Goal: Task Accomplishment & Management: Use online tool/utility

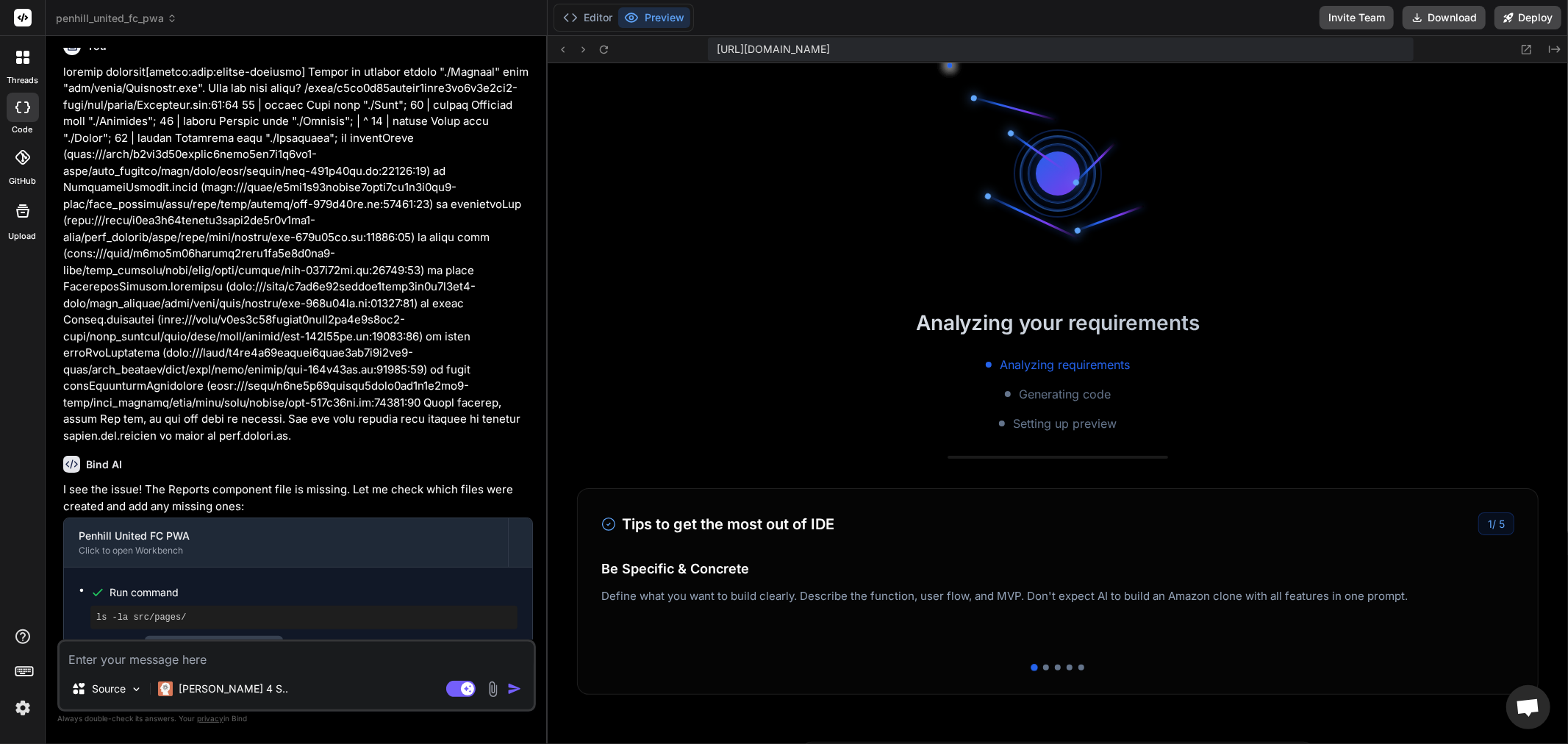
scroll to position [294, 0]
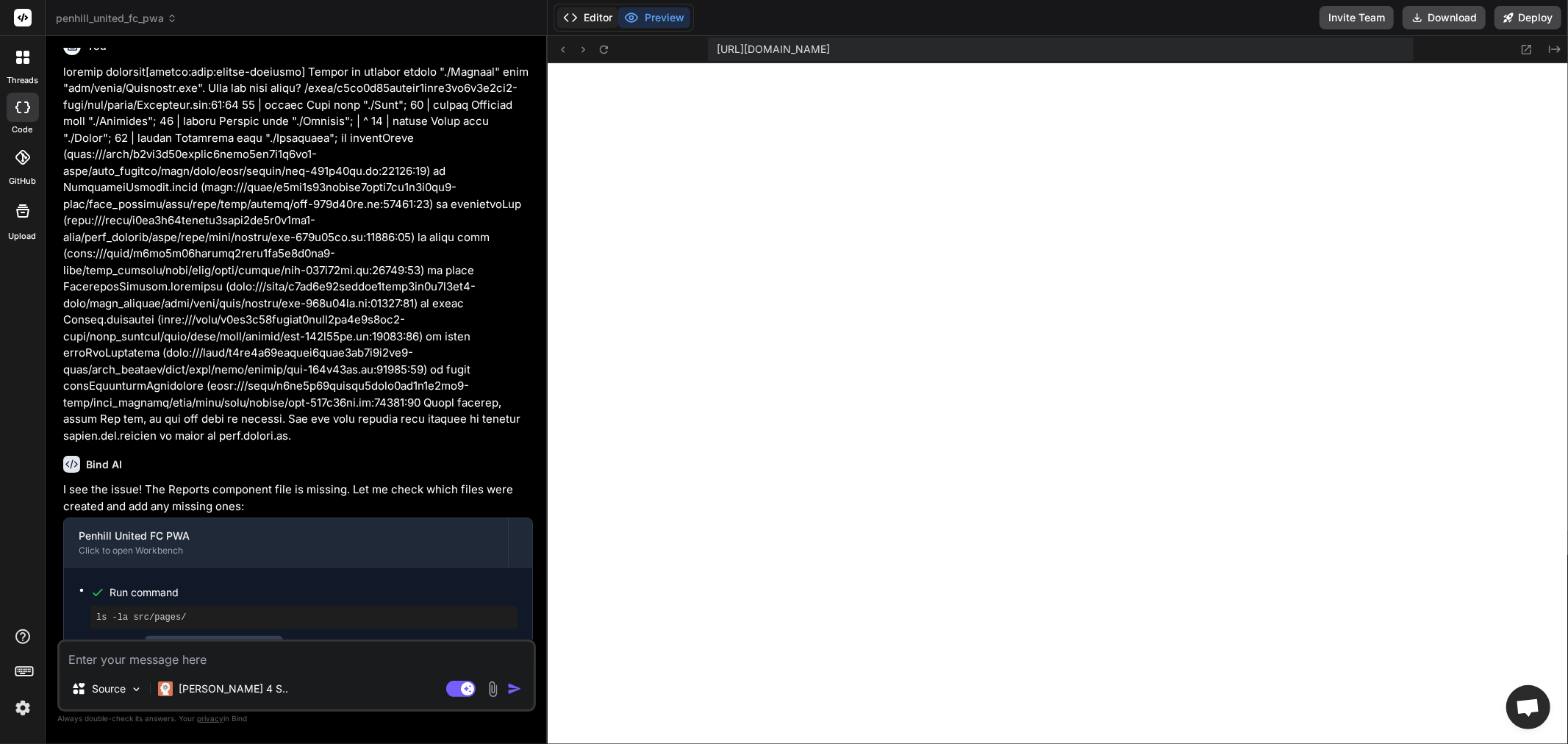
click at [596, 12] on button "Editor" at bounding box center [587, 17] width 61 height 20
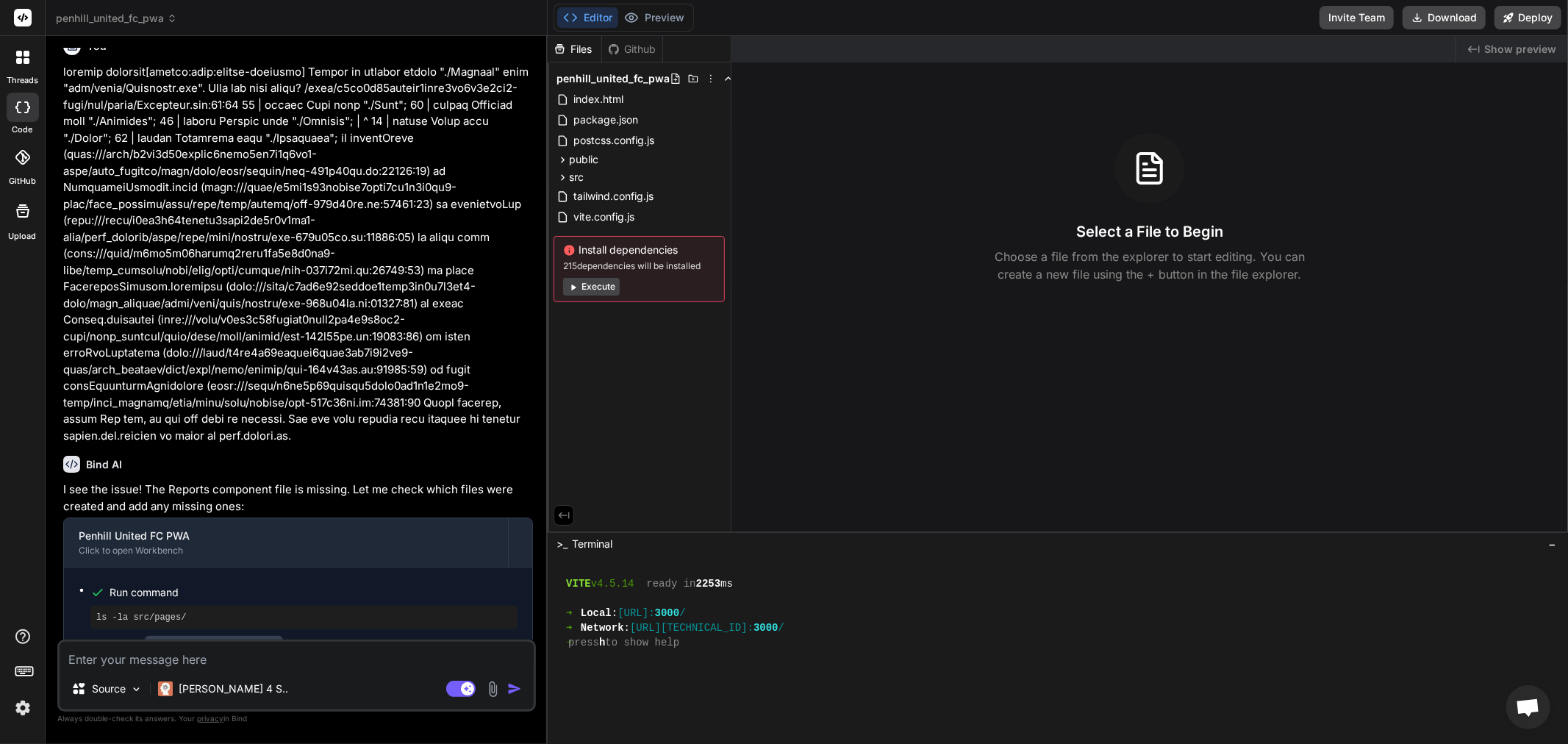
click at [581, 284] on button "Execute" at bounding box center [592, 287] width 57 height 18
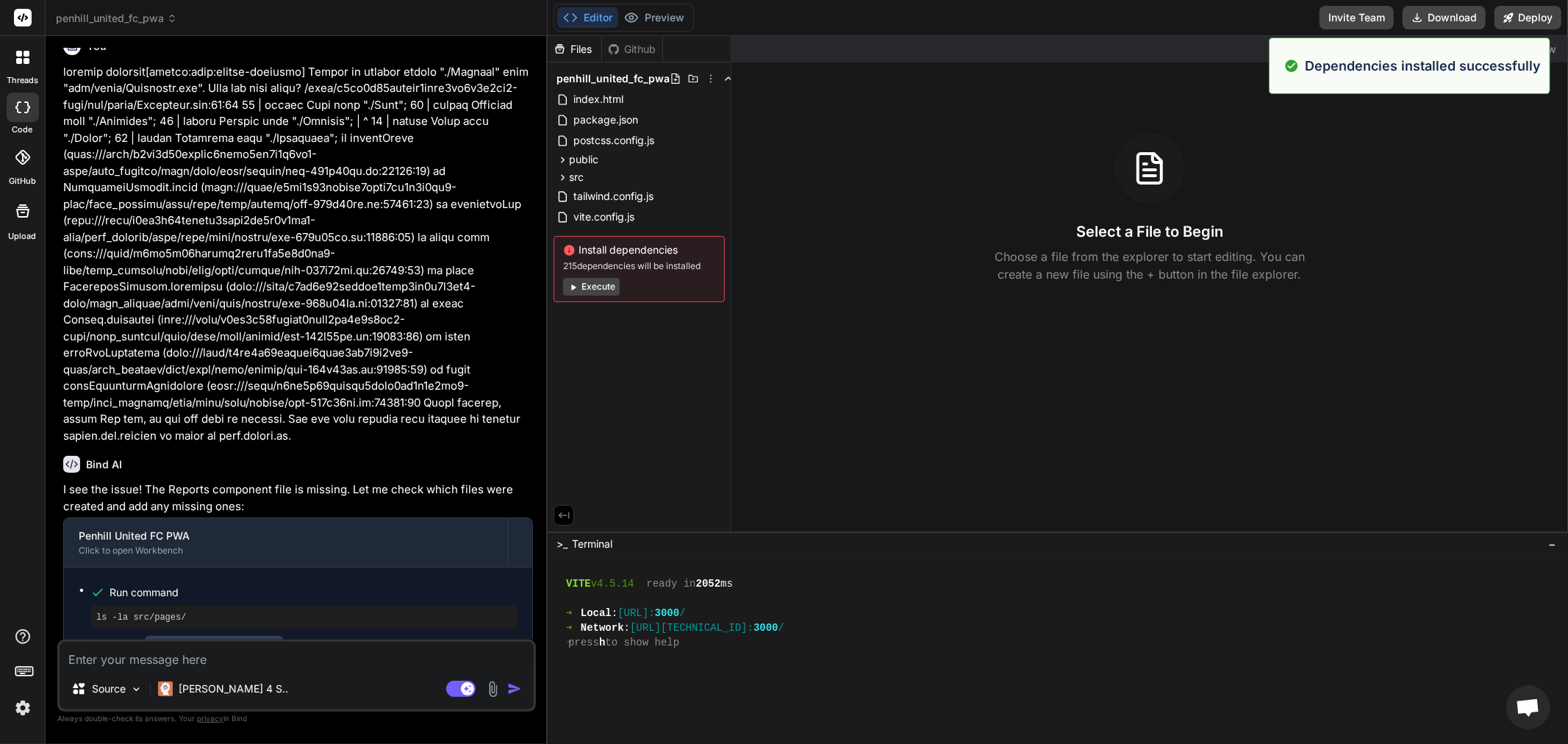
scroll to position [618, 0]
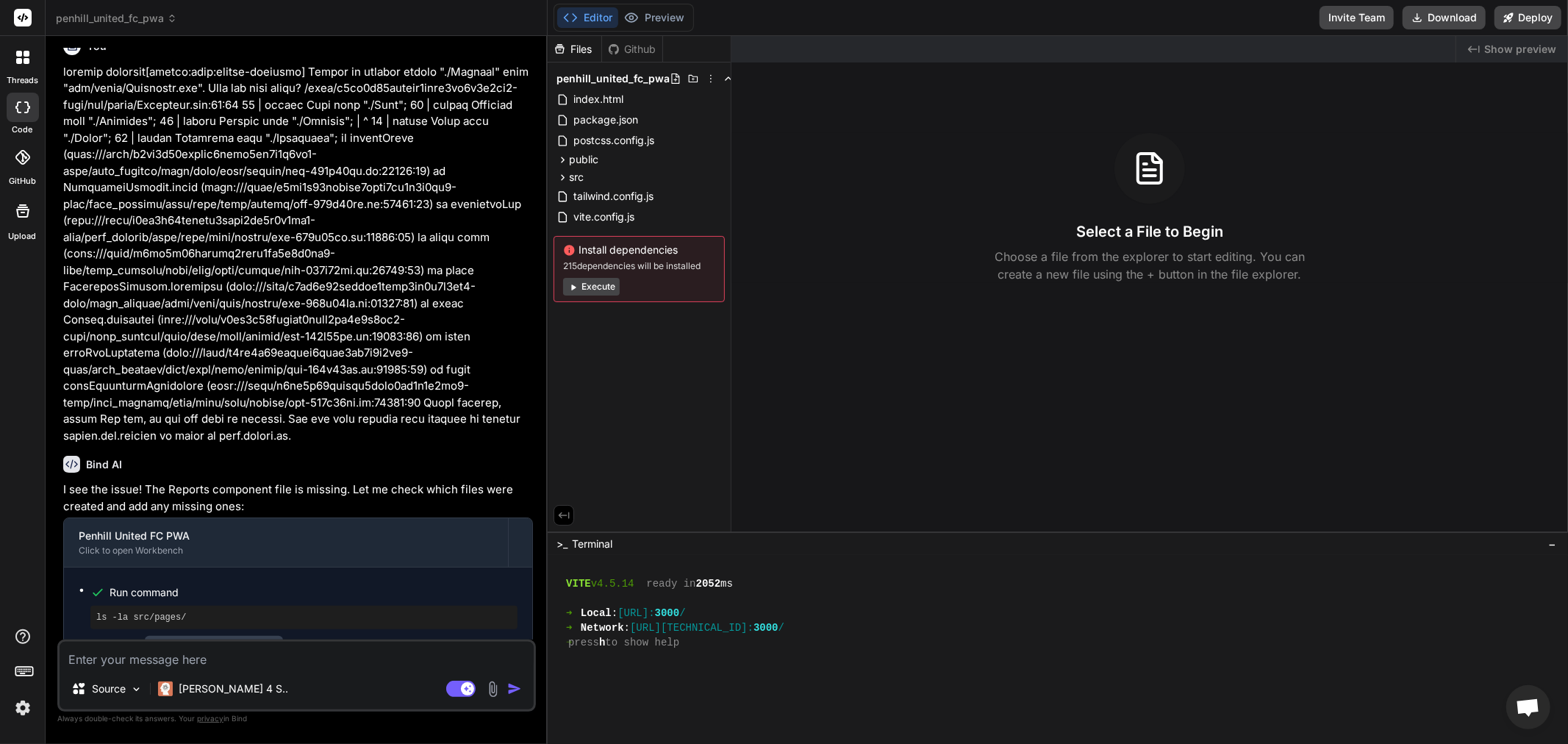
click at [581, 284] on button "Execute" at bounding box center [592, 287] width 57 height 18
type textarea "x"
click at [581, 284] on div "Install dependencies Execute" at bounding box center [639, 263] width 171 height 54
click at [662, 16] on button "Preview" at bounding box center [654, 17] width 72 height 20
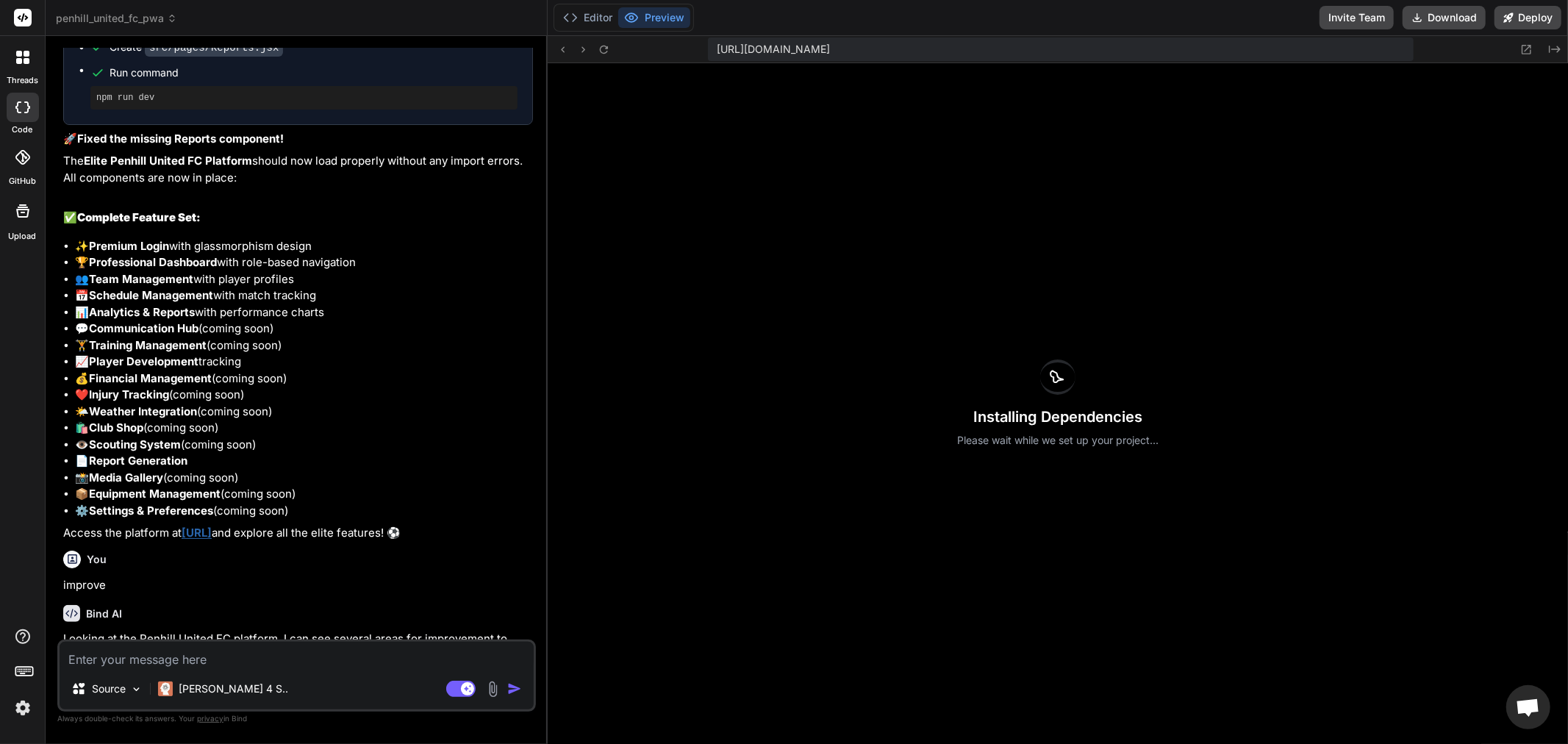
scroll to position [3397, 0]
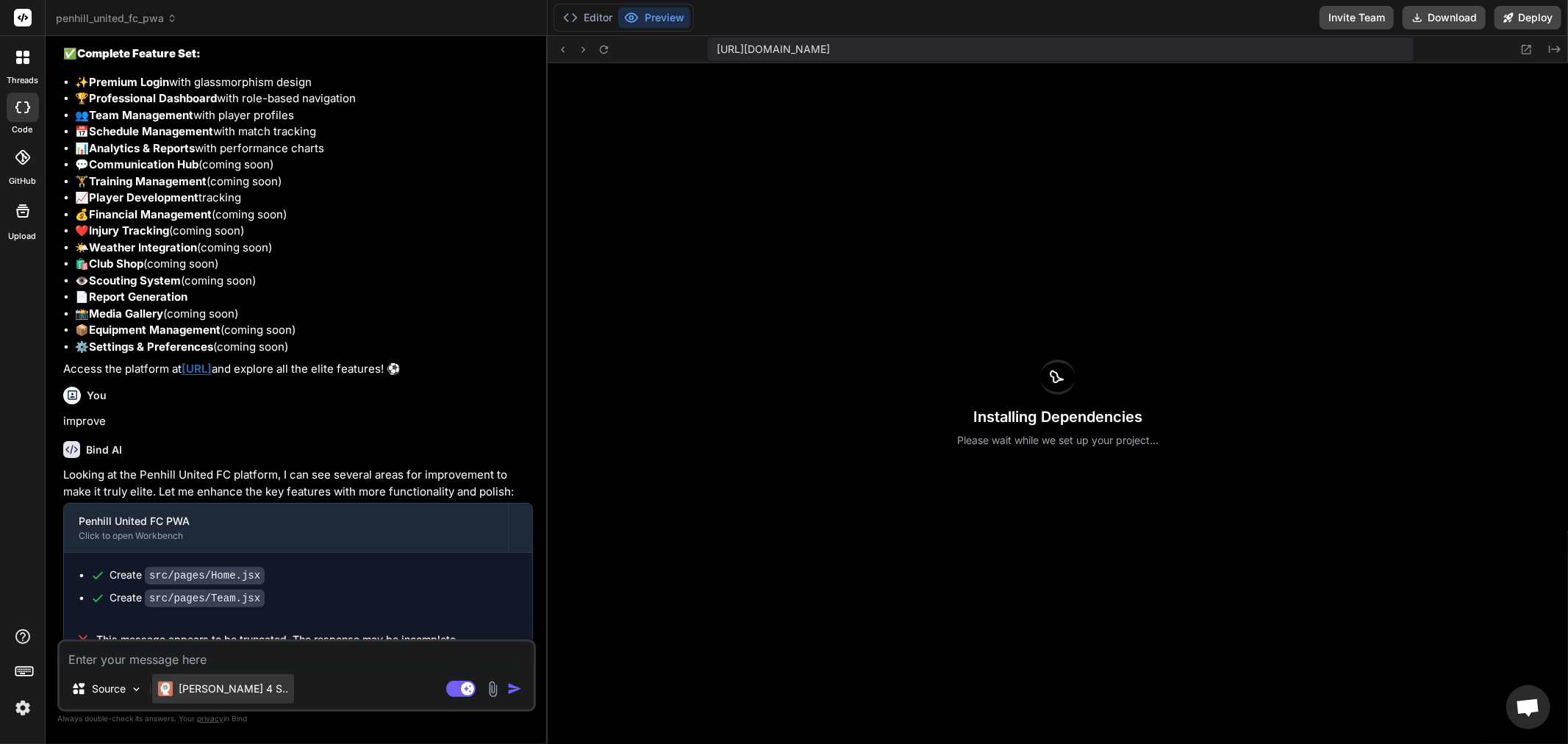
click at [203, 694] on p "[PERSON_NAME] 4 S.." at bounding box center [233, 689] width 109 height 15
click at [202, 692] on p "[PERSON_NAME] 4 S.." at bounding box center [233, 689] width 109 height 15
click at [29, 673] on icon at bounding box center [23, 670] width 20 height 20
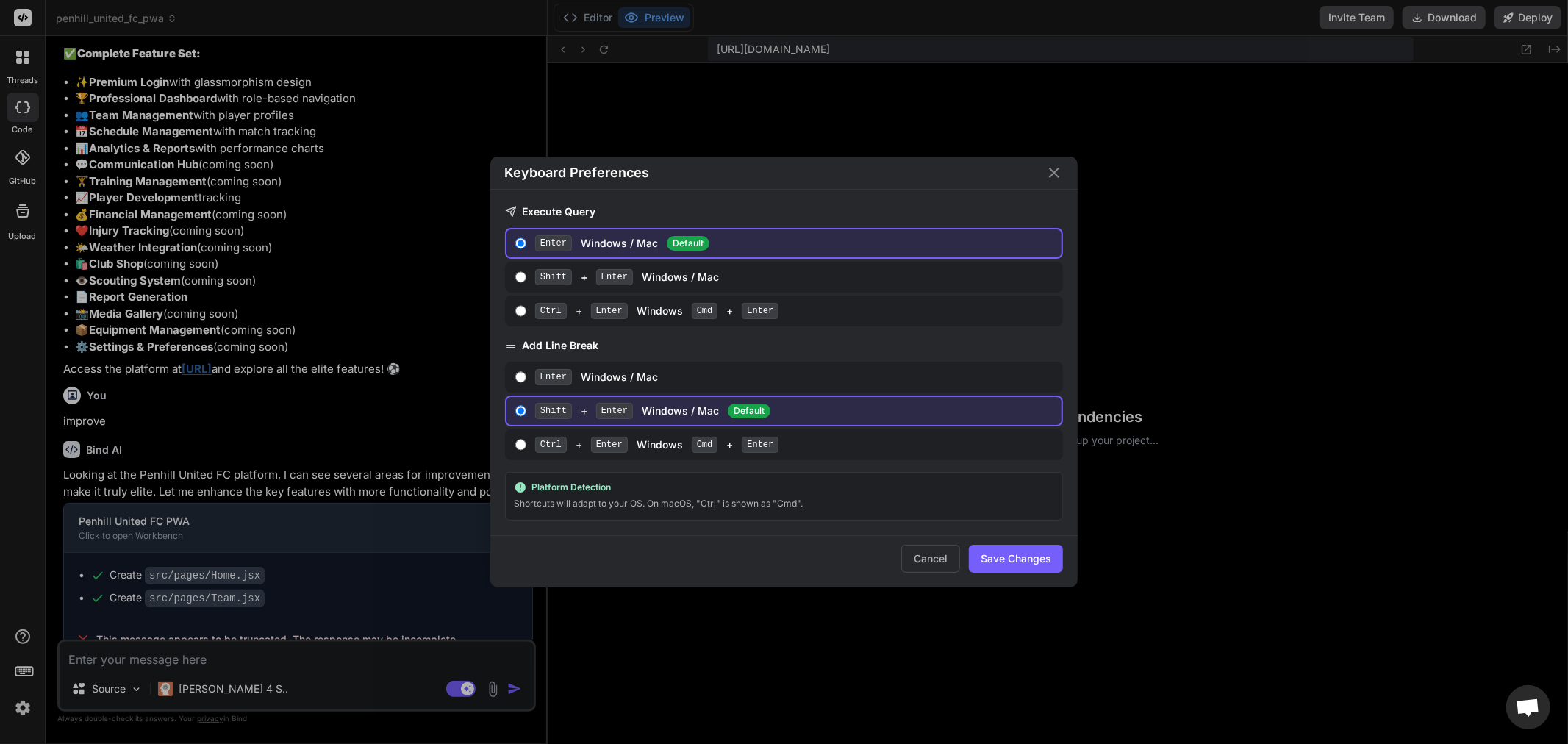
click at [19, 352] on div "Keyboard Preferences Execute Query Enter Windows / Mac Default Shift + Enter Wi…" at bounding box center [784, 372] width 1568 height 744
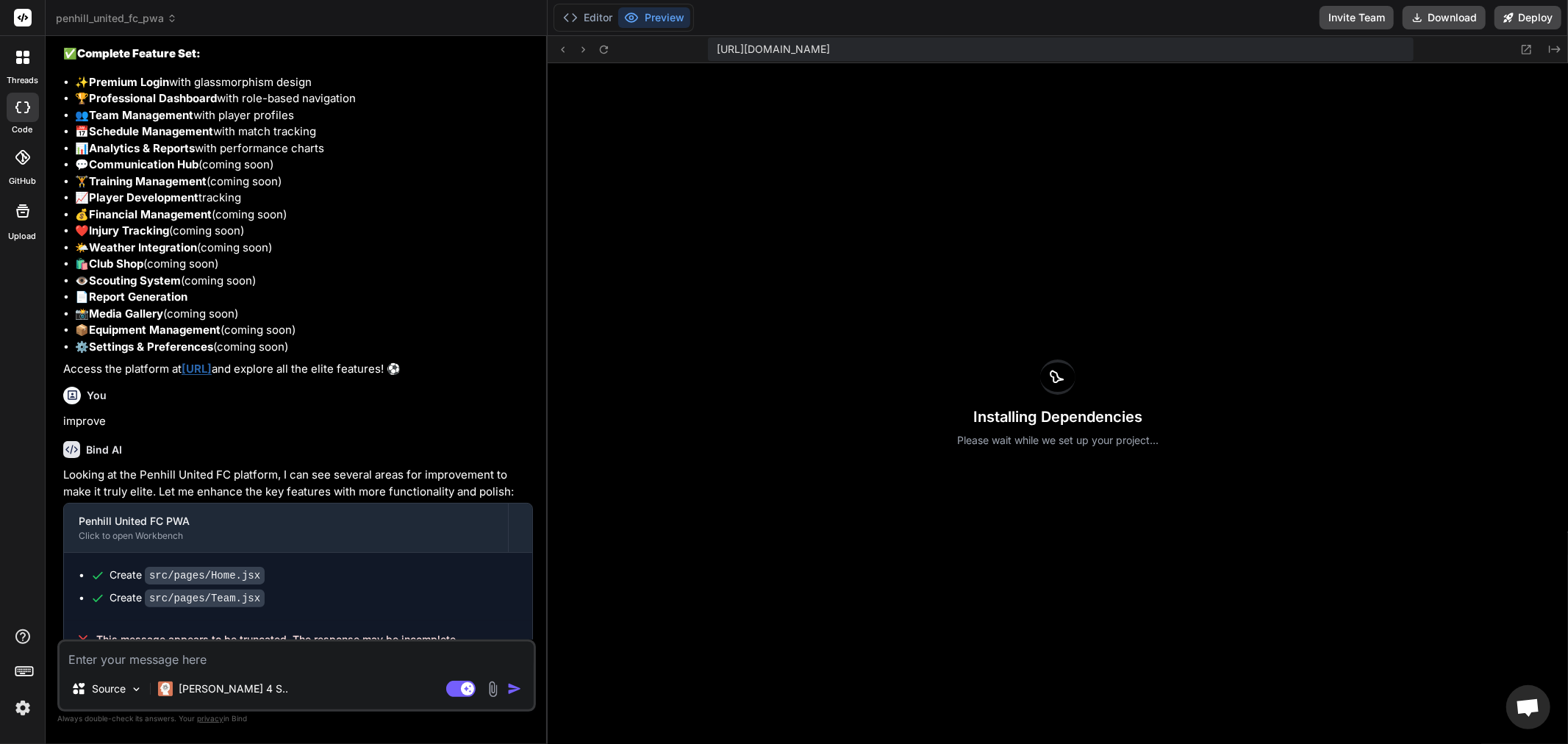
click at [211, 361] on link "[URL]" at bounding box center [196, 368] width 30 height 14
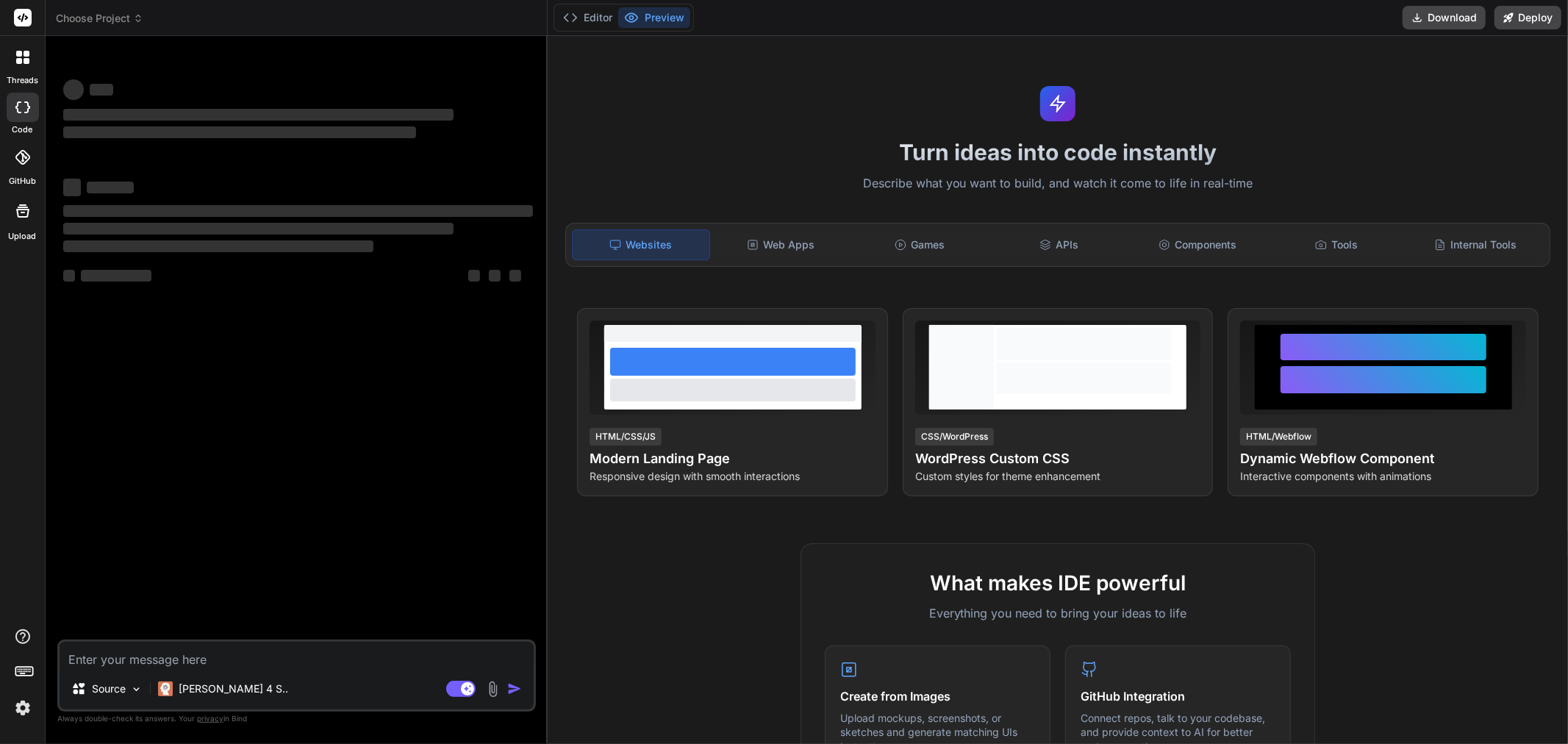
click at [368, 656] on textarea at bounding box center [296, 655] width 474 height 27
type textarea "x"
type textarea "l"
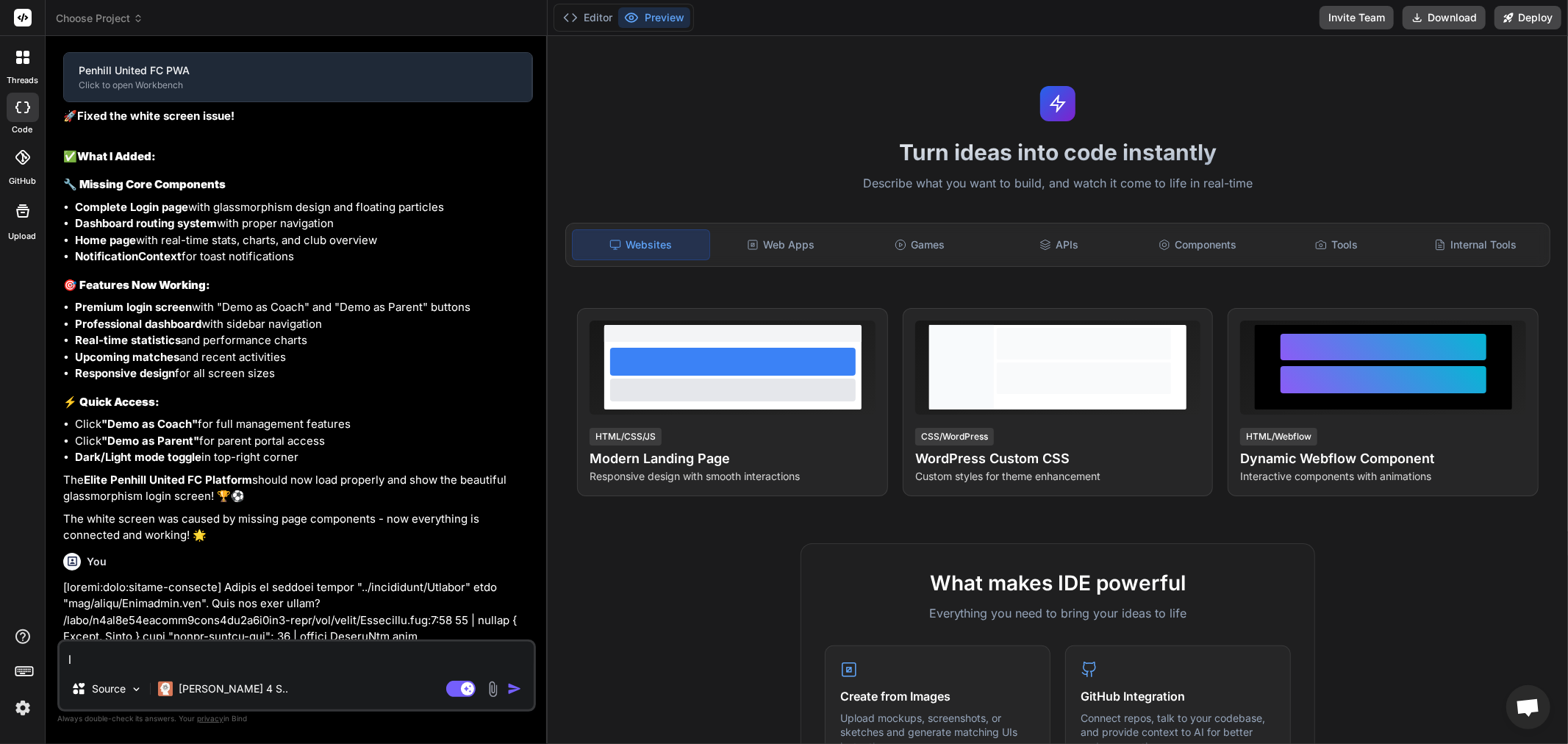
type textarea "x"
type textarea "lo"
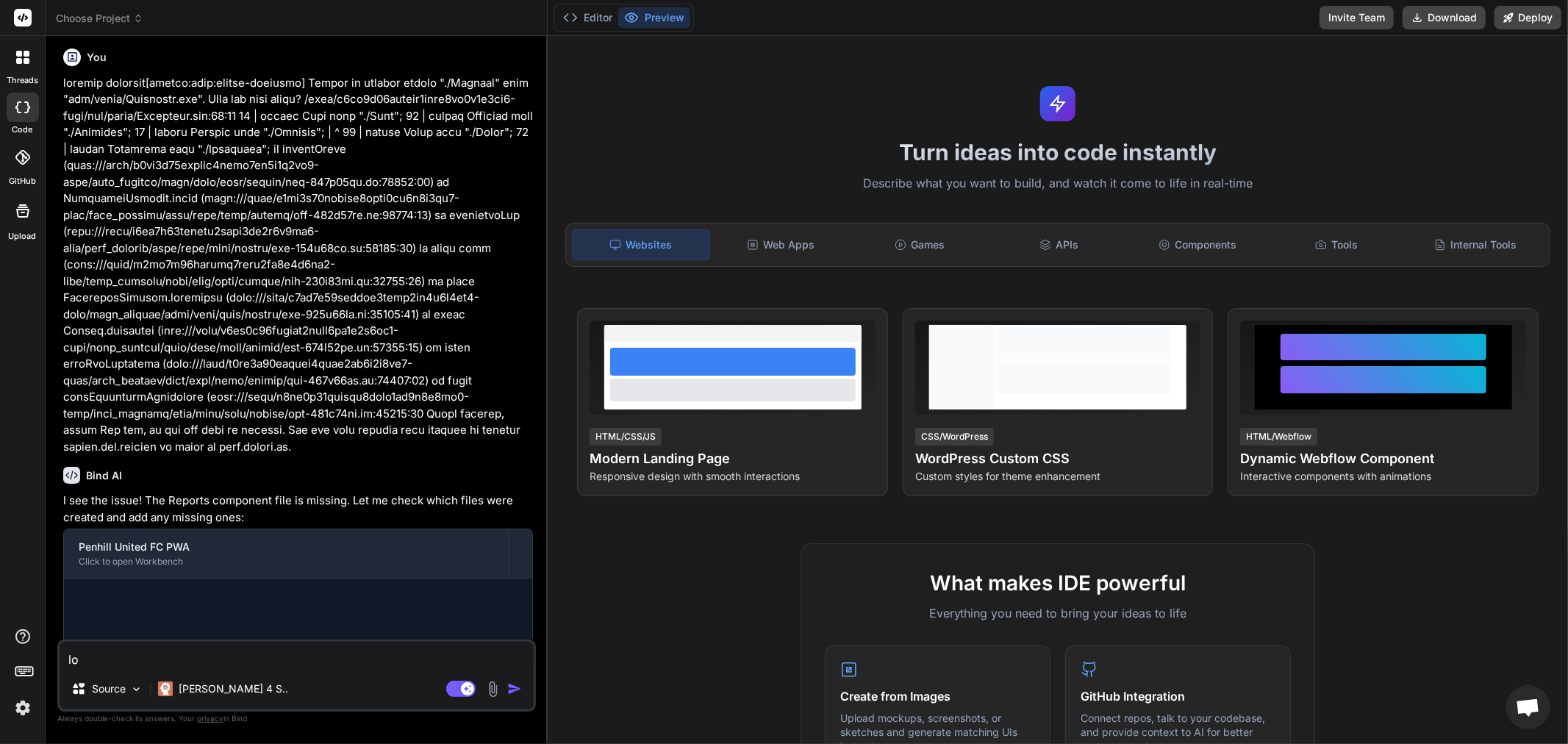
type textarea "x"
type textarea "loc"
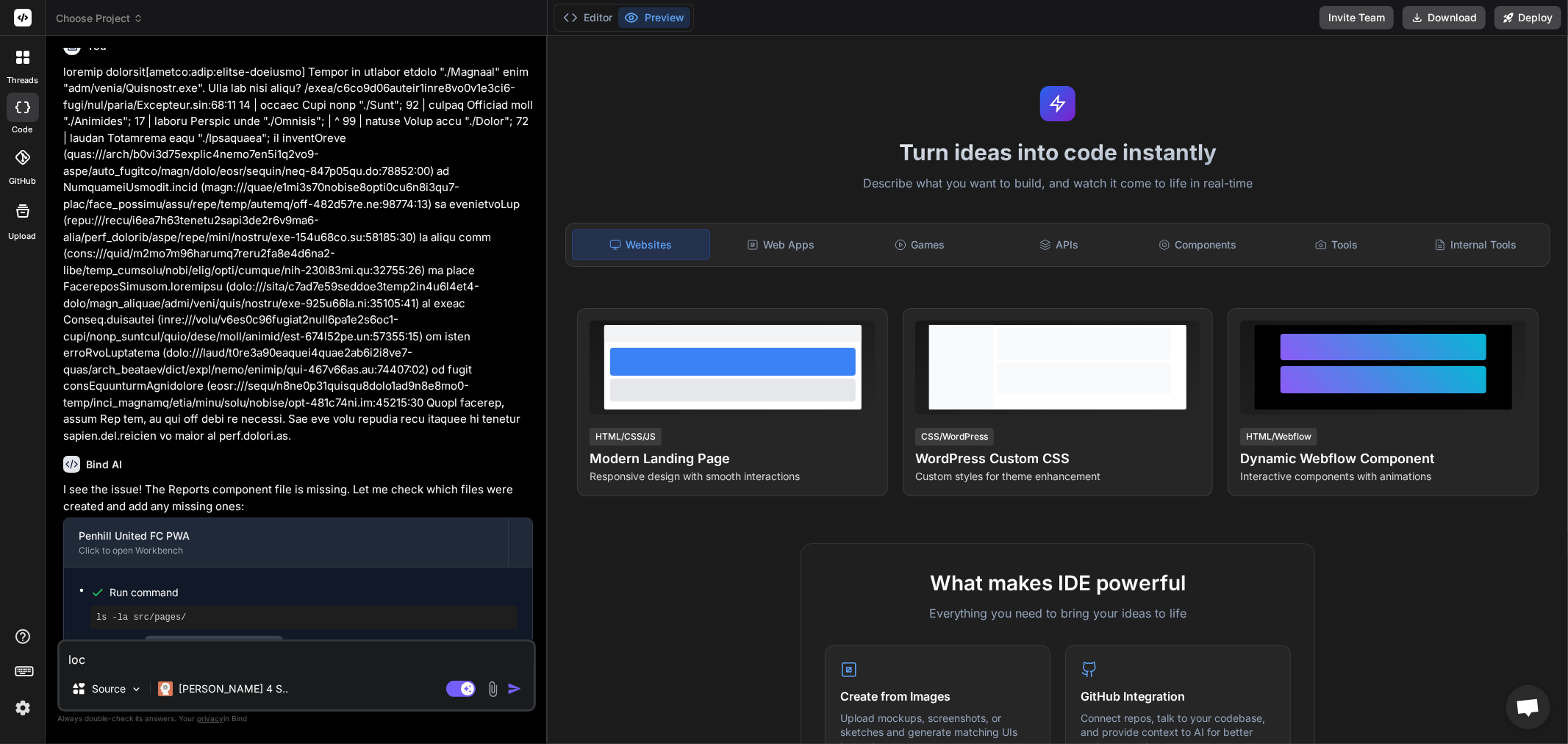
type textarea "x"
type textarea "loca"
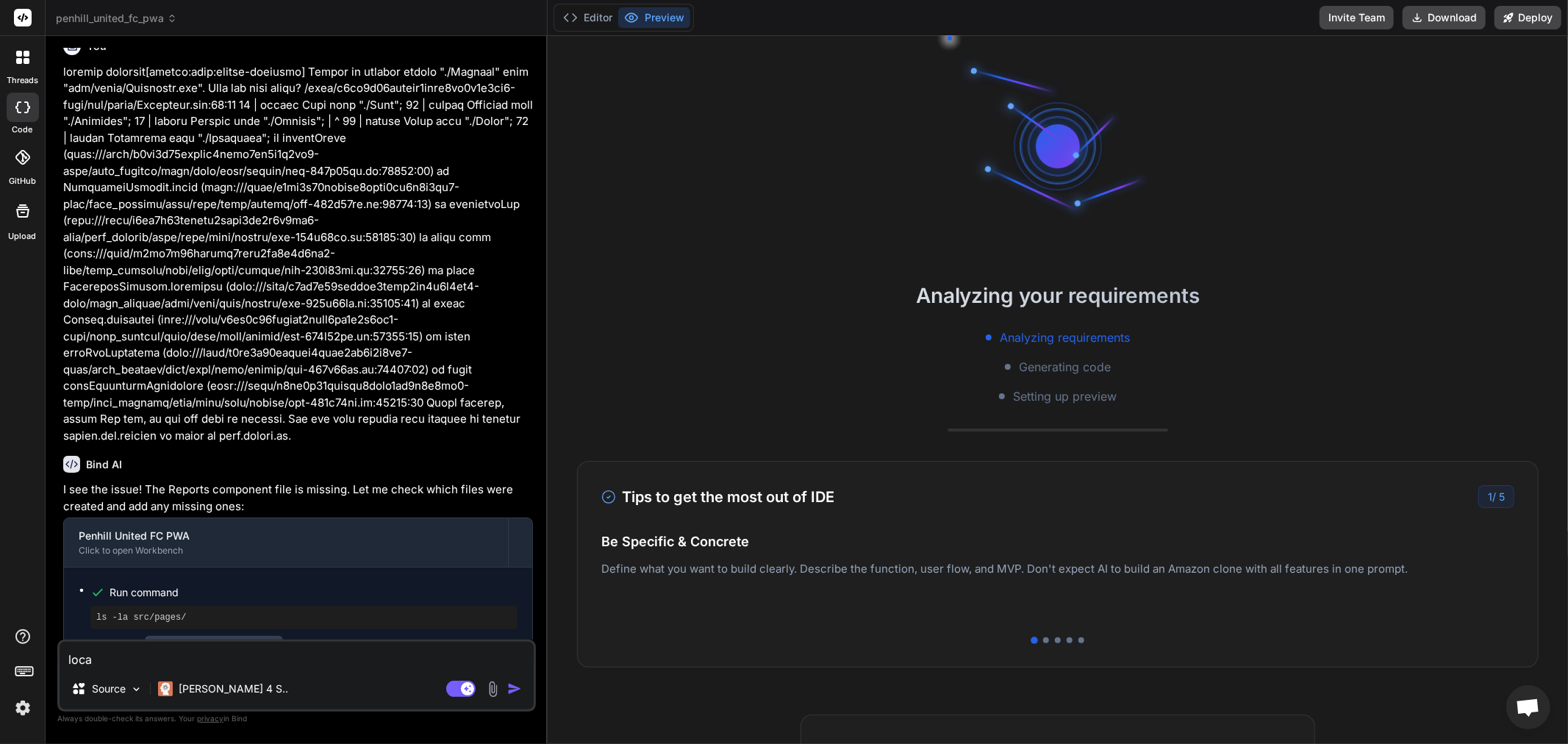
type textarea "x"
type textarea "local"
type textarea "x"
type textarea "localh"
type textarea "x"
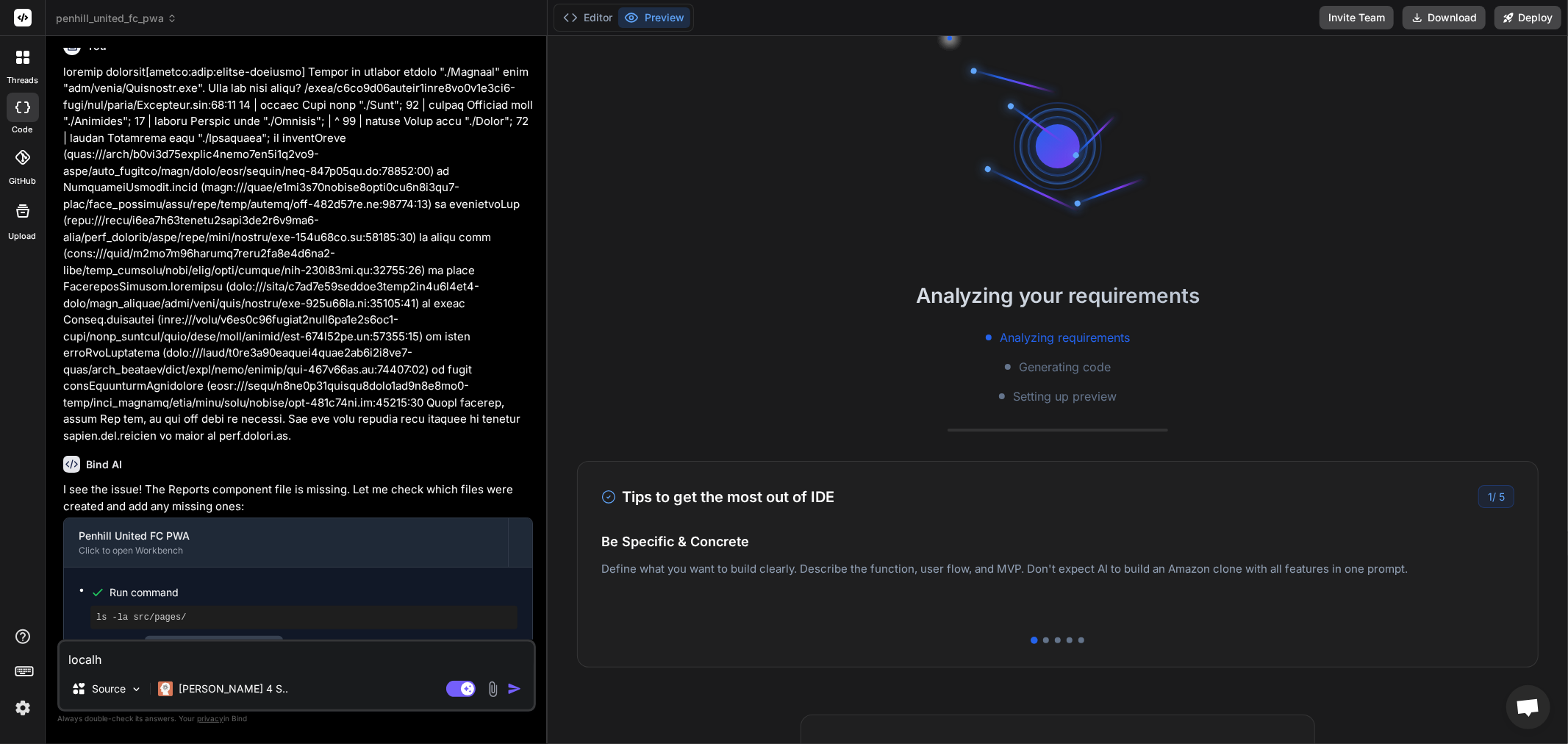
type textarea "localho"
type textarea "x"
type textarea "localhos"
type textarea "x"
type textarea "localhost"
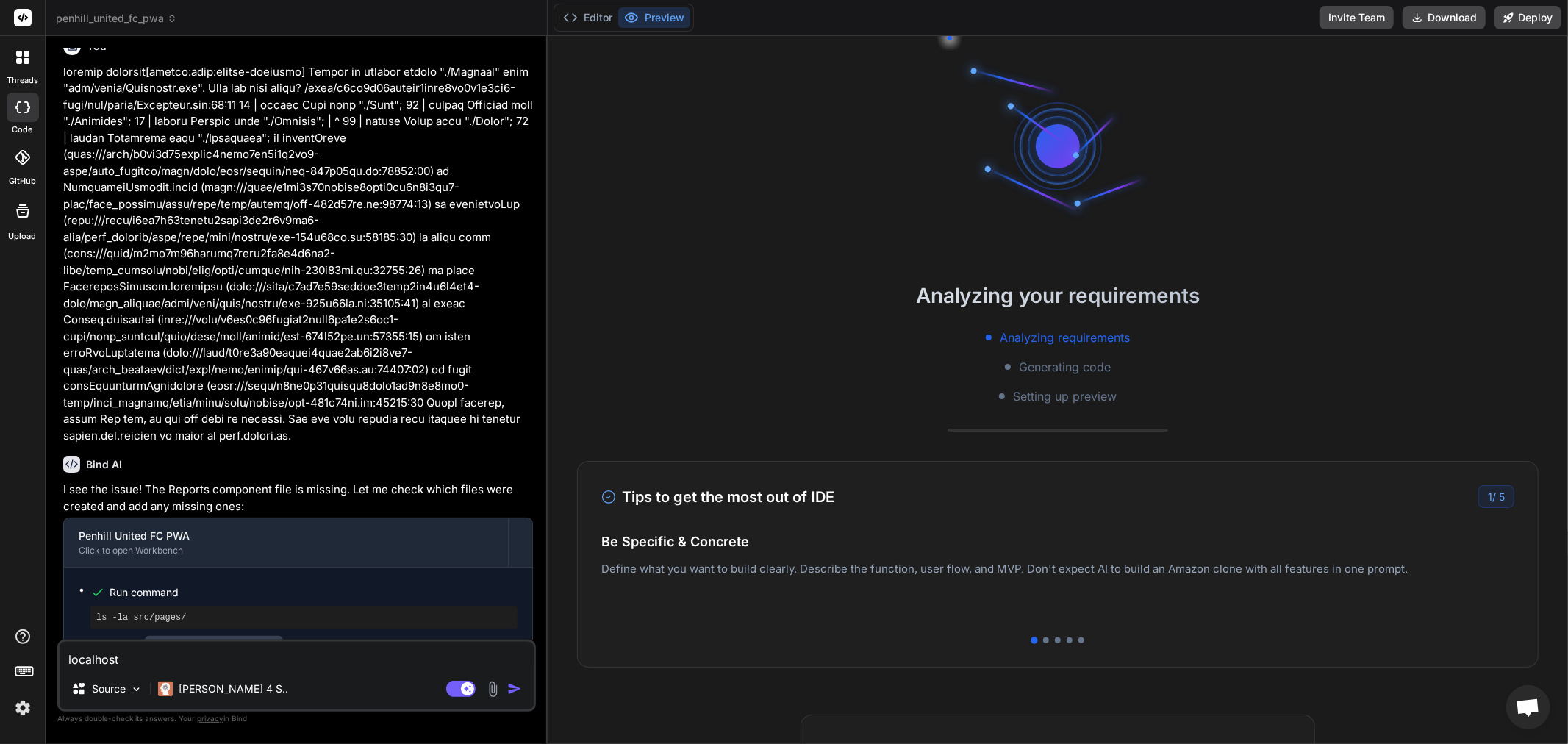
type textarea "x"
type textarea "localhost3"
type textarea "x"
type textarea "localhost30"
type textarea "x"
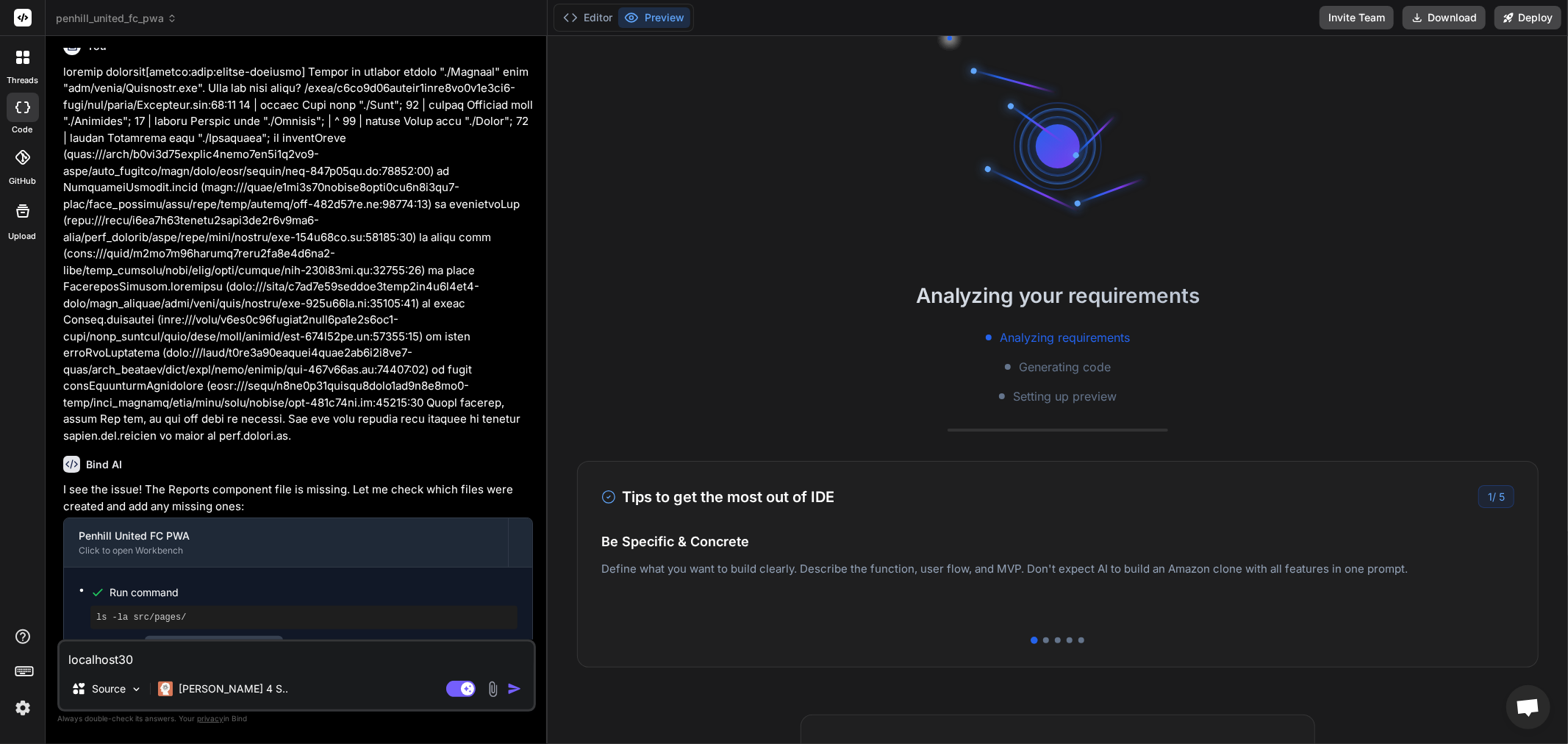
type textarea "localhost300"
type textarea "x"
type textarea "localhost300"
type textarea "x"
type textarea "localhost300 i"
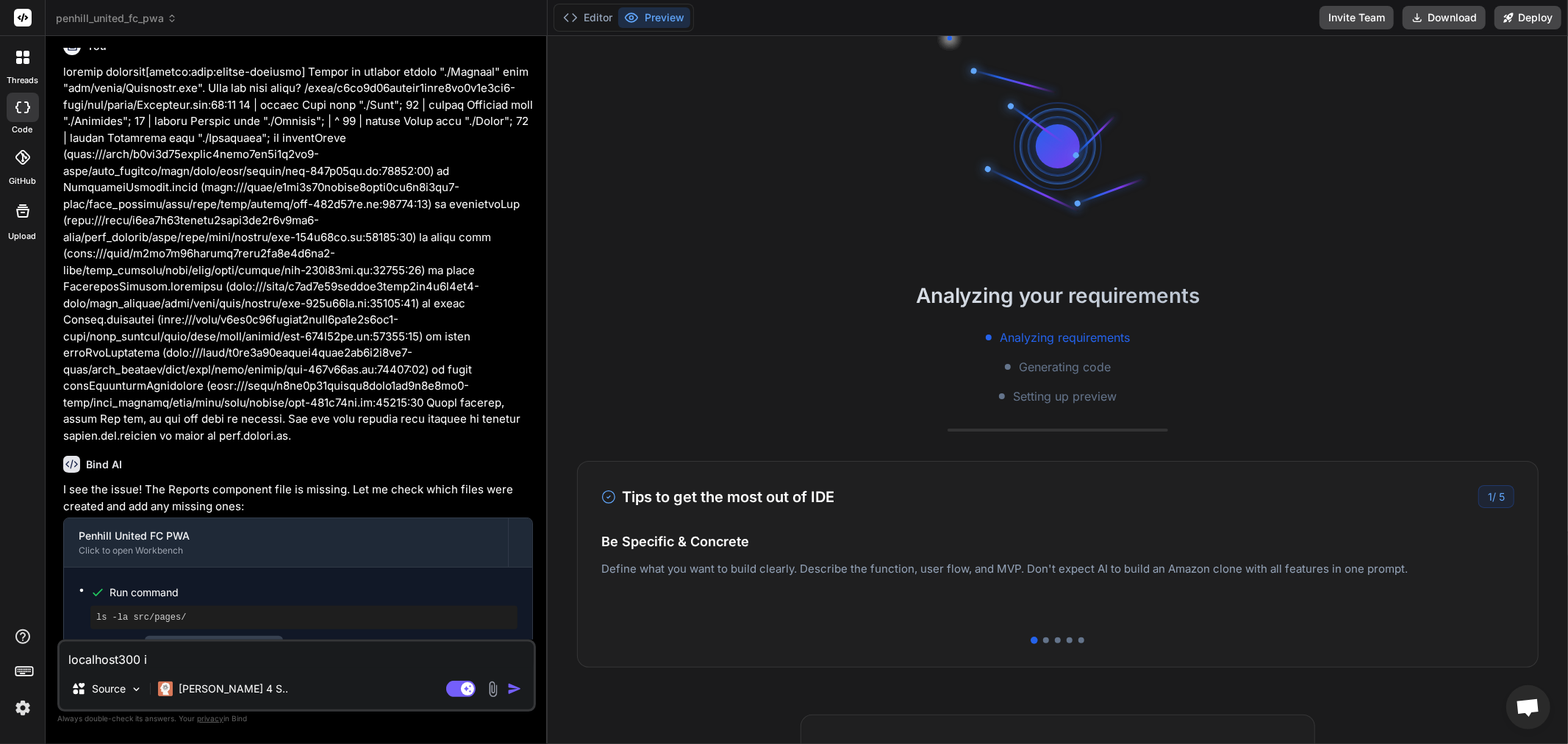
type textarea "x"
type textarea "localhost300 is"
type textarea "x"
type textarea "localhost300 is"
type textarea "x"
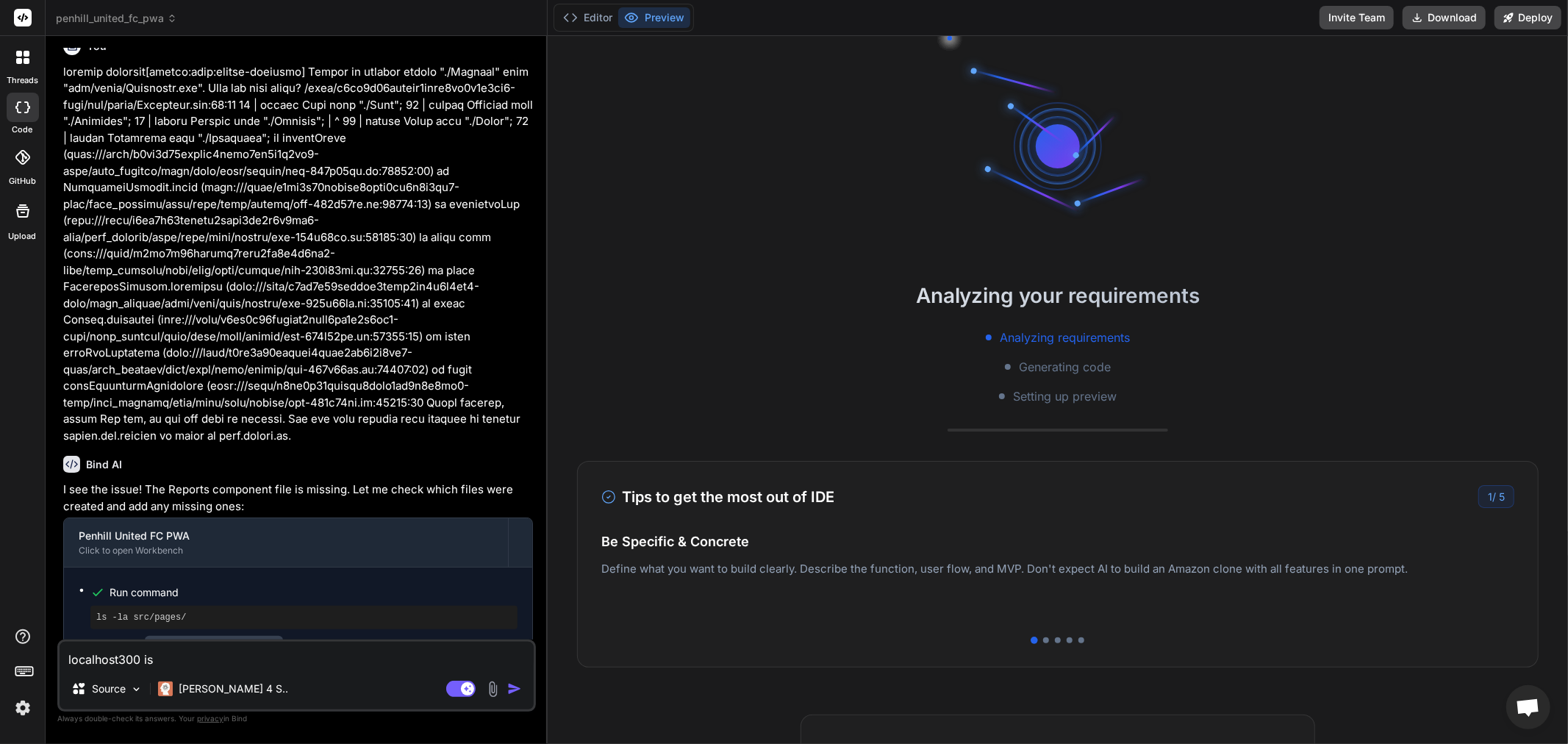
type textarea "localhost300 is"
type textarea "x"
type textarea "localhost300 is n"
type textarea "x"
type textarea "localhost300 is np"
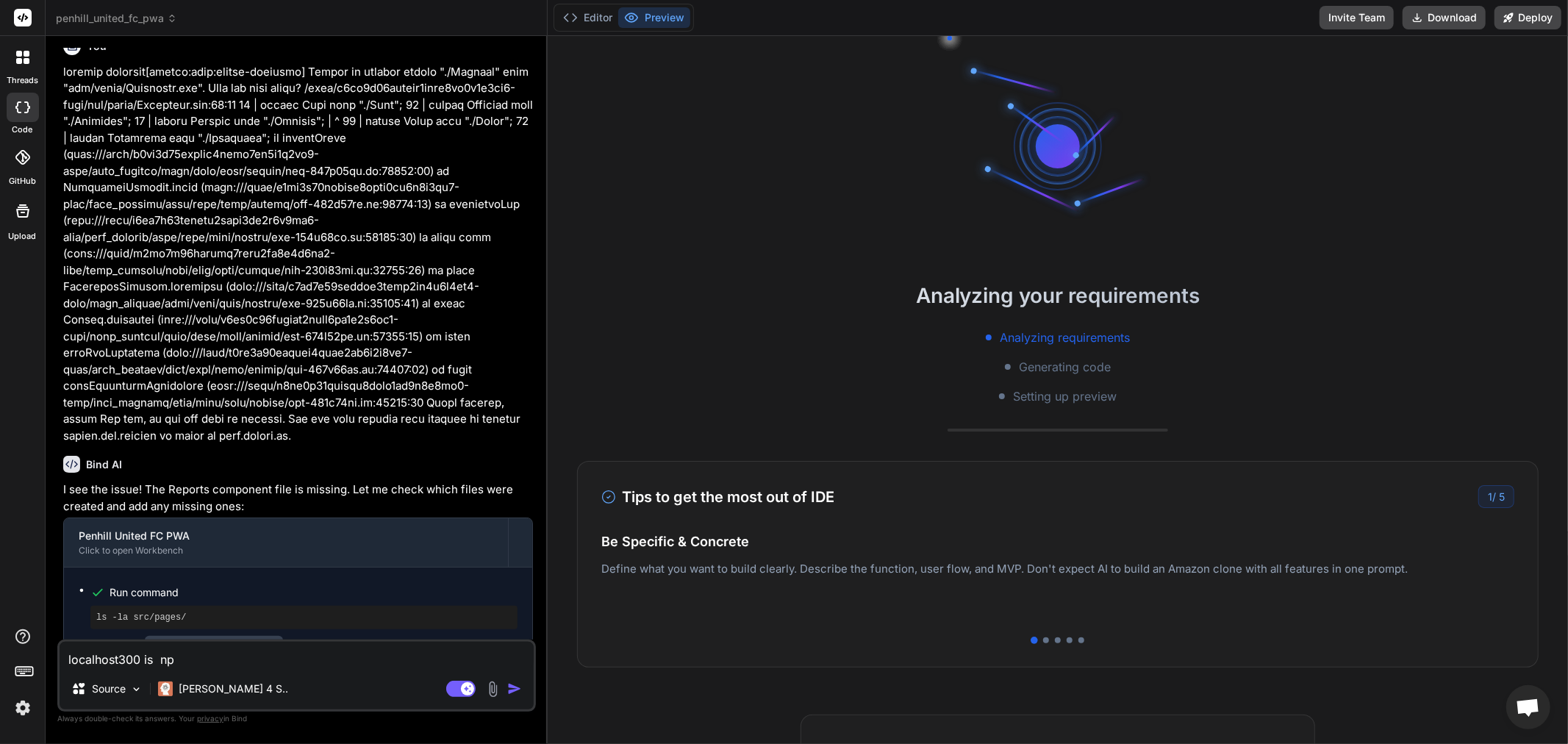
type textarea "x"
type textarea "localhost300 is np"
drag, startPoint x: 359, startPoint y: 643, endPoint x: 297, endPoint y: 399, distance: 251.8
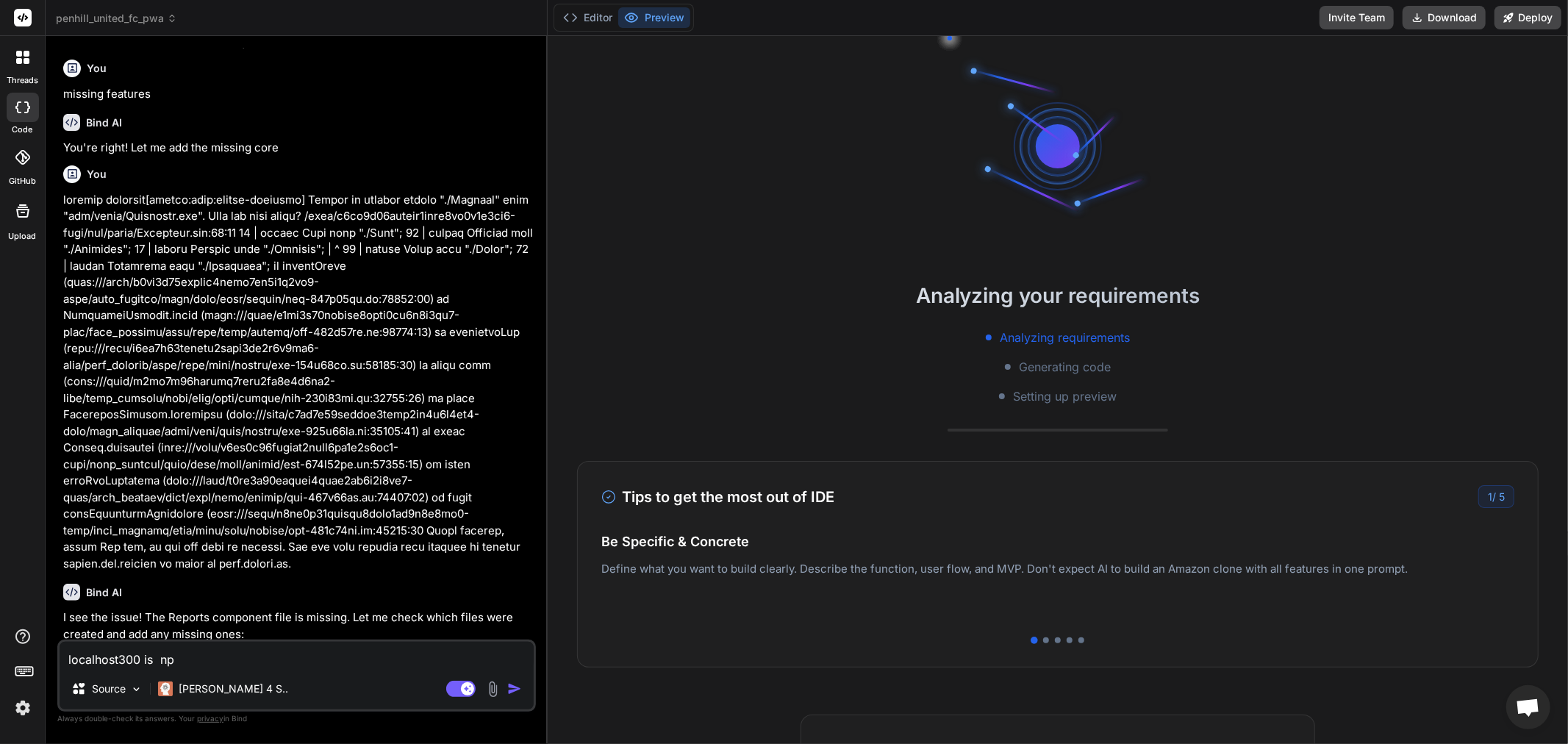
type textarea "x"
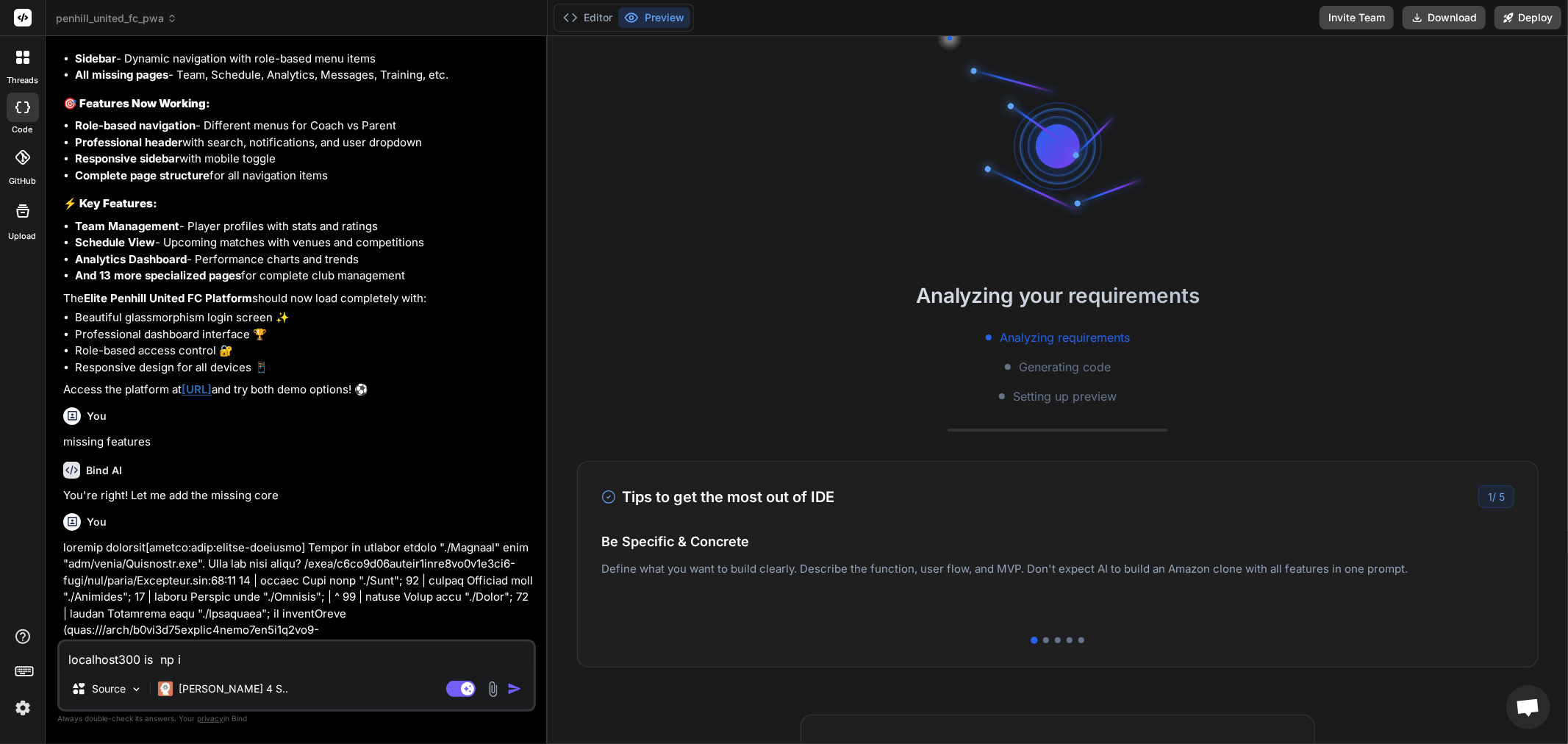
type textarea "localhost300 is np i"
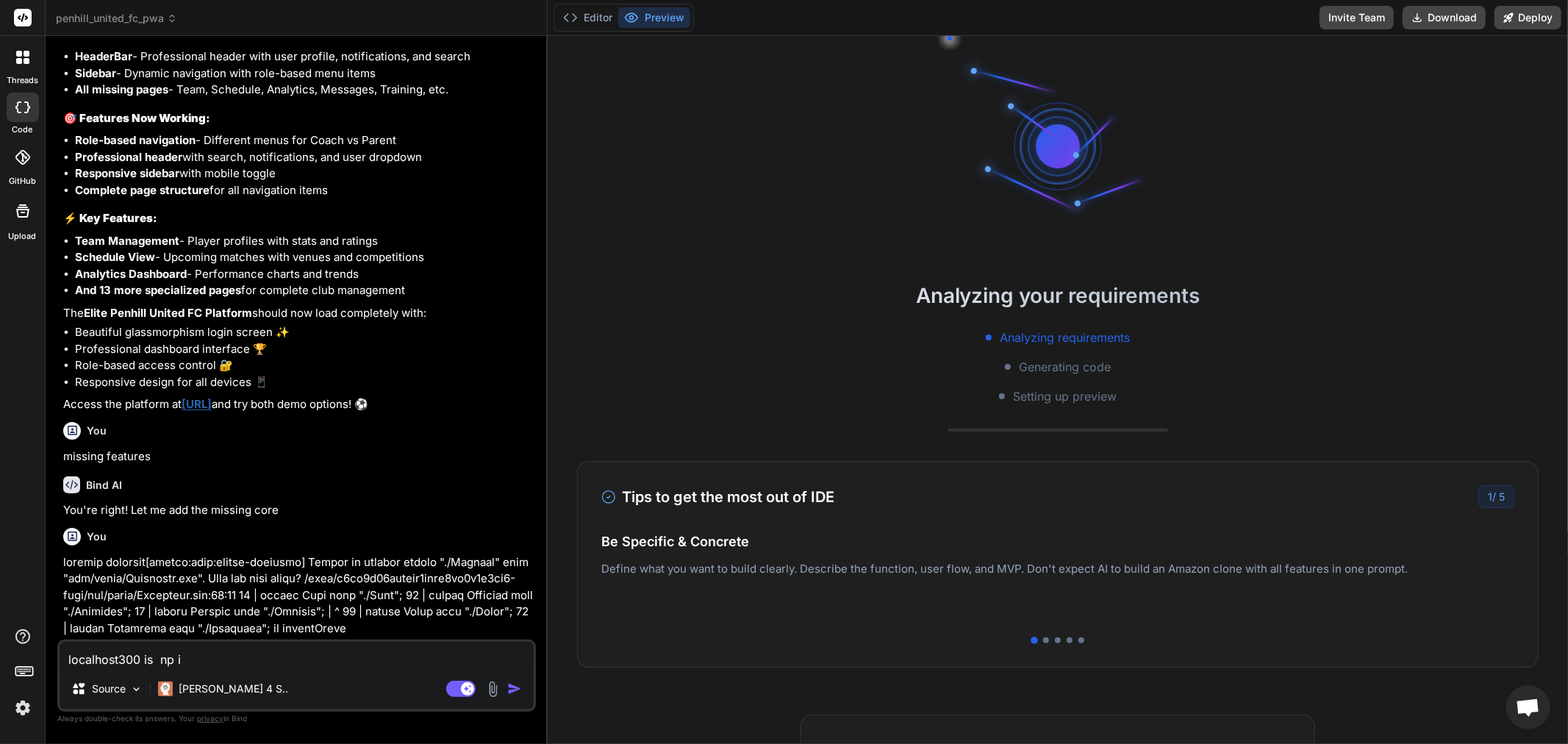
type textarea "x"
type textarea "localhost300 is np i"
type textarea "x"
type textarea "localhost300 is np i d"
type textarea "x"
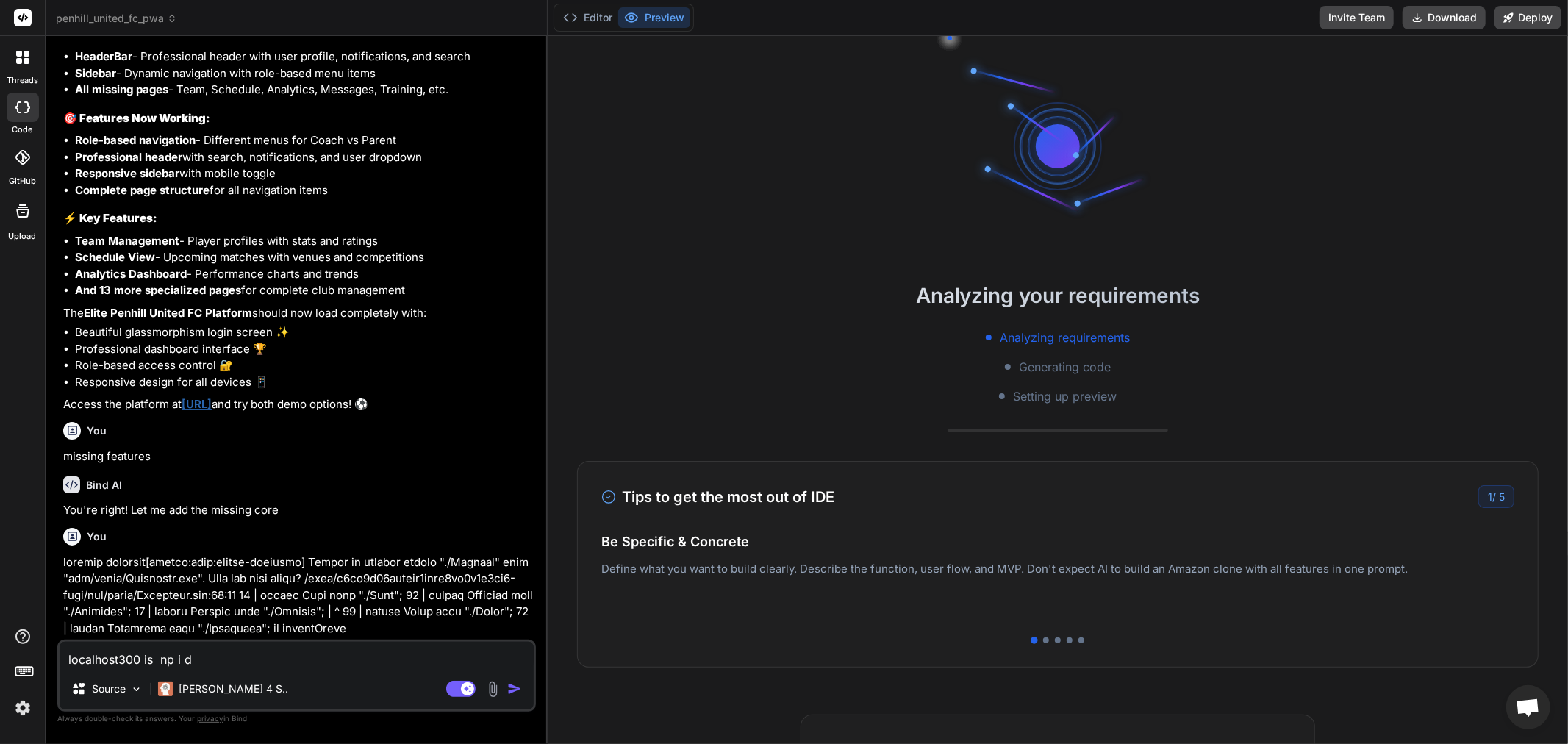
type textarea "localhost300 is np i do"
type textarea "x"
type textarea "localhost300 is np i don"
type textarea "x"
type textarea "localhost300 is np i dont"
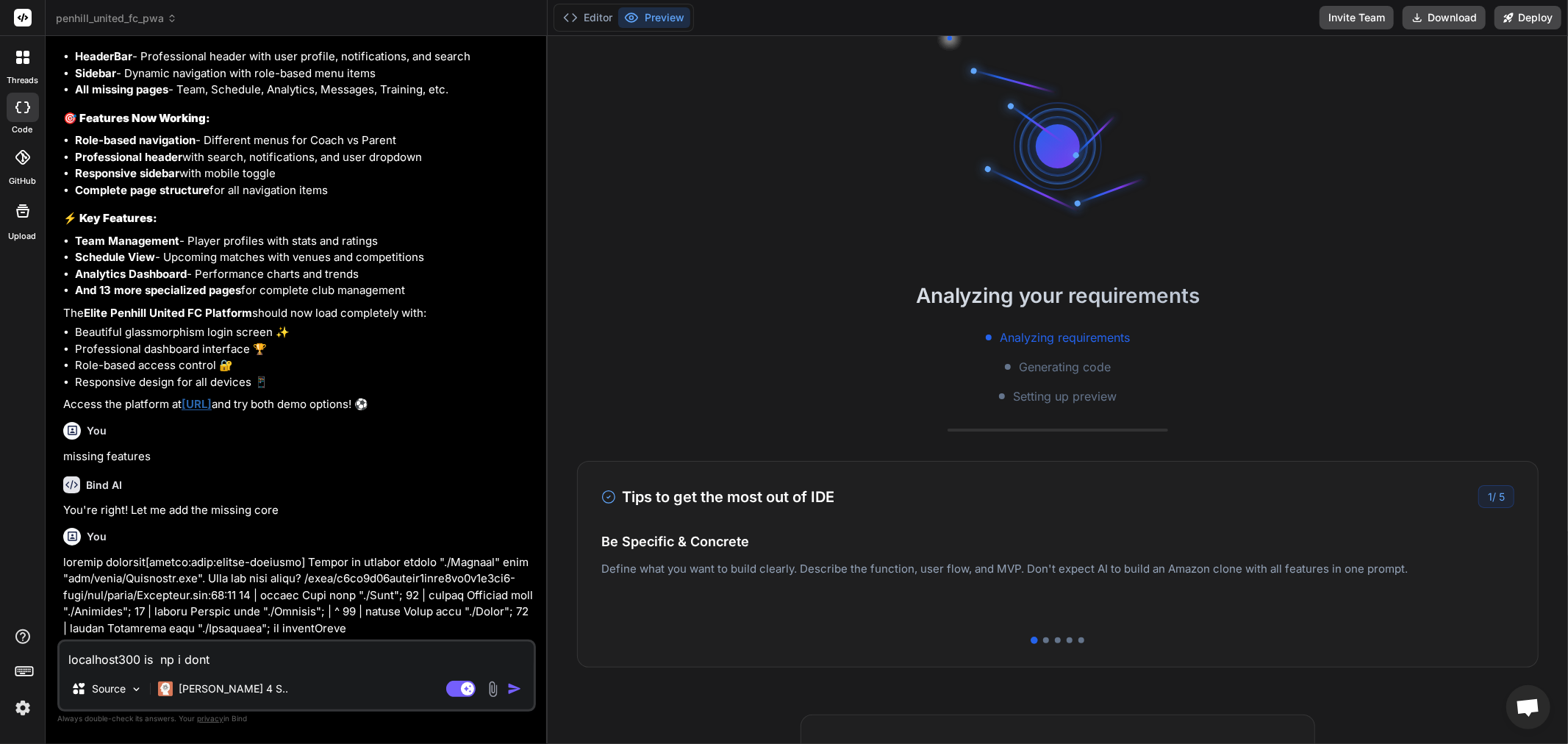
type textarea "x"
type textarea "localhost300 is np i dont"
type textarea "x"
type textarea "localhost300 is np i dont k"
type textarea "x"
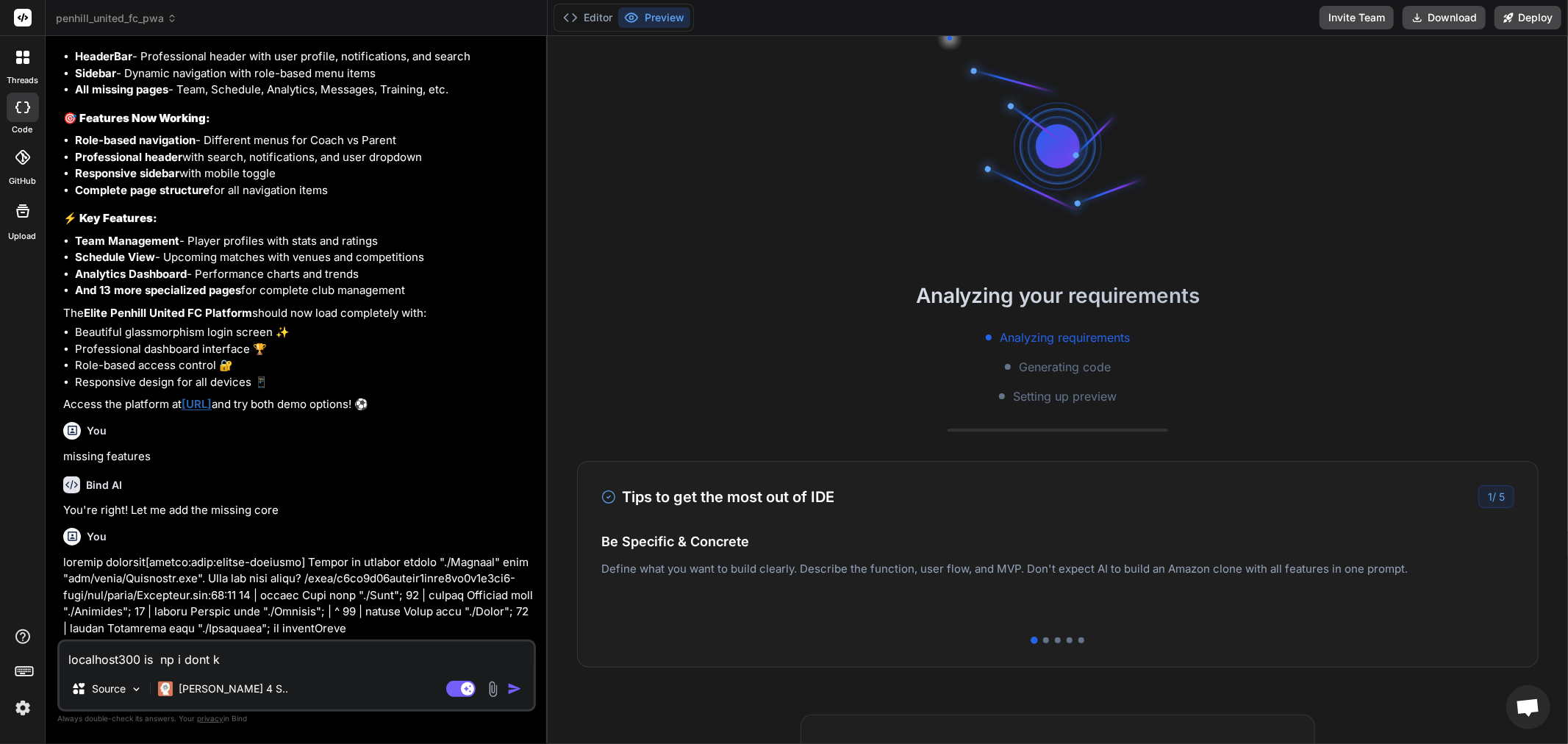
type textarea "localhost300 is np i dont kn"
type textarea "x"
type textarea "localhost300 is np i dont kn"
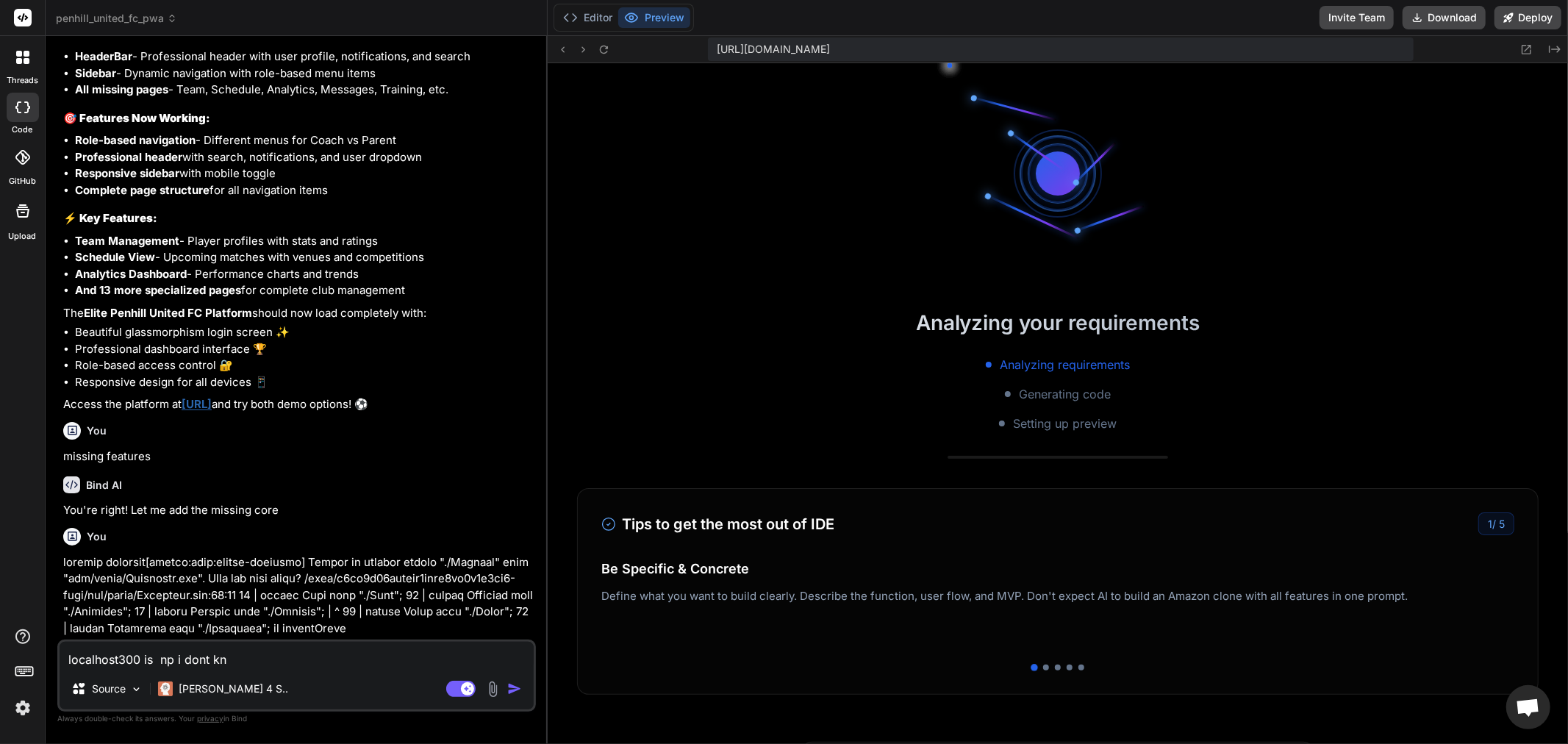
scroll to position [294, 0]
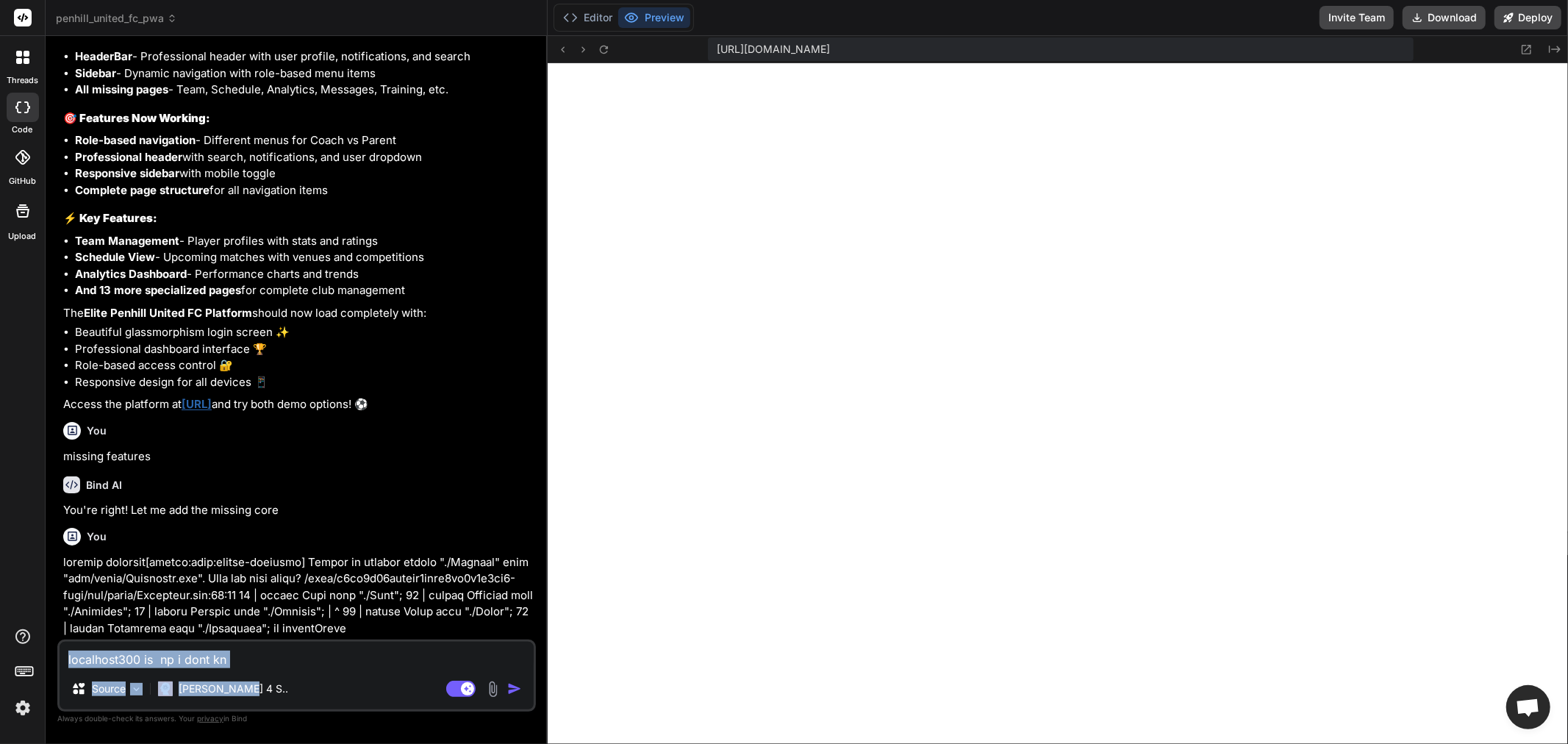
click at [253, 669] on div "localhost300 is np i dont kn Source Claude 4 S.. Agent Mode. When this toggle i…" at bounding box center [297, 675] width 479 height 72
click at [170, 661] on textarea "localhost300 is np i dont kn" at bounding box center [296, 655] width 474 height 27
type textarea "x"
type textarea "localhost300 is n i dont kn"
type textarea "x"
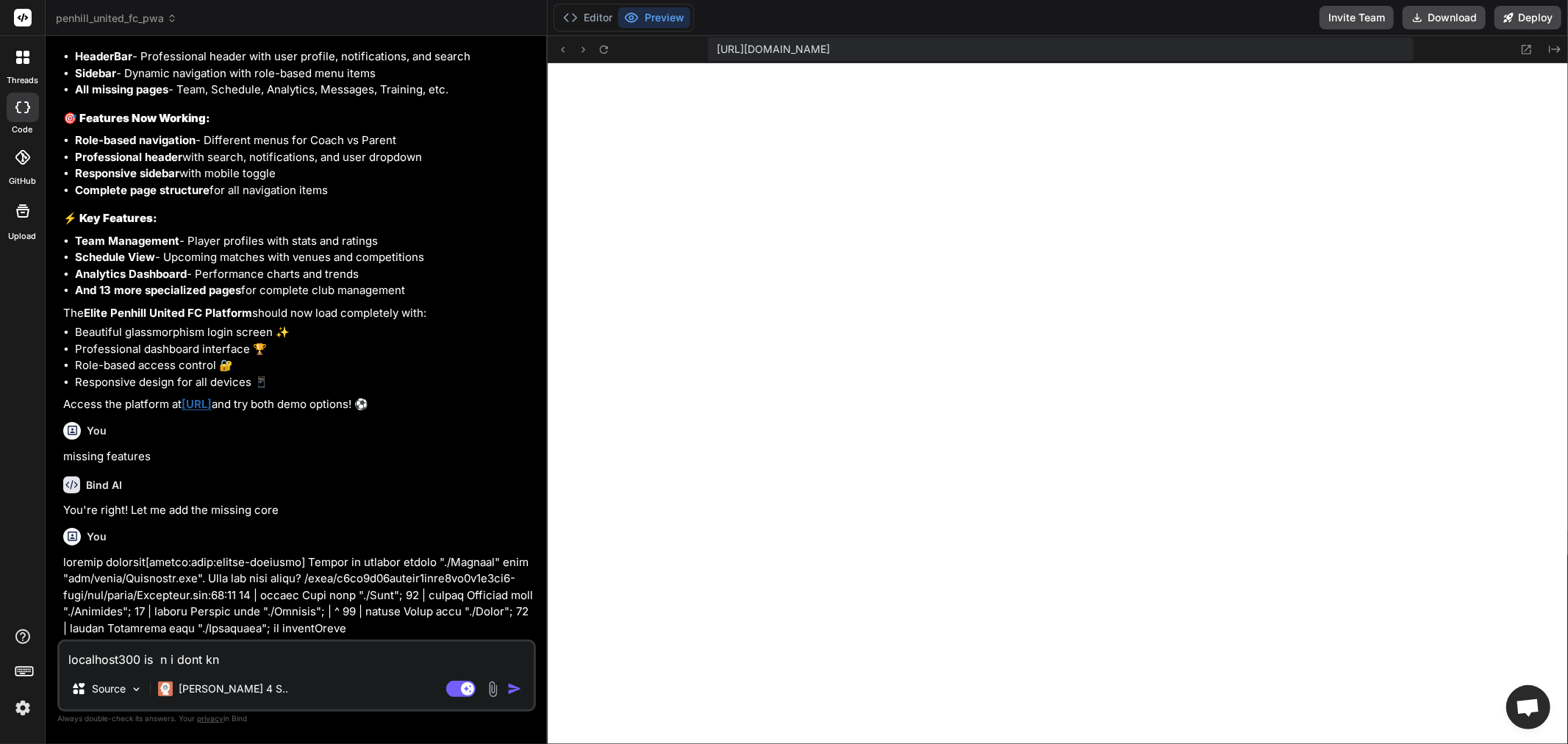
type textarea "localhost300 is no i dont kn"
type textarea "x"
type textarea "localhost300 is not i dont kn"
click at [179, 661] on textarea "localhost300 is not i dont kn" at bounding box center [296, 655] width 474 height 27
type textarea "x"
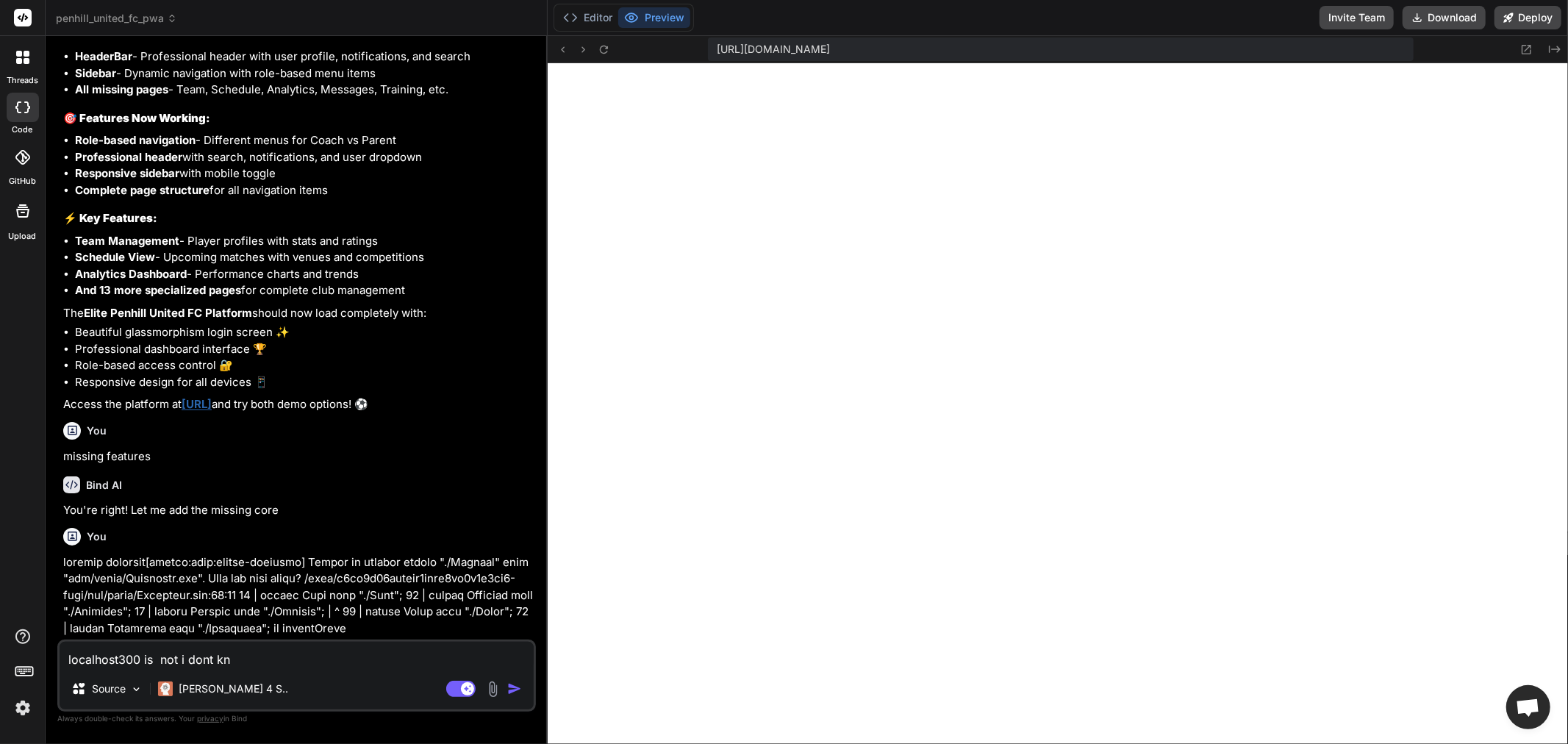
type textarea "localhost300 is not ti dont kn"
type textarea "x"
type textarea "localhost300 is not thi dont kn"
type textarea "x"
type textarea "localhost300 is not thei dont kn"
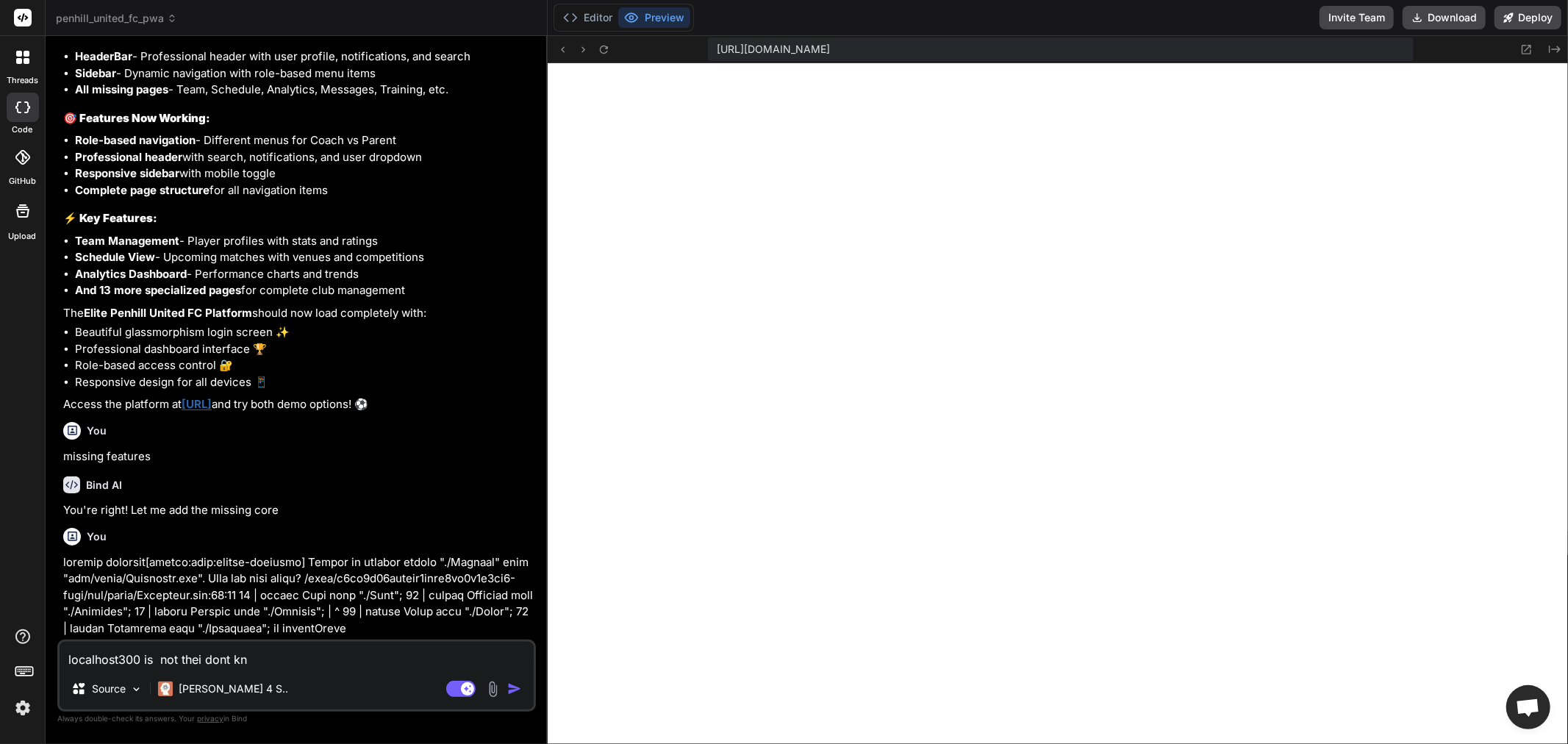
type textarea "x"
type textarea "localhost300 is not the i dont kn"
type textarea "x"
type textarea "localhost300 is not the ai dont kn"
type textarea "x"
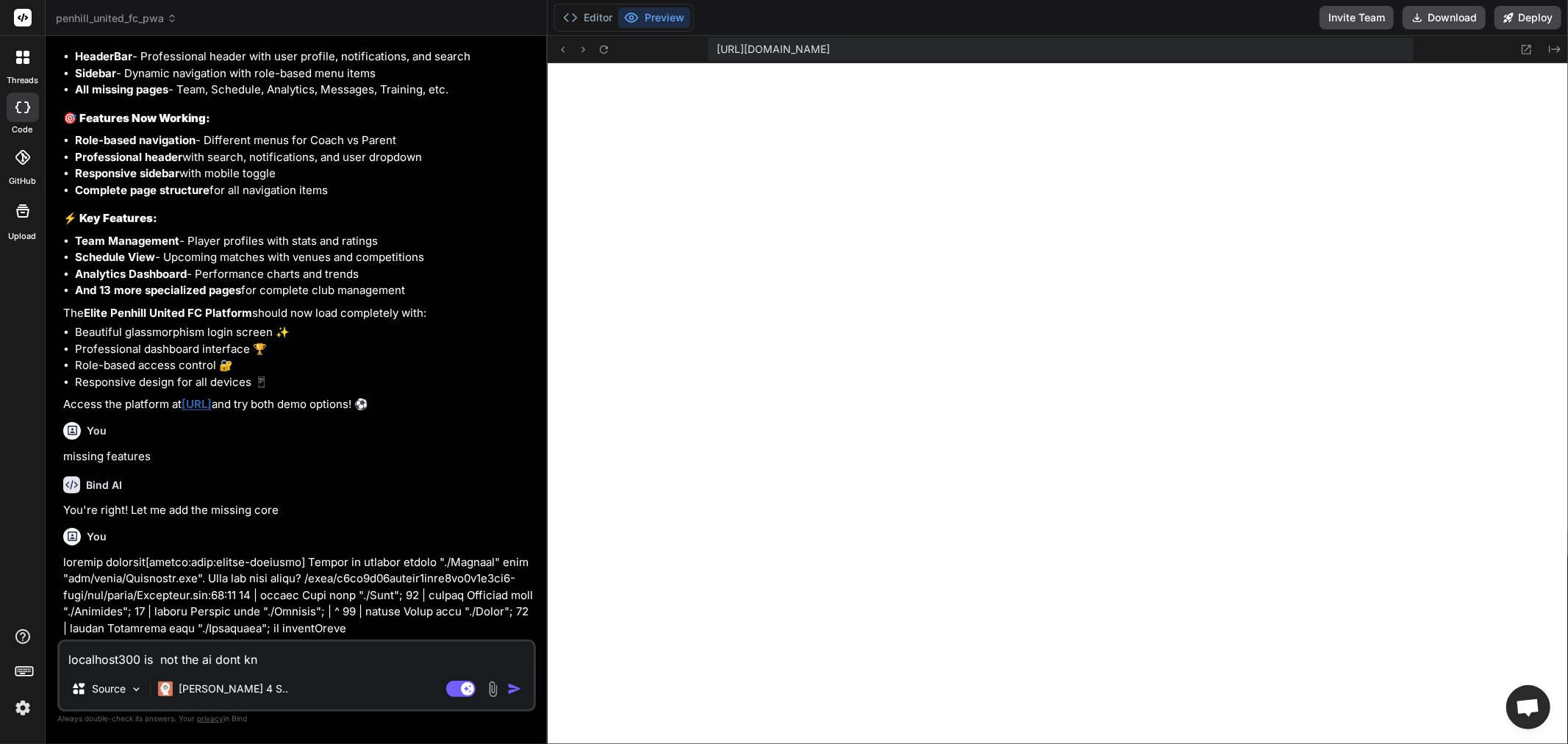
type textarea "localhost300 is not the api dont kn"
type textarea "x"
type textarea "localhost300 is not the appi dont kn"
type textarea "x"
type textarea "localhost300 is not the app i dont kn"
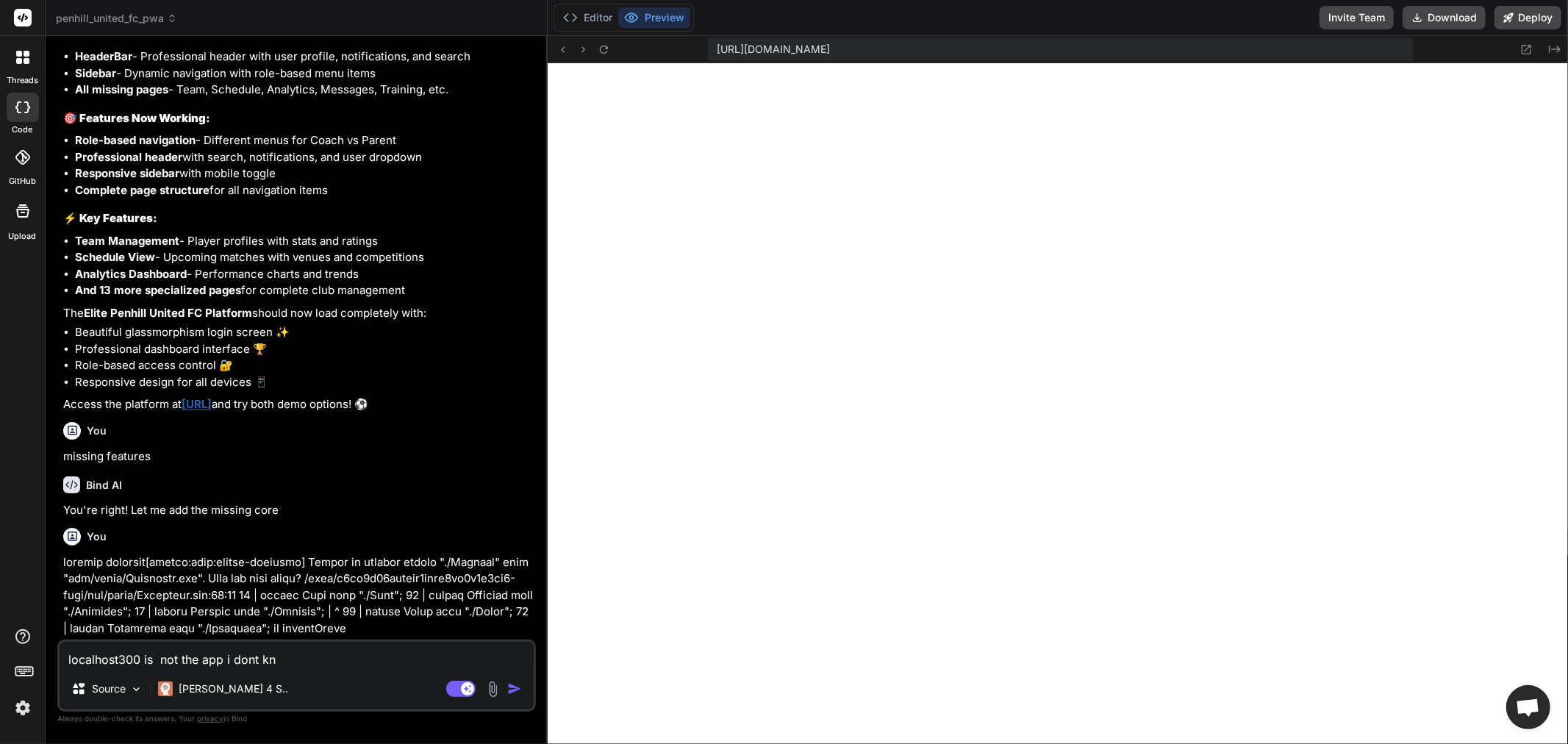
type textarea "x"
type textarea "localhost300 is not the app i dont kno"
type textarea "x"
type textarea "localhost300 is not the app i dont know"
type textarea "x"
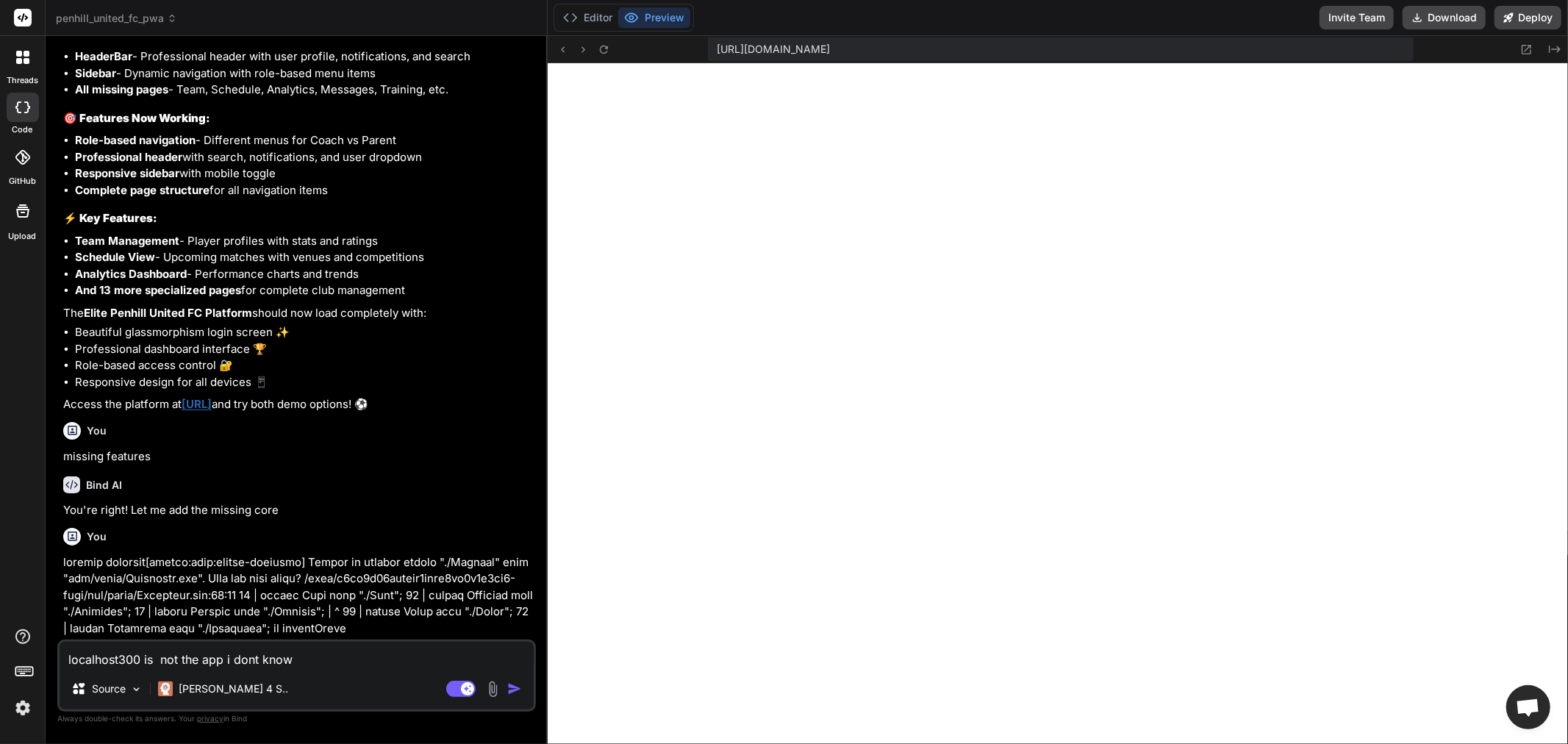
type textarea "localhost300 is not the app i dont know"
type textarea "x"
type textarea "localhost300 is not the app i dont know w"
type textarea "x"
type textarea "localhost300 is not the app i dont know wh"
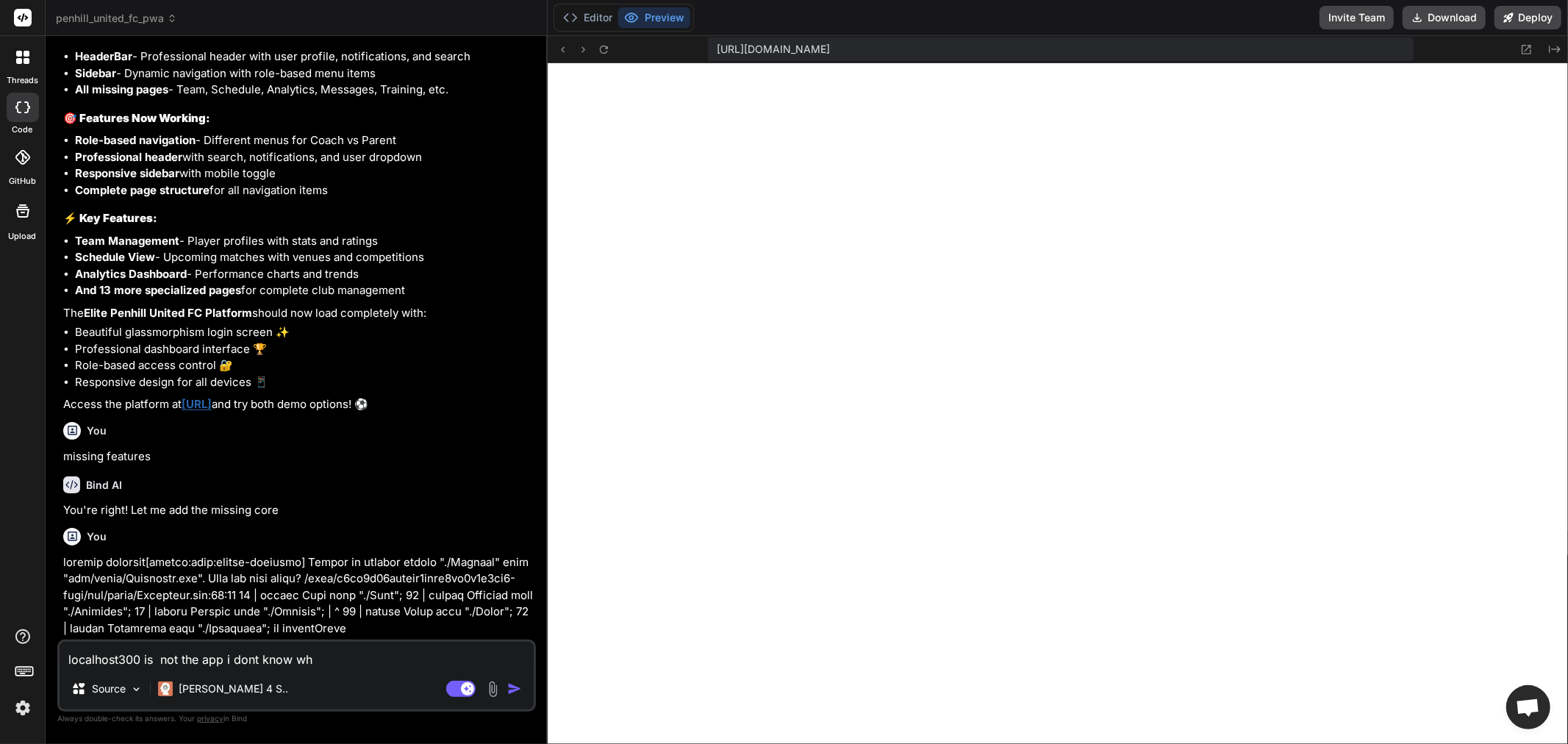
type textarea "x"
type textarea "localhost300 is not the app i dont know wha"
type textarea "x"
type textarea "localhost300 is not the app i dont know what"
type textarea "x"
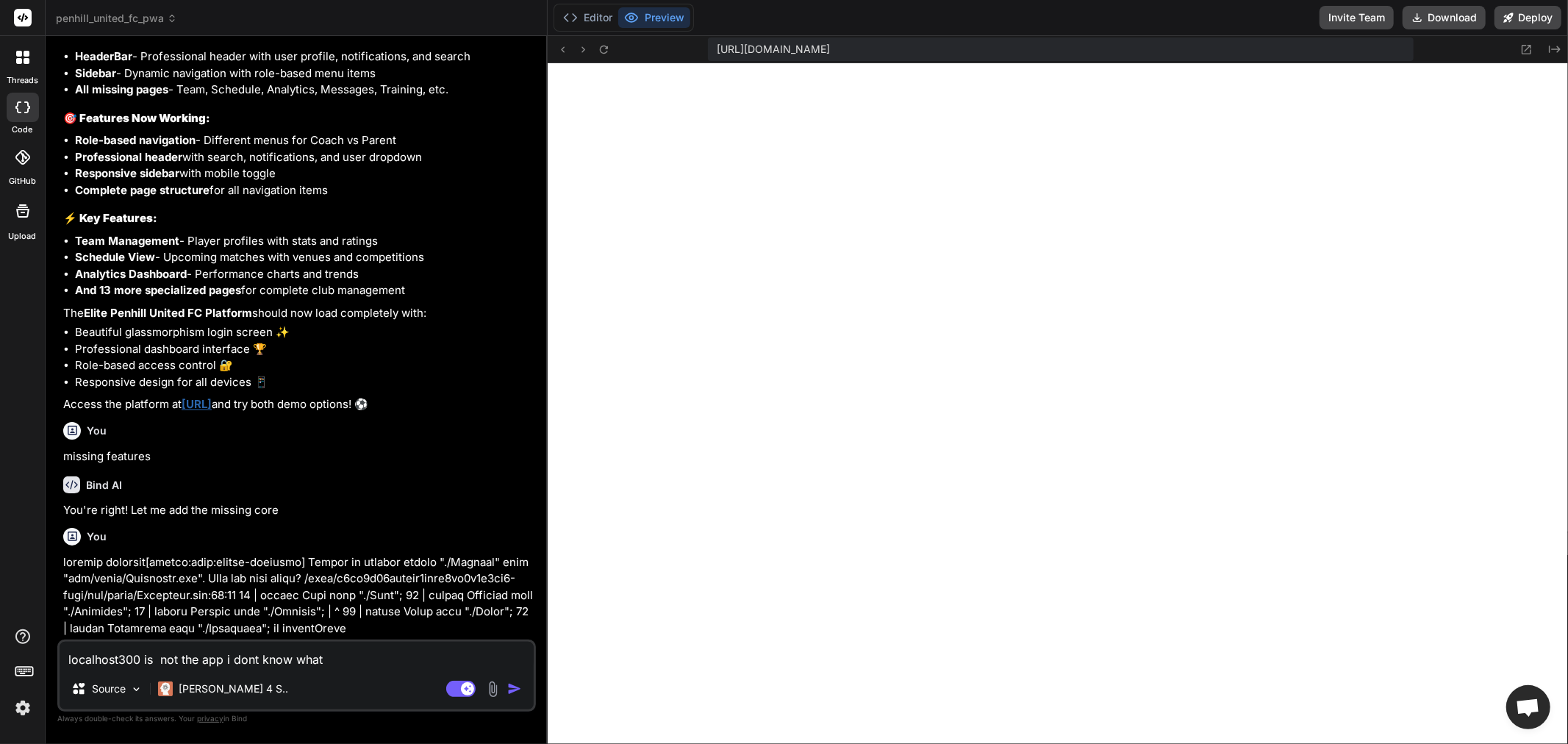
type textarea "localhost300 is not the app i dont know what"
type textarea "x"
type textarea "localhost300 is not the app i dont know what"
type textarea "x"
type textarea "localhost300 is not the app i dont know what"
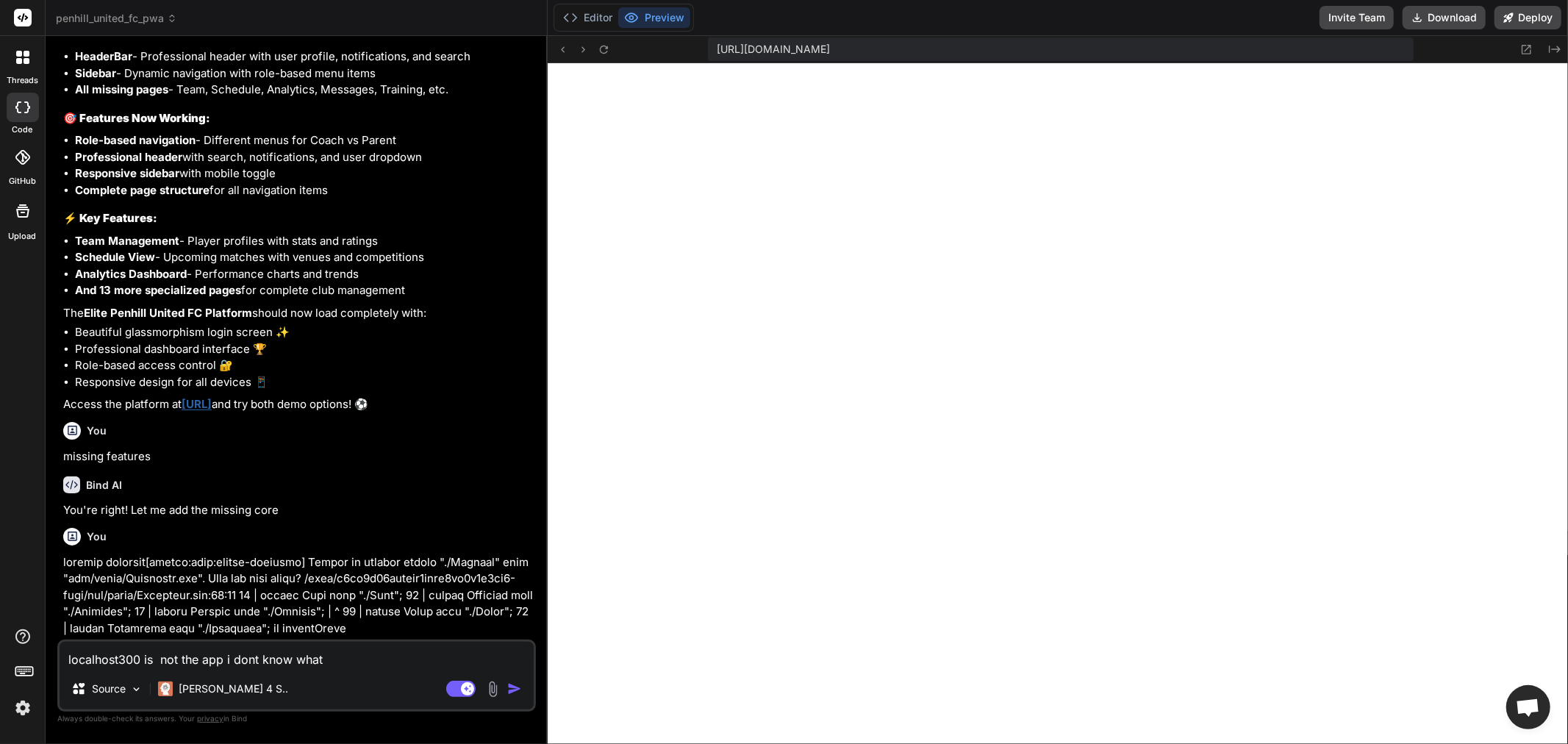
type textarea "x"
type textarea "localhost300 is not the app i dont know what"
type textarea "x"
type textarea "localhost300 is not the app i dont know what"
type textarea "x"
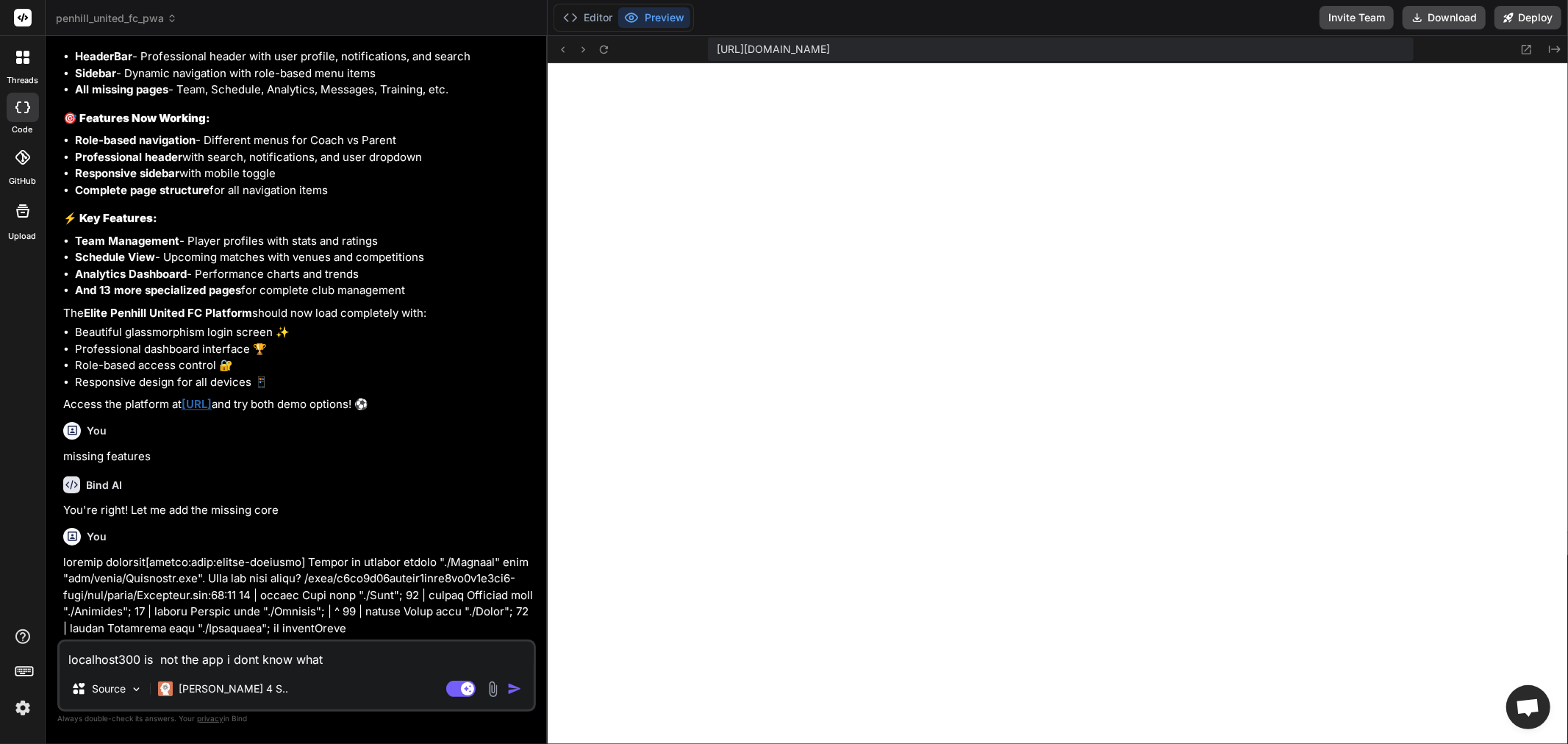
type textarea "localhost300 is not the app i dont know what"
type textarea "x"
type textarea "localhost300 is not the app i dont know what"
type textarea "x"
type textarea "localhost300 is not the app i dont know what"
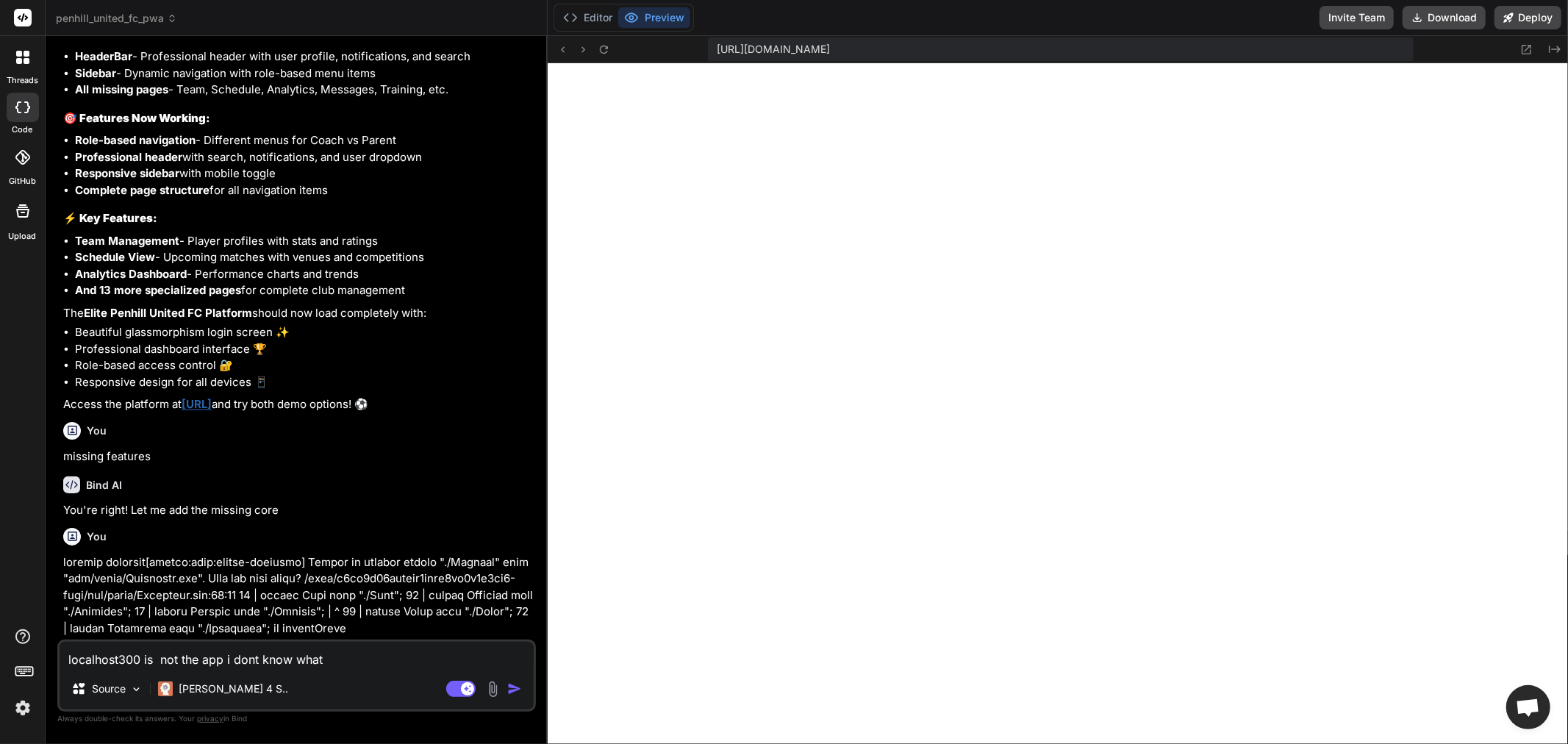
type textarea "x"
type textarea "localhost300 is not the app i dont know what"
type textarea "x"
type textarea "localhost300 is not the app i dont know what"
type textarea "x"
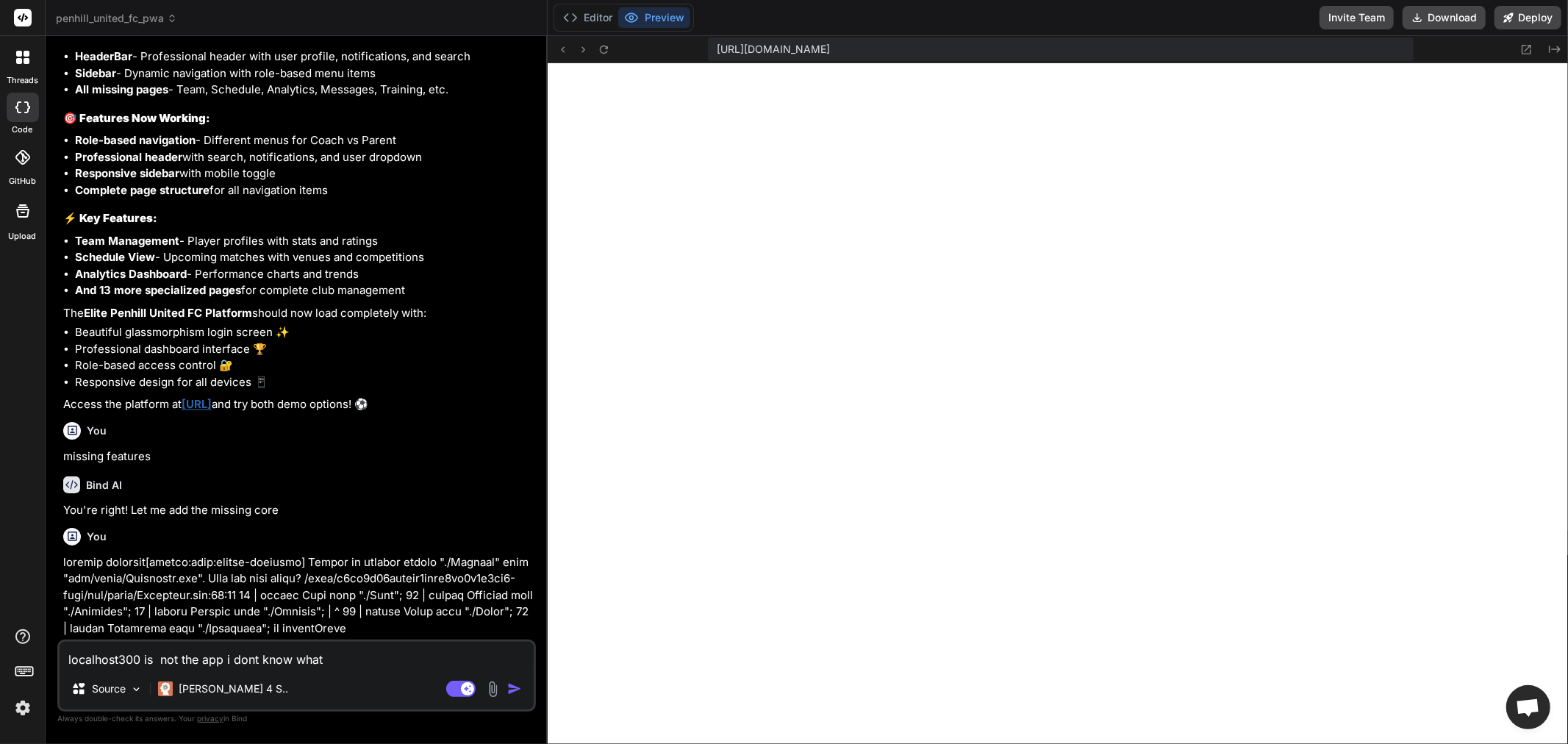
type textarea "localhost300 is not the app i dont know what"
type textarea "x"
type textarea "localhost300 is not the app i dont know what"
type textarea "x"
type textarea "localhost300 is not the app i dont know what"
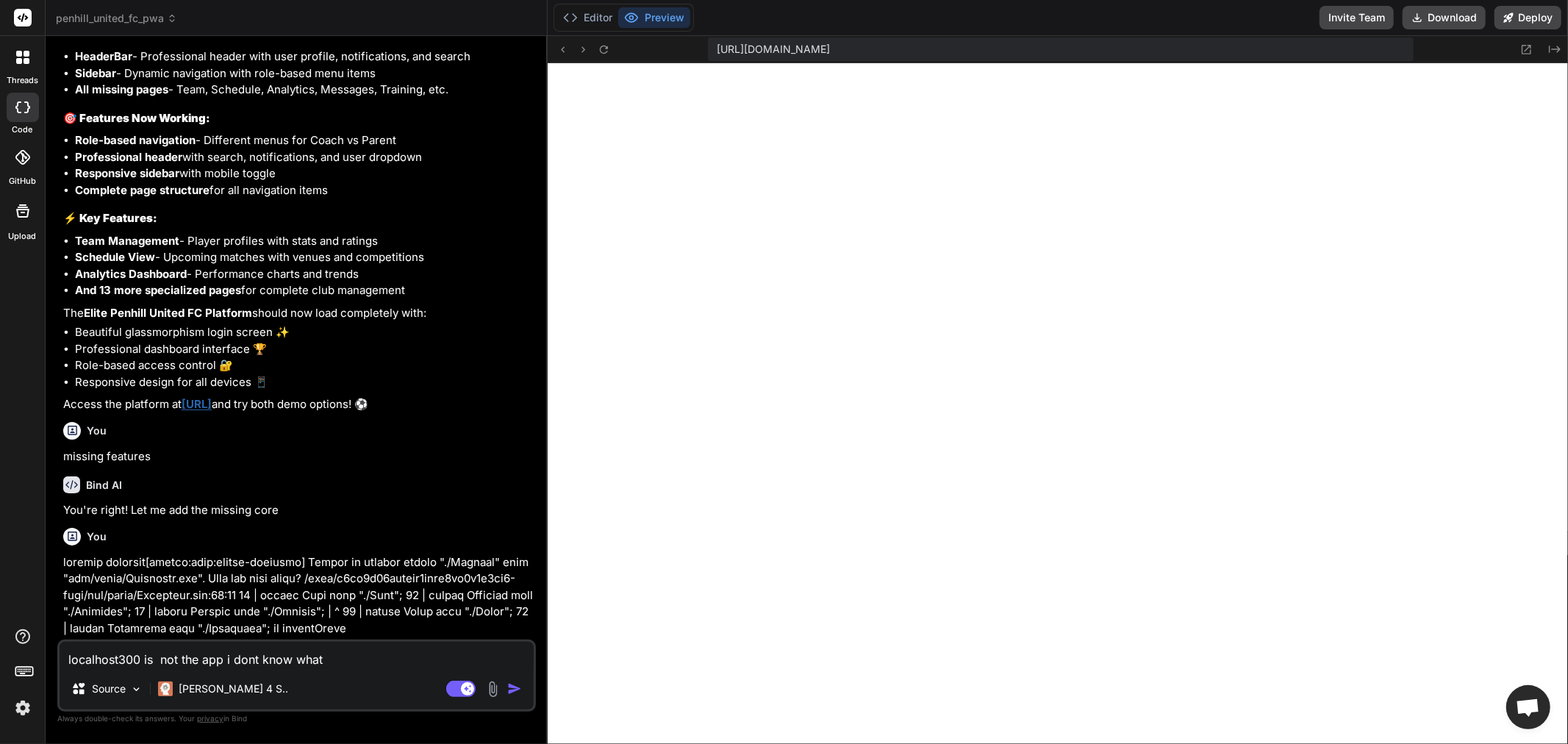
type textarea "x"
type textarea "localhost300 is not the app i dont know what"
type textarea "x"
type textarea "localhost300 is not the app i dont know what"
type textarea "x"
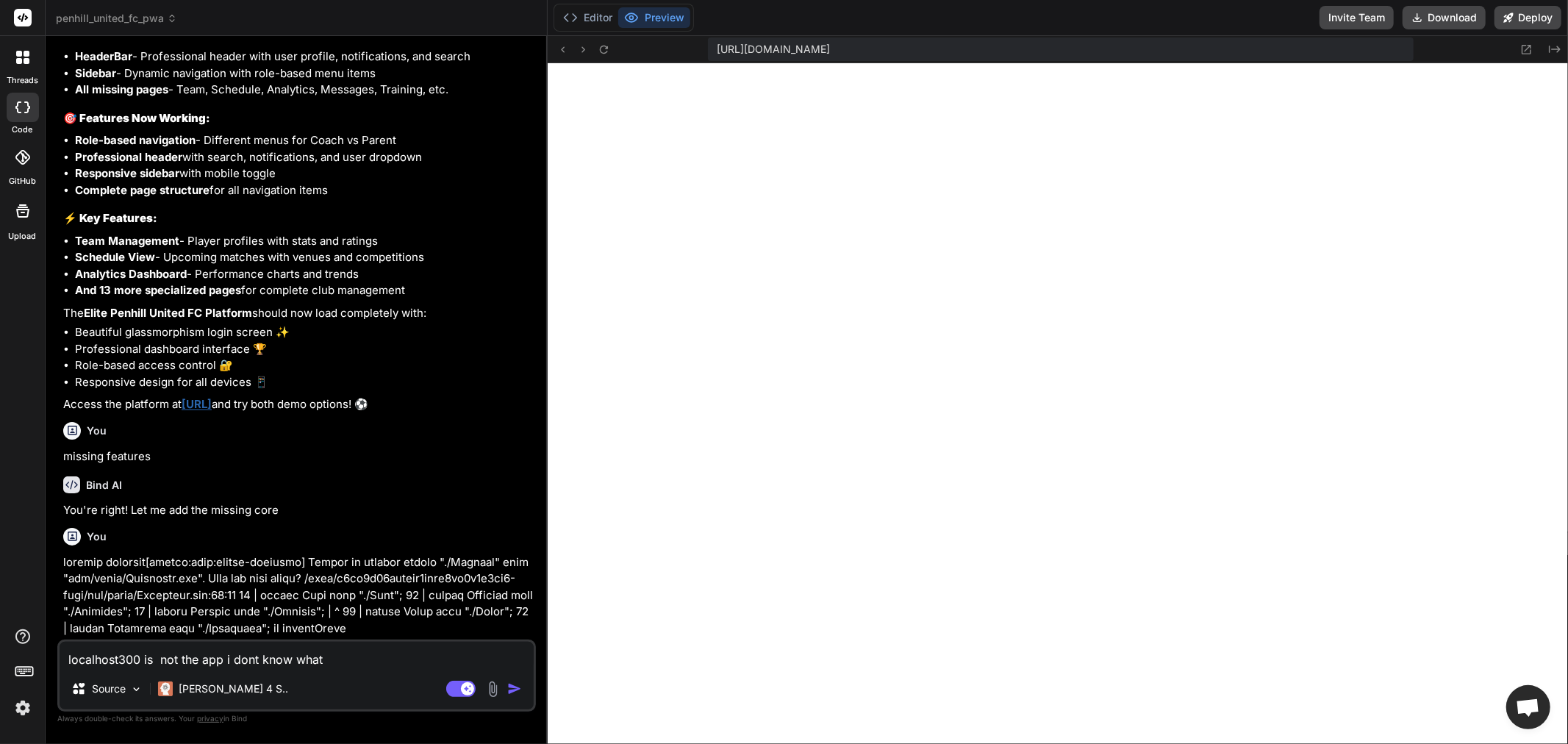
type textarea "localhost300 is not the app i dont know what"
click at [381, 659] on textarea "localhost300 is not the app i dont know what" at bounding box center [296, 655] width 474 height 27
drag, startPoint x: 376, startPoint y: 661, endPoint x: 366, endPoint y: 662, distance: 10.0
click at [368, 661] on textarea "localhost300 is not the app i dont know what" at bounding box center [296, 655] width 474 height 27
click at [333, 659] on textarea "localhost300 is not the app i dont know what" at bounding box center [296, 655] width 474 height 27
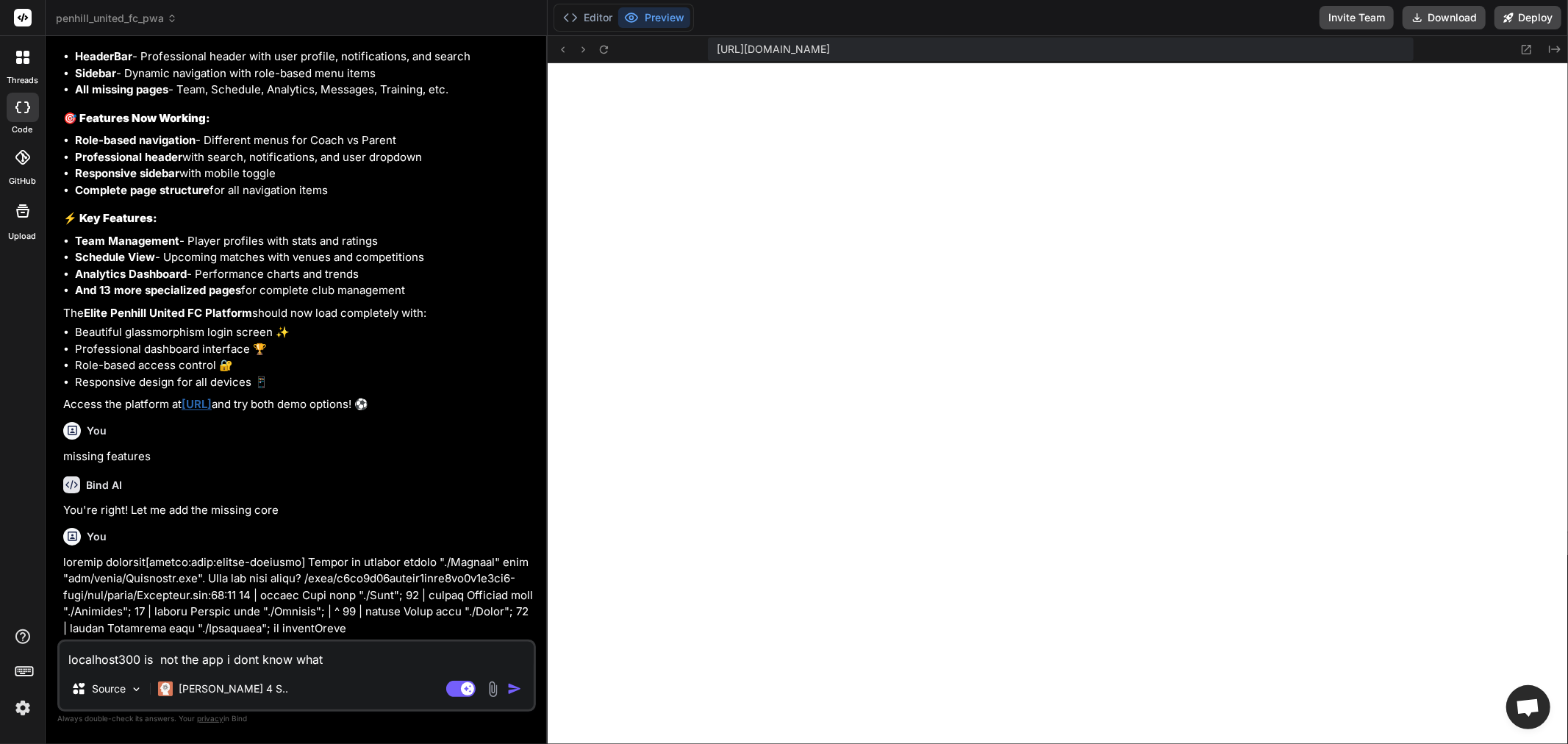
type textarea "x"
type textarea "localhost300 is not the app i dont know what"
type textarea "x"
type textarea "localhost300 is not the app i dont know what"
type textarea "x"
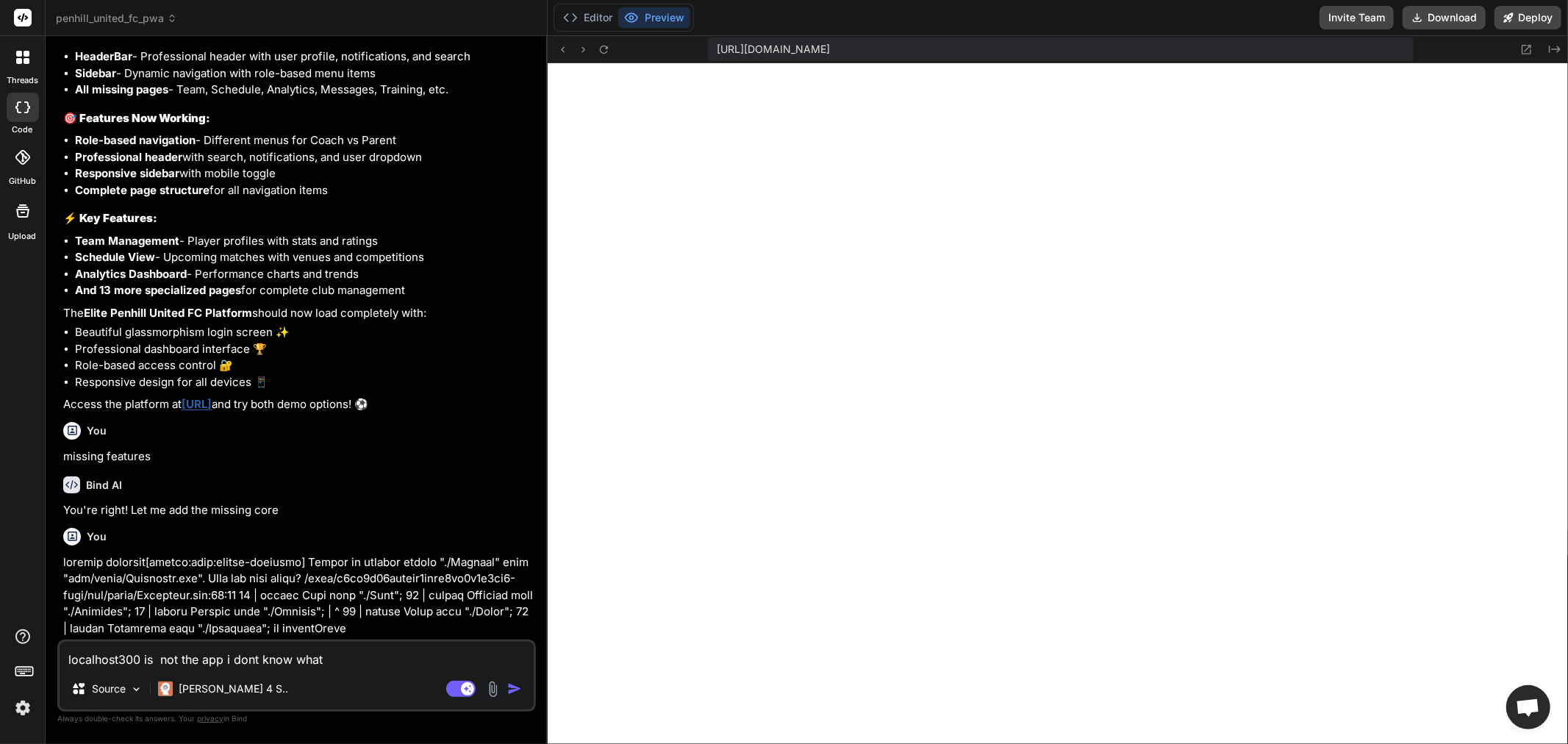
type textarea "localhost300 is not the app i dont know what t"
type textarea "x"
type textarea "localhost300 is not the app i dont know what th"
type textarea "x"
type textarea "localhost300 is not the app i dont know what thi"
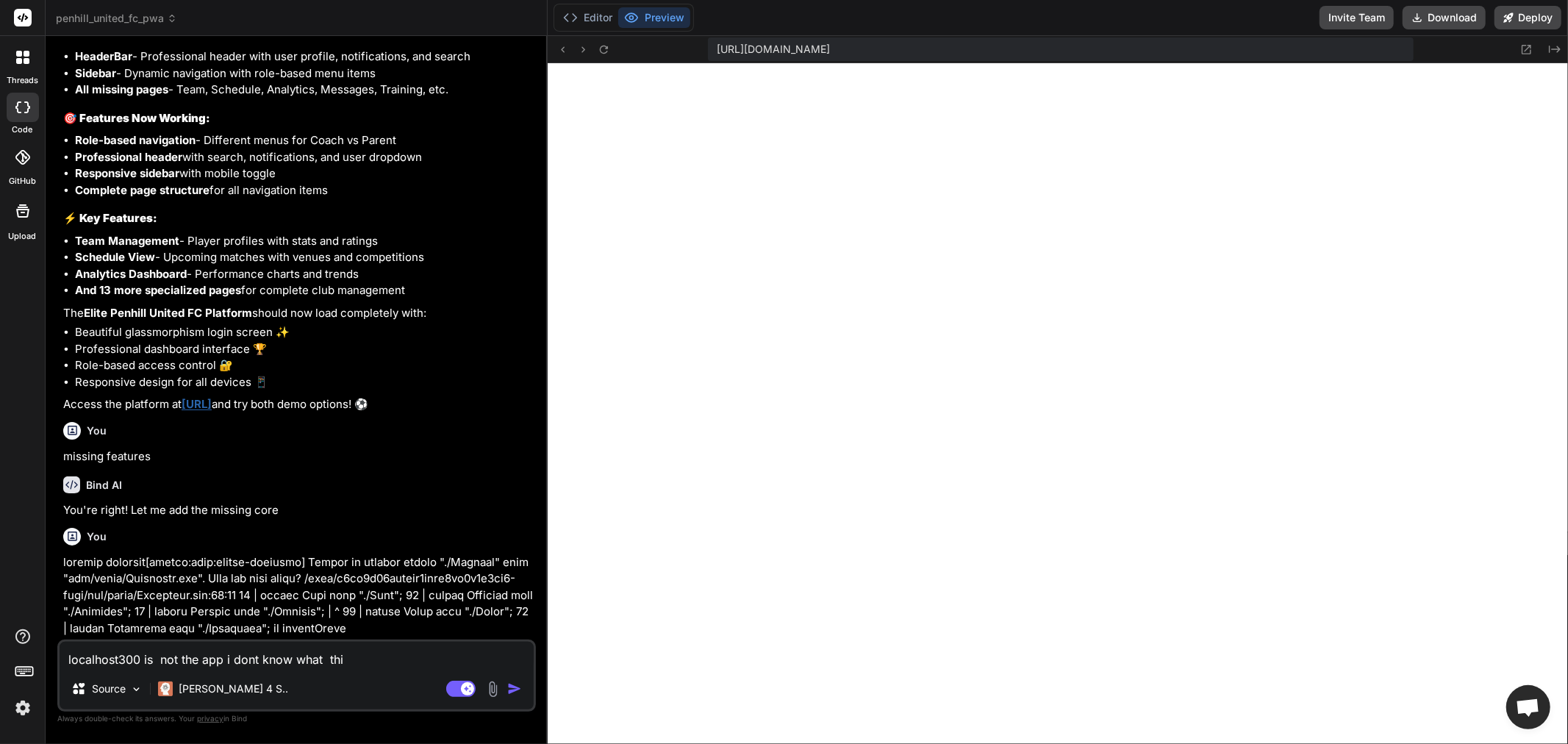
type textarea "x"
type textarea "localhost300 is not the app i dont know what this"
type textarea "x"
type textarea "localhost300 is not the app i dont know what this"
type textarea "x"
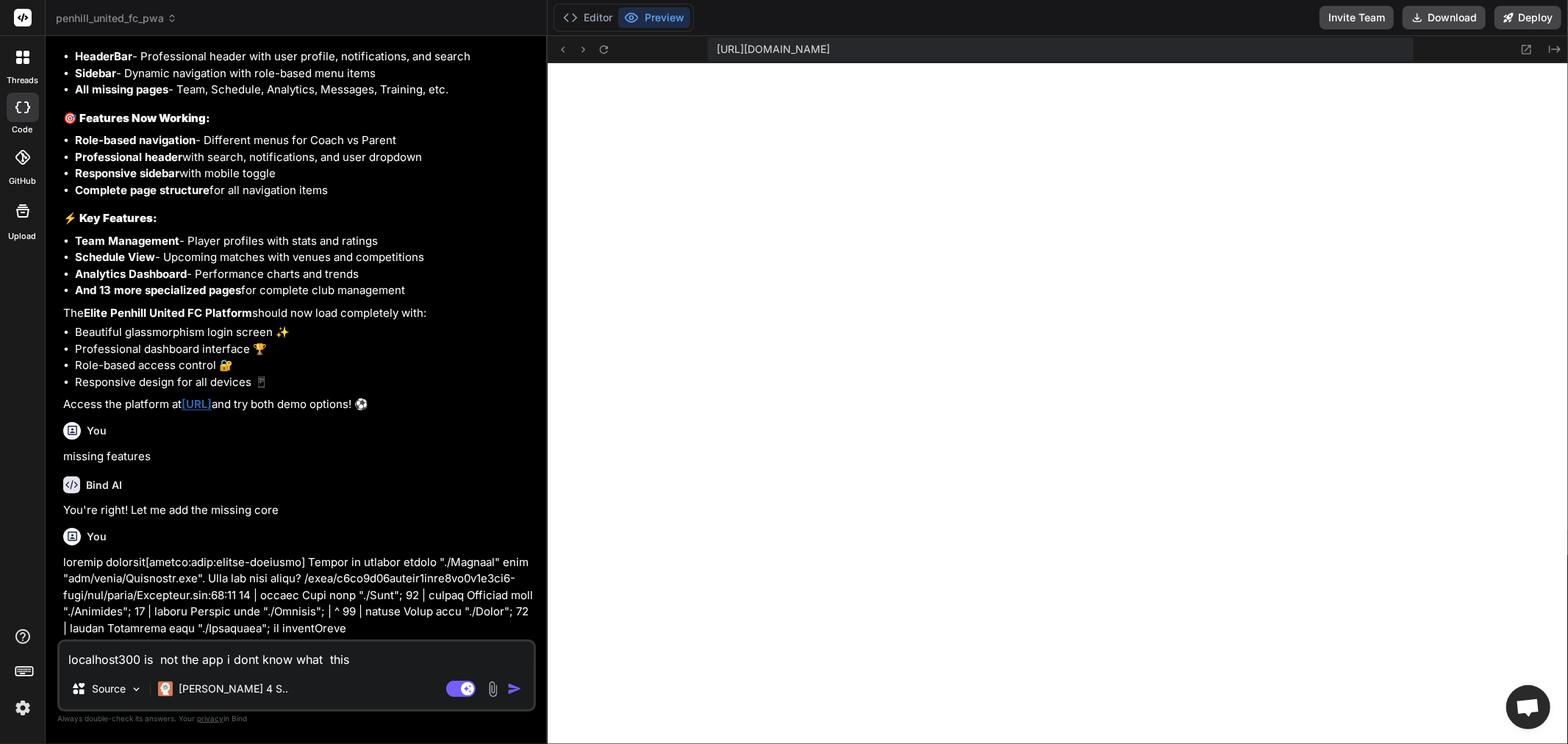
type textarea "localhost300 is not the app i dont know what this i"
type textarea "x"
type textarea "localhost300 is not the app i dont know what this is"
type textarea "x"
type textarea "localhost300 is not the app i dont know what this is"
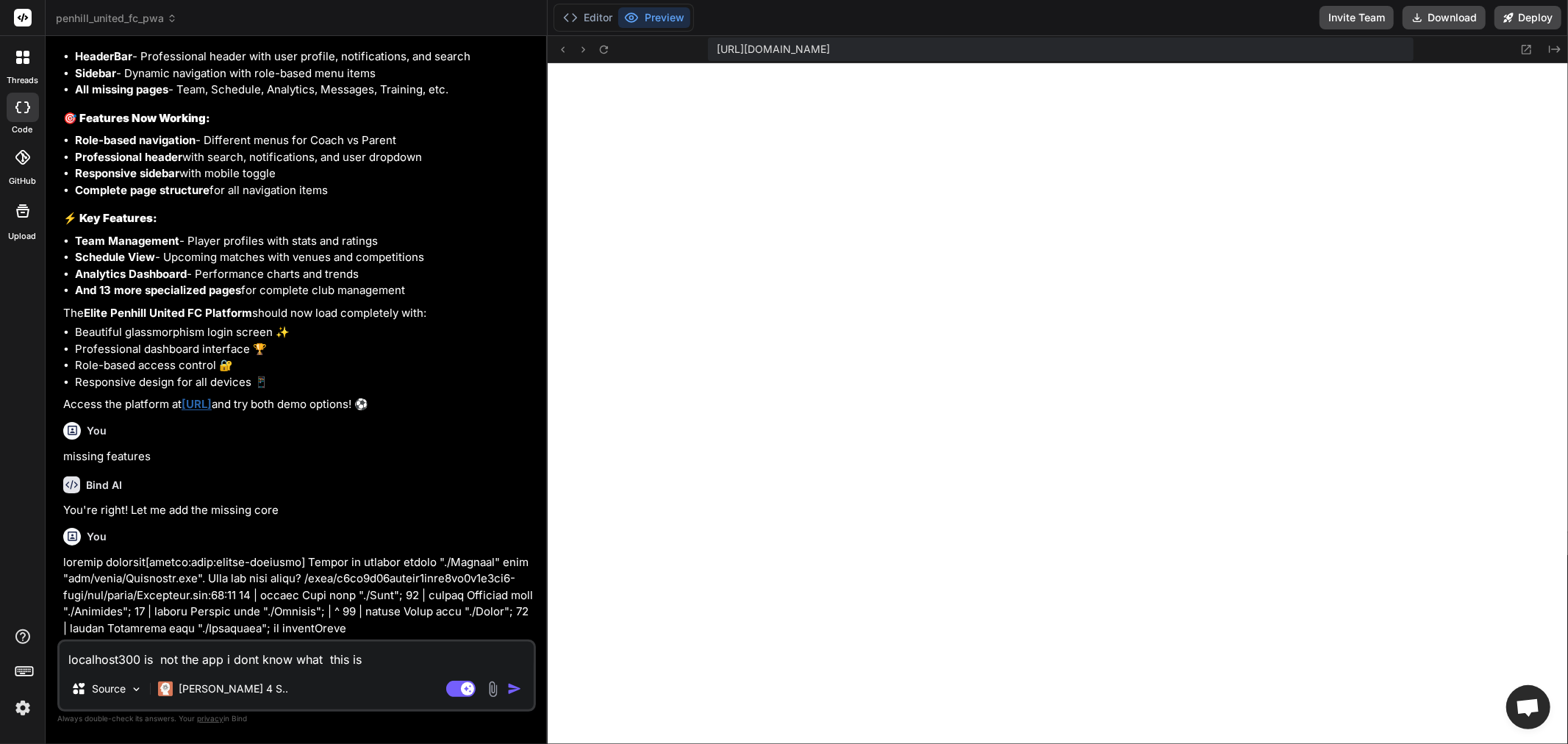
type textarea "x"
type textarea "localhost300 is not the app i dont know what this is d"
type textarea "x"
type textarea "localhost300 is not the app i dont know what this is de"
type textarea "x"
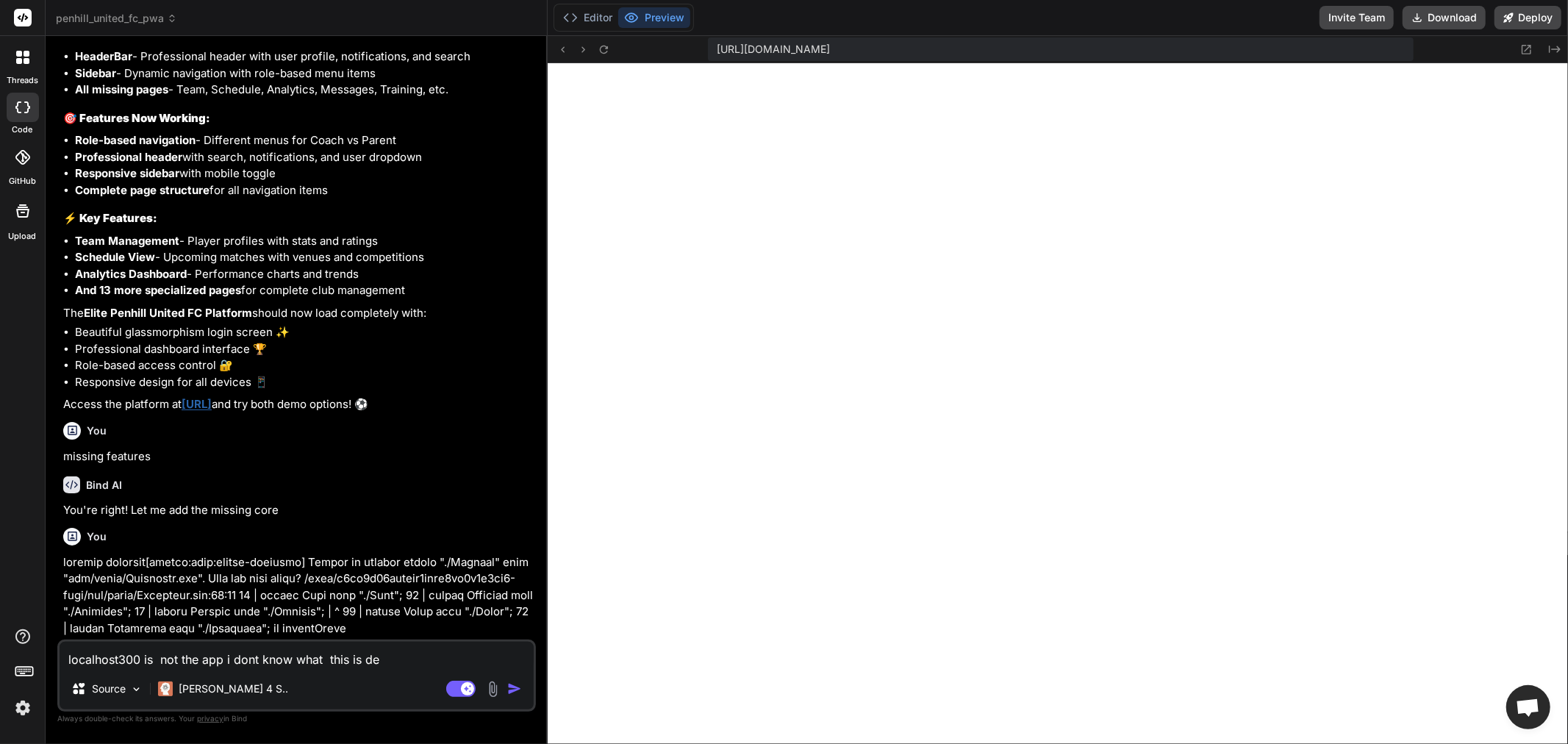
type textarea "localhost300 is not the app i dont know what this is del"
type textarea "x"
type textarea "localhost300 is not the app i dont know what this is dele"
type textarea "x"
type textarea "localhost300 is not the app i dont know what this is delet"
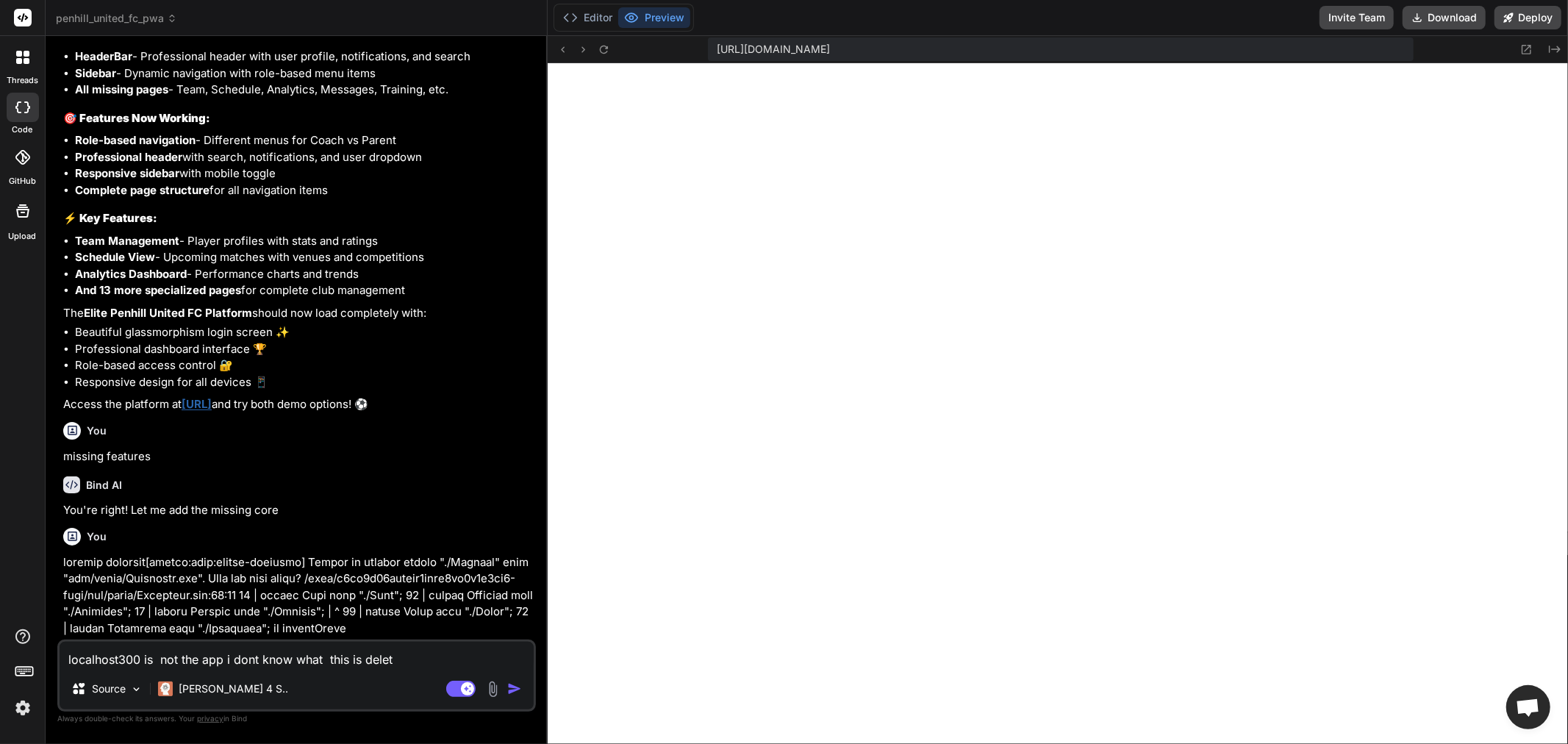
type textarea "x"
type textarea "localhost300 is not the app i dont know what this is delete"
type textarea "x"
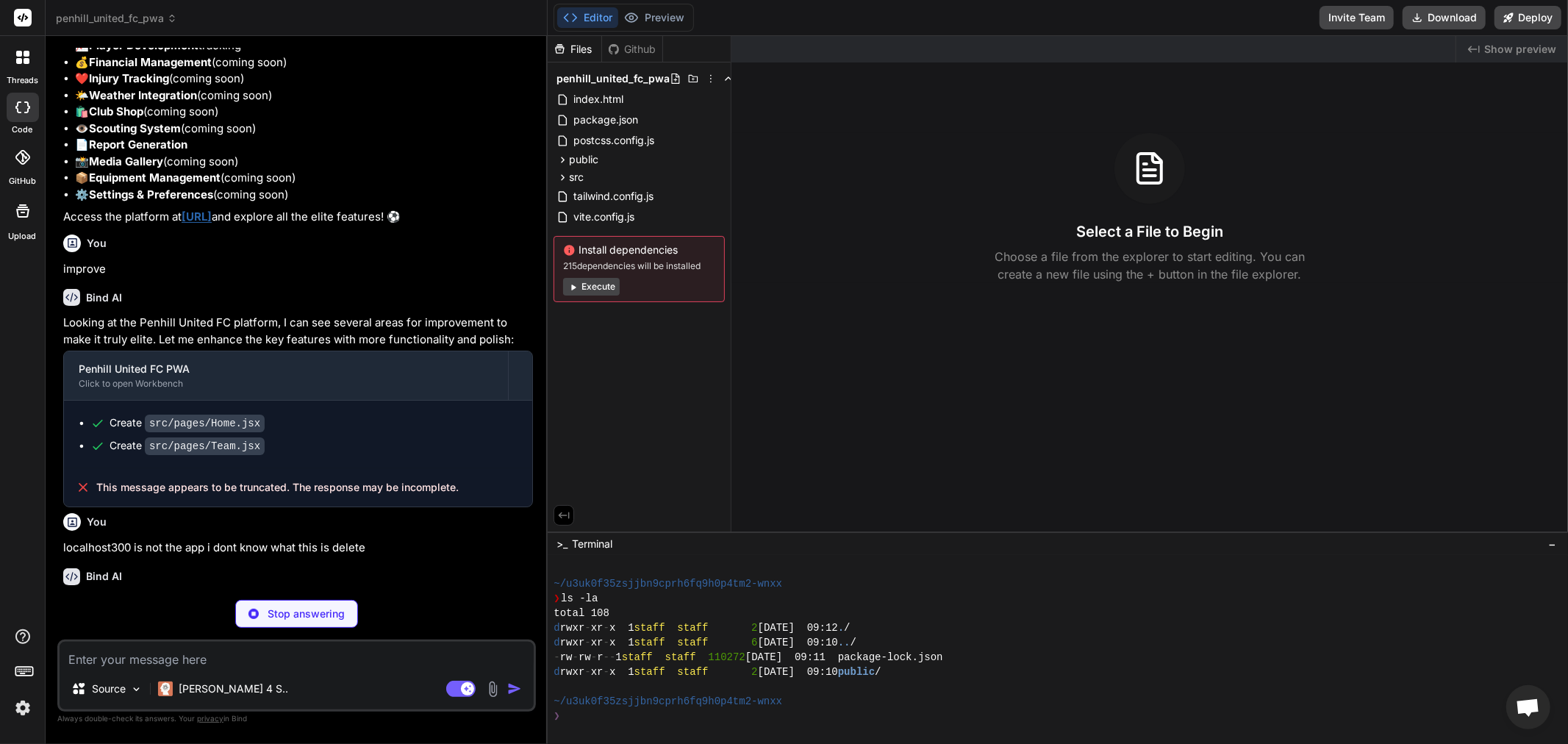
scroll to position [1338, 0]
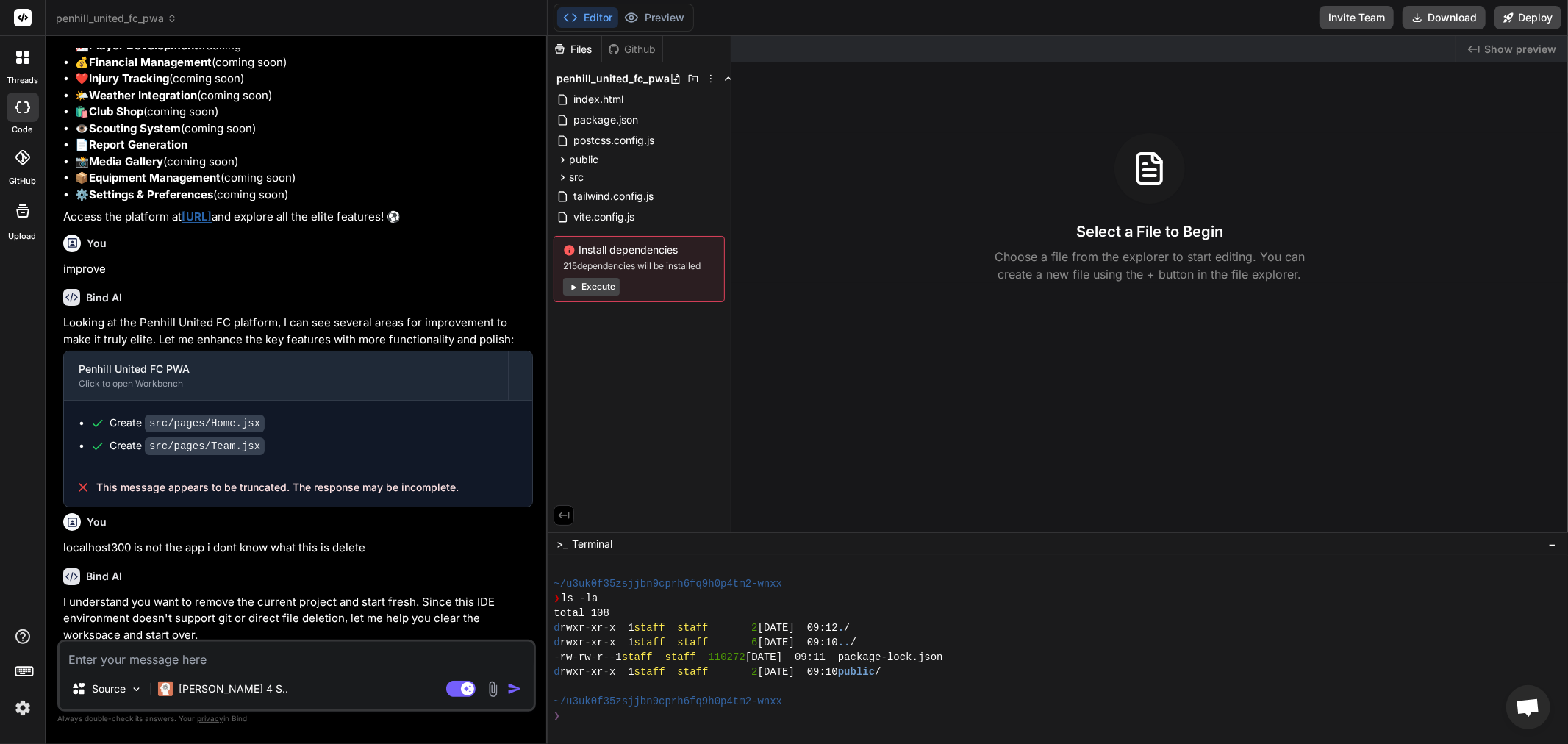
type textarea "x"
click at [267, 186] on li "⚙️ Settings & Preferences (coming soon)" at bounding box center [304, 195] width 458 height 17
click at [211, 210] on link "[URL]" at bounding box center [196, 216] width 30 height 14
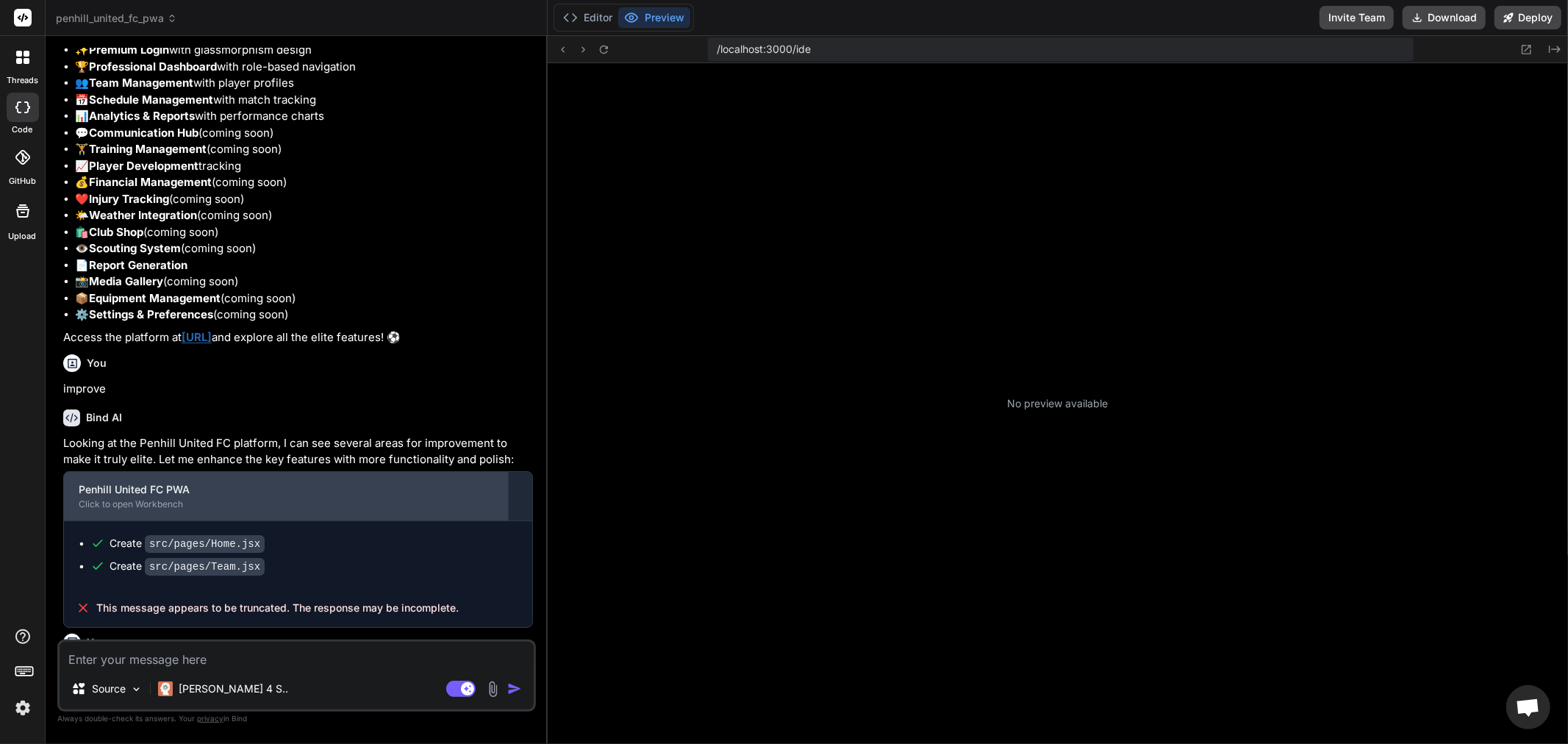
scroll to position [294, 0]
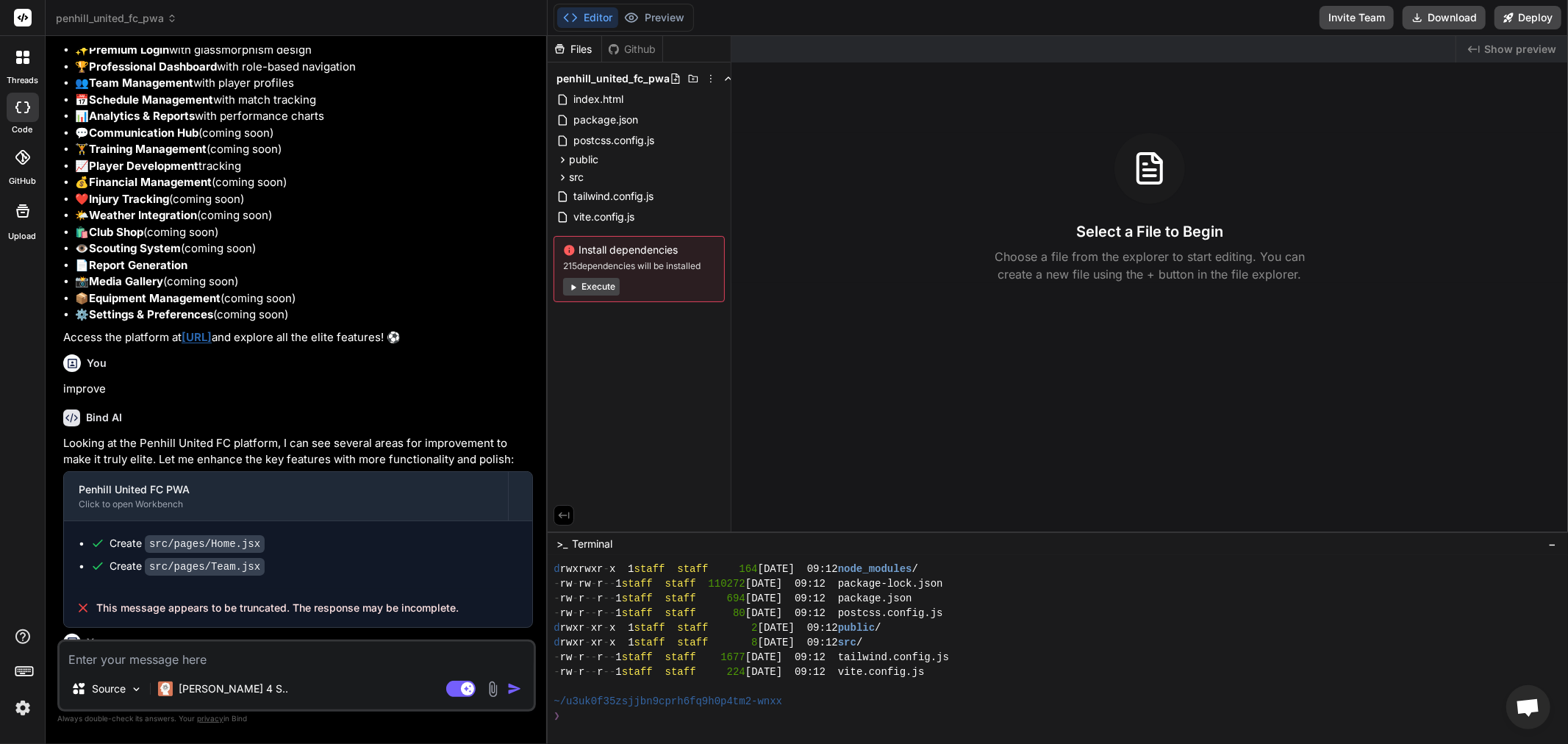
click at [584, 276] on div "Install dependencies 215 dependencies will be installed Execute" at bounding box center [639, 269] width 171 height 66
click at [586, 285] on button "Execute" at bounding box center [592, 287] width 57 height 18
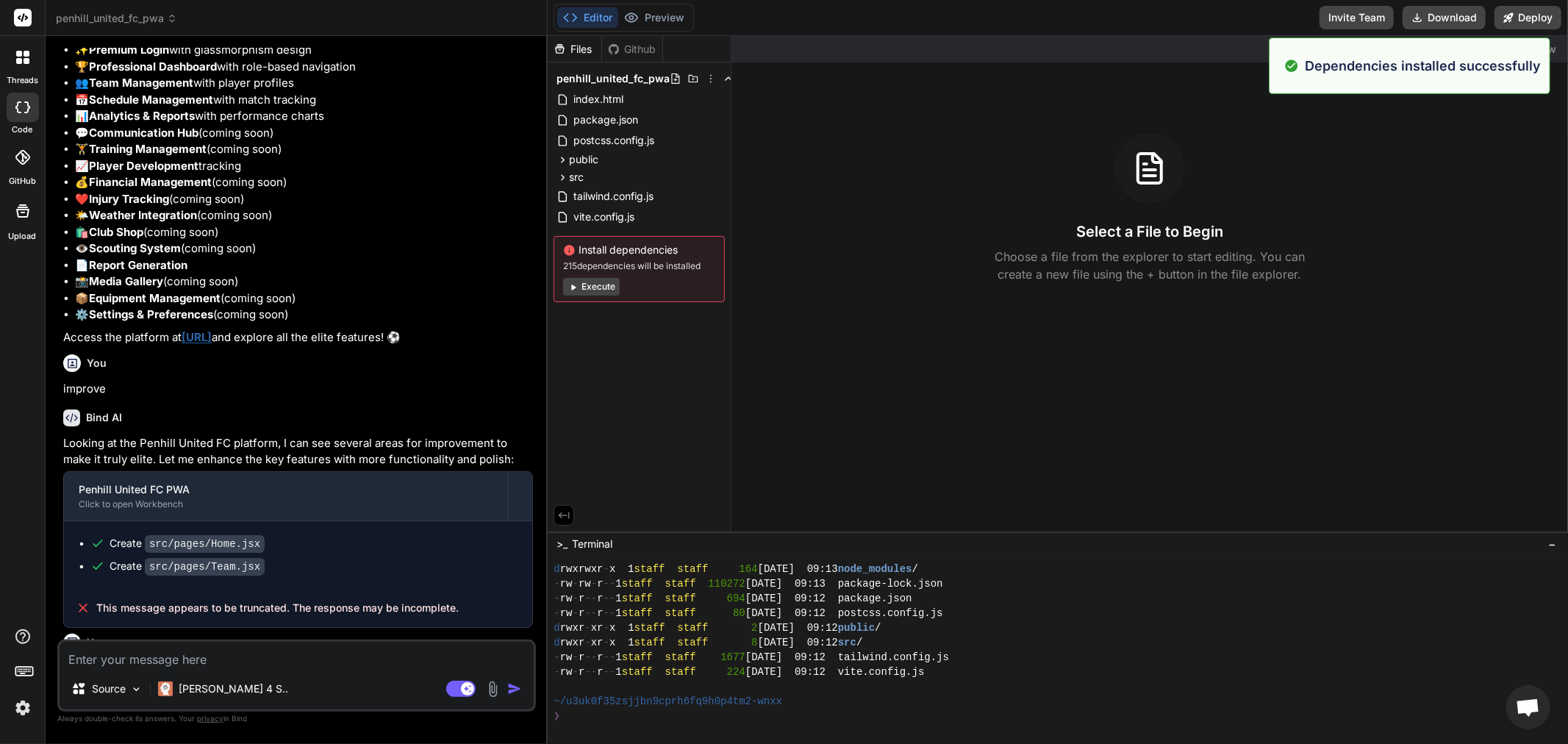
scroll to position [691, 0]
click at [592, 289] on button "Execute" at bounding box center [592, 287] width 57 height 18
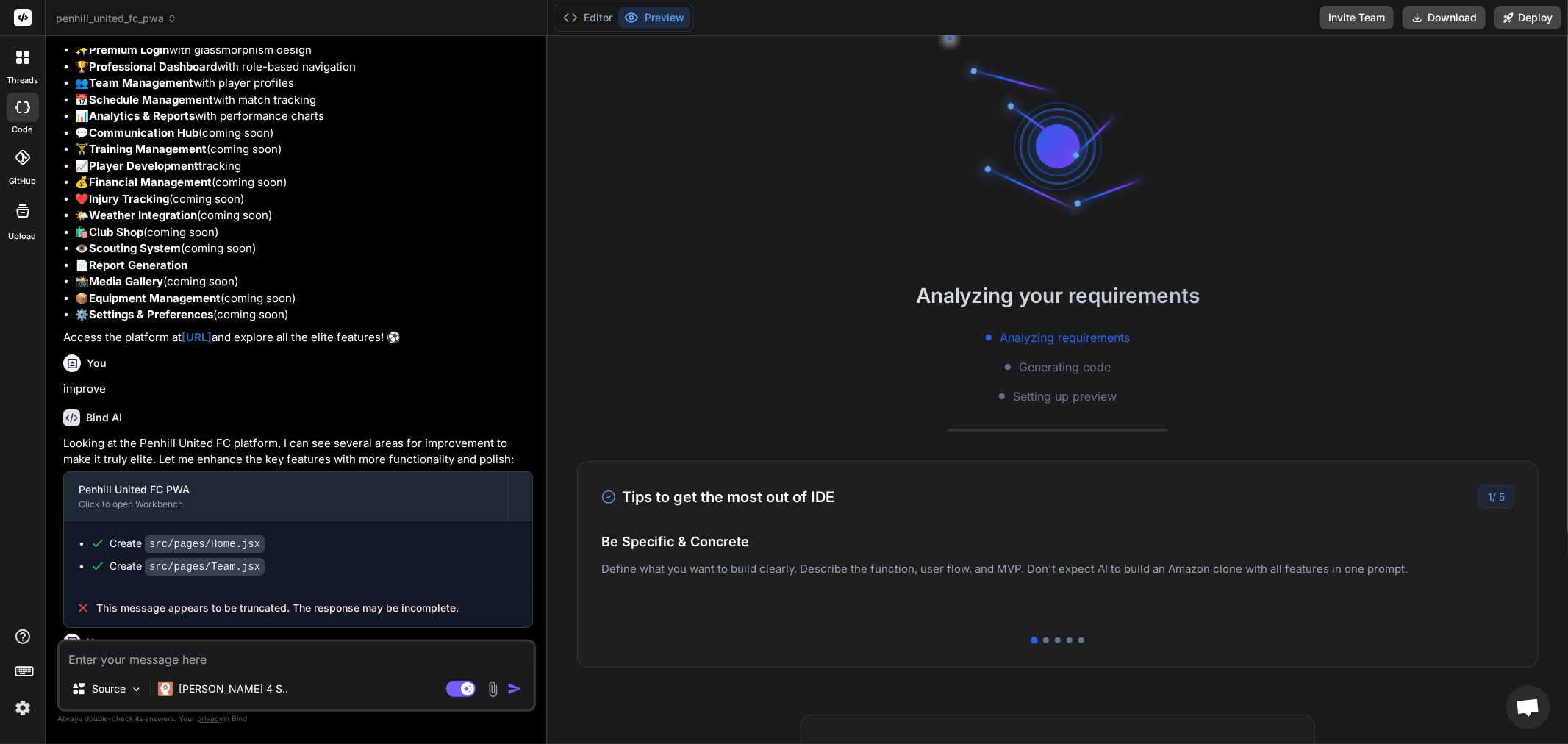
scroll to position [1088, 0]
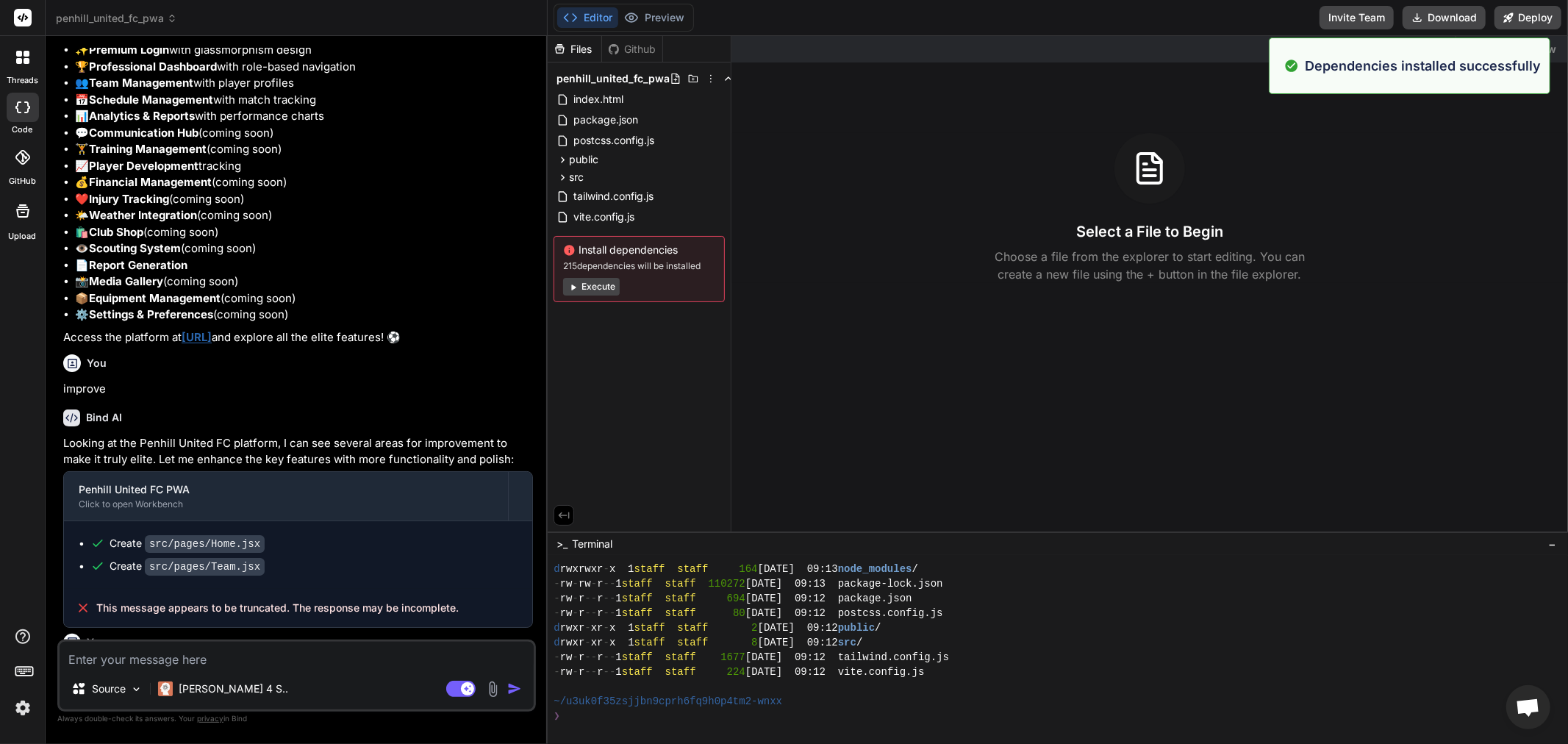
click at [157, 657] on textarea at bounding box center [296, 655] width 474 height 27
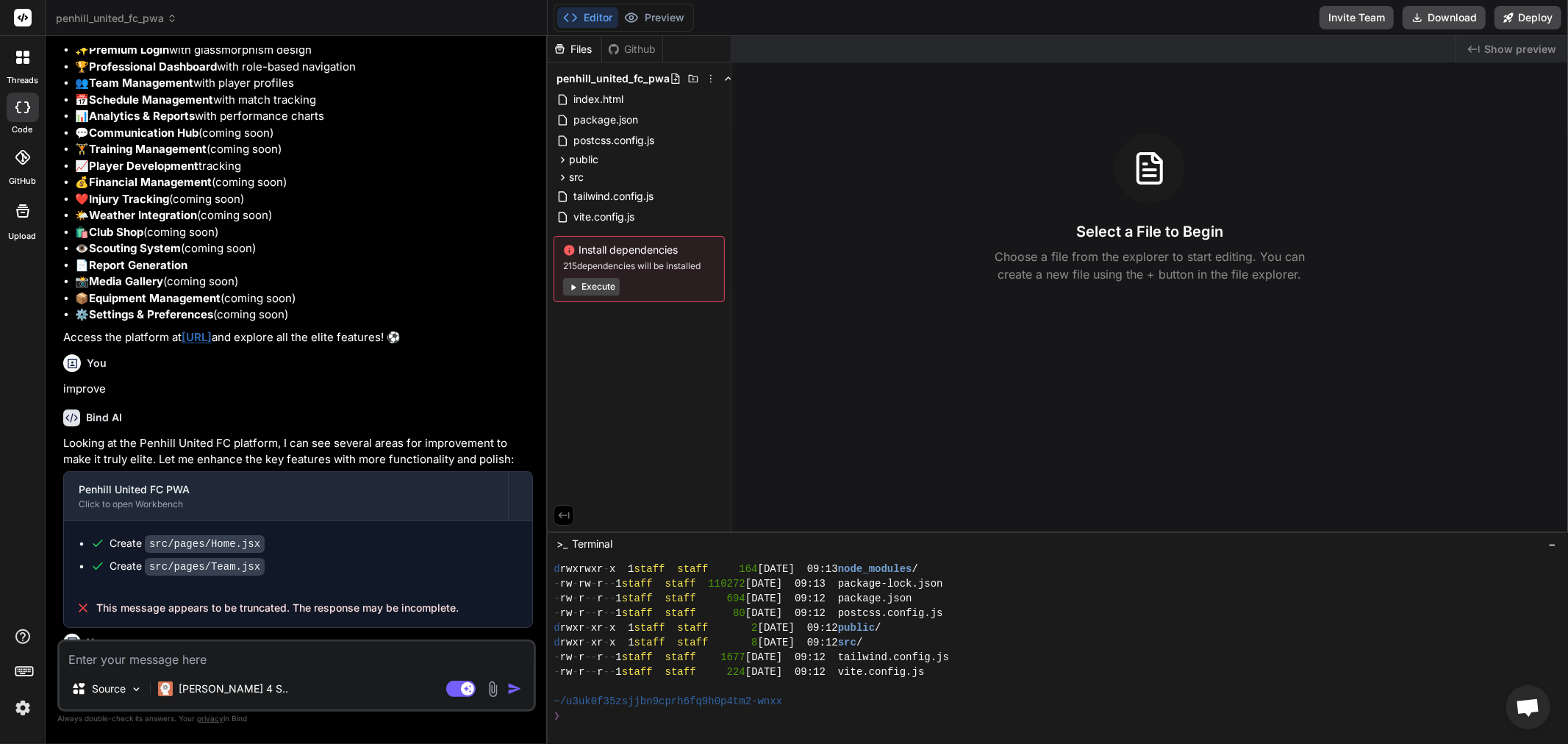
type textarea "x"
type textarea "n"
type textarea "x"
type textarea "no"
type textarea "x"
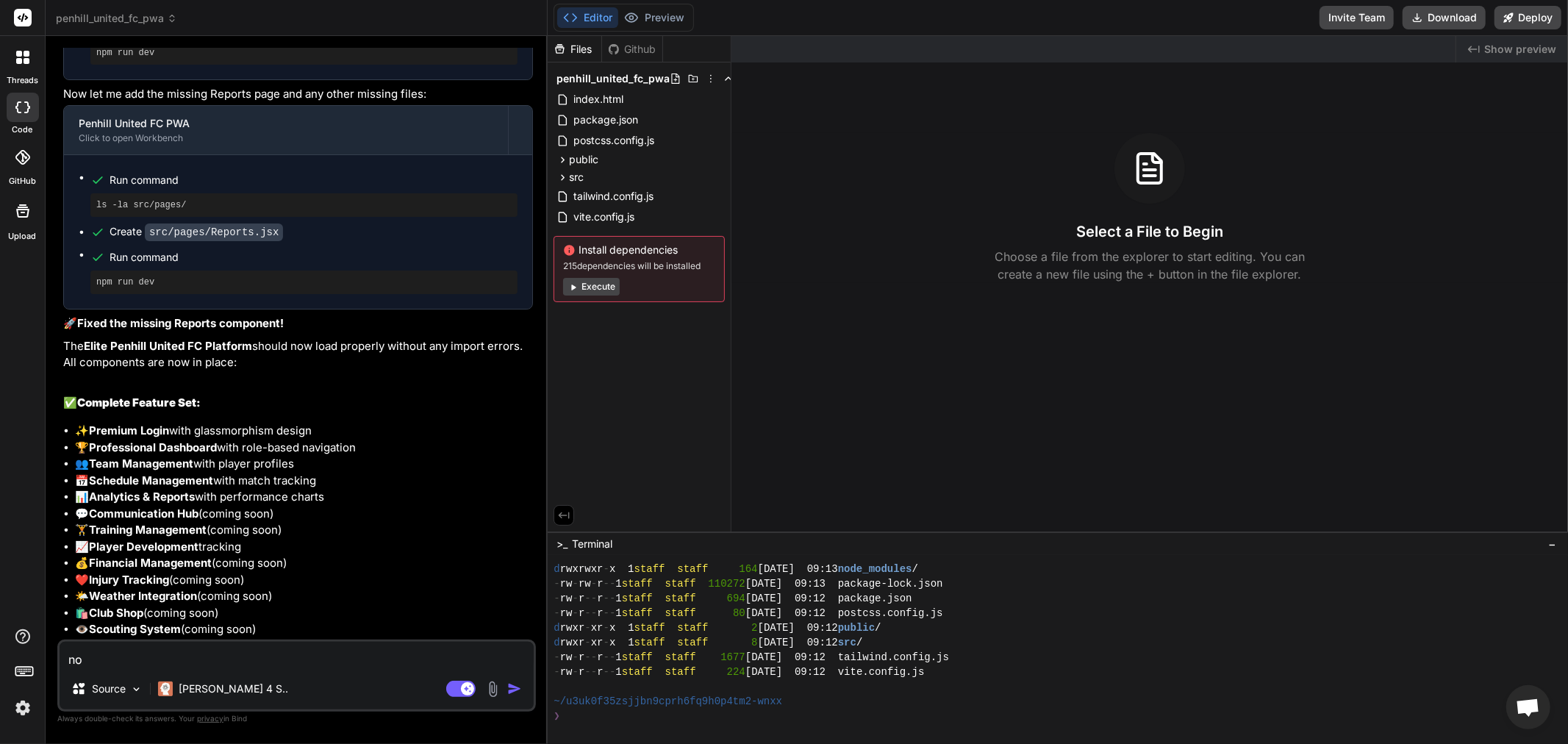
scroll to position [2218, 0]
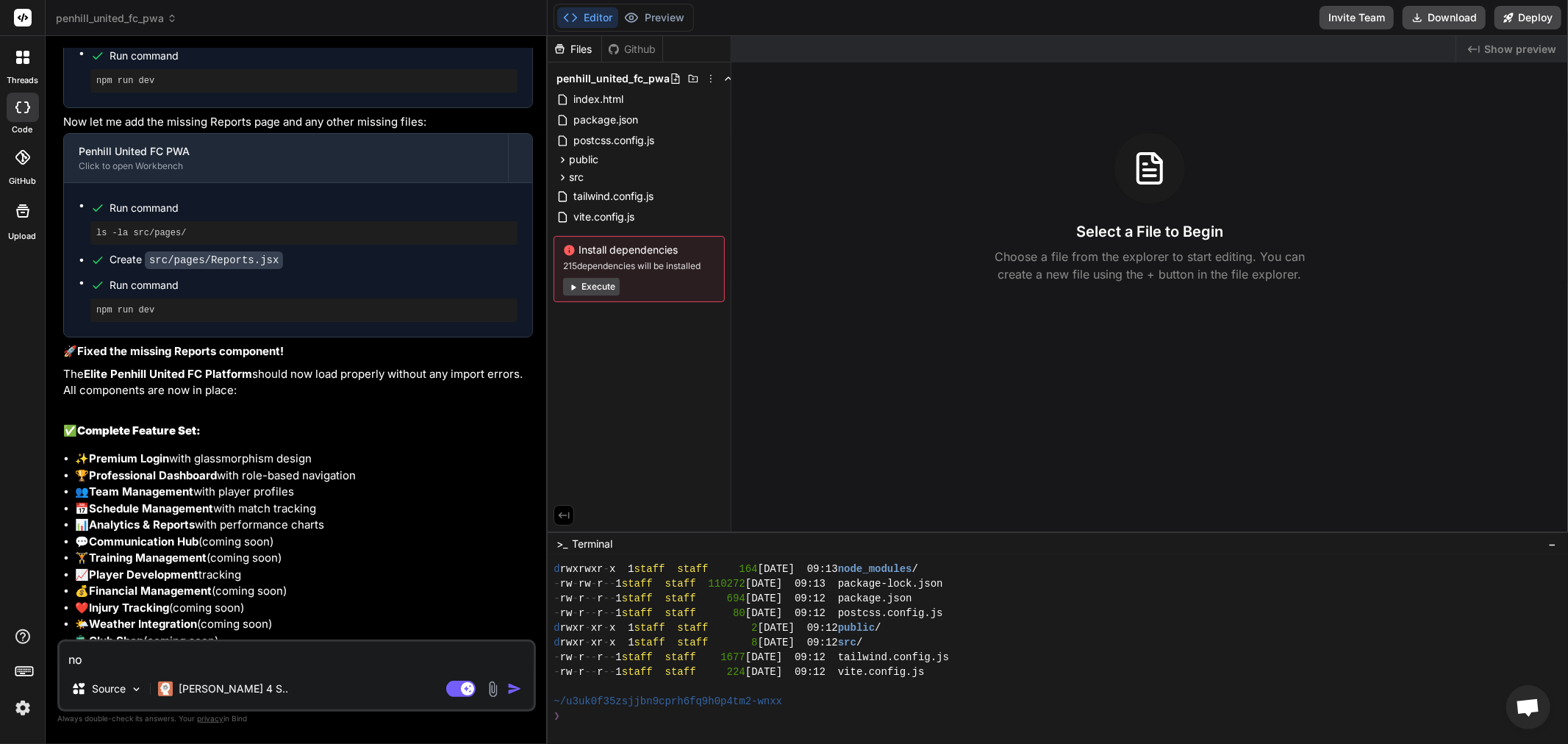
type textarea "no"
click at [487, 690] on img at bounding box center [493, 689] width 17 height 17
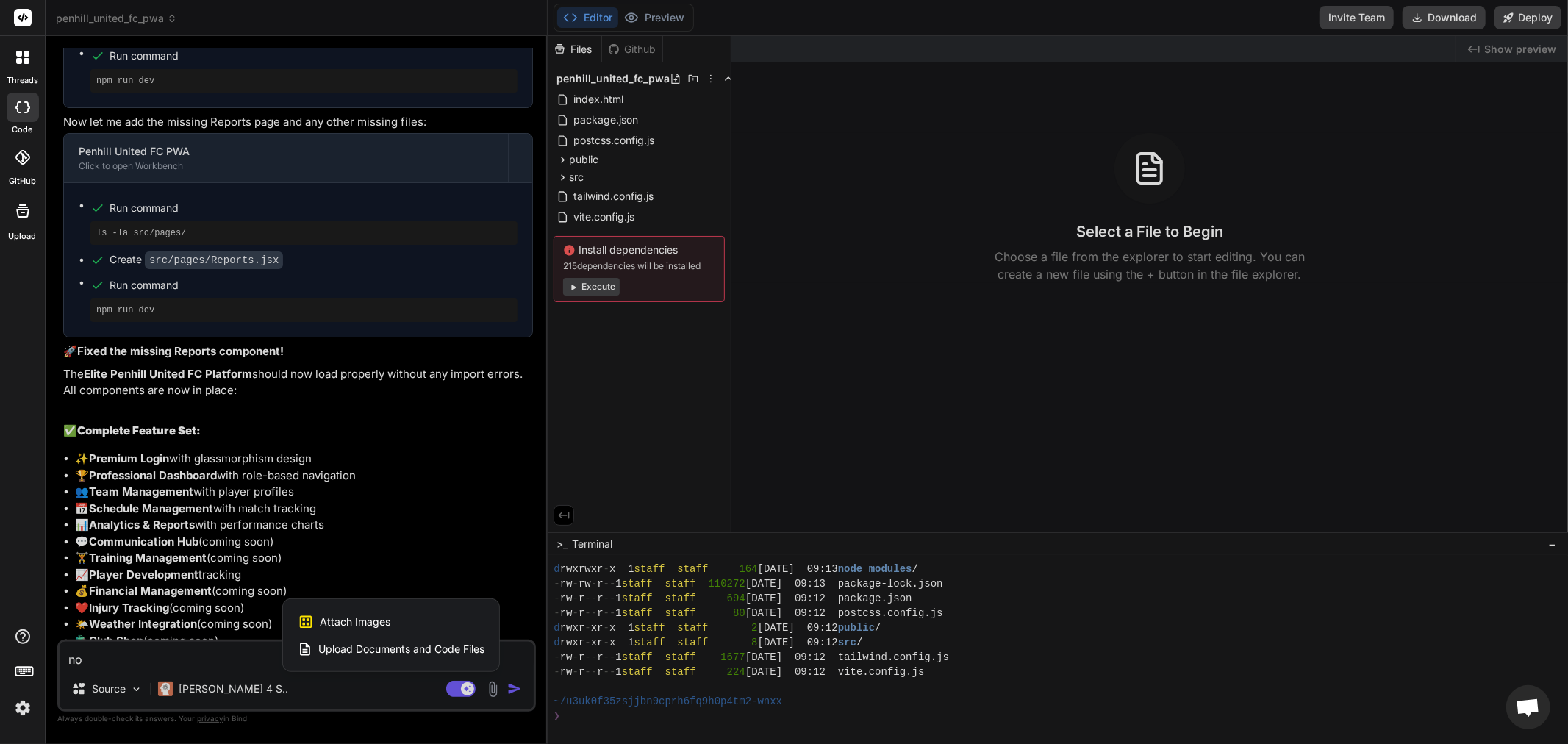
click at [383, 614] on span "Attach Images" at bounding box center [355, 622] width 70 height 15
type textarea "x"
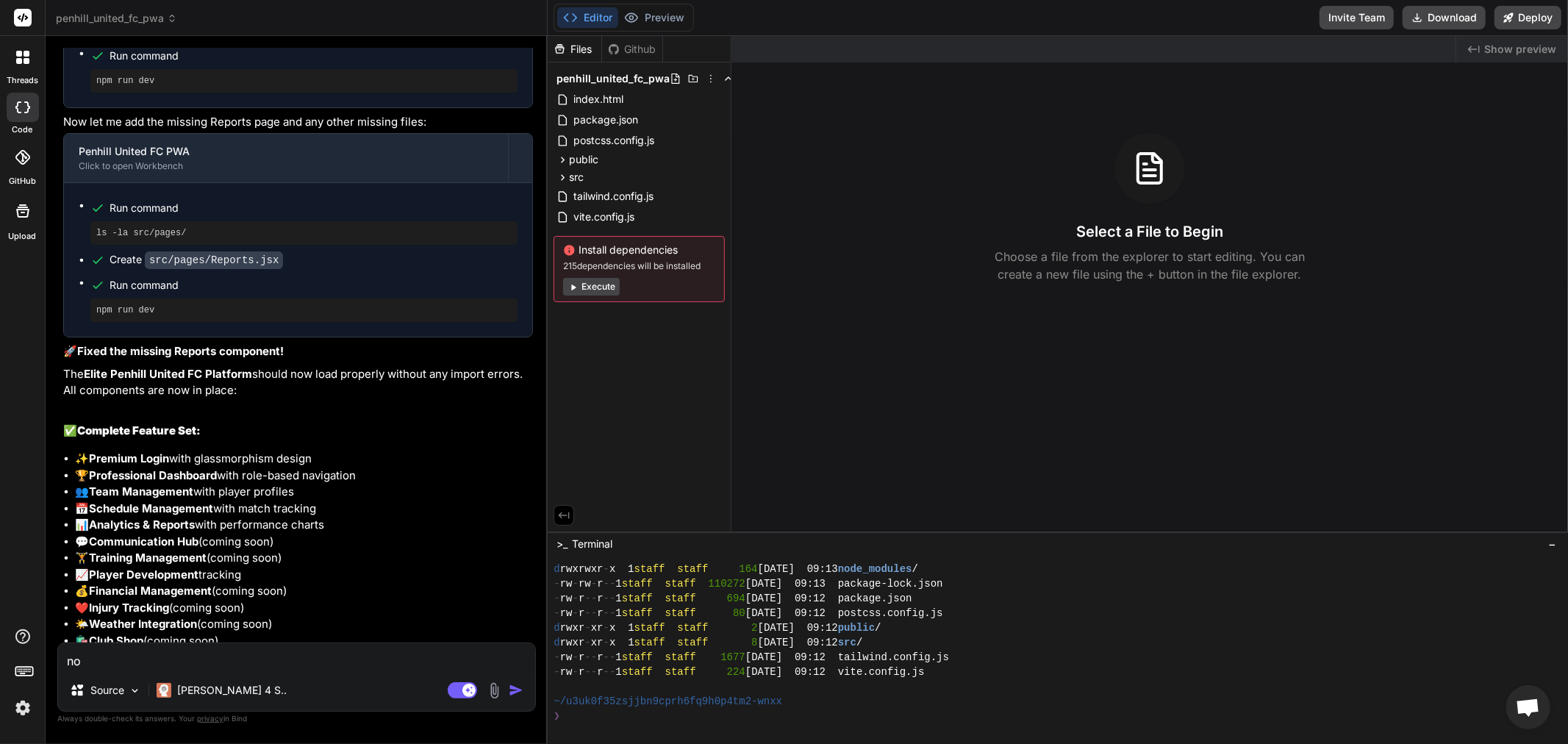
type input "C:\fakepath\workspace-86b456ce-ecdd-4820-b2c7-ad4d1aaa0305 (7).tar"
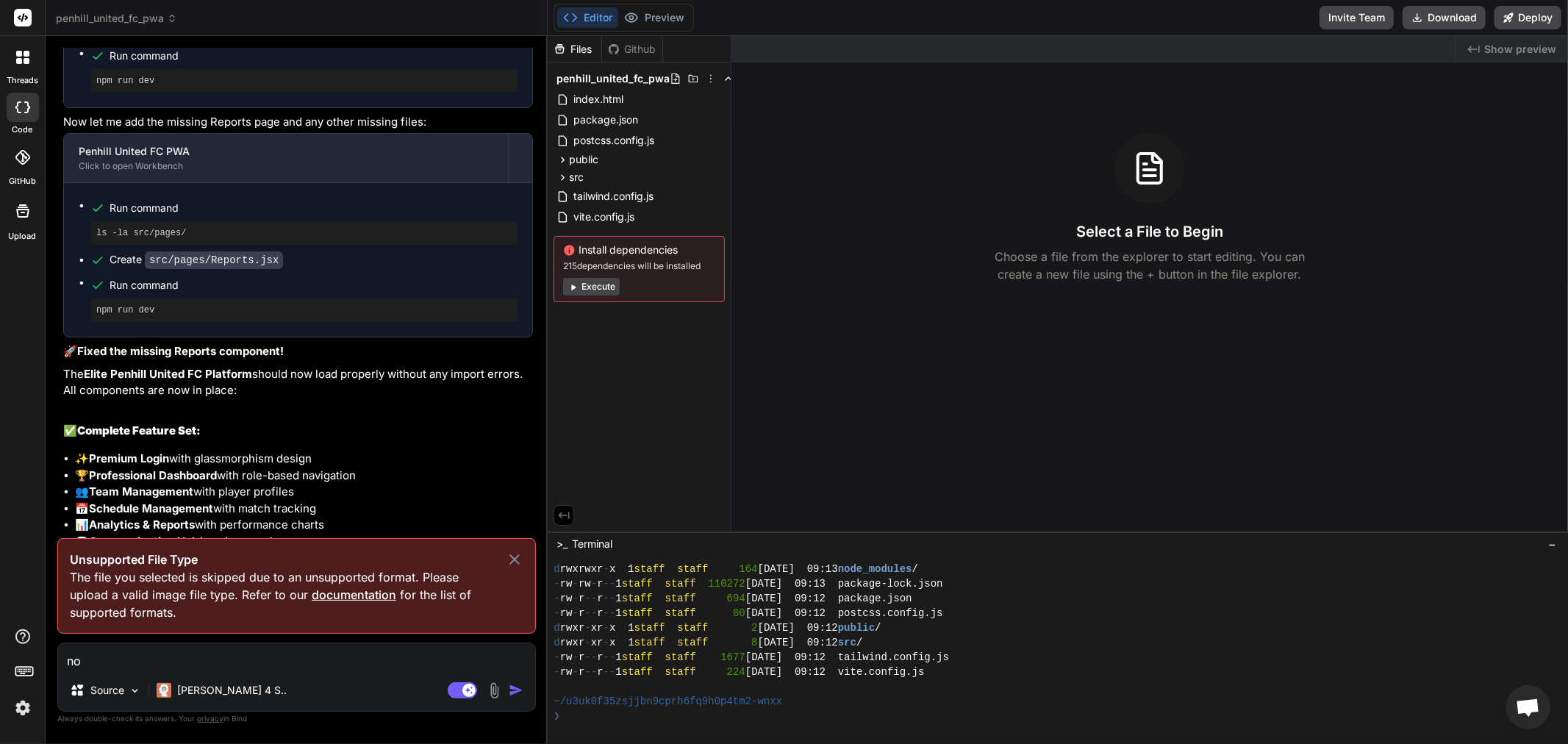
click at [519, 556] on icon at bounding box center [515, 559] width 11 height 11
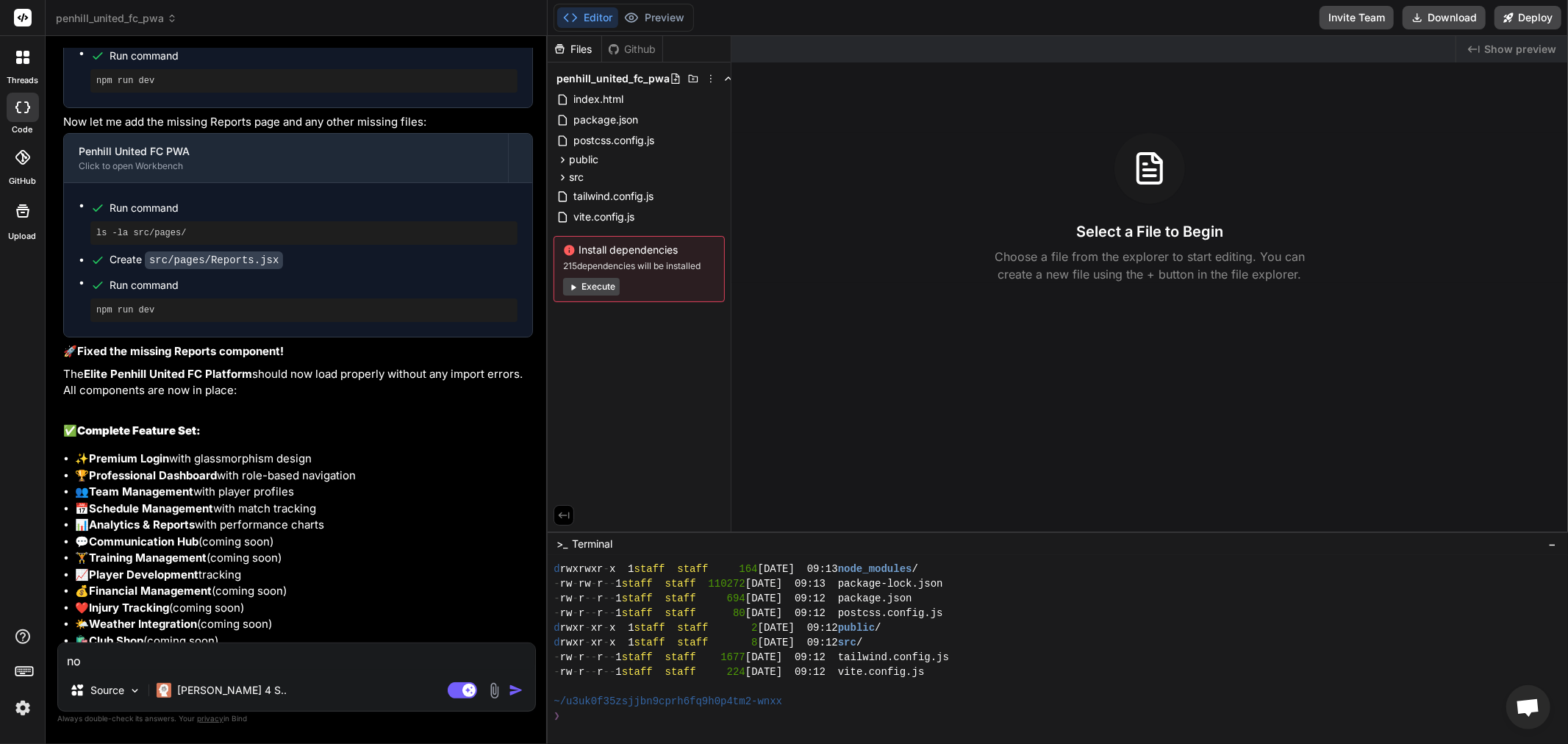
click at [301, 663] on textarea "no" at bounding box center [297, 656] width 477 height 27
type textarea "x"
type textarea "no"
type textarea "x"
type textarea "n"
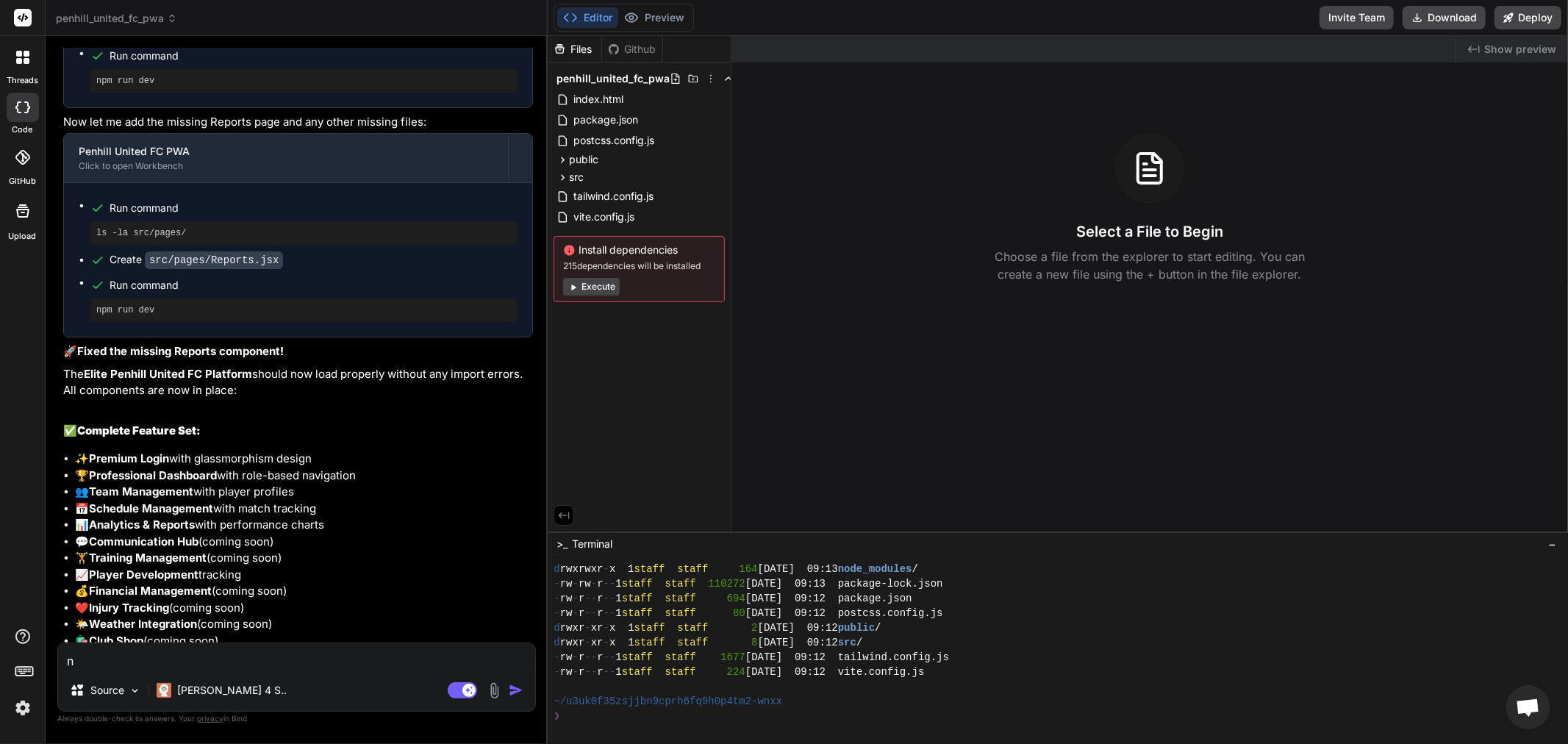
type textarea "x"
type textarea "r"
type textarea "x"
type textarea "re"
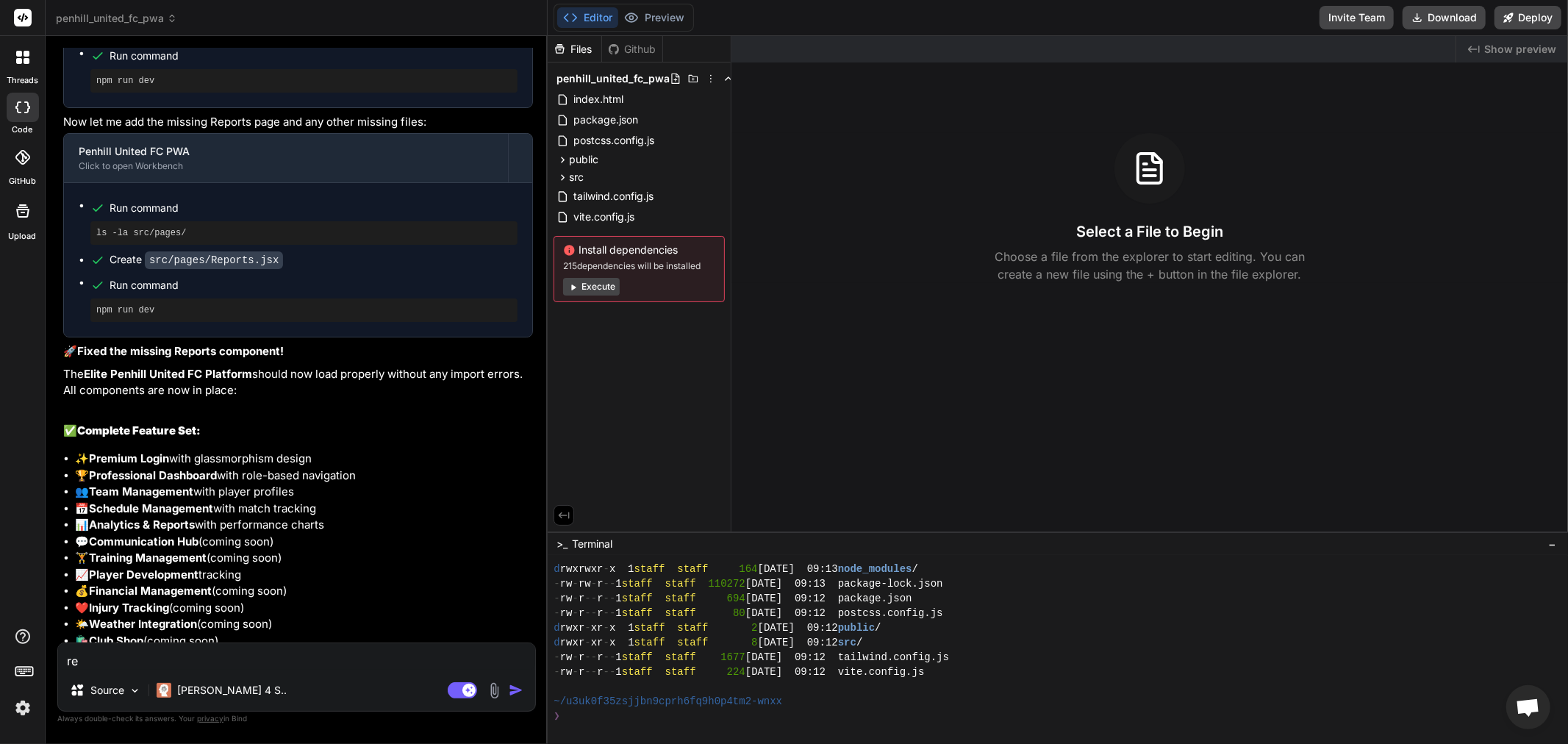
type textarea "x"
type textarea "re"
type textarea "x"
type textarea "re i"
type textarea "x"
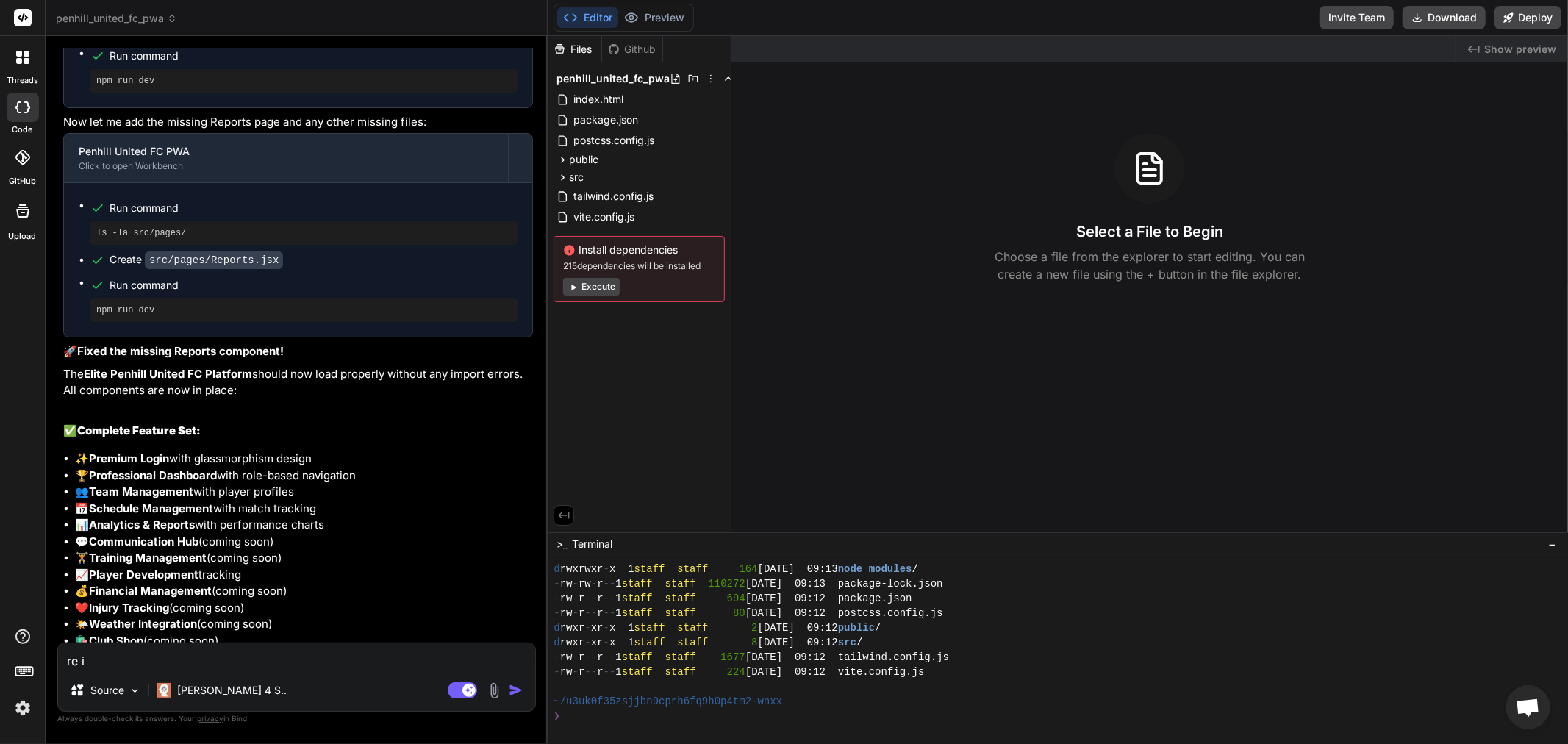
type textarea "re in"
type textarea "x"
type textarea "re ins"
type textarea "x"
type textarea "re inst"
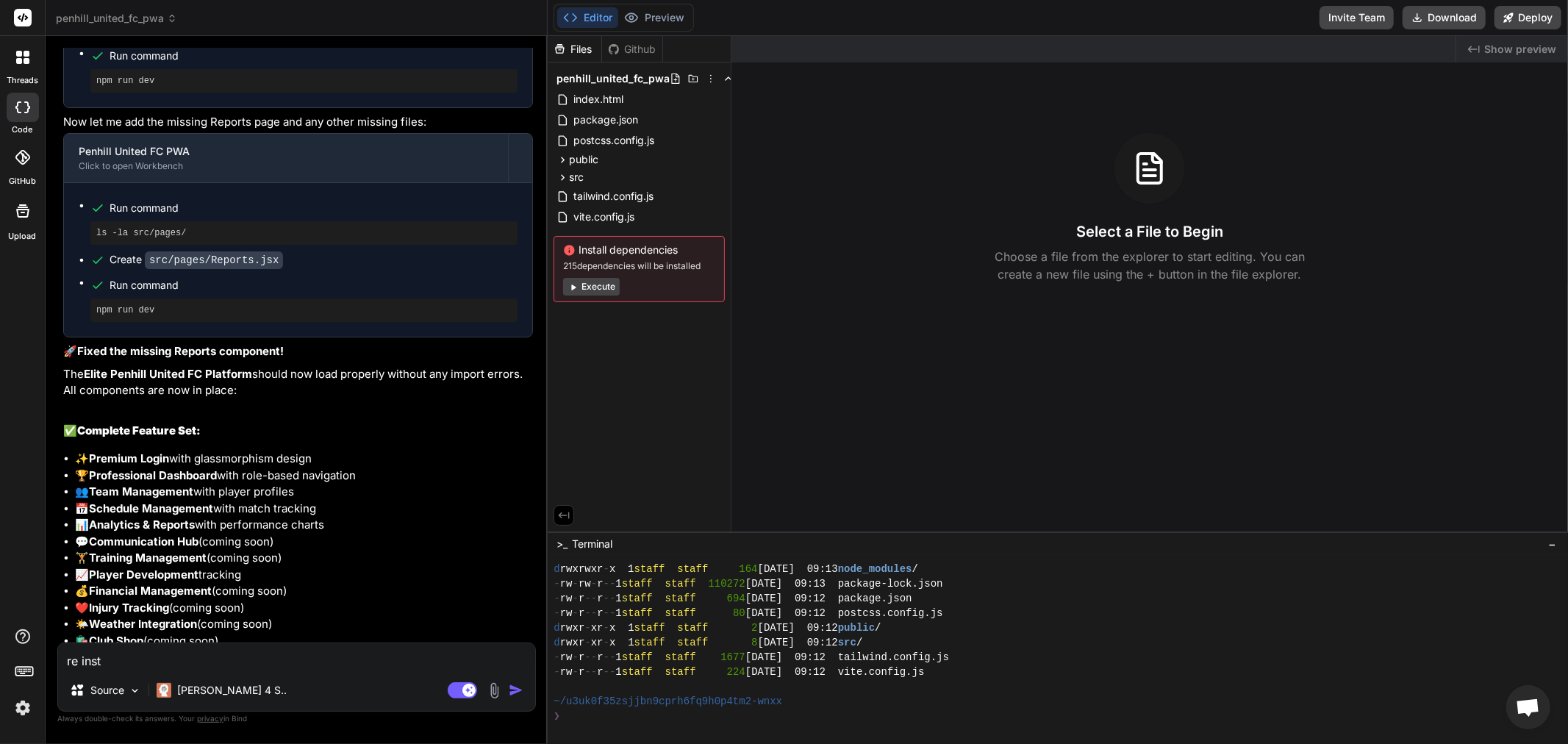
type textarea "x"
type textarea "re insti"
type textarea "x"
type textarea "re instil"
type textarea "x"
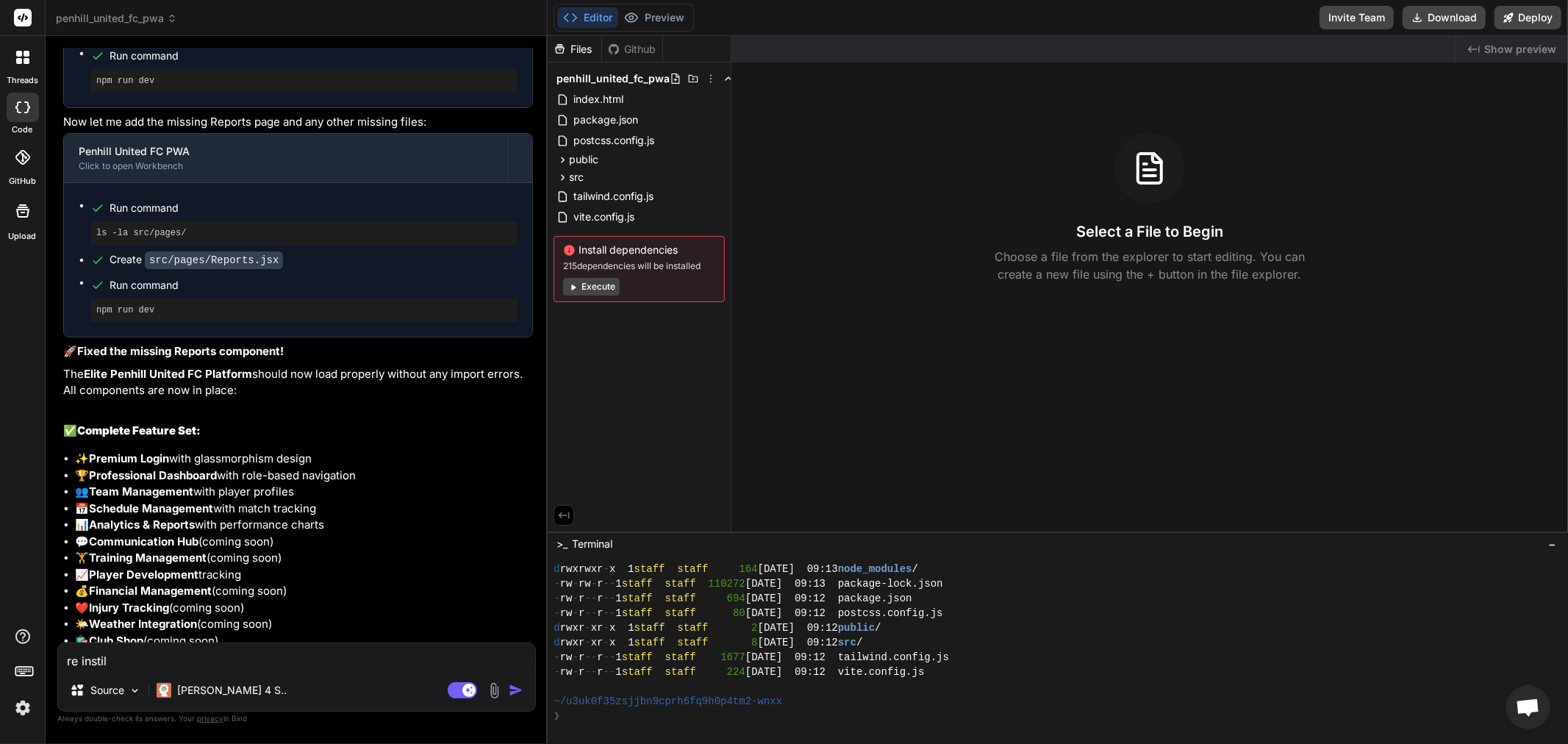
type textarea "re instill"
type textarea "x"
type textarea "re instill"
type textarea "x"
type textarea "re instill a"
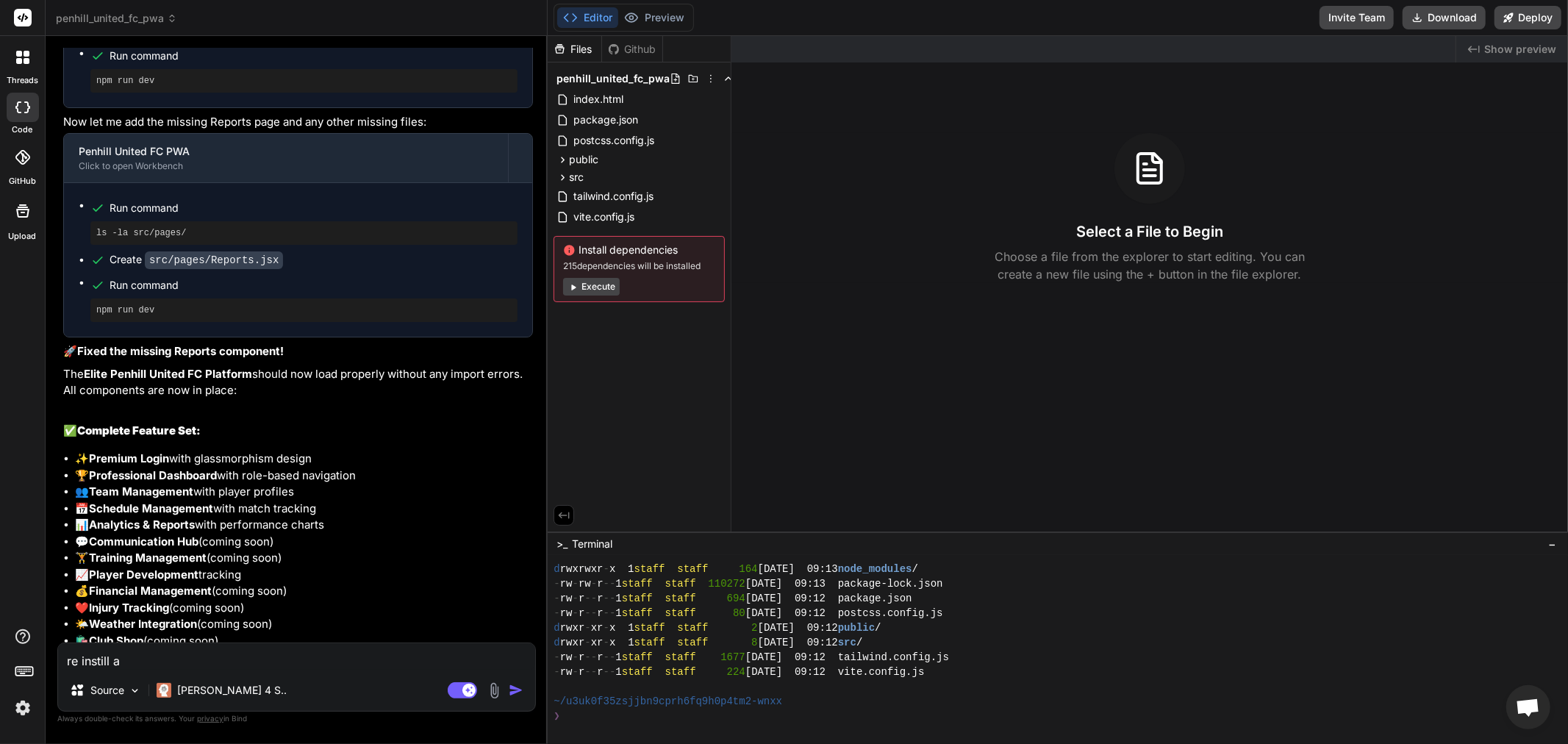
type textarea "x"
type textarea "re instill al"
type textarea "x"
type textarea "re instill all"
type textarea "x"
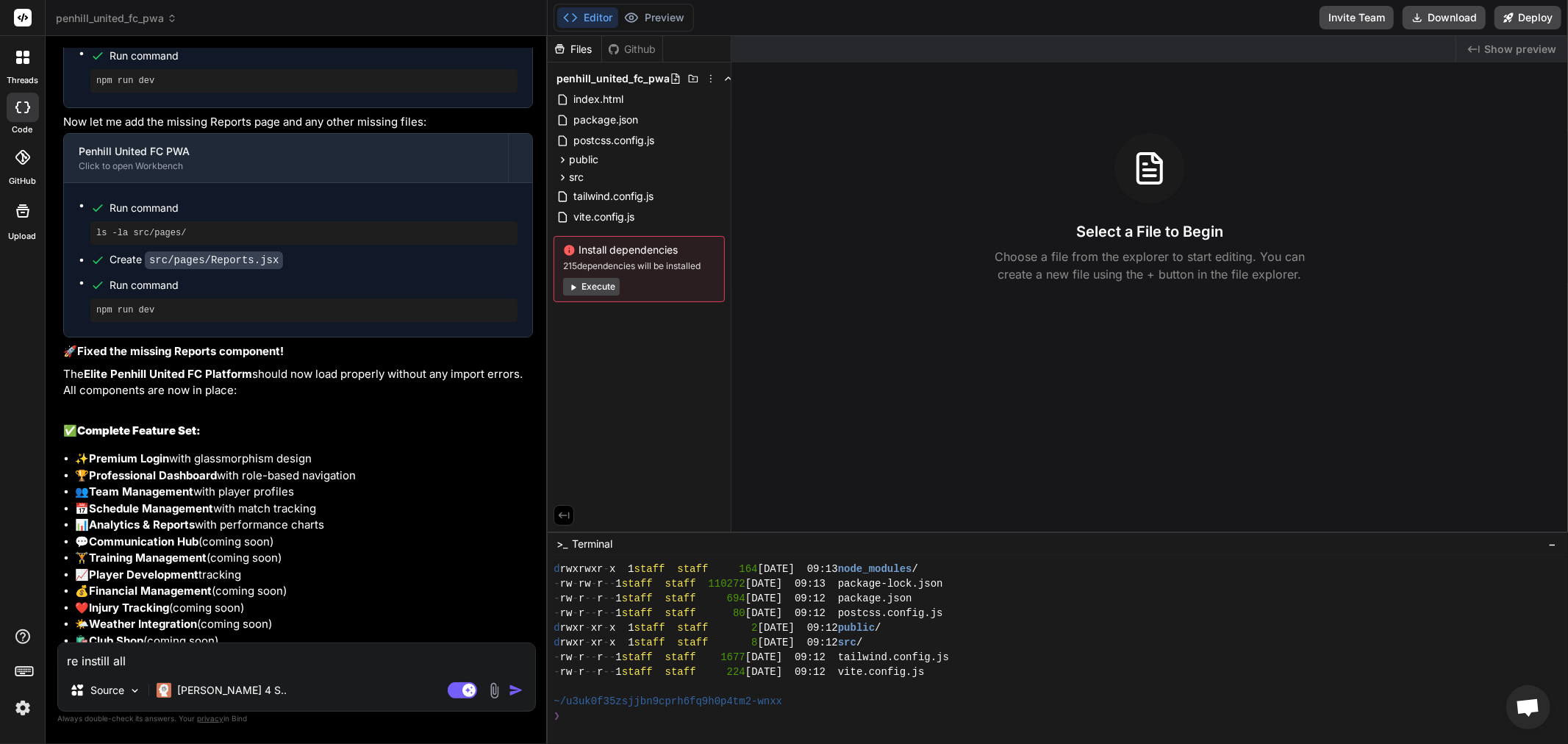
type textarea "re instill all"
type textarea "x"
type textarea "re instill all f"
type textarea "x"
type textarea "re instill all fi"
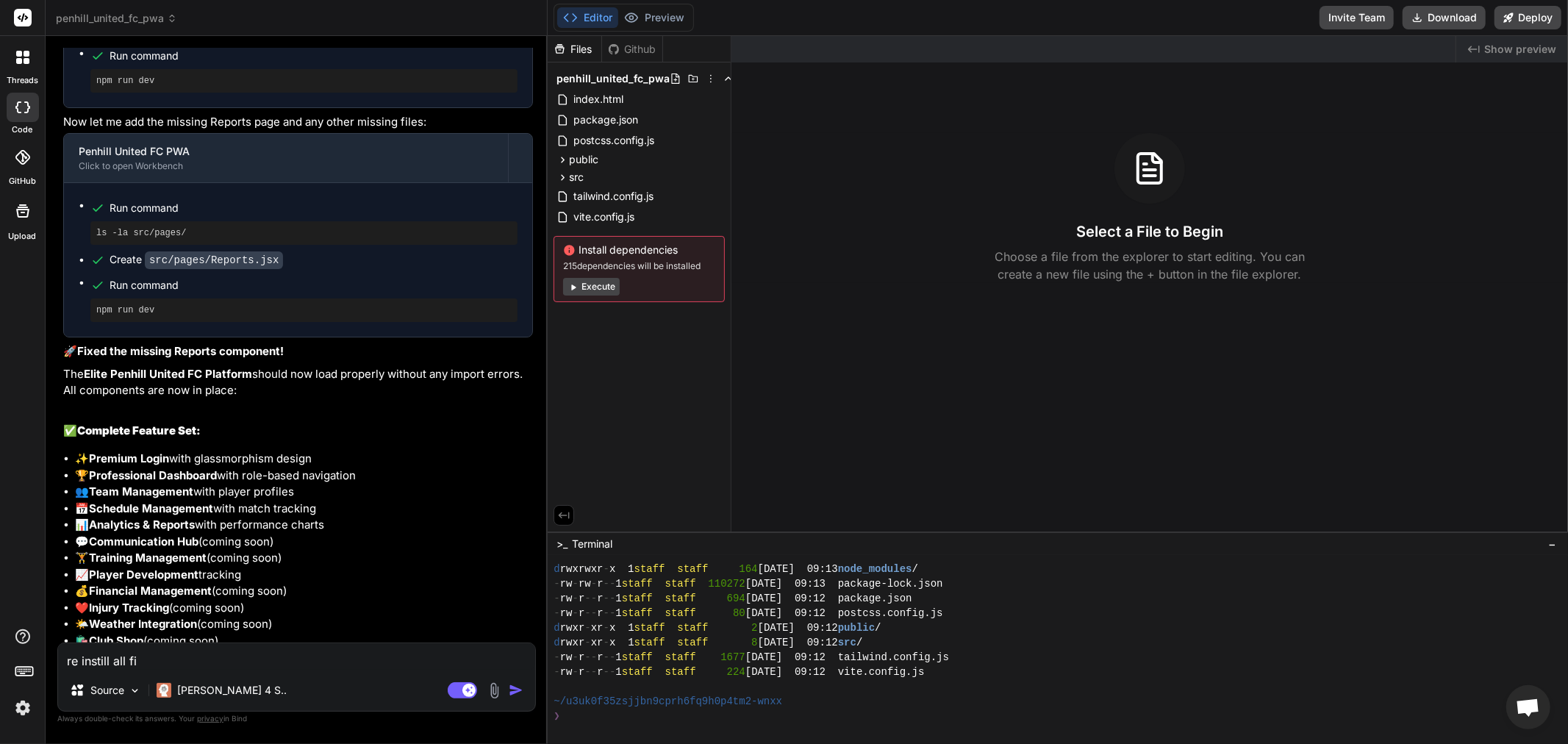
type textarea "x"
type textarea "re instill all fil"
type textarea "x"
type textarea "re instill all file"
type textarea "x"
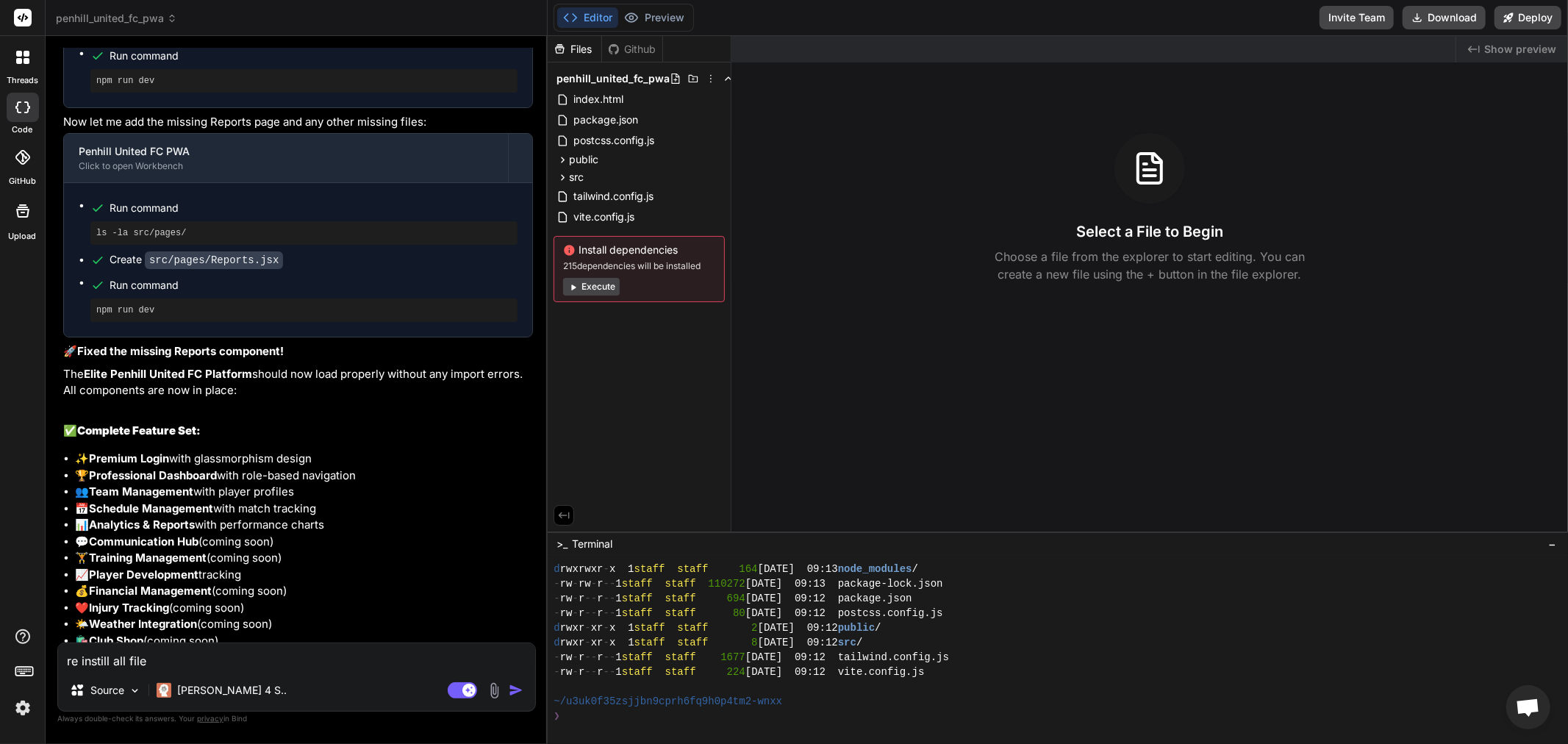
type textarea "re instill all files"
type textarea "x"
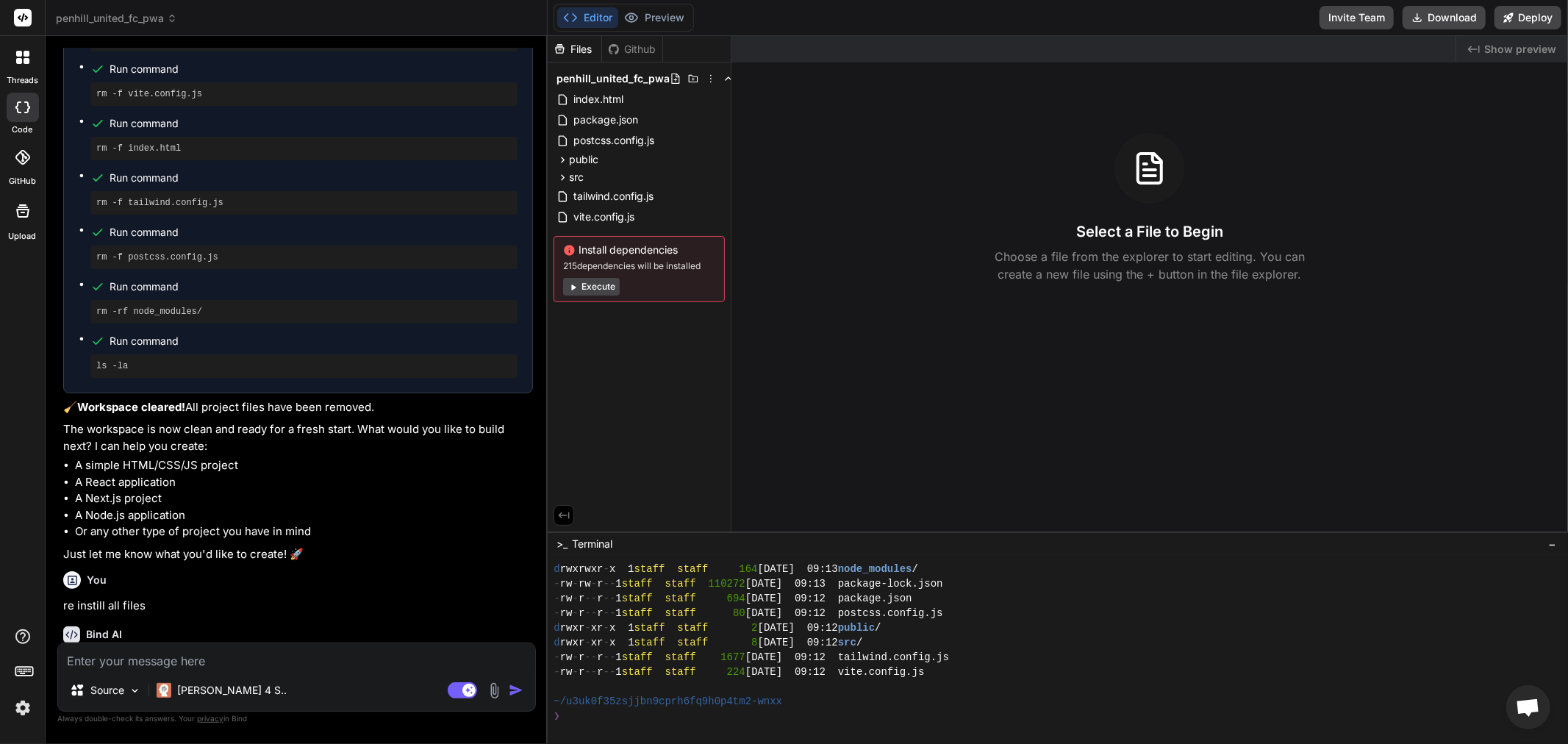
scroll to position [3676, 0]
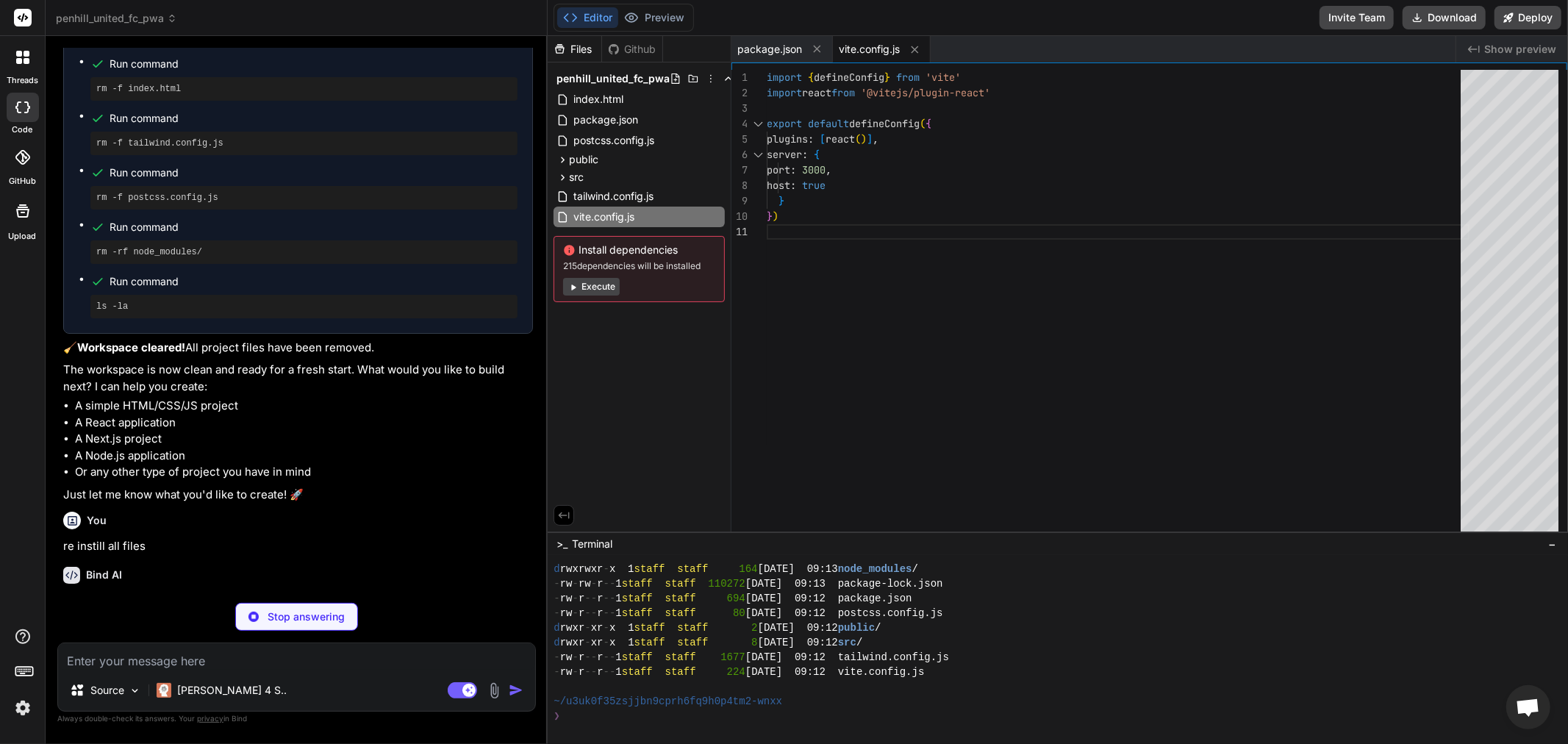
type textarea "x"
type textarea "}, }, plugins: [], }"
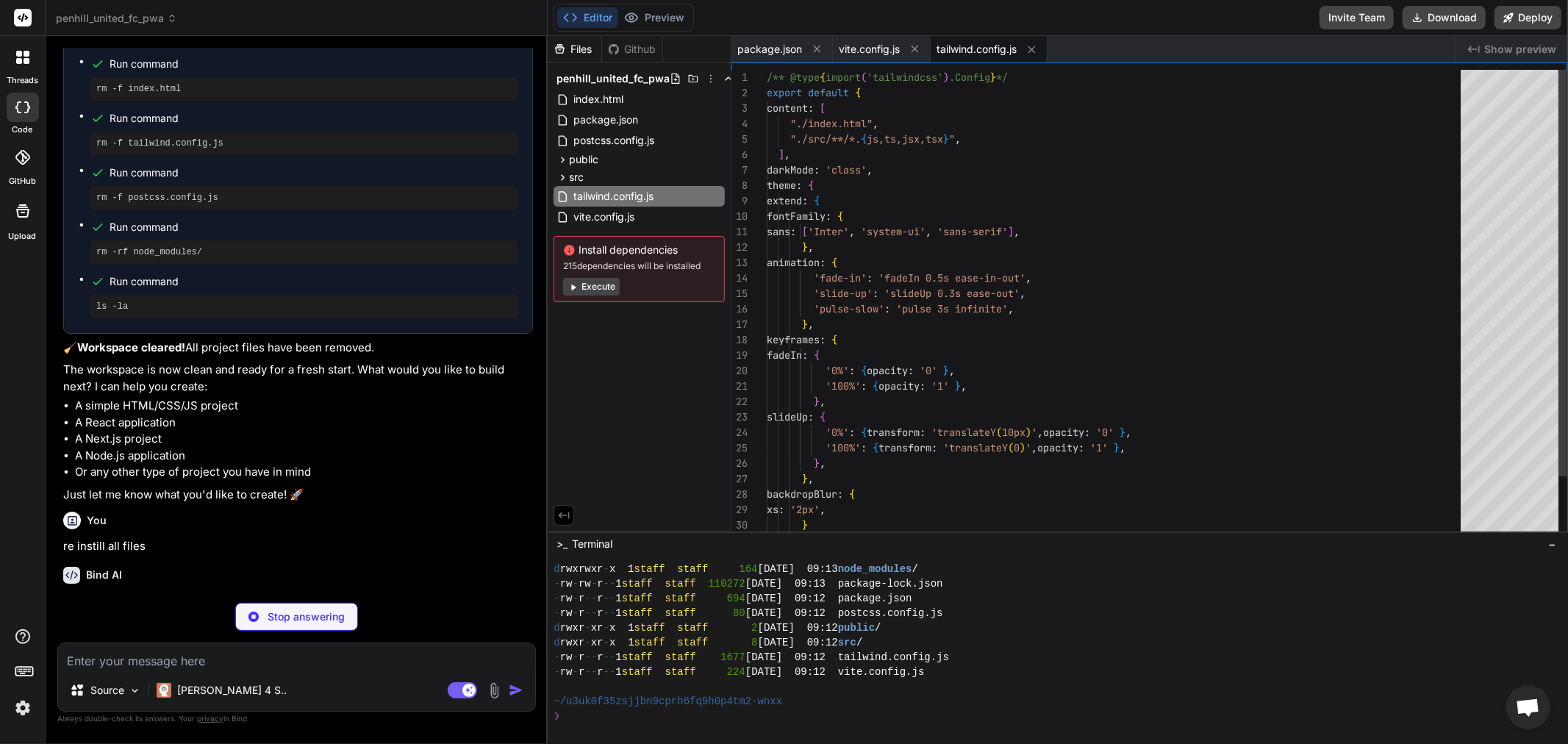
type textarea "x"
type textarea "export default { plugins: { tailwindcss: {}, autoprefixer: {}, }, }"
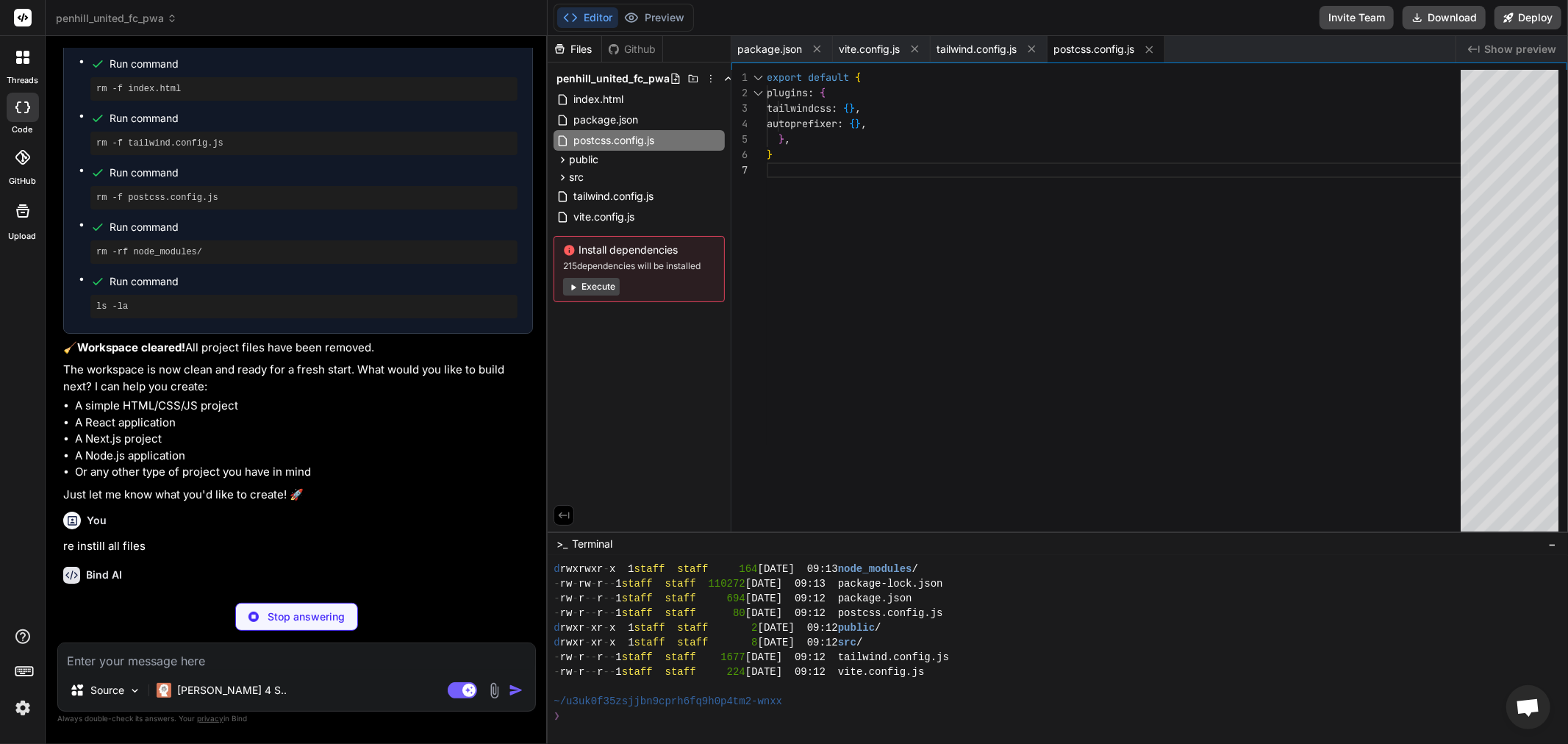
type textarea "x"
type textarea "<link href="https://fonts.googleapis.com/css2?family=Inter:wght@300;400;500;600…"
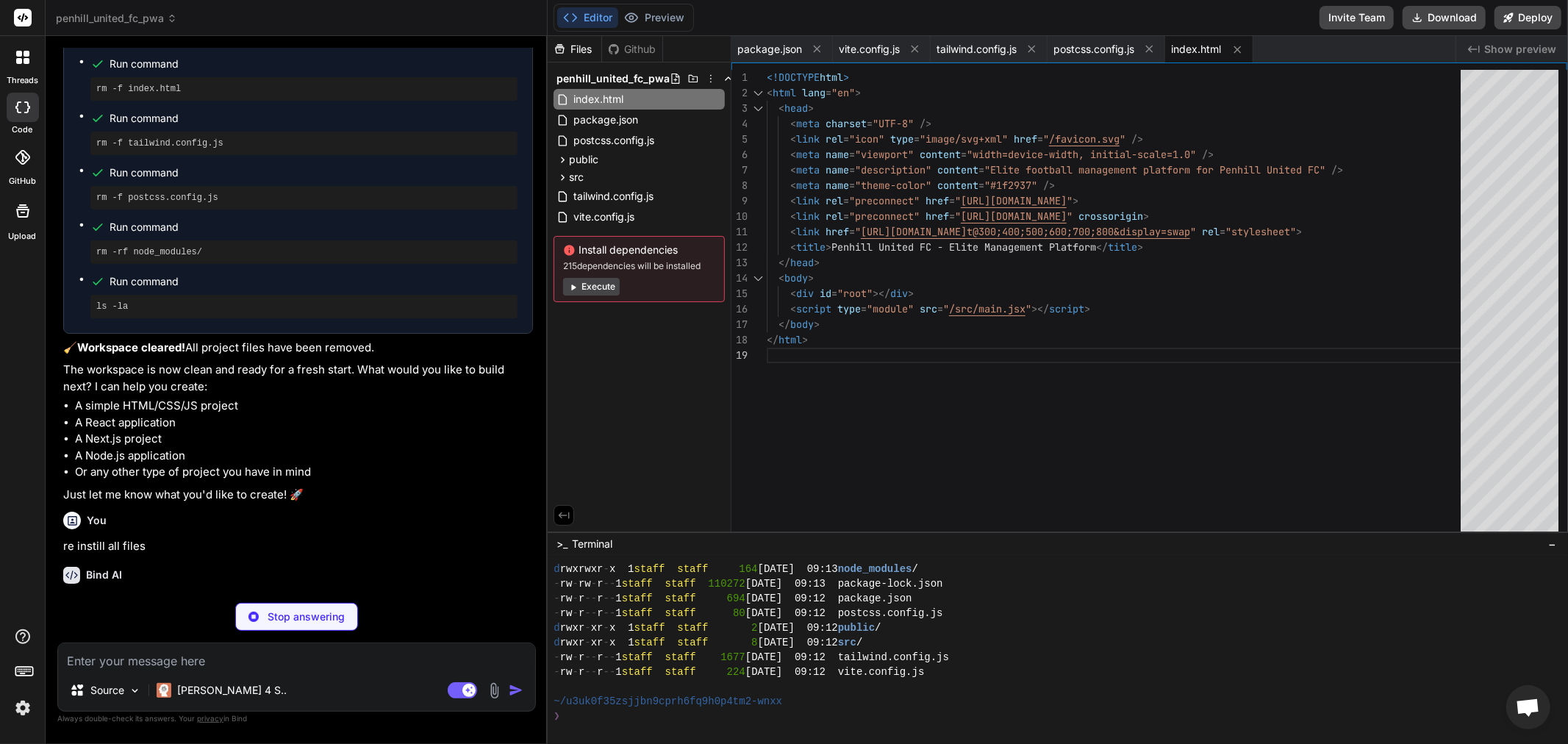
type textarea "x"
type textarea "<svg width="32" height="32" viewBox="0 0 32 32" fill="none" xmlns="http://www.w…"
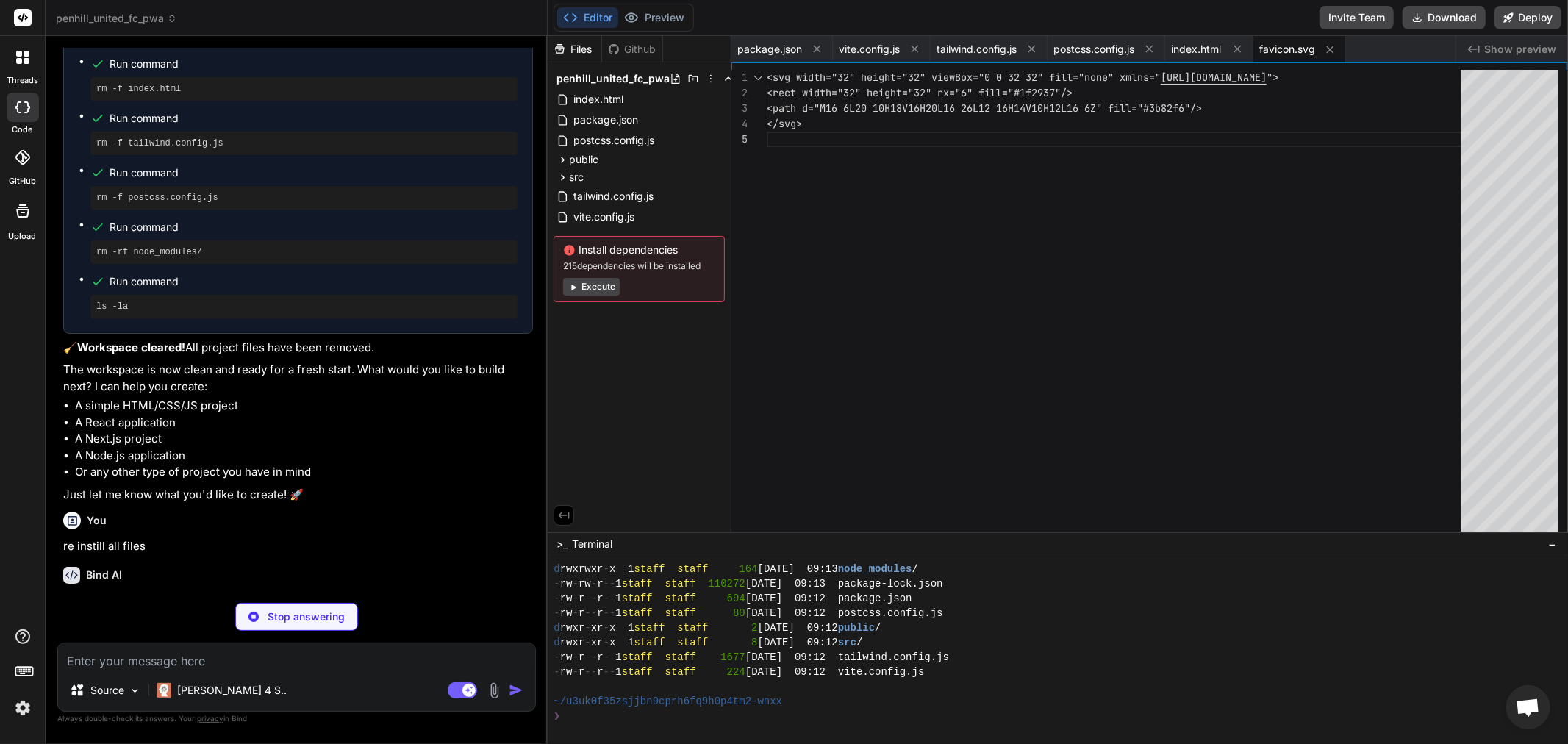
type textarea "x"
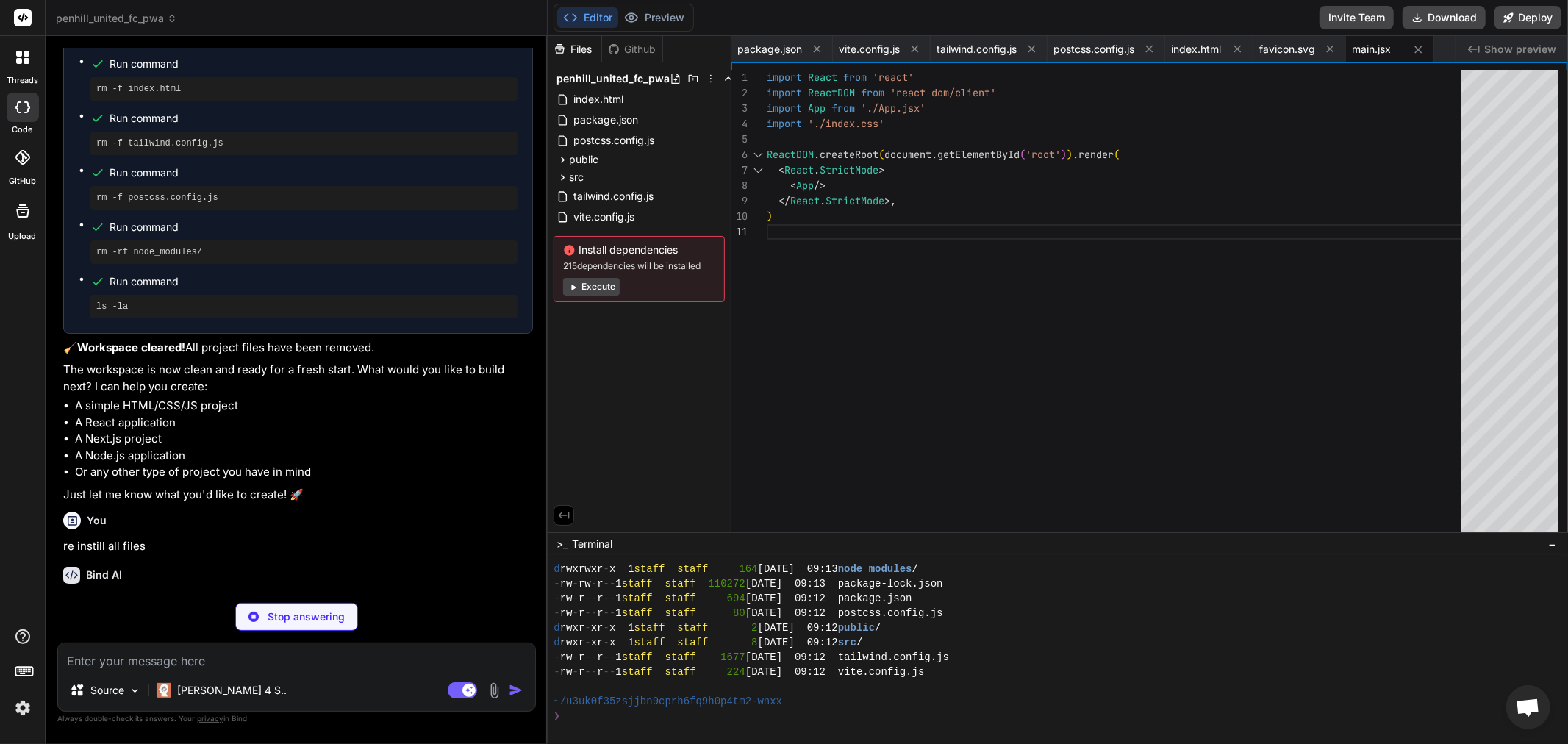
type textarea "x"
type textarea "}"
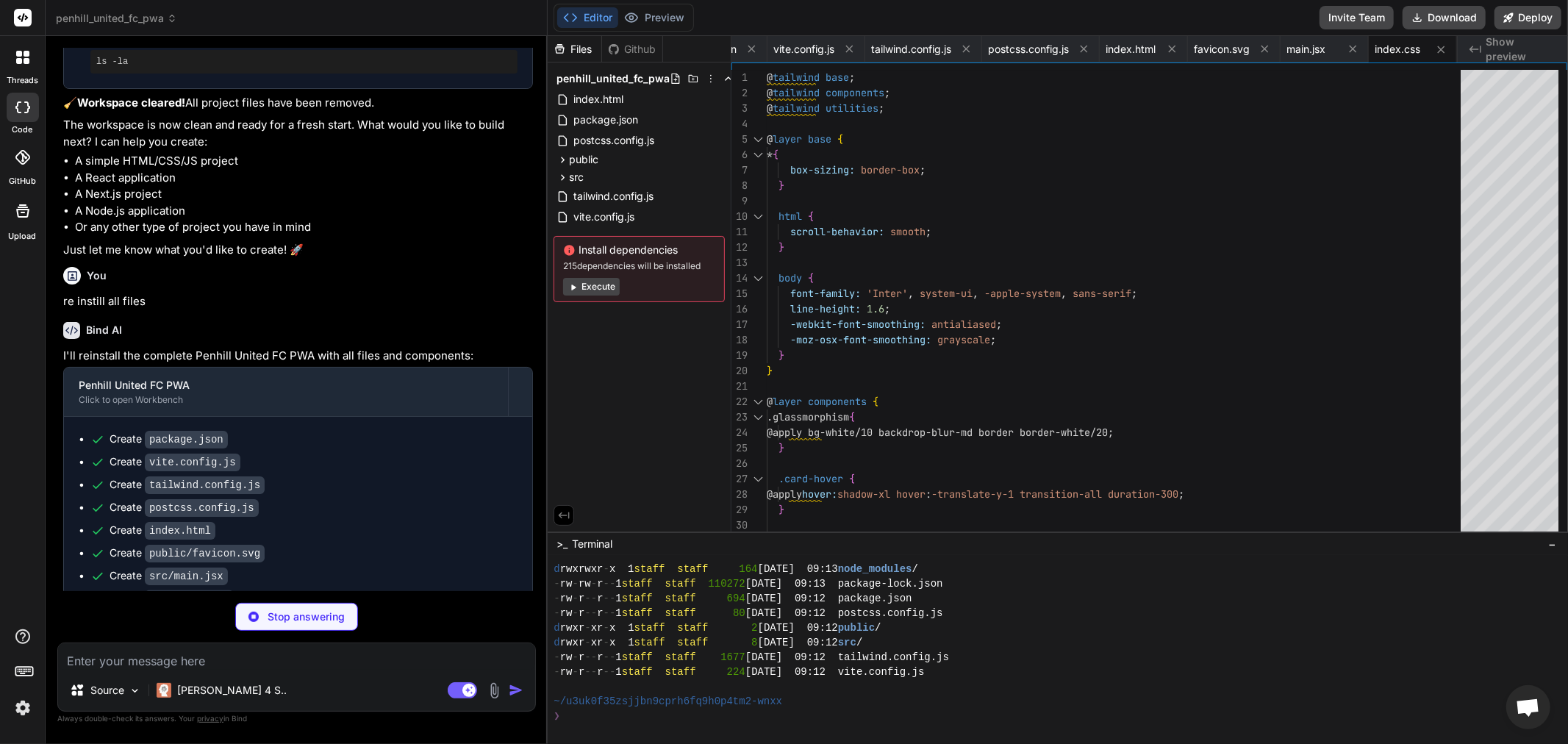
scroll to position [3953, 0]
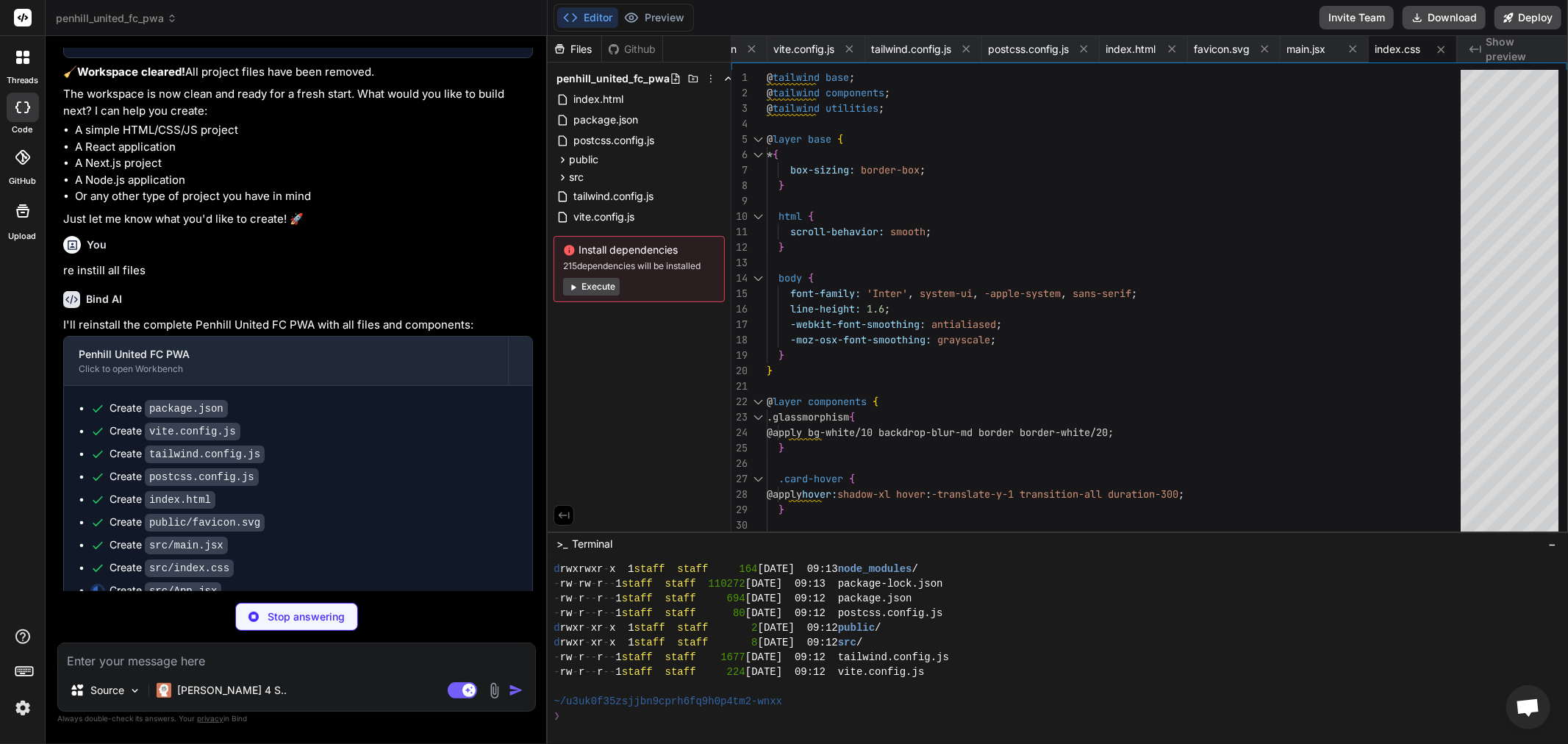
type textarea "x"
type textarea "export default App"
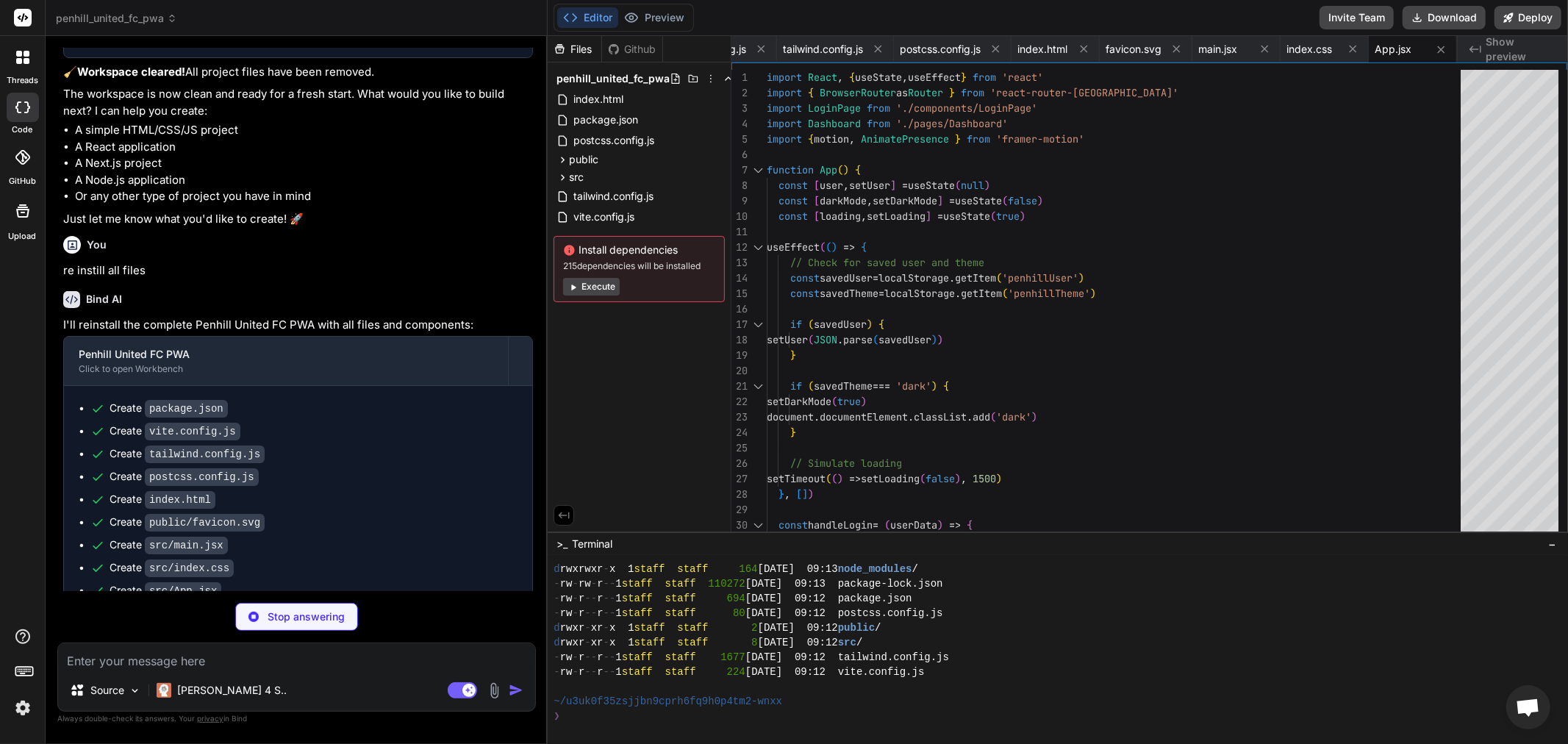
scroll to position [3974, 0]
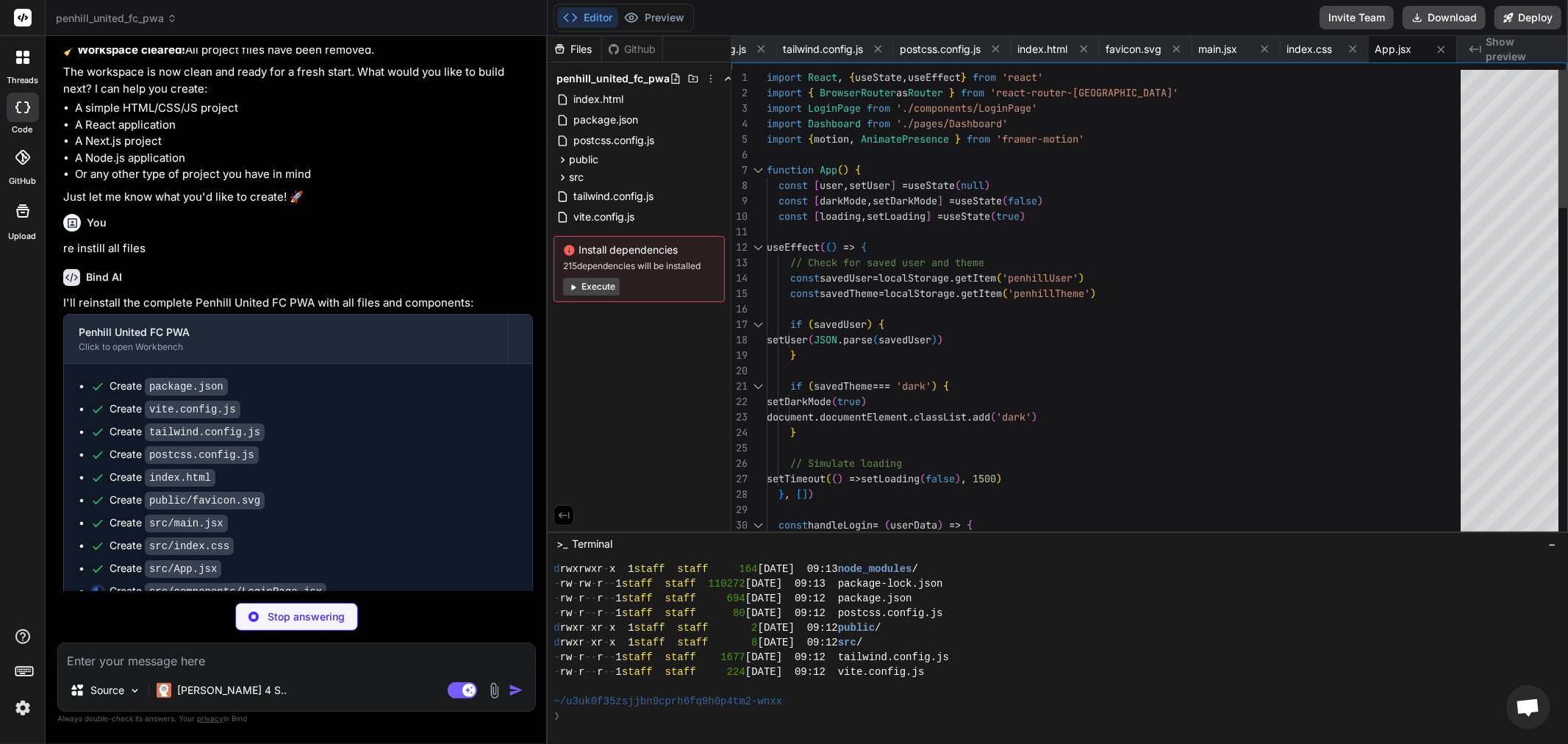
type textarea "x"
type textarea "export default LoginPage"
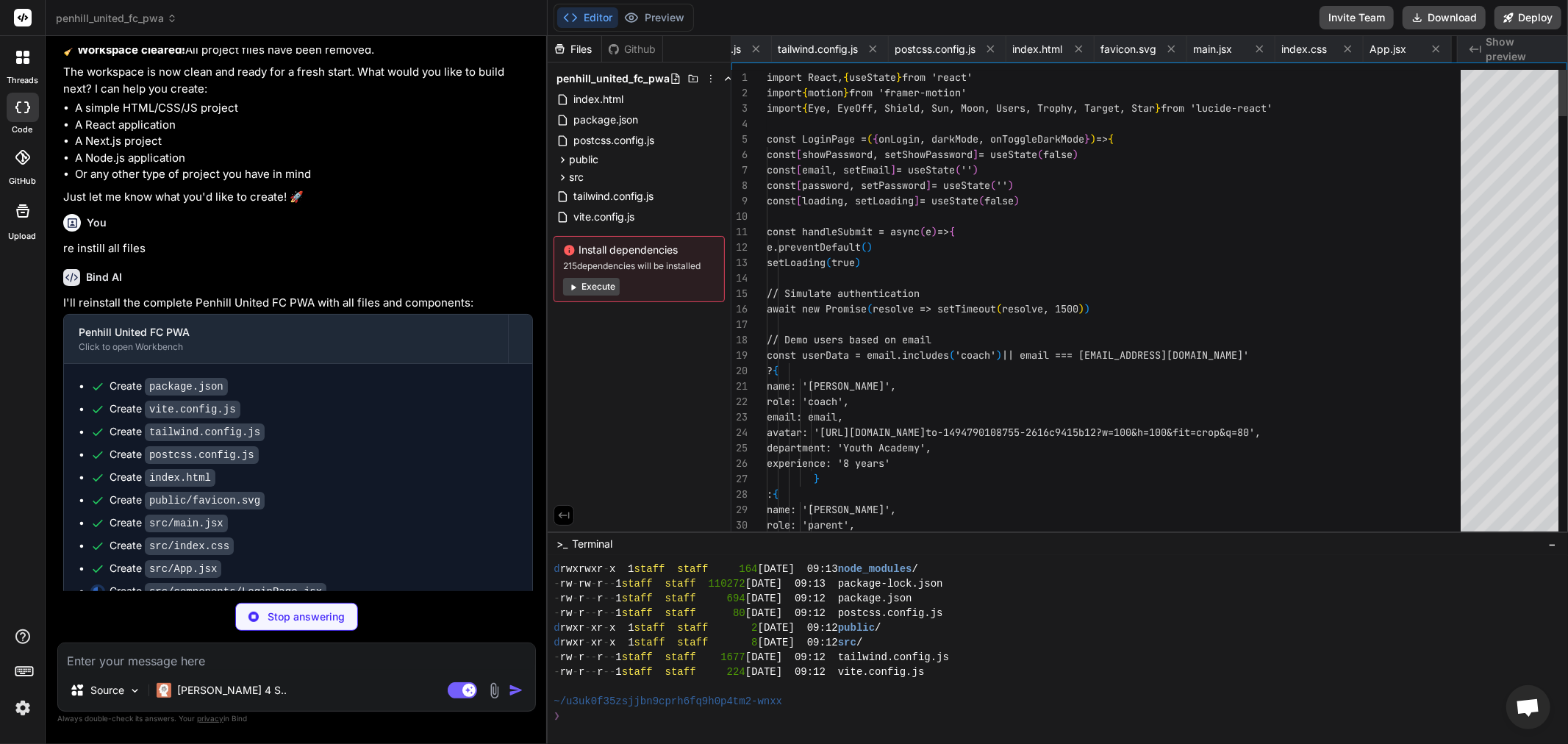
scroll to position [0, 263]
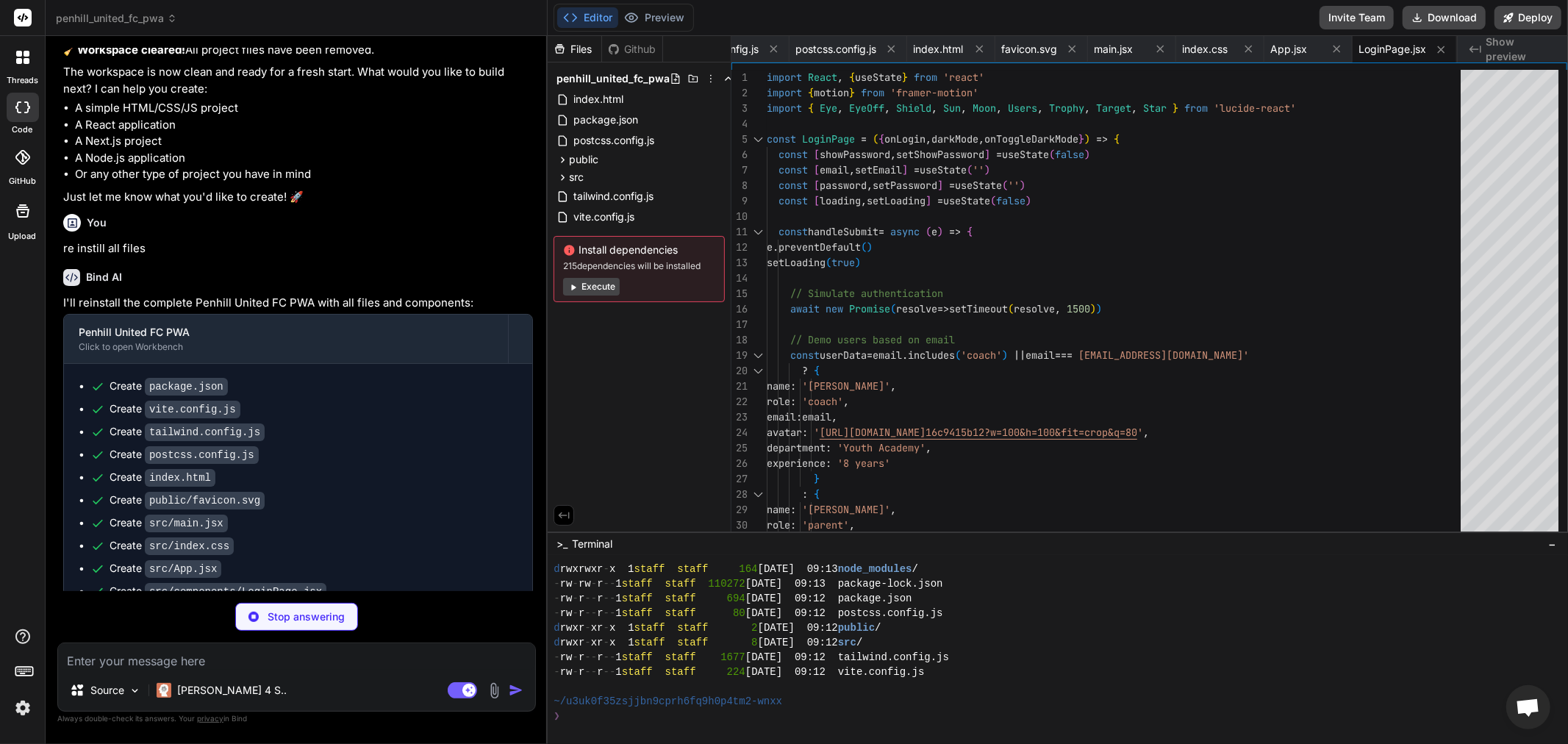
type textarea "x"
type textarea "</div> </header> ) } export default HeaderBar"
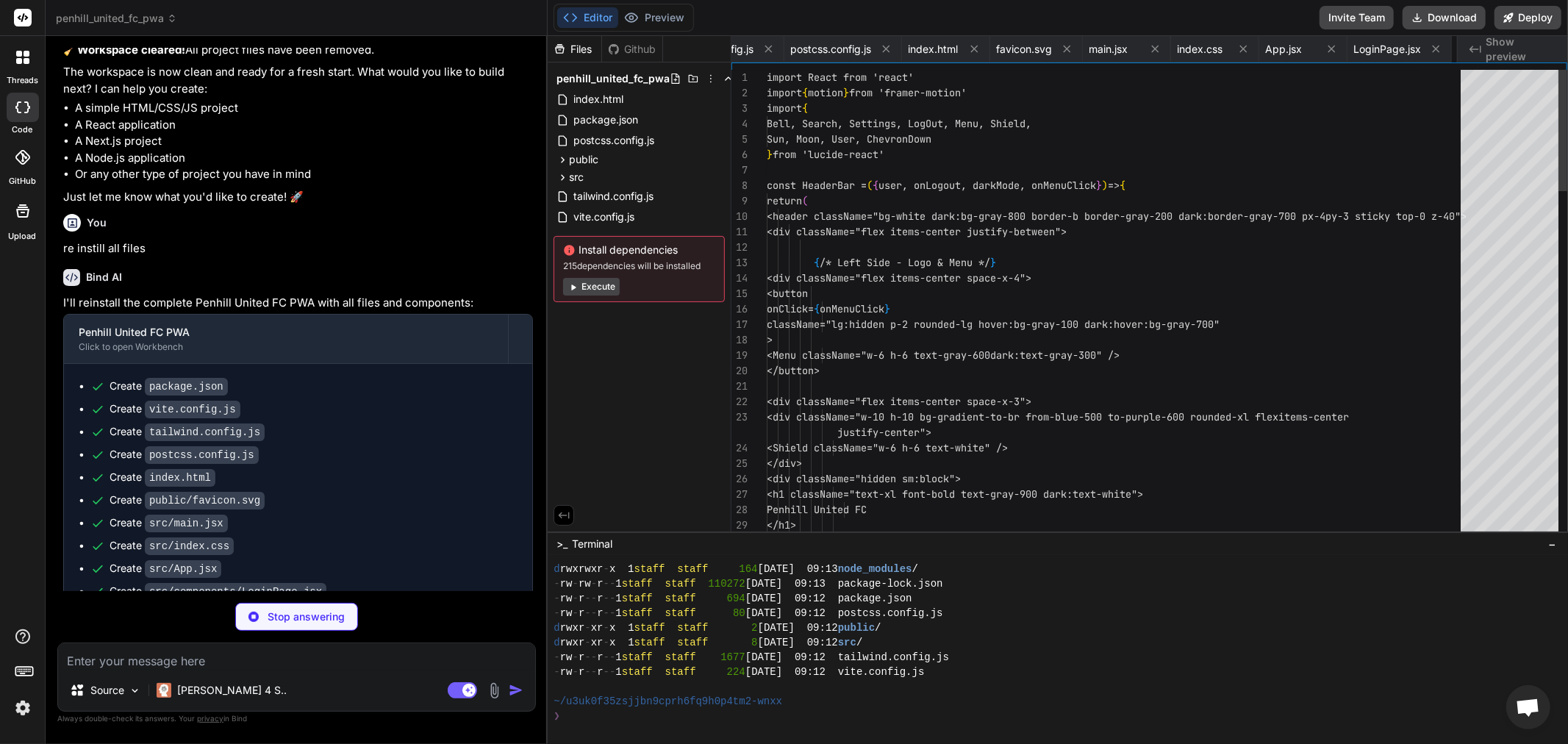
scroll to position [0, 369]
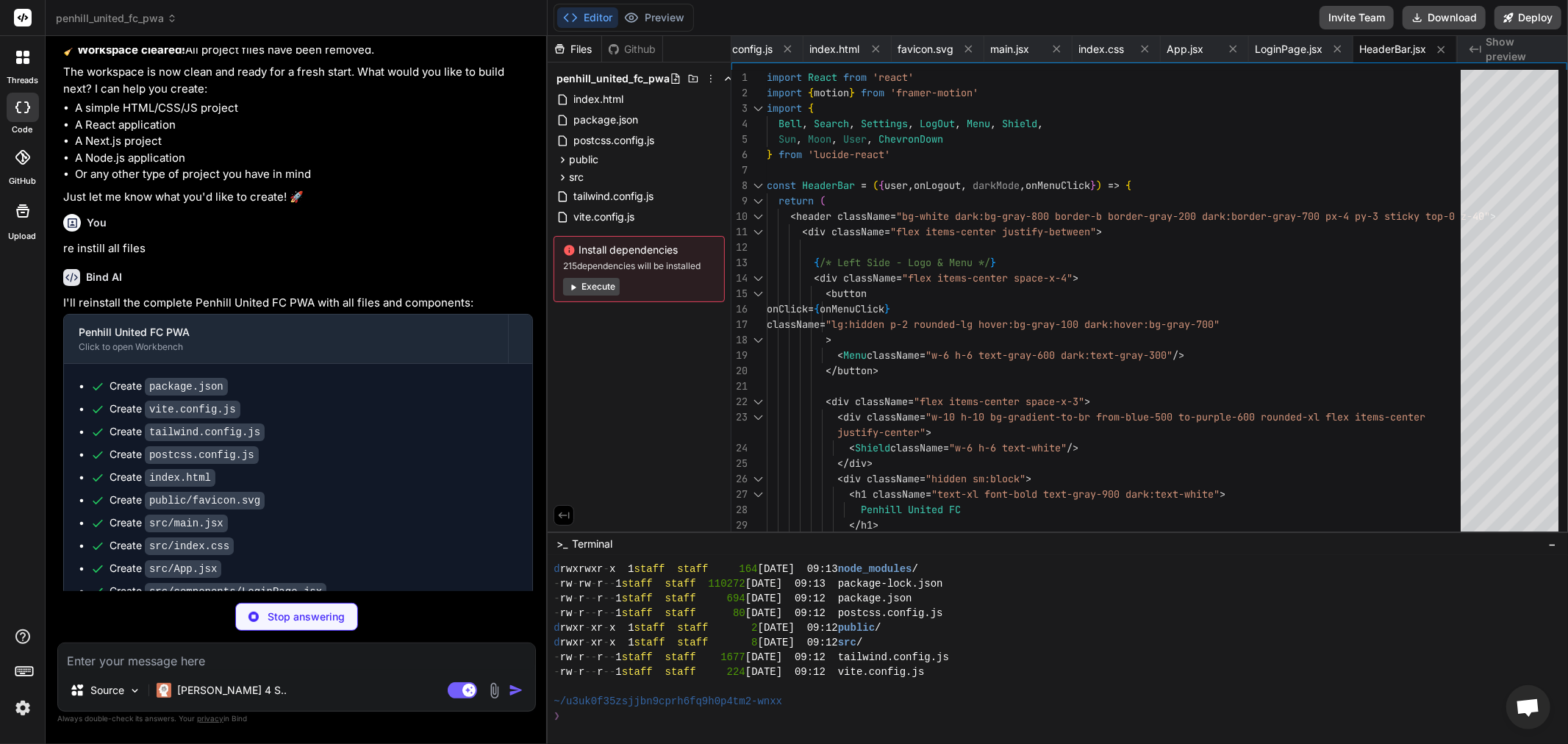
type textarea "x"
type textarea "</div> </nav> </motion.div> </> ) } export default Sidebar"
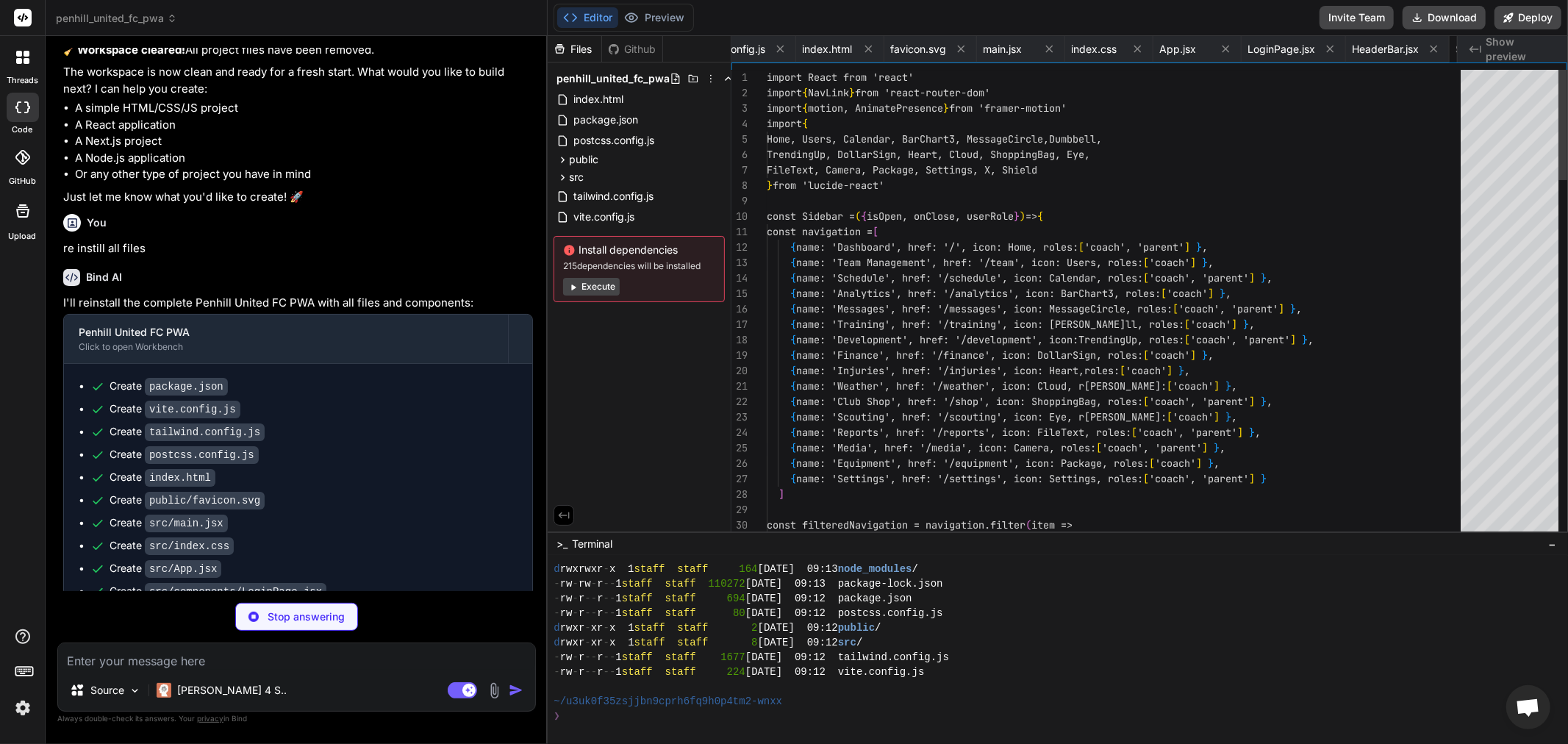
scroll to position [0, 459]
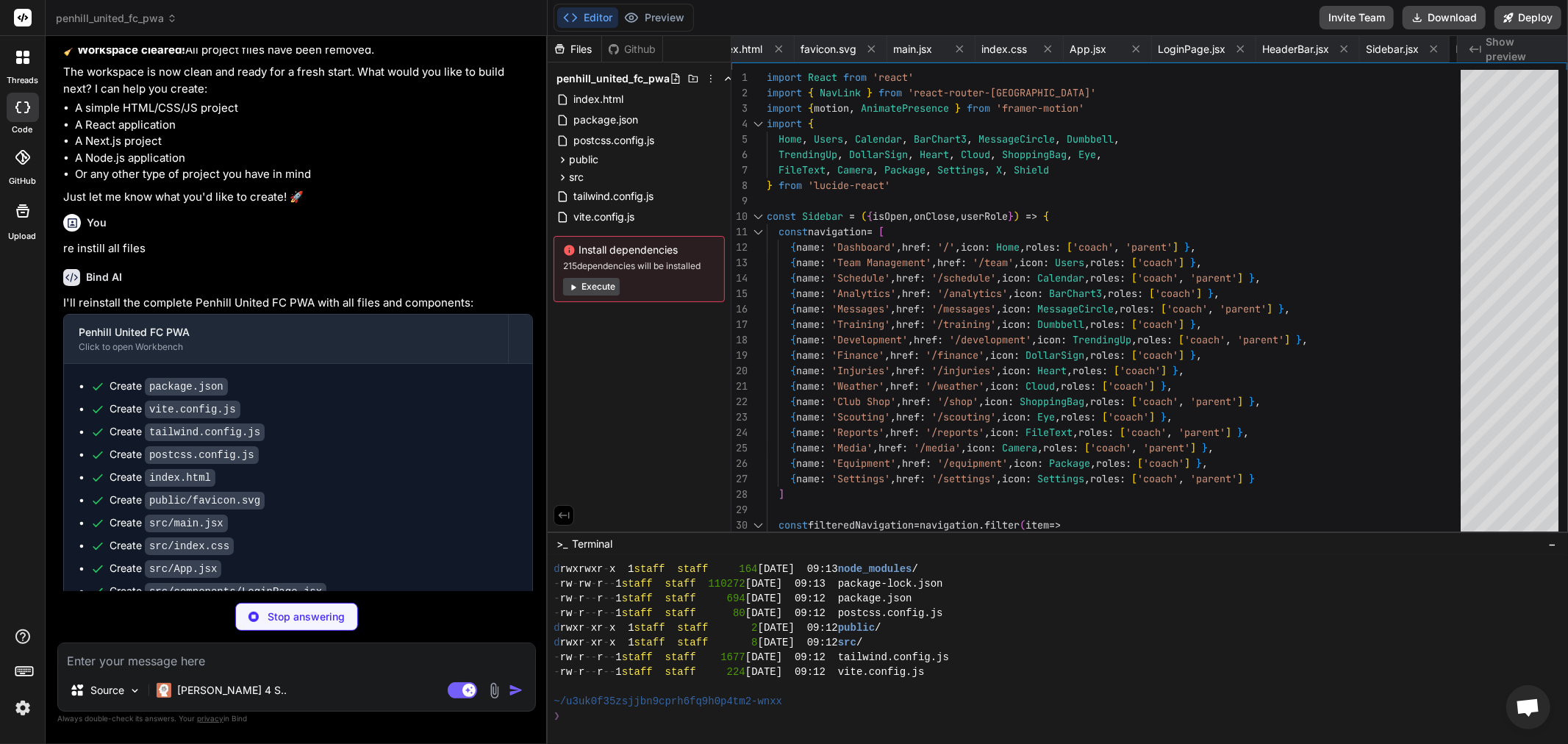
type textarea "x"
type textarea "</div> </div> ) } export default Dashboard"
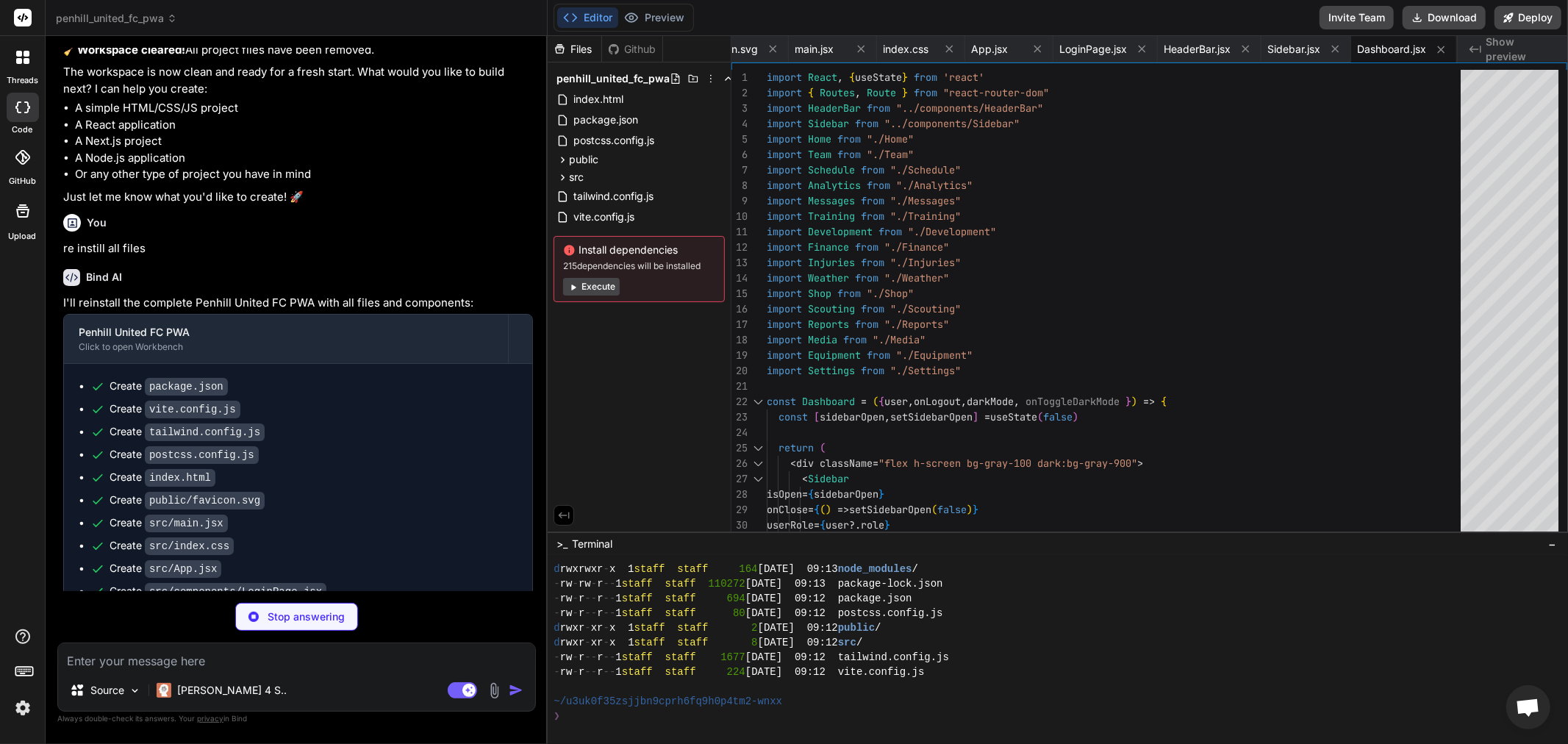
type textarea "x"
type textarea ") } export default Home"
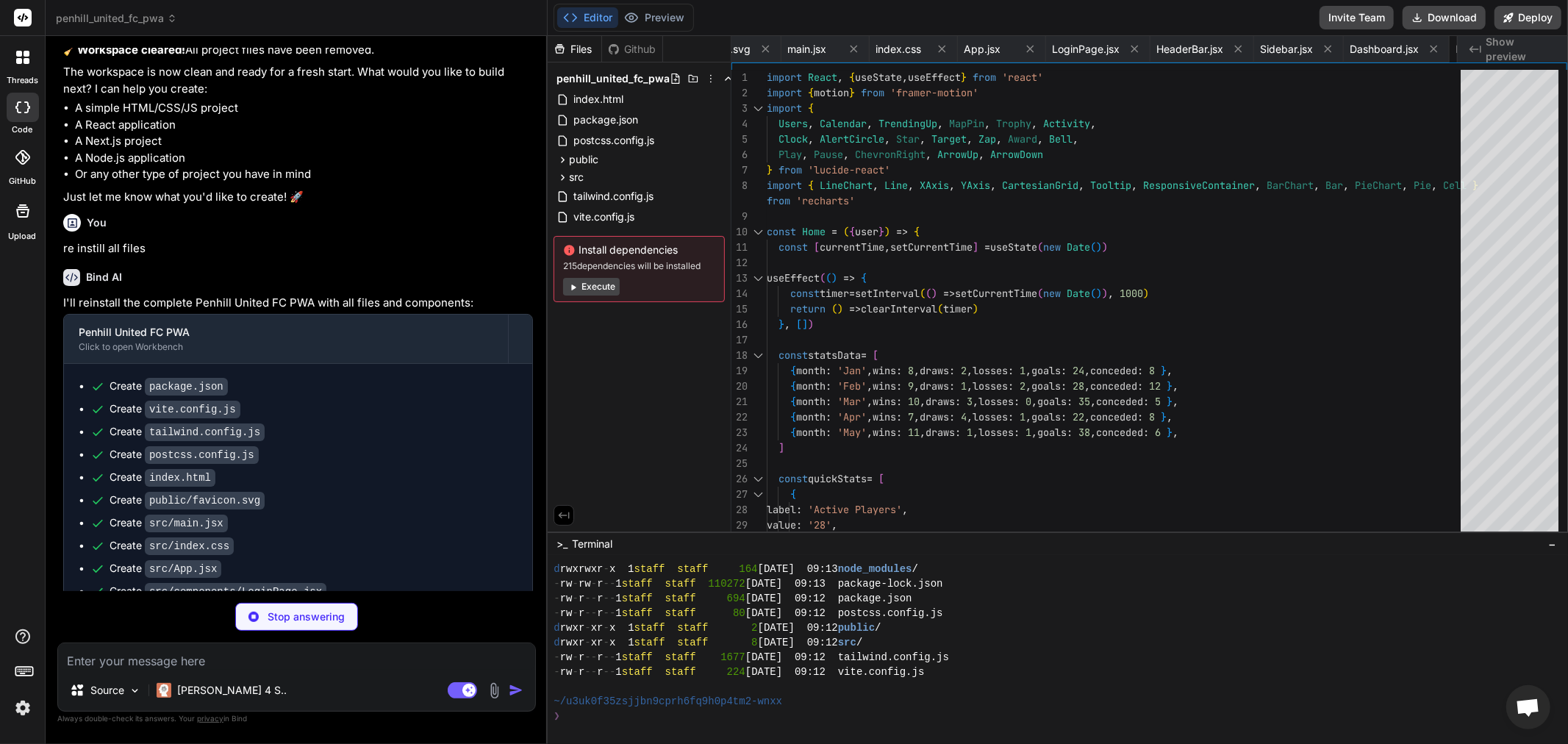
scroll to position [0, 653]
type textarea "x"
type textarea "export default Analytics"
type textarea "x"
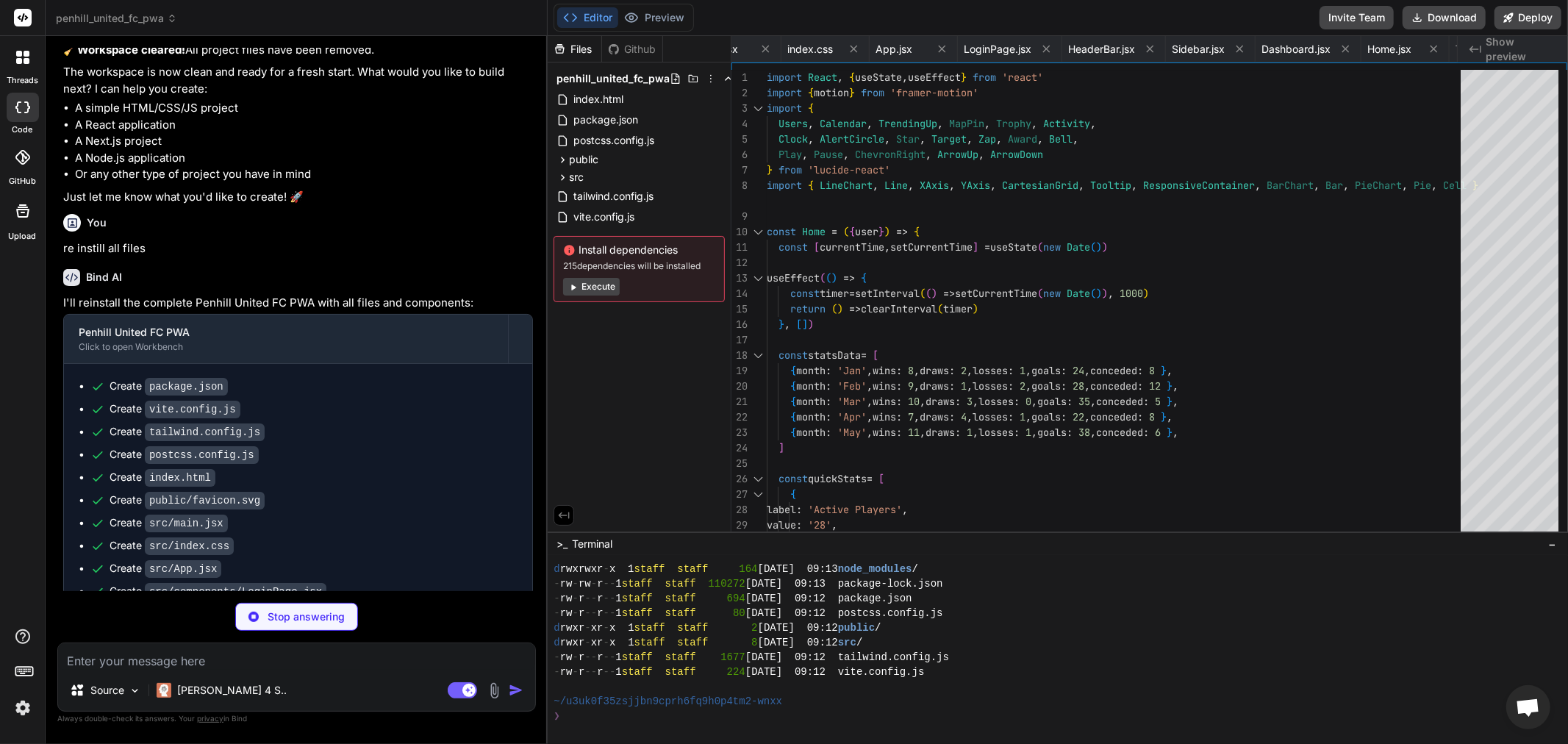
type textarea "x"
type textarea "export default Training"
type textarea "x"
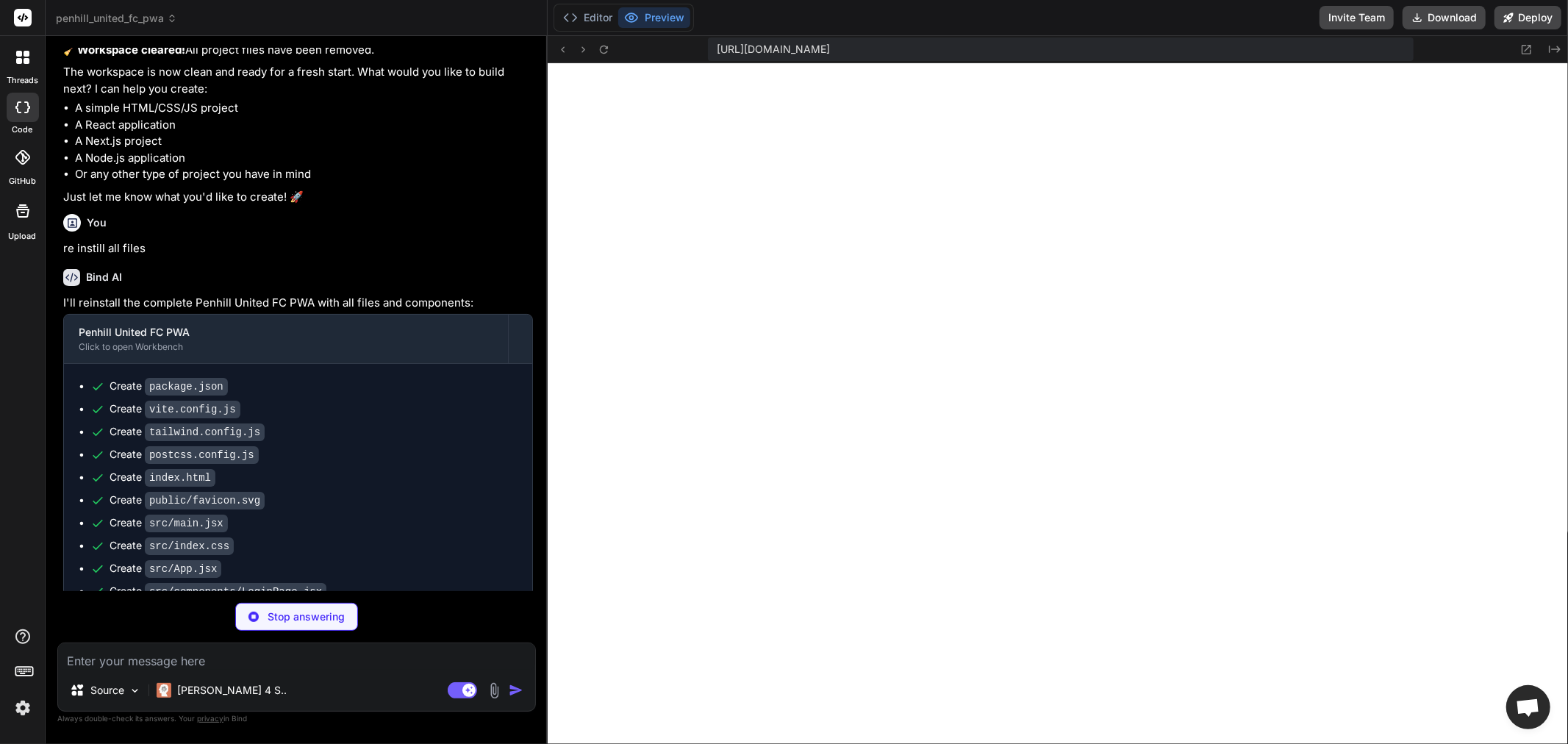
type textarea "x"
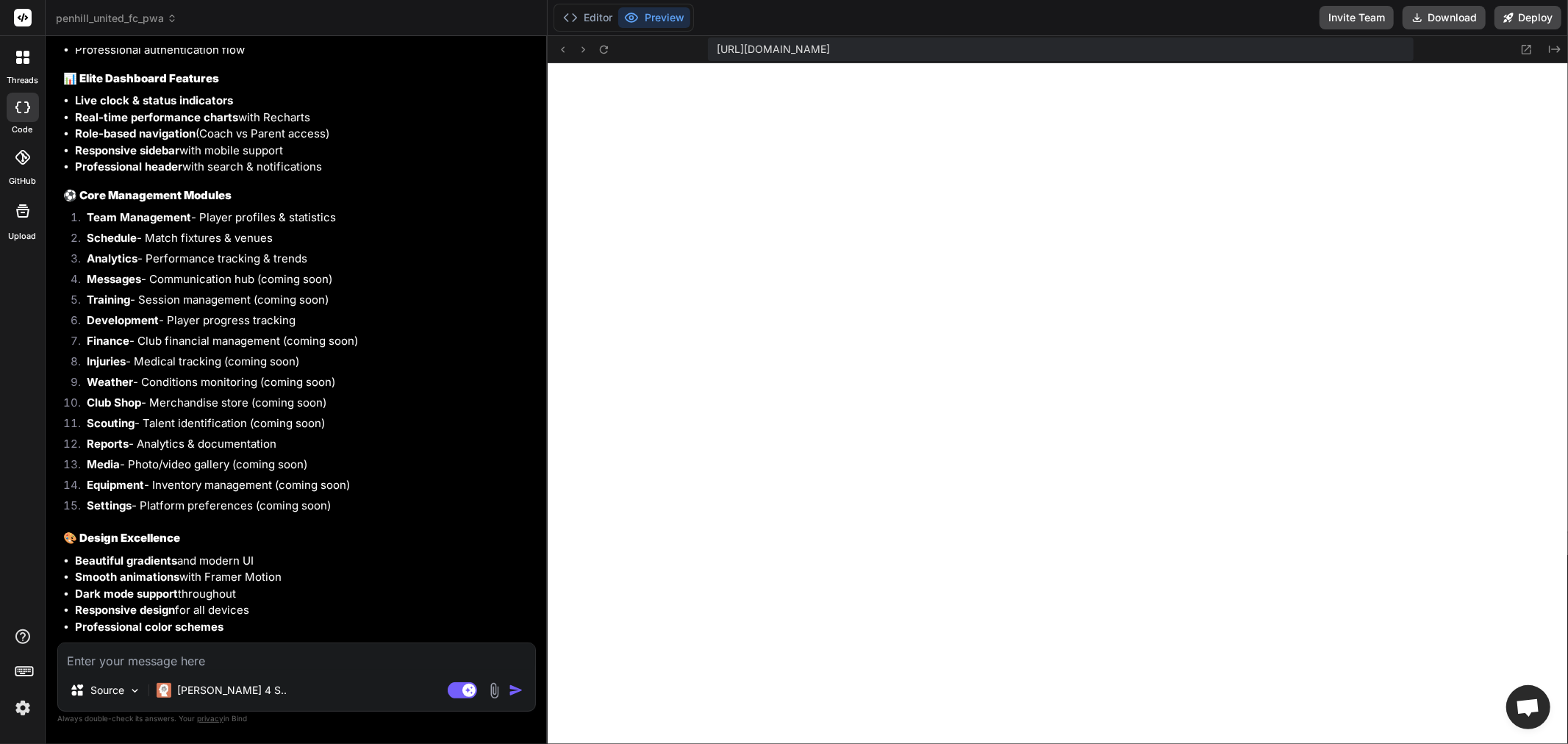
scroll to position [5254, 0]
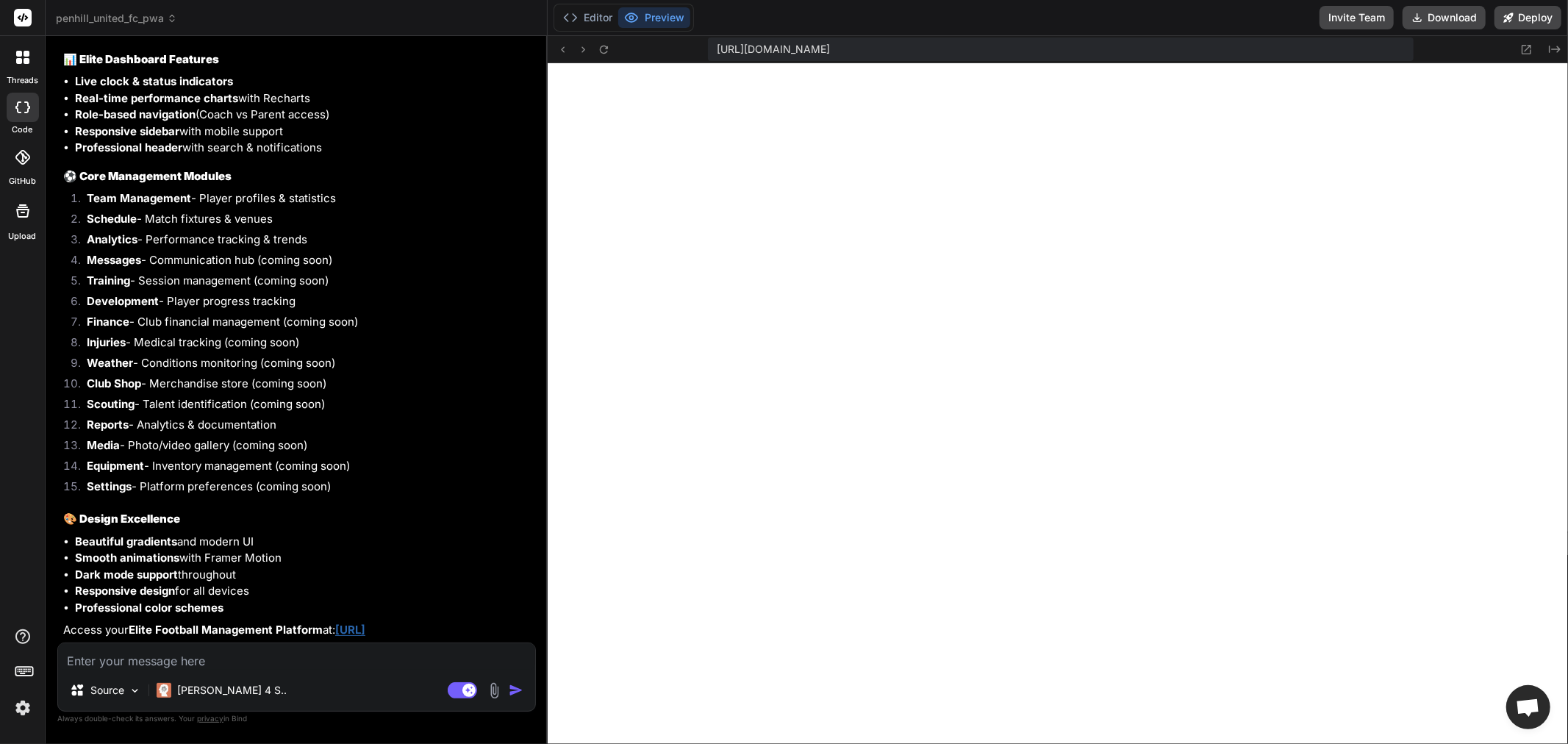
click at [335, 622] on link "[URL]" at bounding box center [350, 629] width 30 height 14
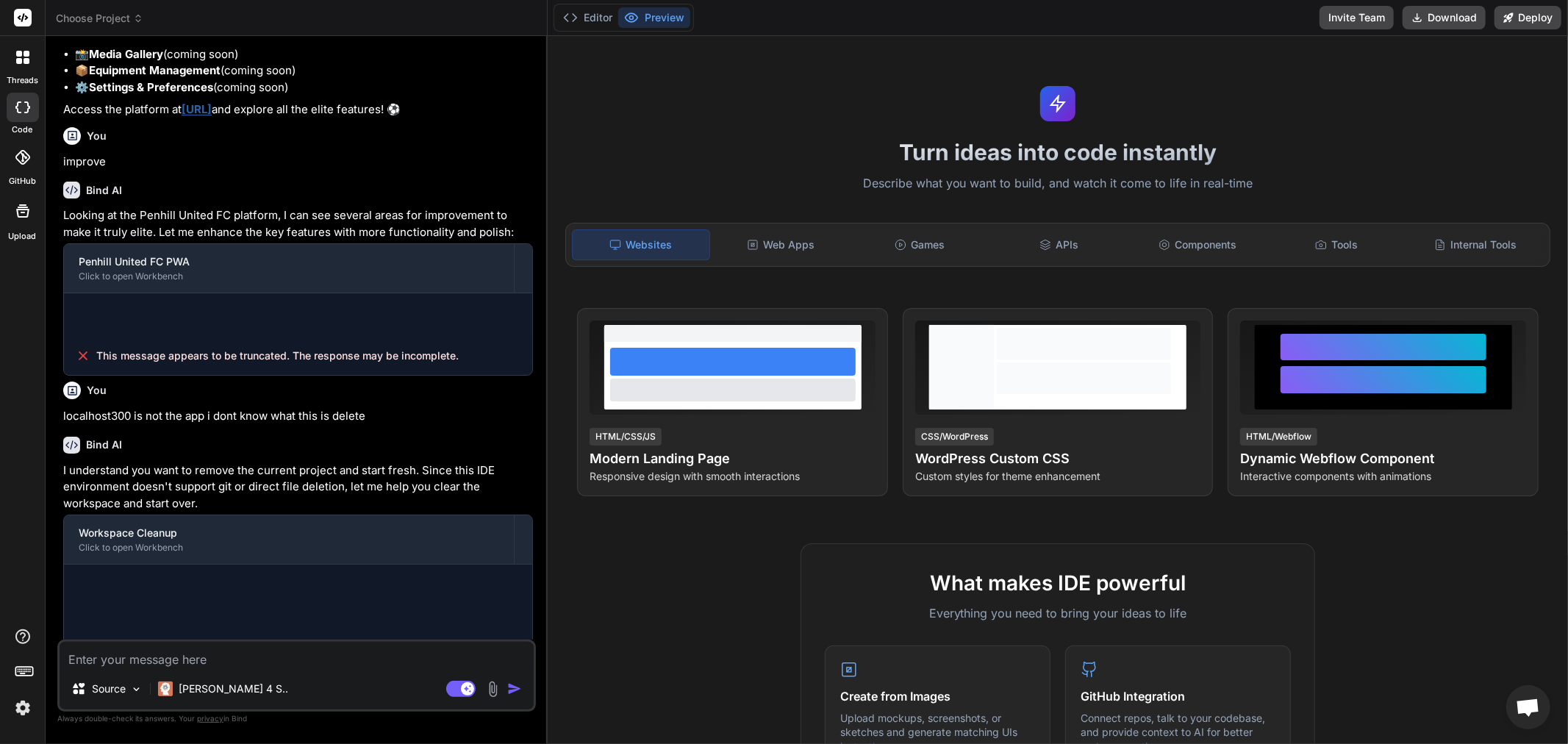
scroll to position [1311, 0]
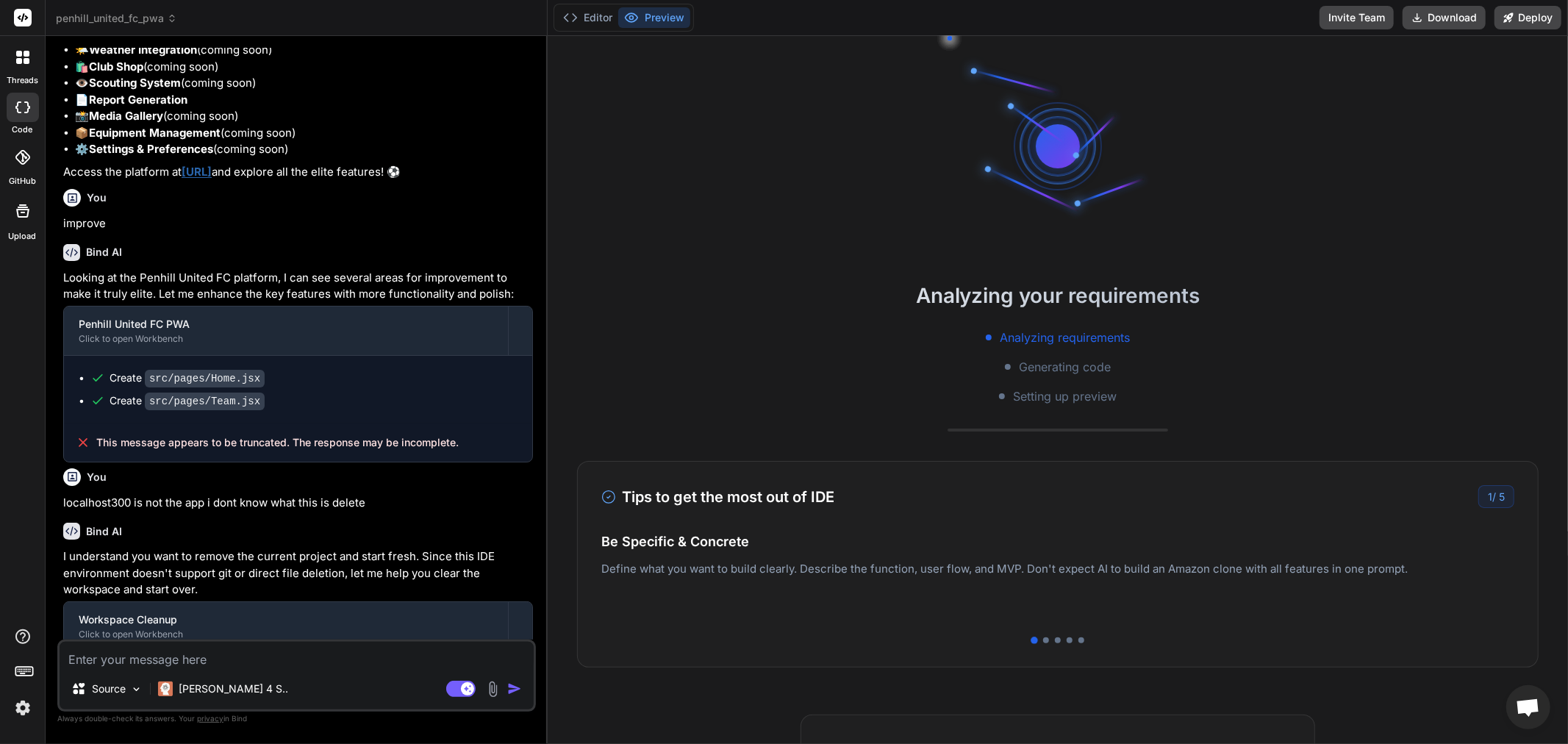
click at [23, 9] on rect at bounding box center [23, 18] width 18 height 18
click at [23, 12] on rect at bounding box center [23, 18] width 18 height 18
click at [19, 703] on img at bounding box center [23, 708] width 25 height 25
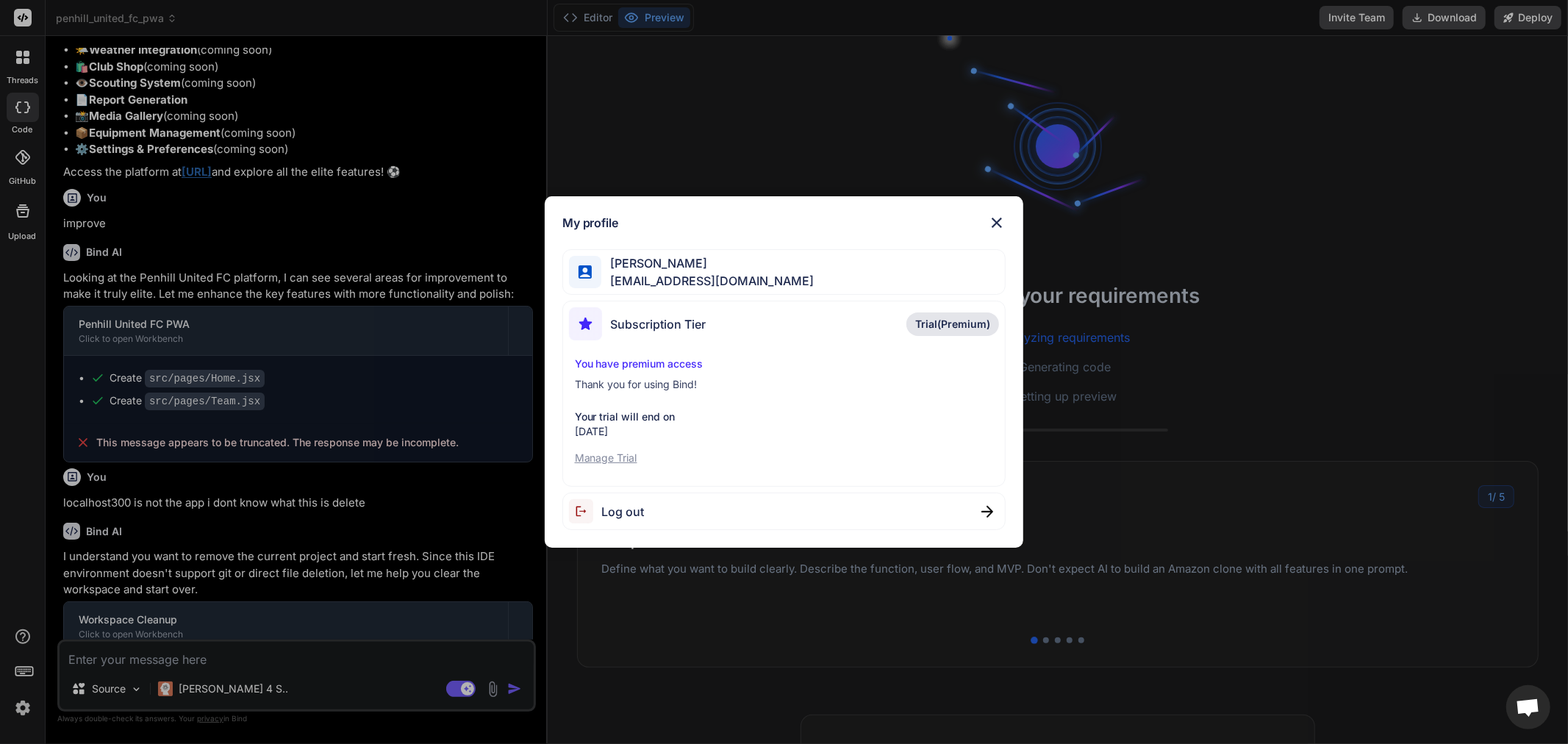
click at [19, 694] on div "My profile Anton Webb antonweb592@gmail.com Subscription Tier Trial(Premium) Yo…" at bounding box center [784, 372] width 1568 height 744
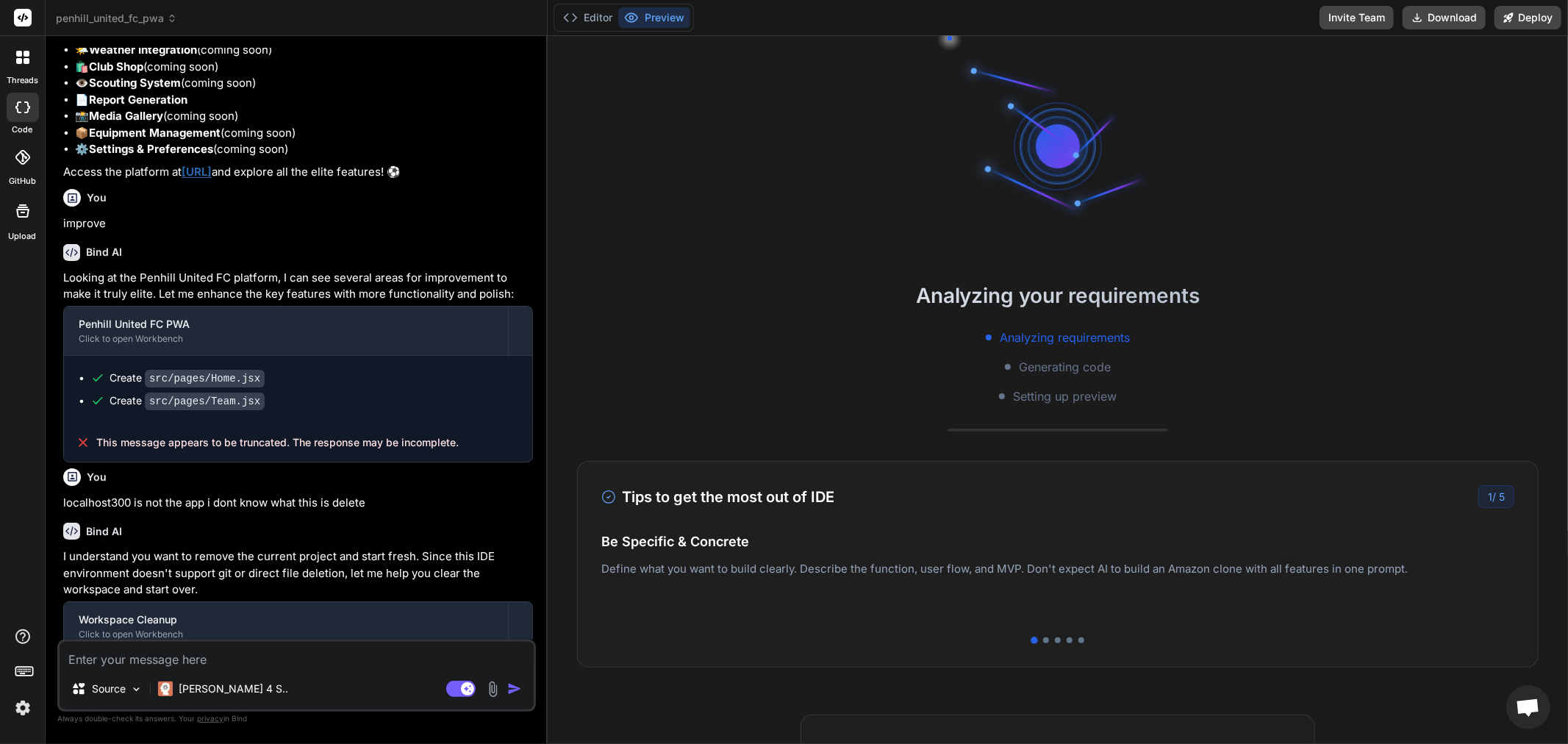
click at [19, 694] on div at bounding box center [22, 674] width 45 height 92
click at [23, 64] on div at bounding box center [23, 58] width 31 height 31
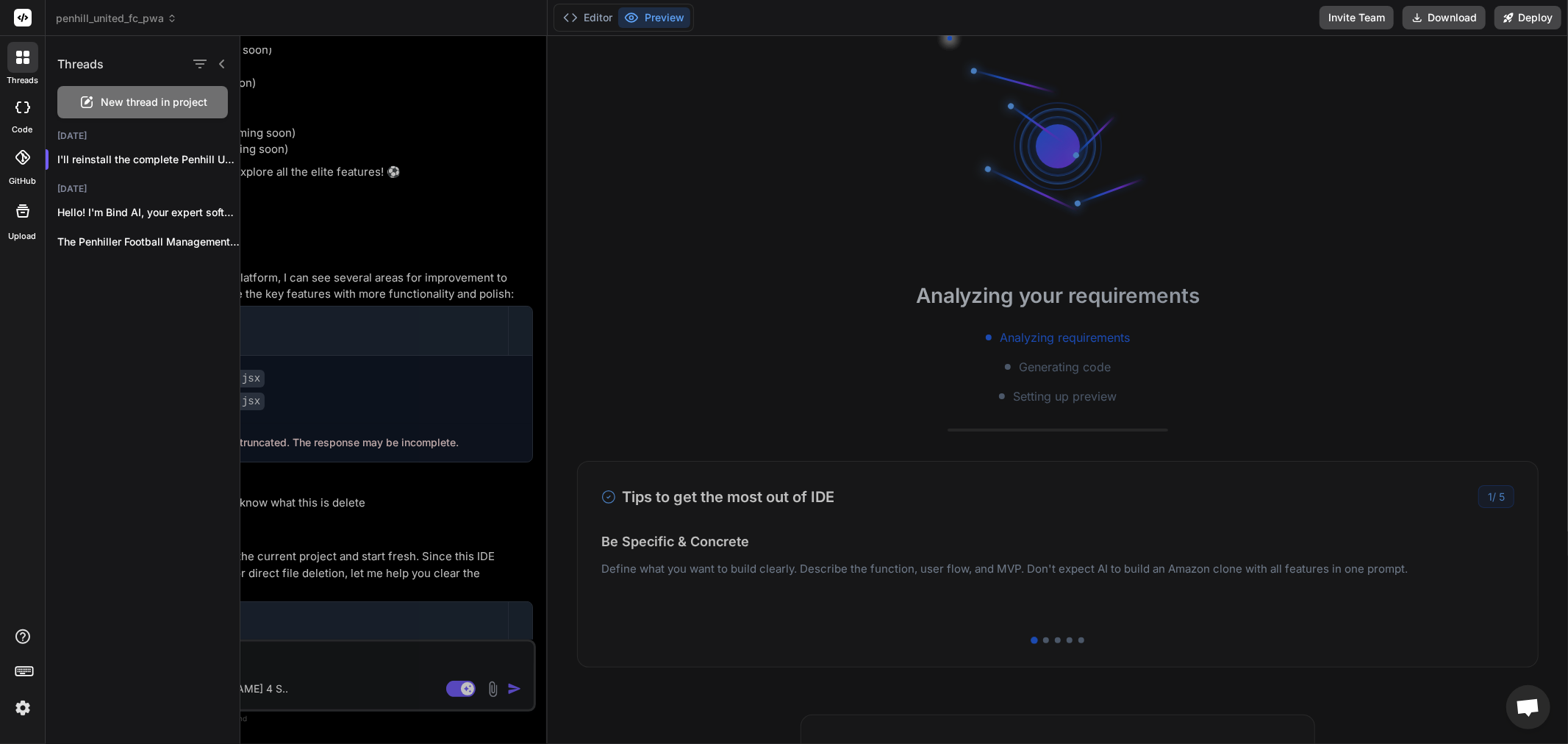
click at [118, 95] on span "New thread in project" at bounding box center [155, 102] width 107 height 15
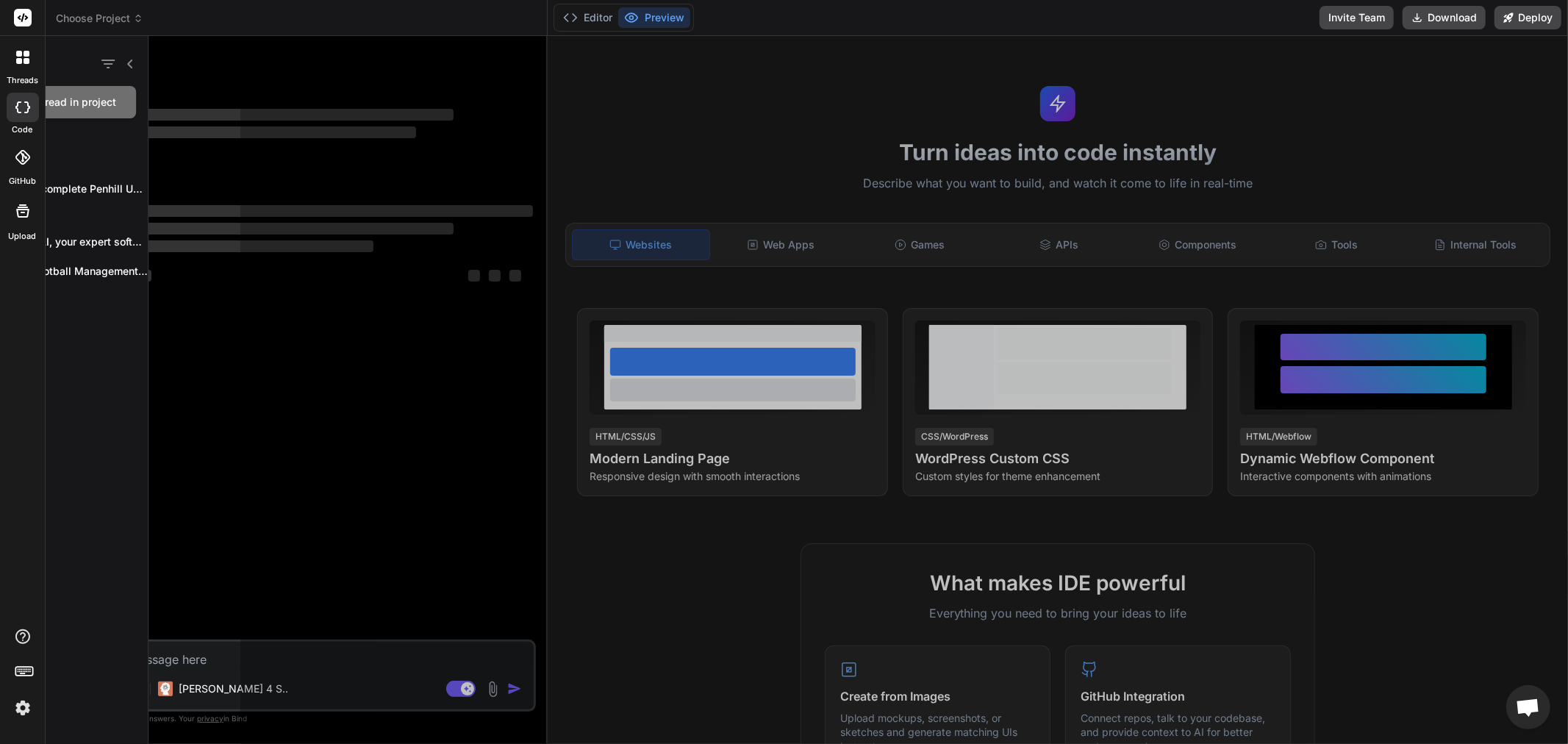
scroll to position [29, 0]
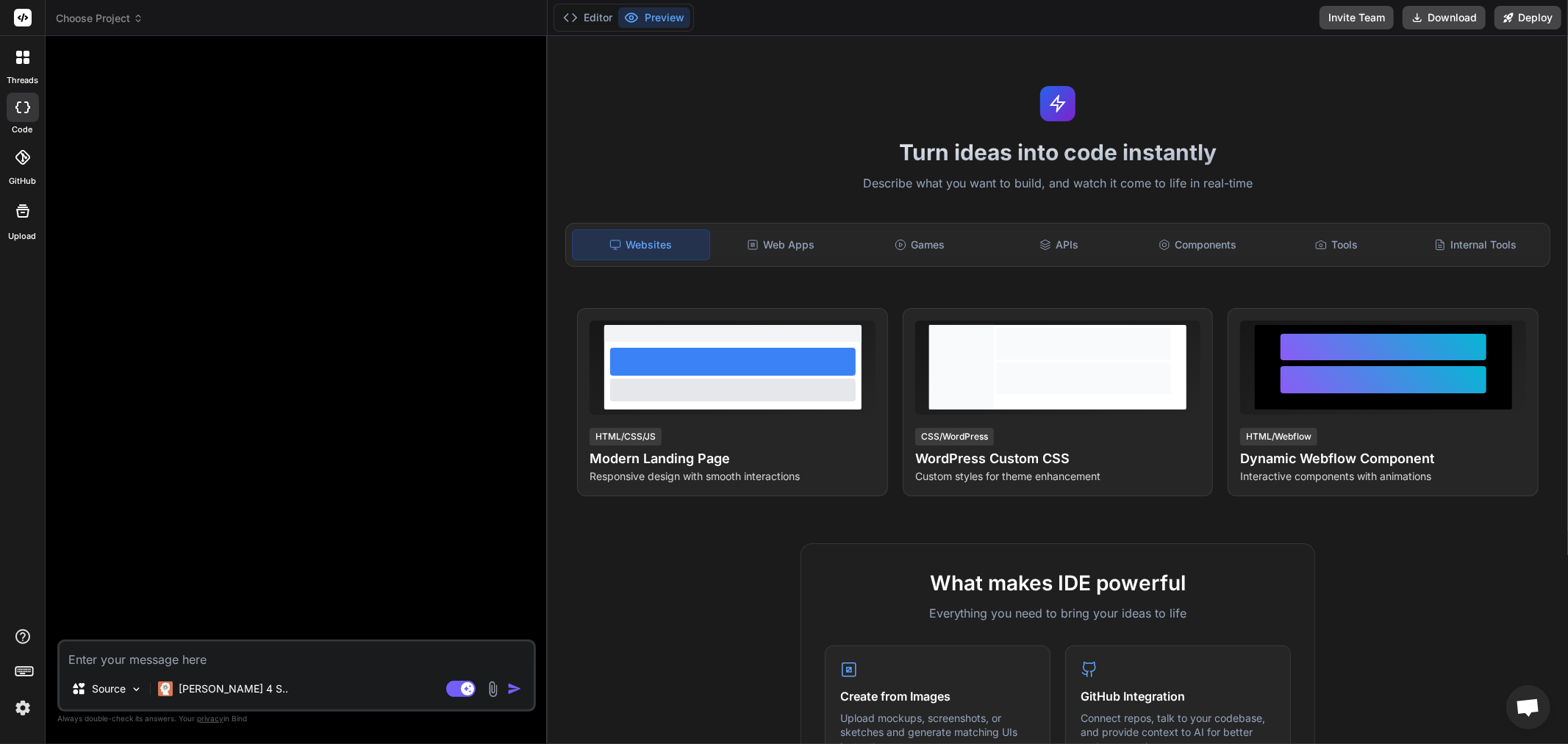
paste textarea "### USER ## 🏗️ Complete App Build Plan ### Phase 1: Foundation (Day 1-2) ```bas…"
type textarea "x"
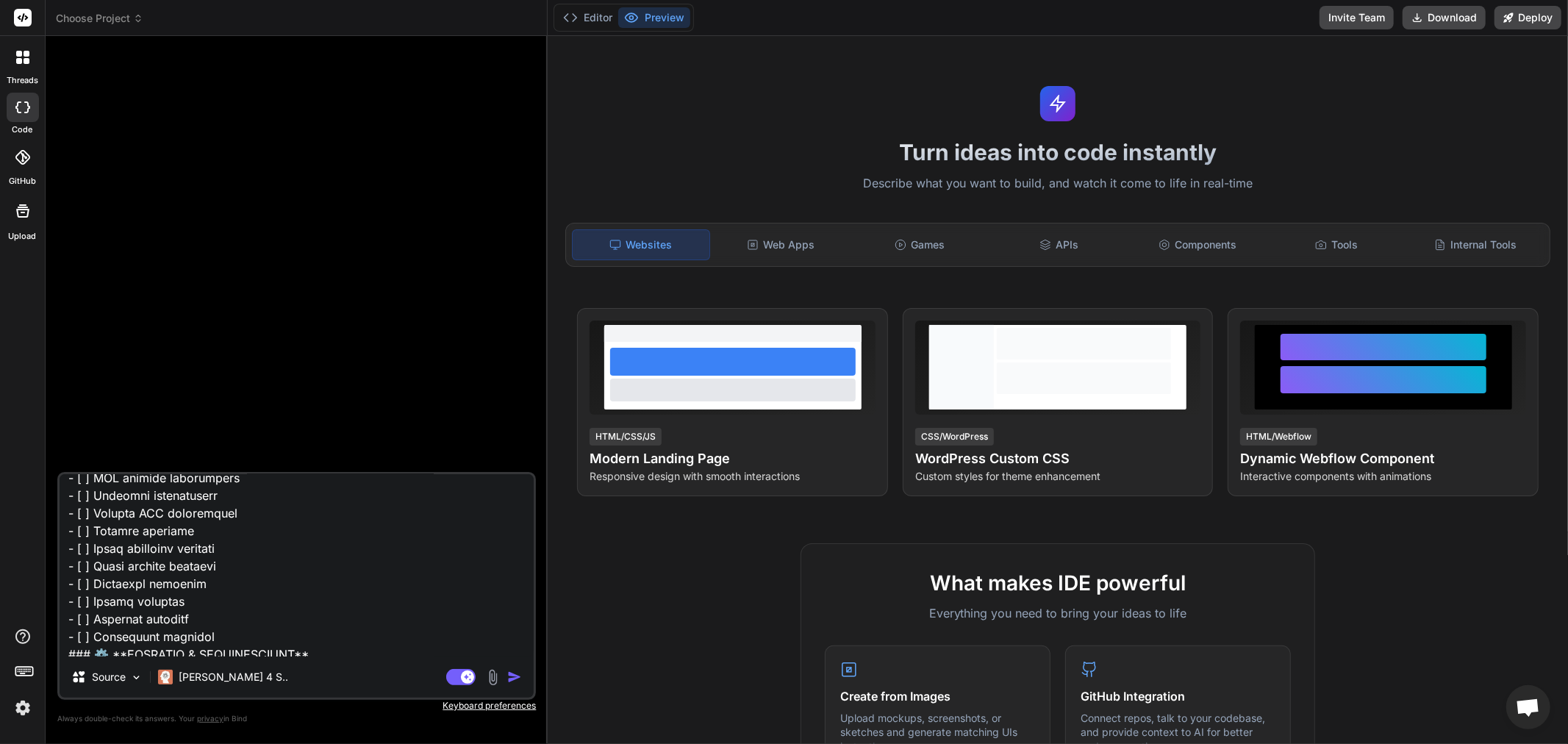
scroll to position [775943, 0]
type textarea "### USER ## 🏗️ Complete App Build Plan ### Phase 1: Foundation (Day 1-2) ```bas…"
click at [515, 680] on img "button" at bounding box center [515, 677] width 15 height 15
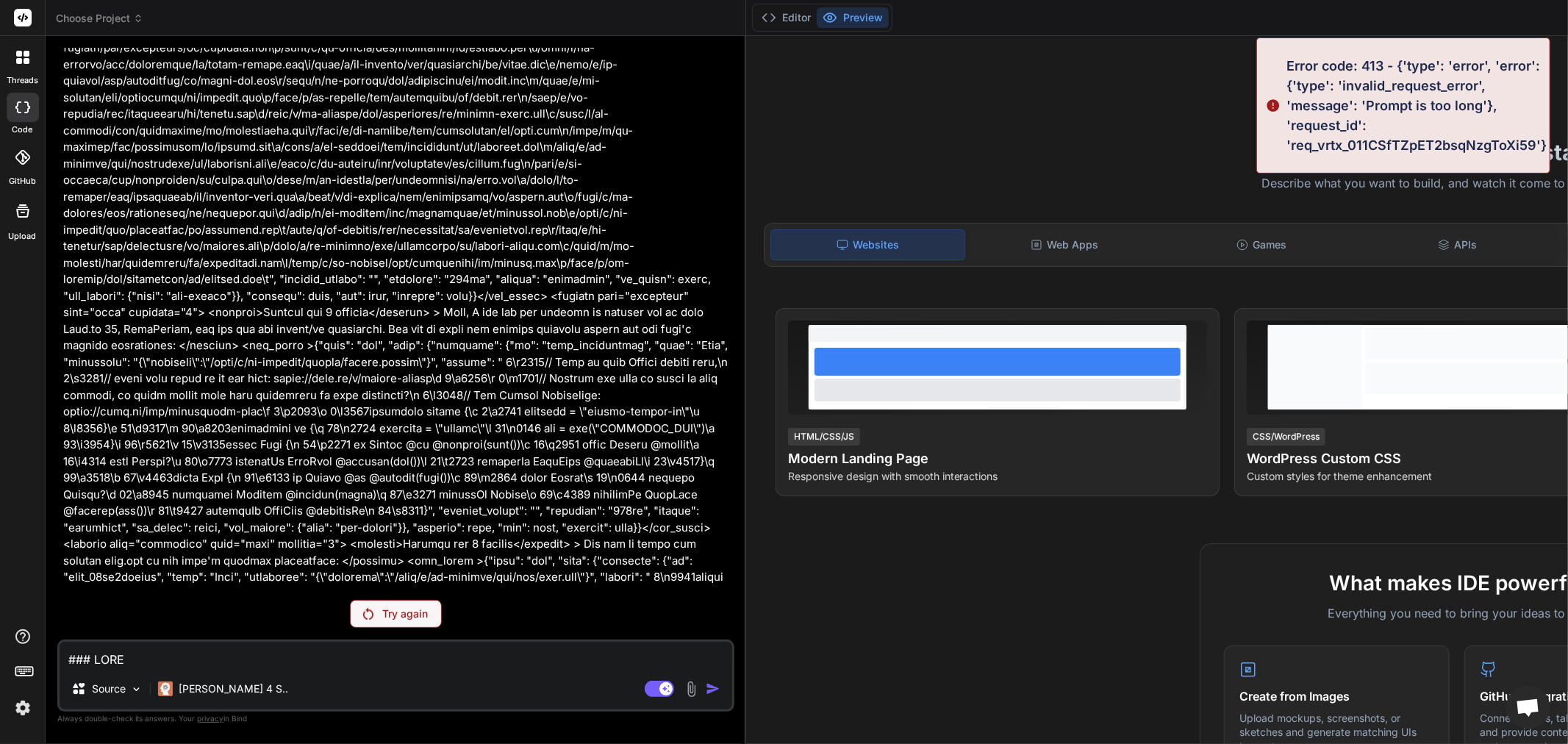
scroll to position [2042, 0]
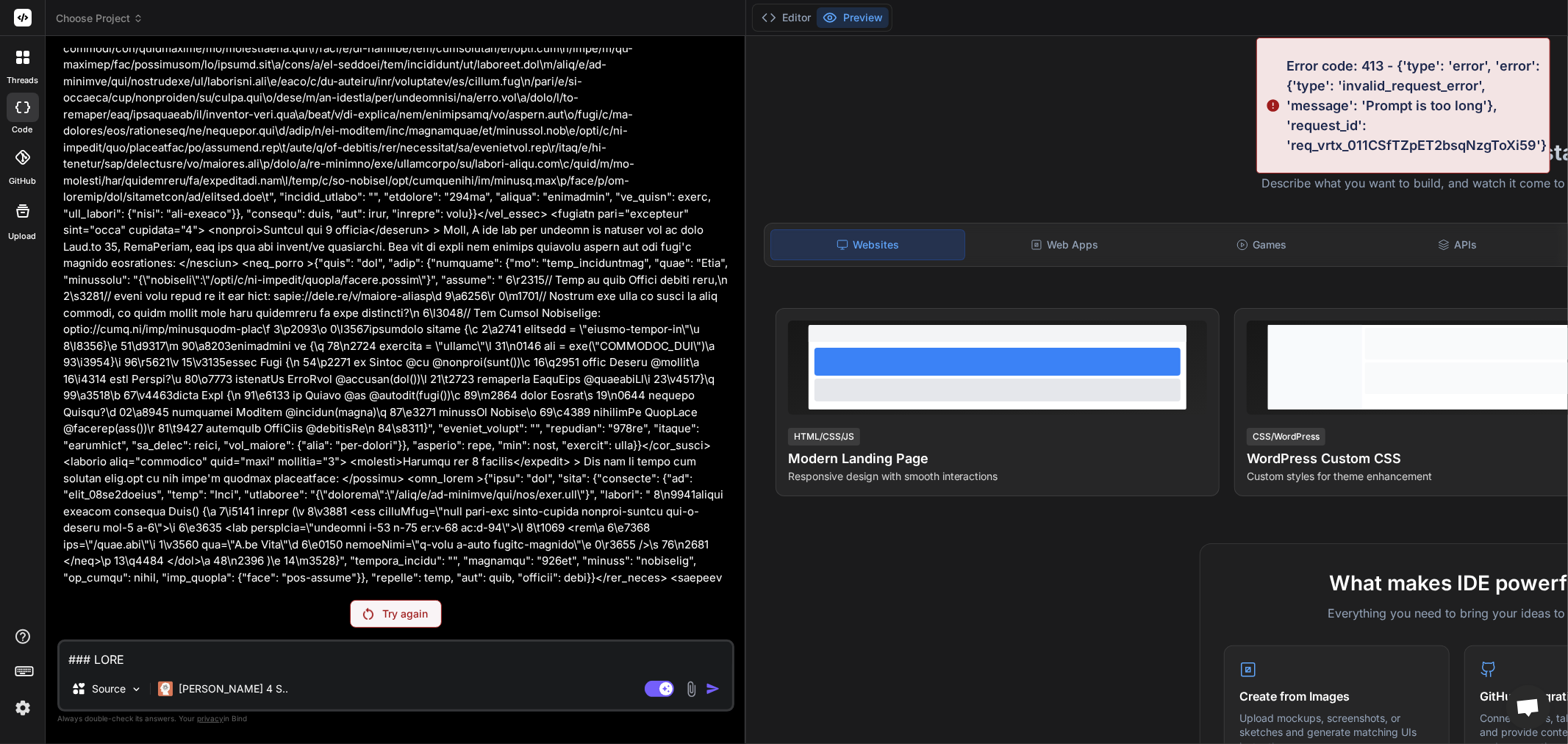
click at [388, 615] on p "Try again" at bounding box center [405, 614] width 45 height 15
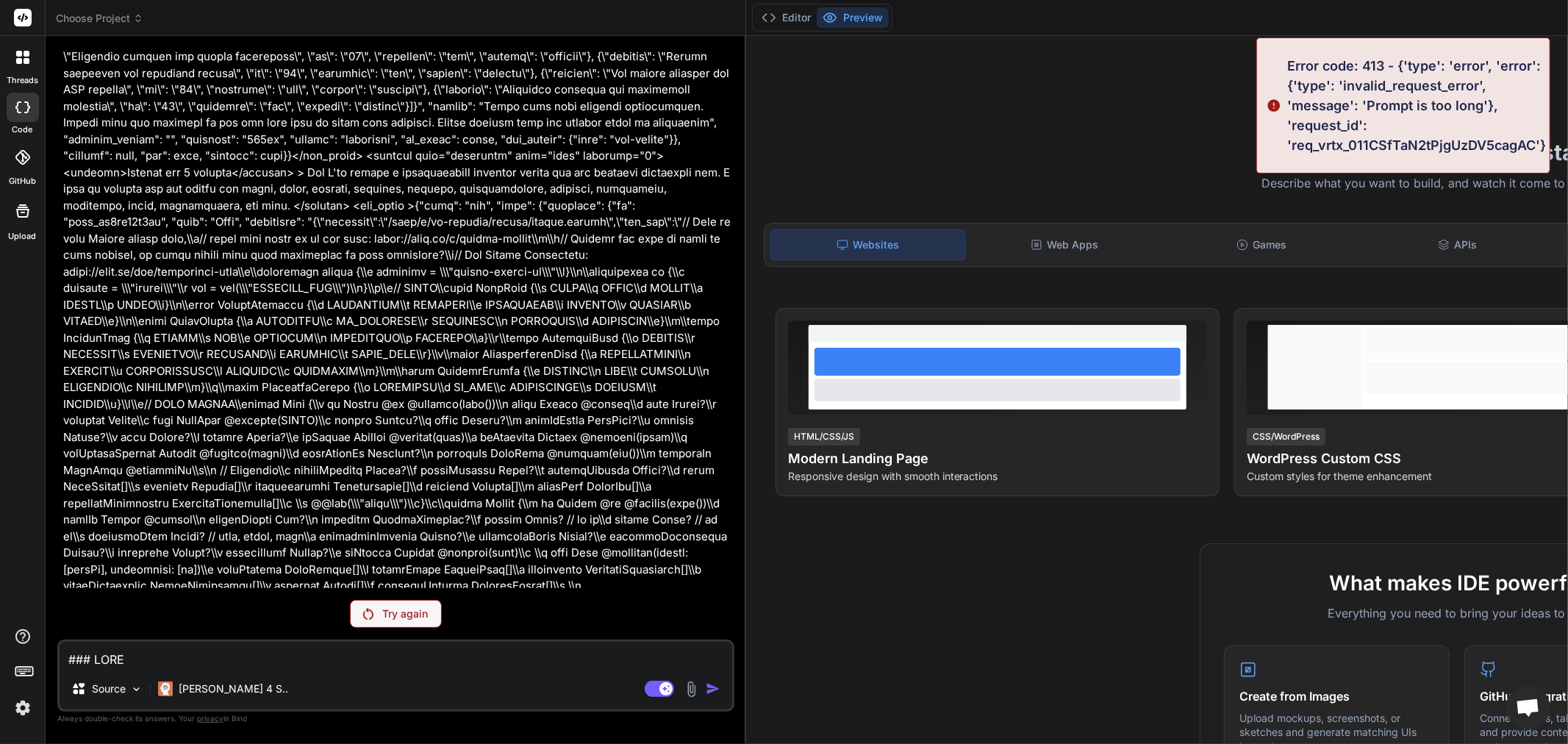
scroll to position [4002, 0]
click at [417, 636] on div "You Try again Source Claude 4 S.. Agent Mode. When this toggle is activated, AI…" at bounding box center [395, 396] width 677 height 695
click at [425, 593] on div "You Try again Source Claude 4 S.. Agent Mode. When this toggle is activated, AI…" at bounding box center [395, 396] width 677 height 695
click at [419, 619] on p "Try again" at bounding box center [405, 614] width 45 height 15
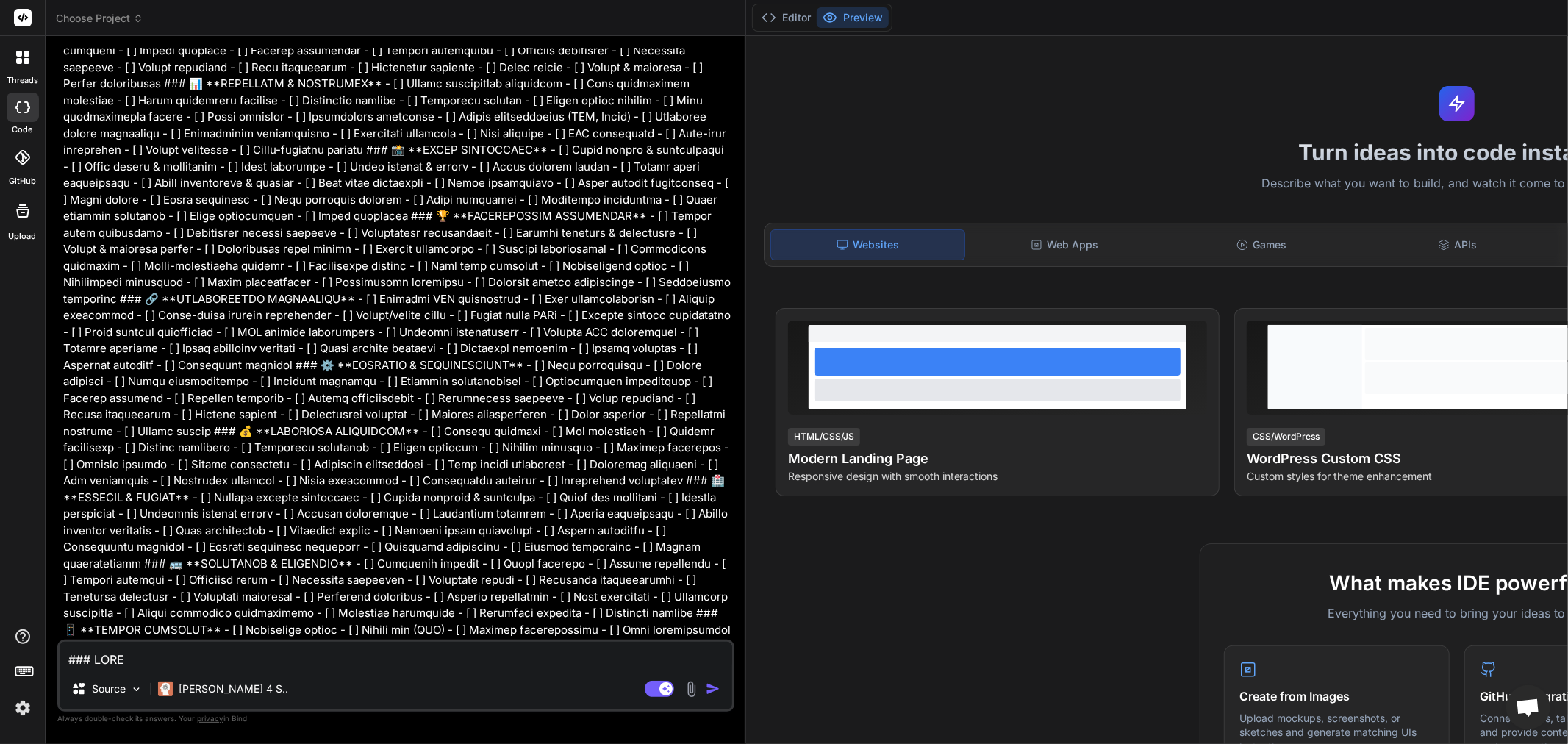
scroll to position [0, 0]
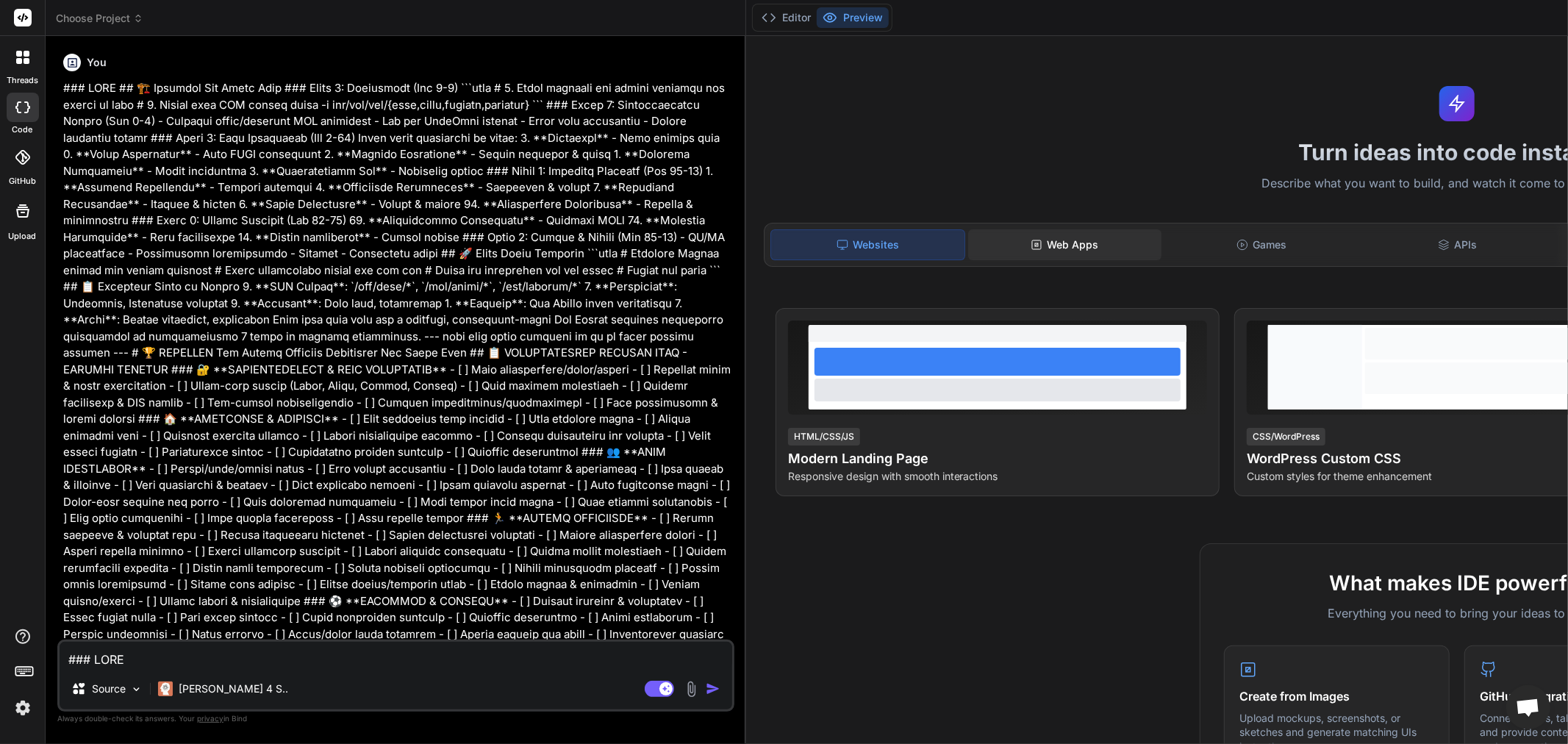
click at [1099, 238] on div "Web Apps" at bounding box center [1065, 245] width 194 height 31
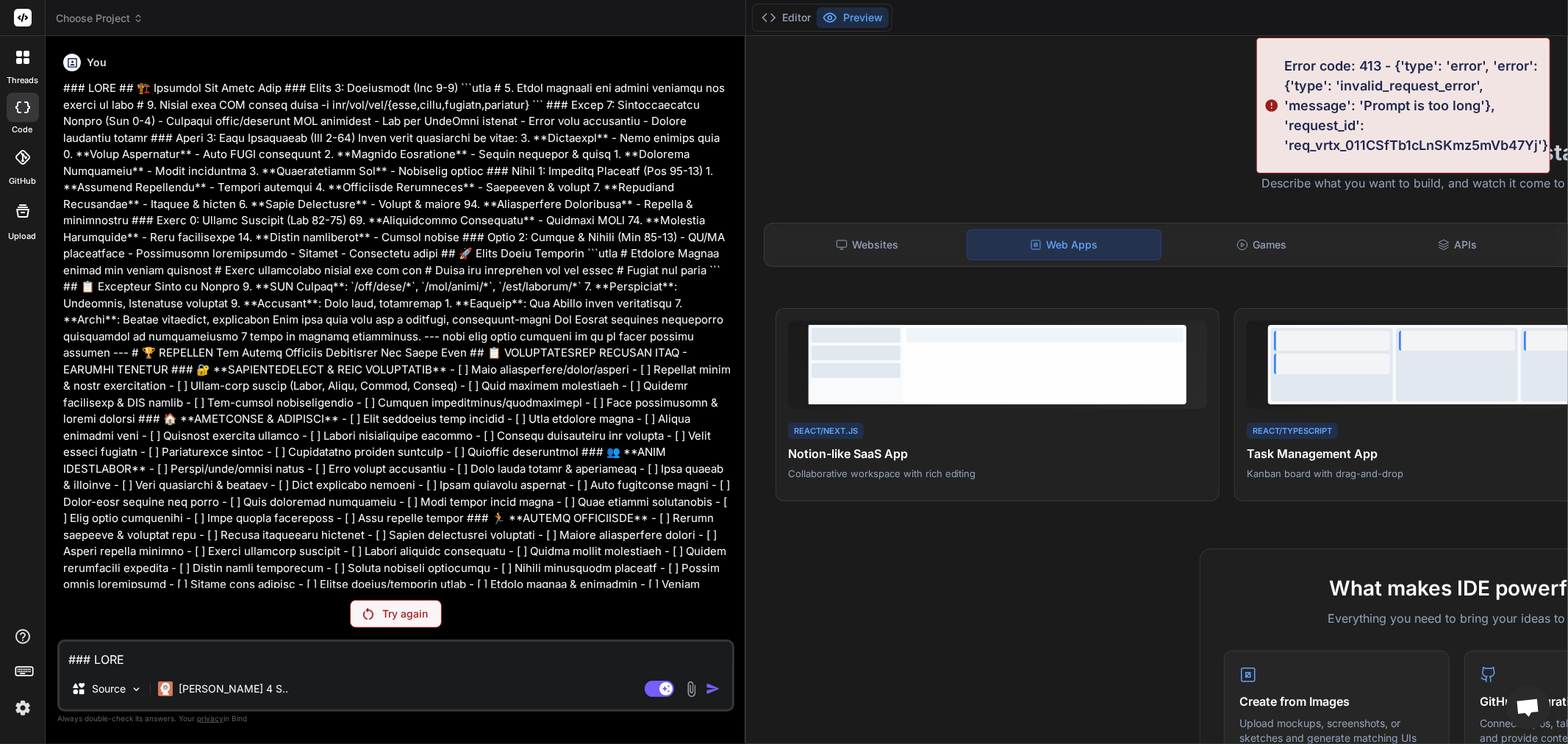
click at [415, 604] on div "Try again" at bounding box center [395, 614] width 92 height 28
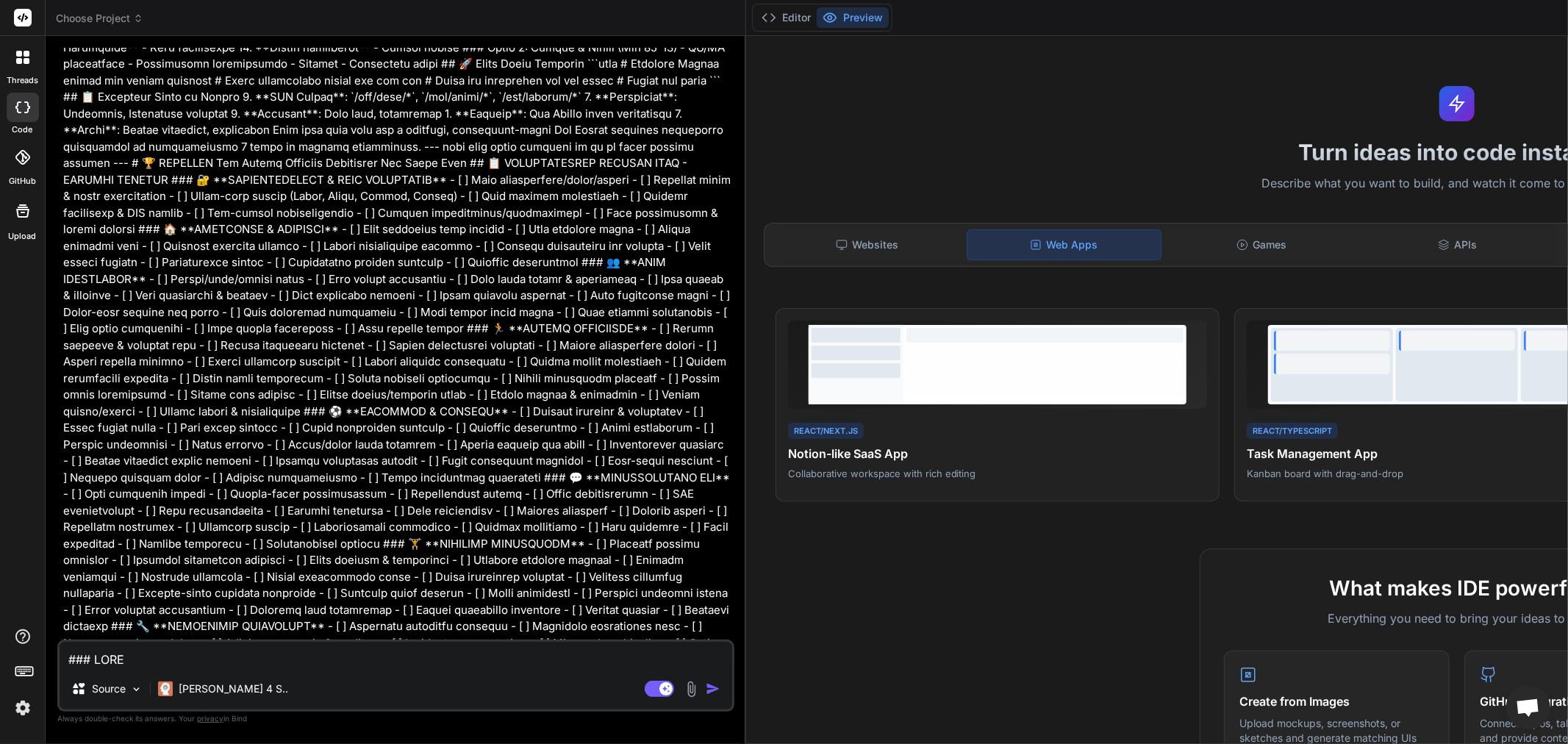
scroll to position [327, 0]
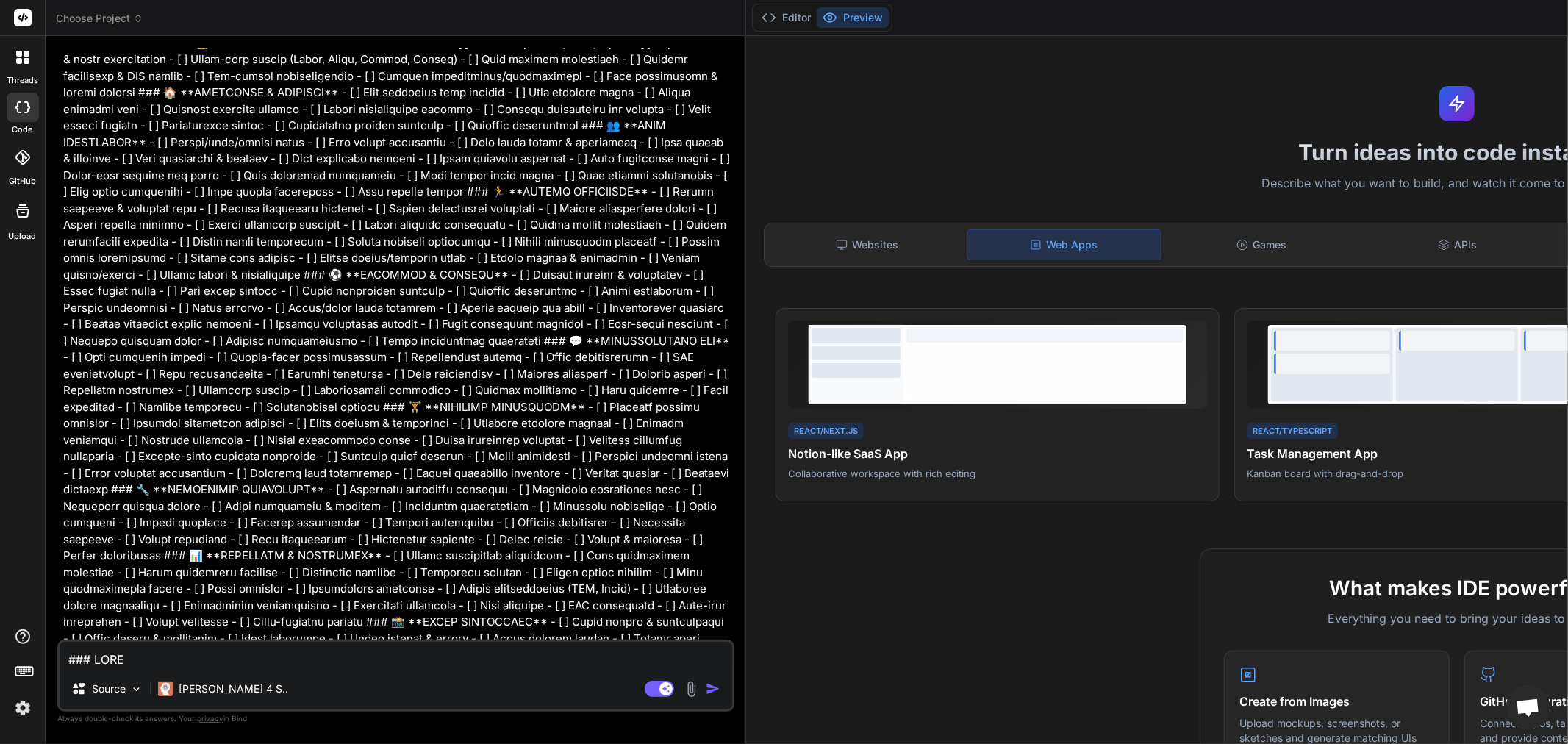
type textarea "x"
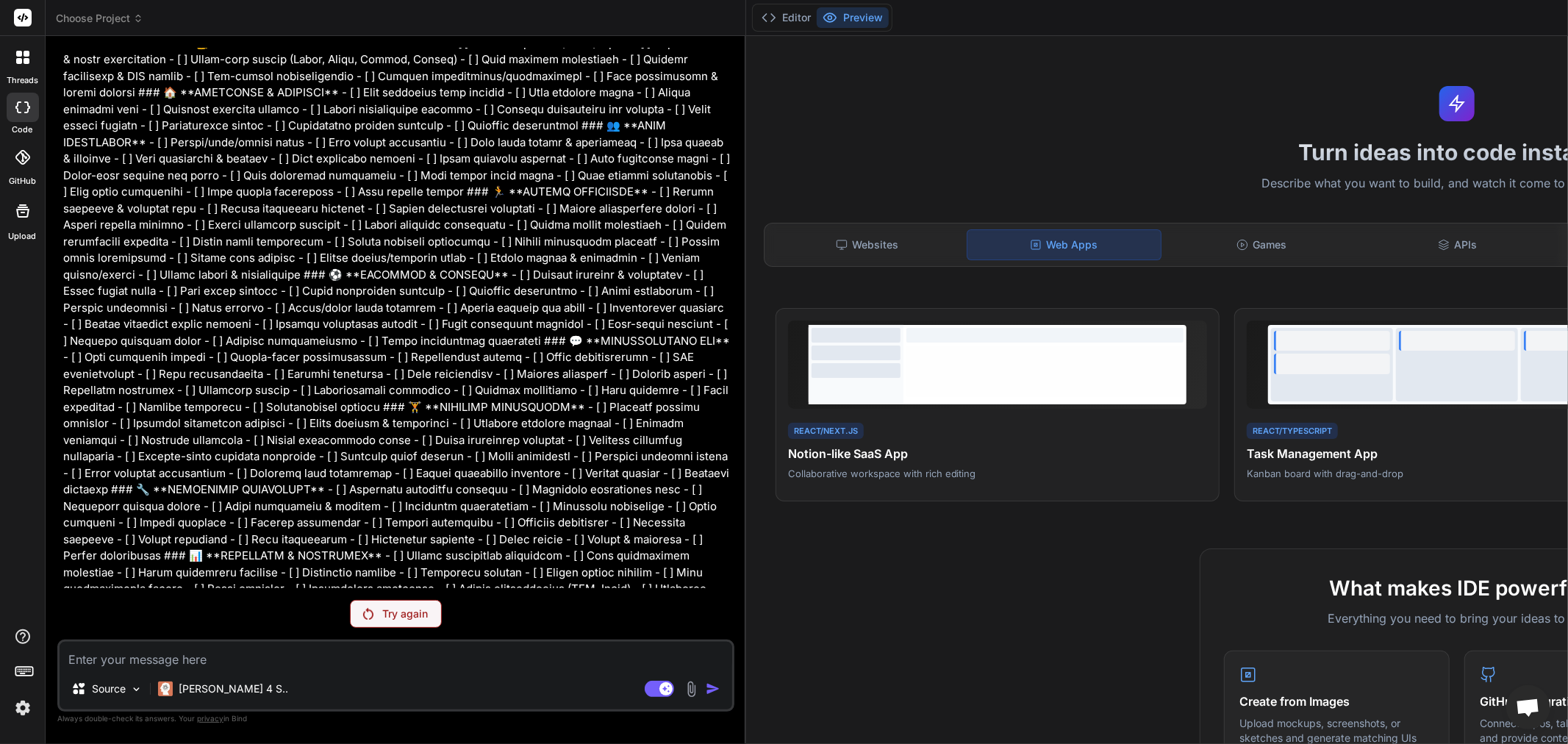
type textarea "x"
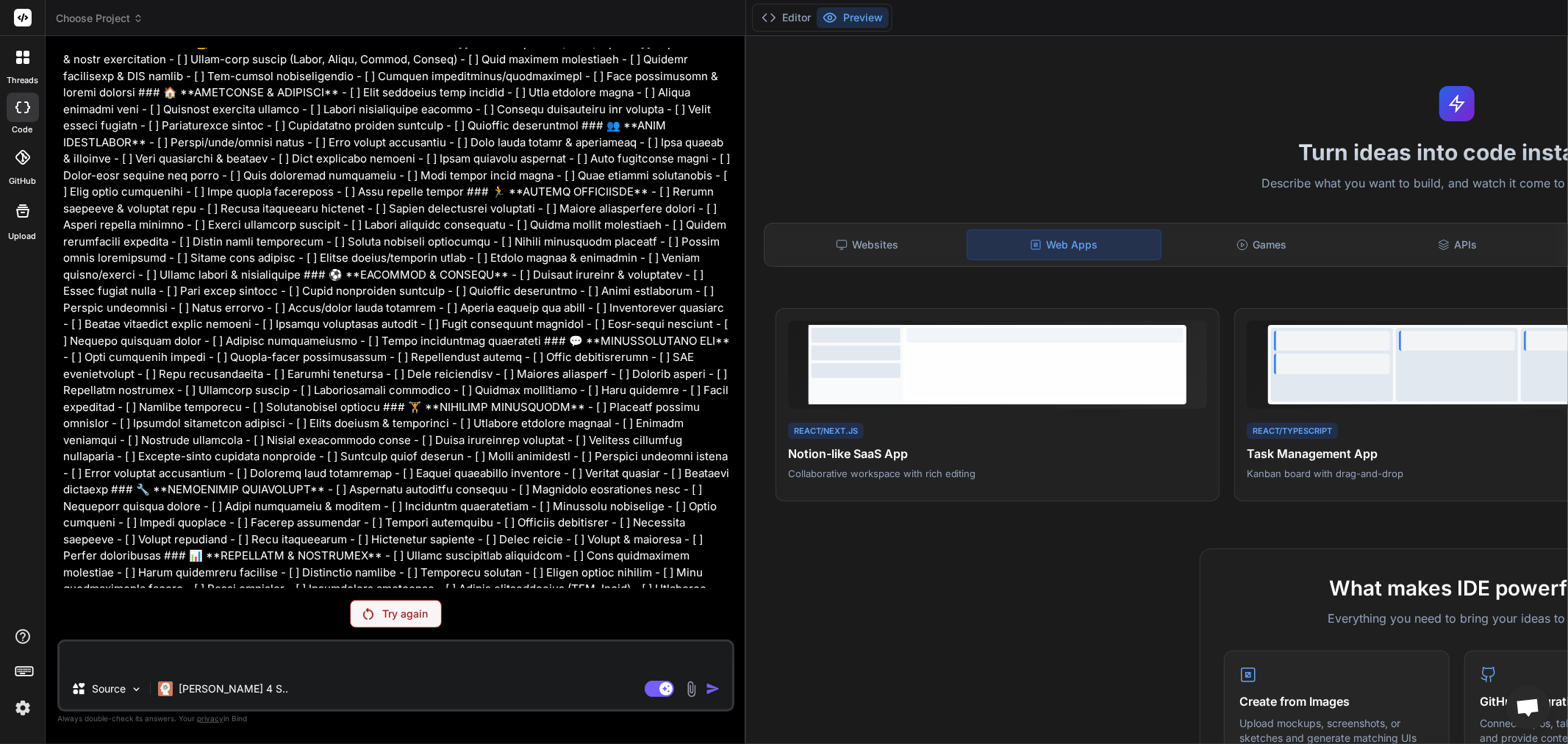
type textarea "x"
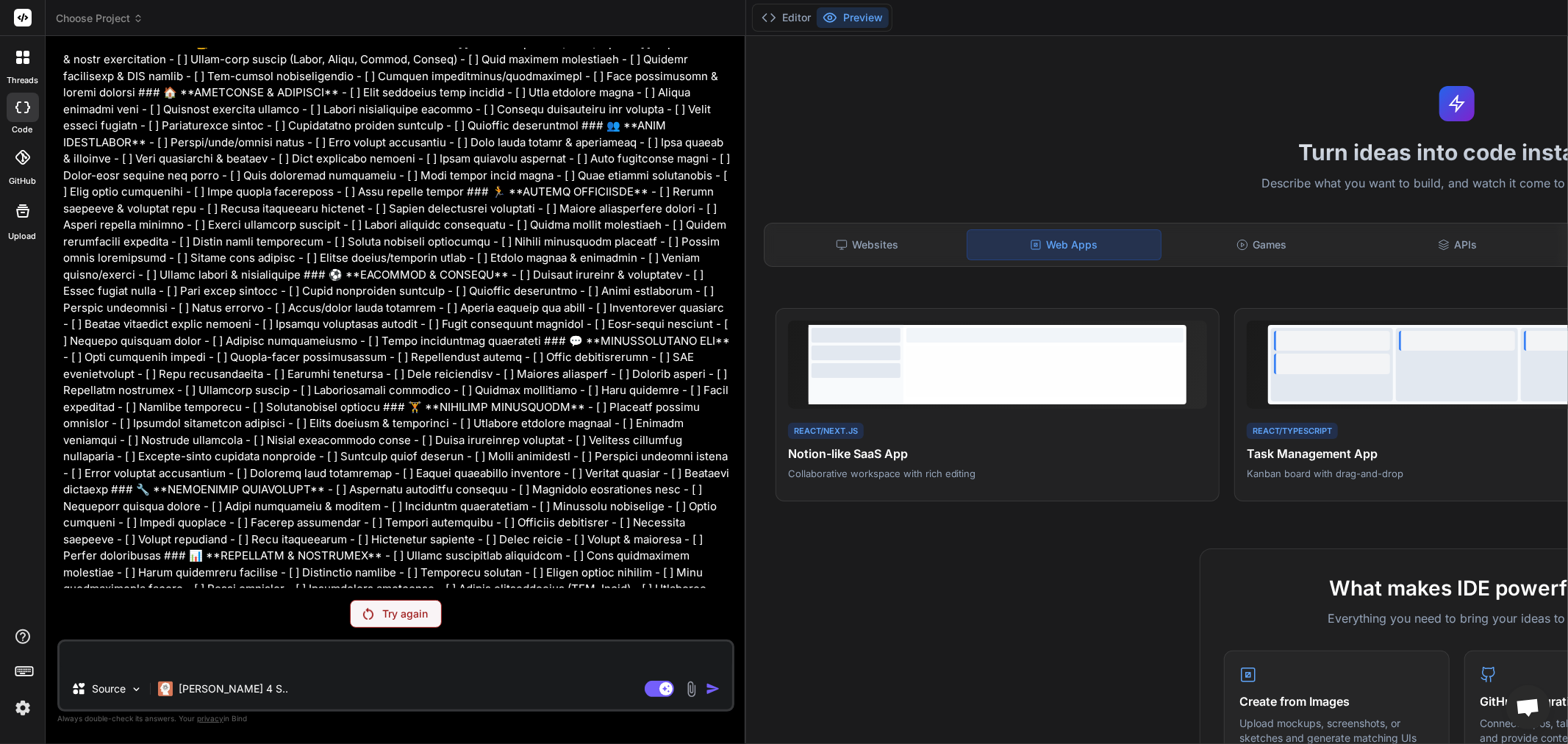
type textarea "x"
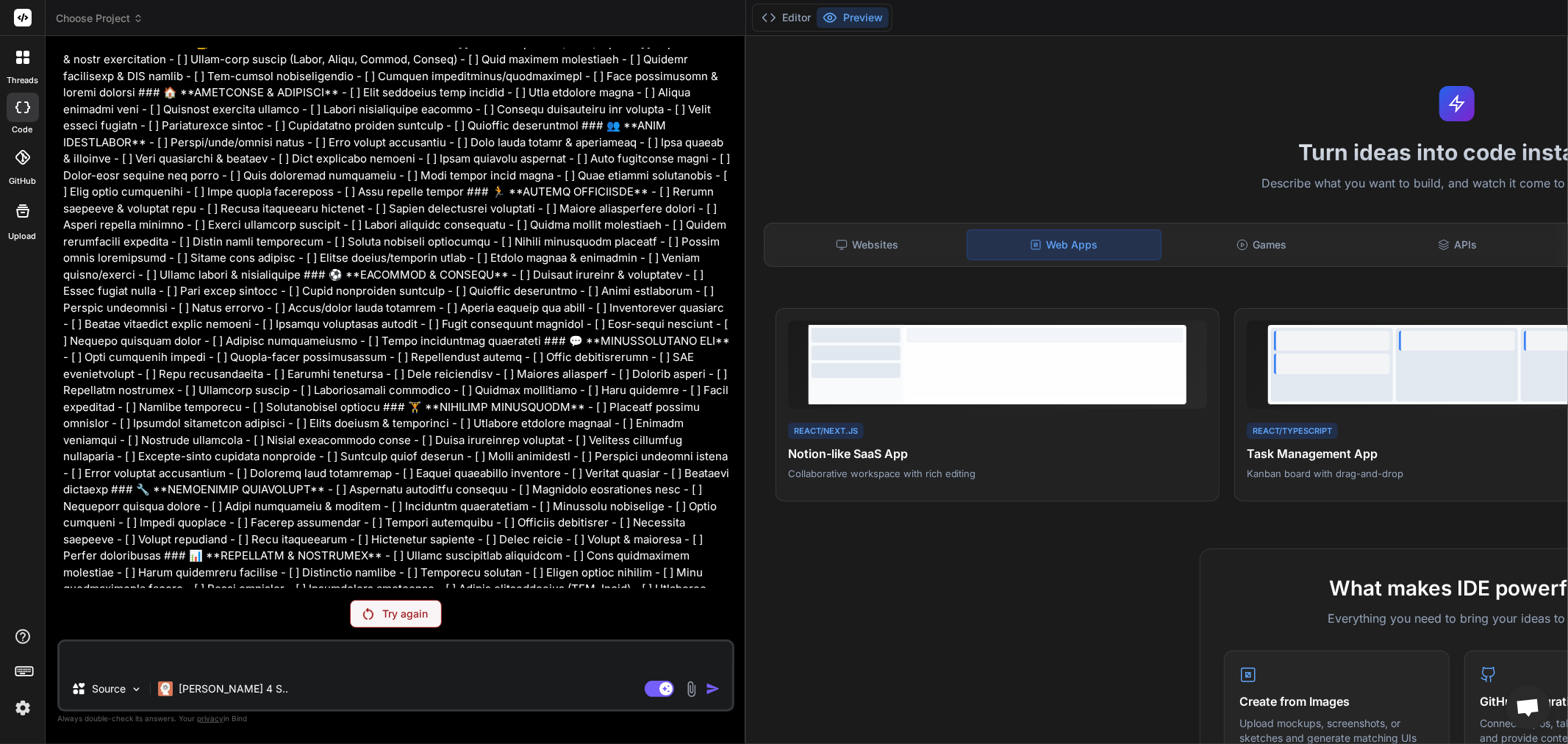
type textarea "x"
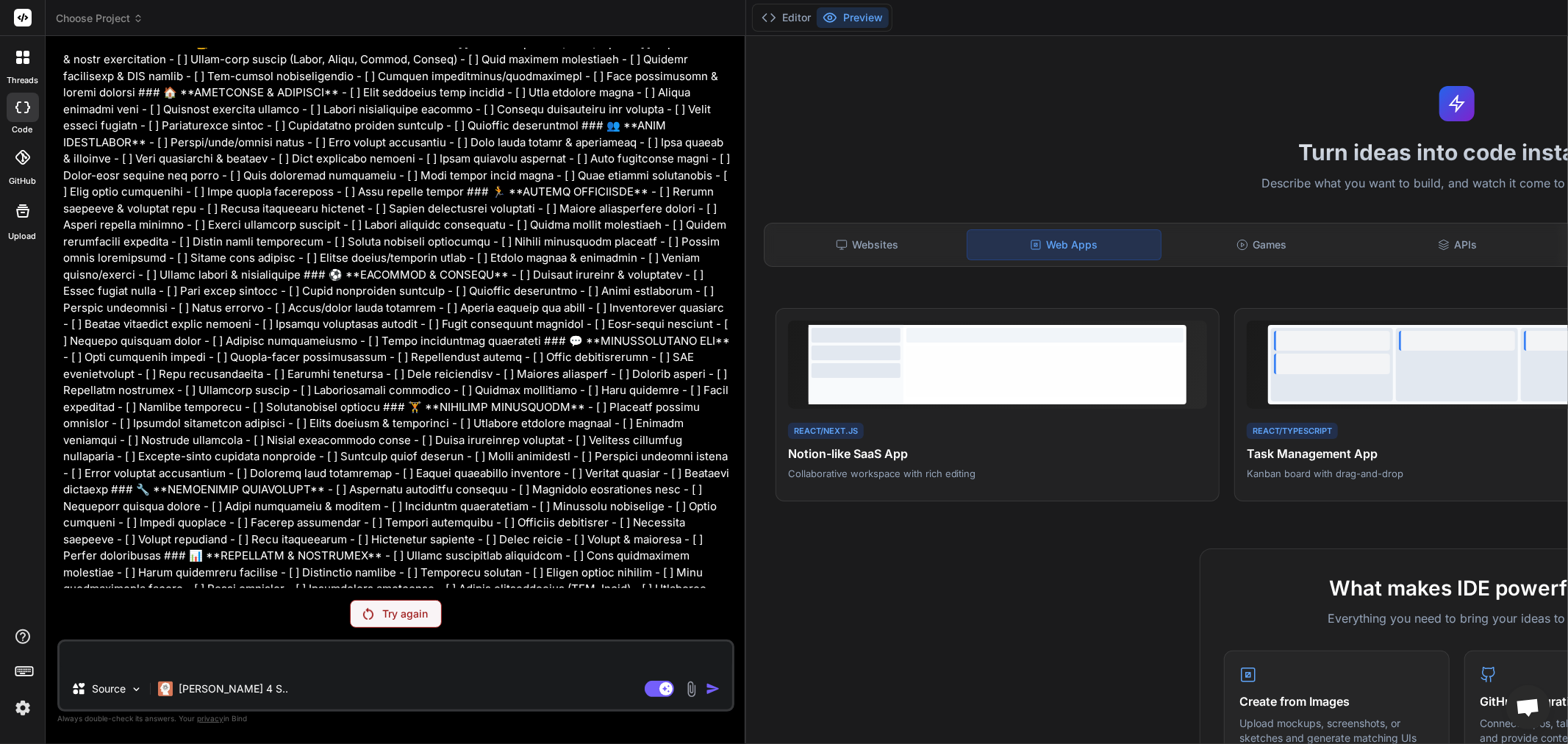
type textarea "x"
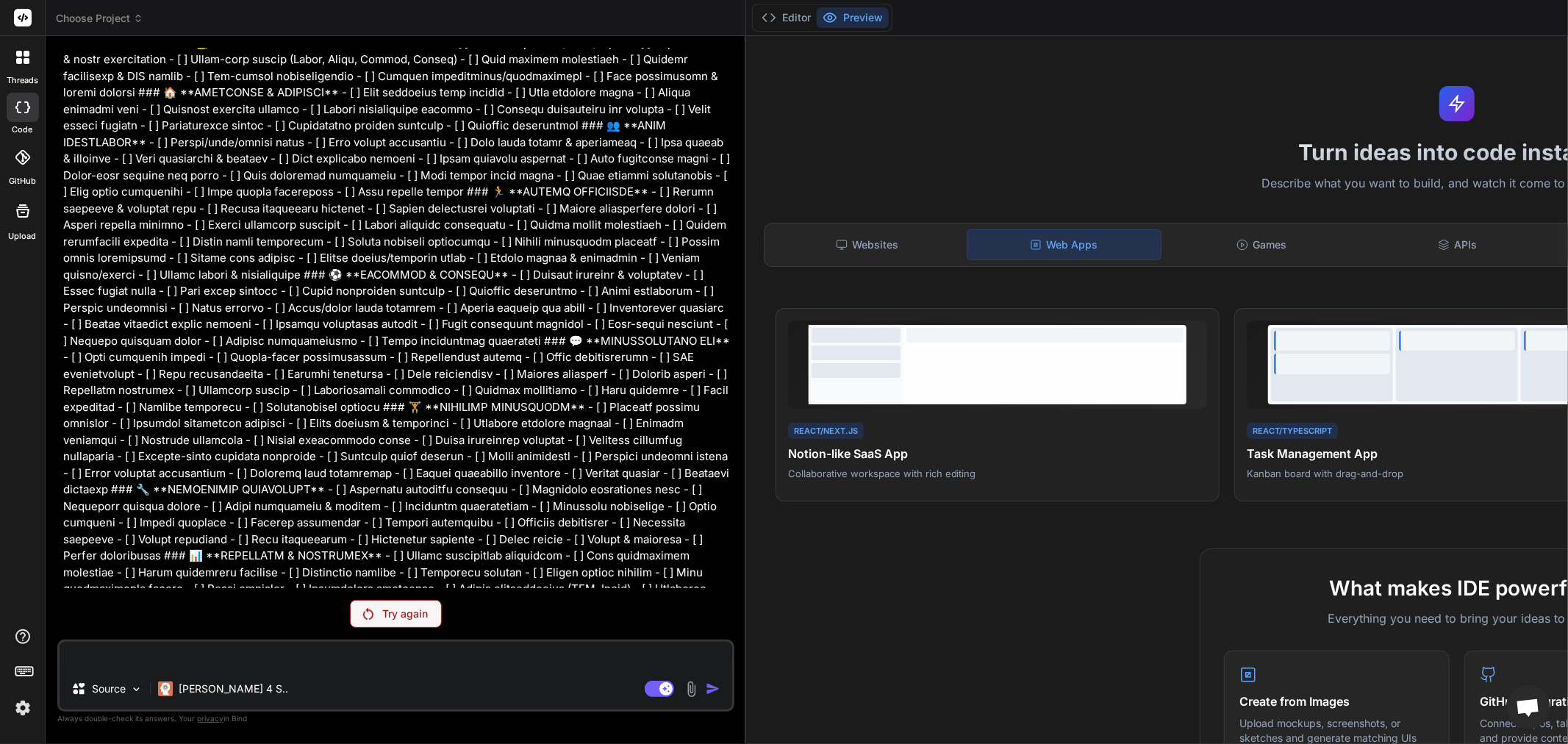
type textarea "x"
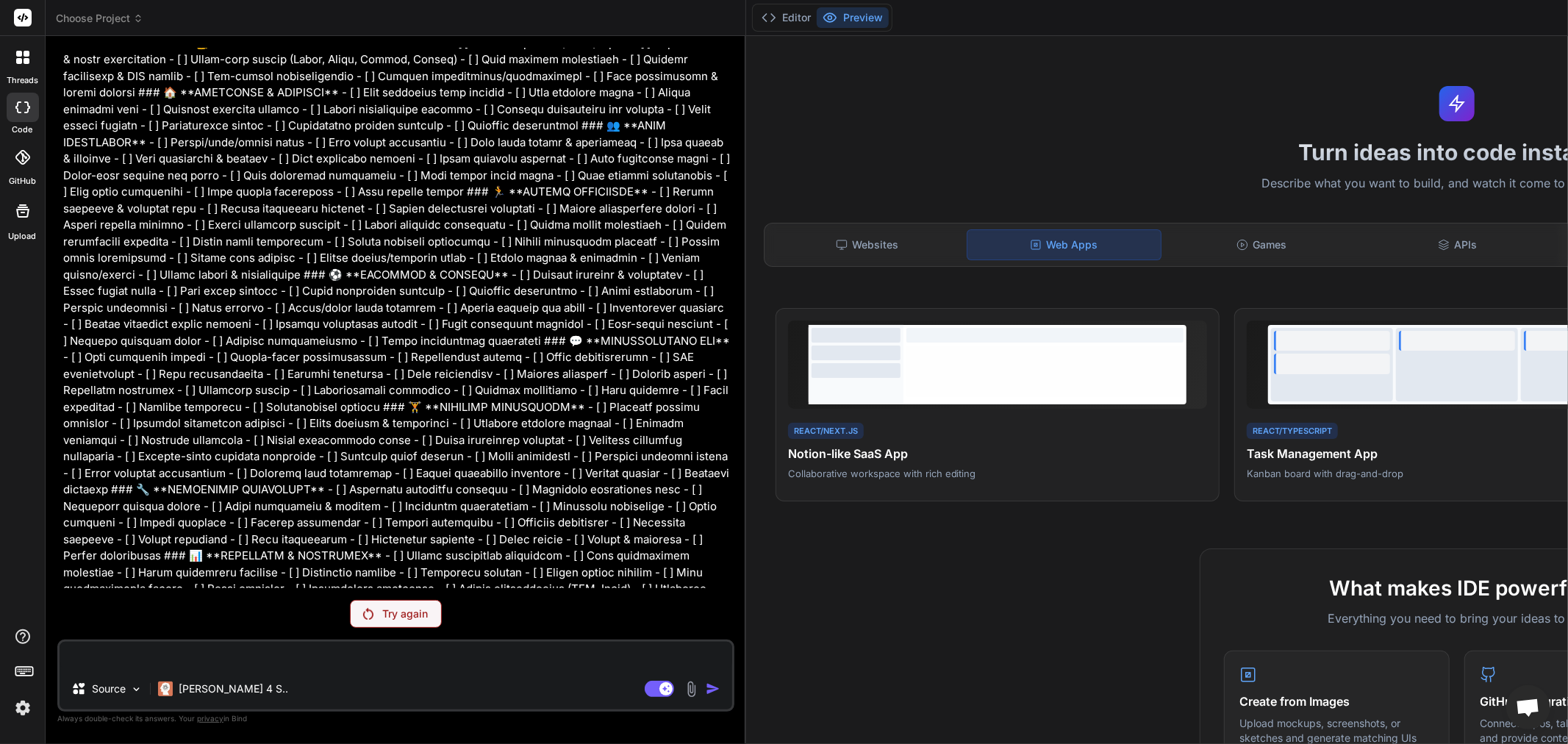
type textarea "x"
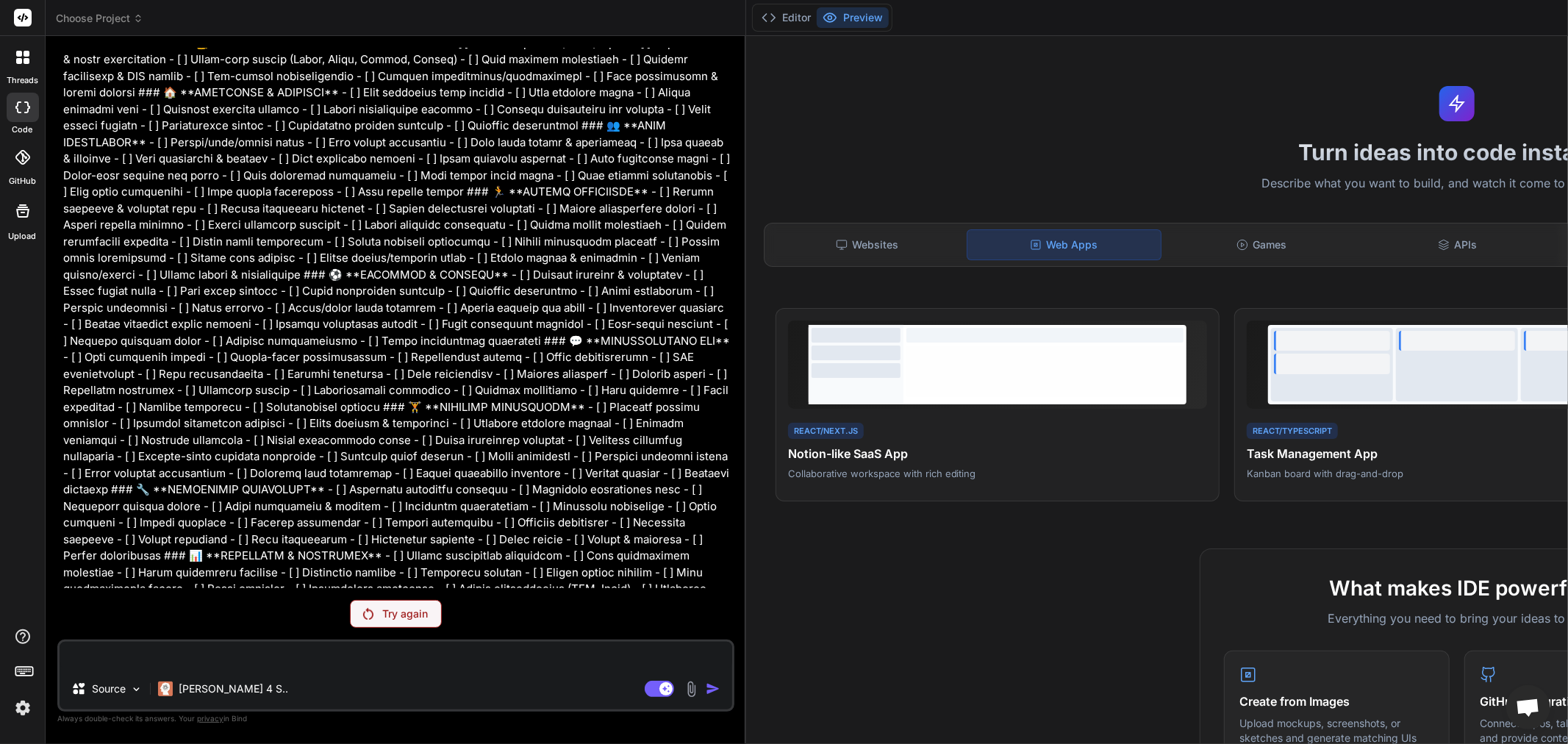
type textarea "x"
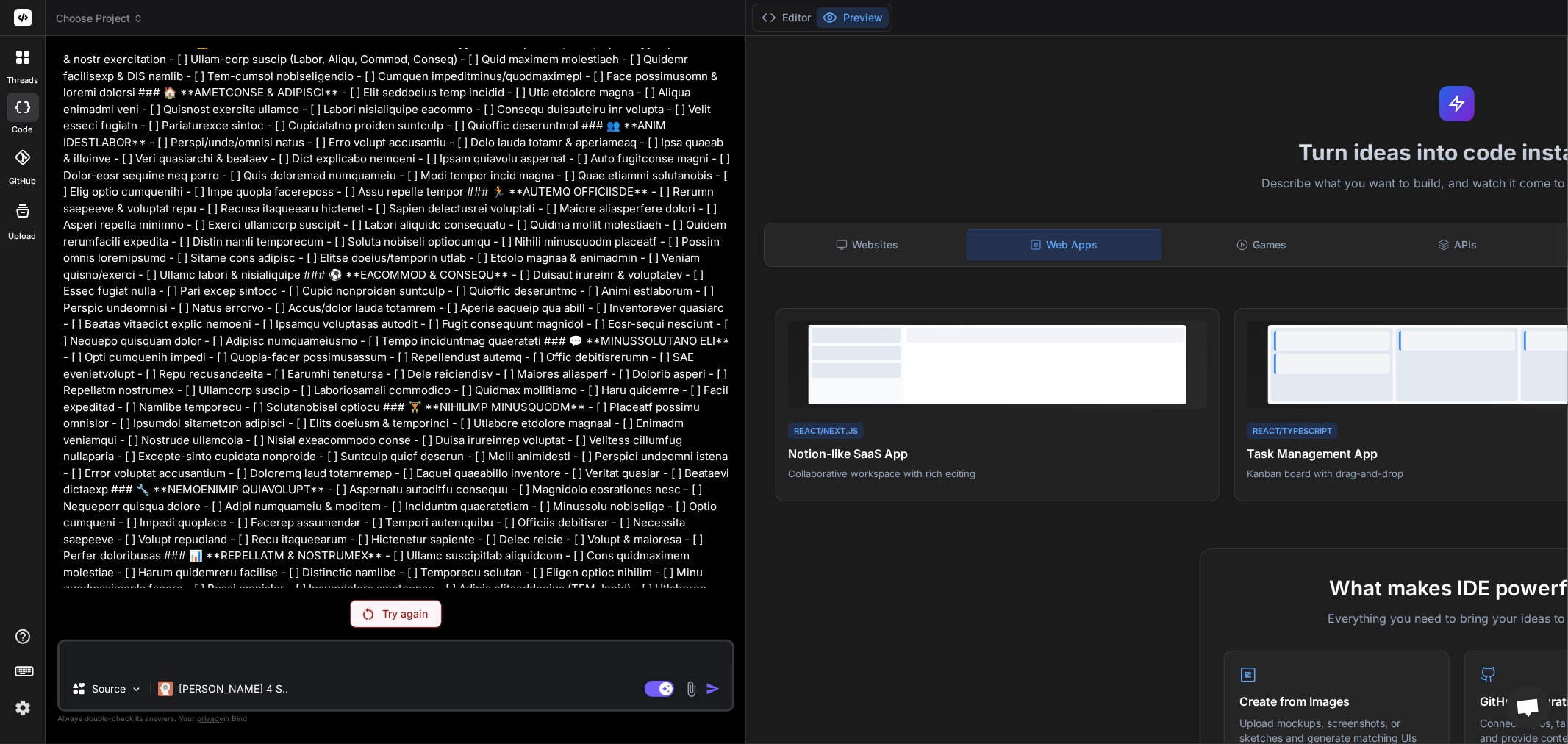
type textarea "x"
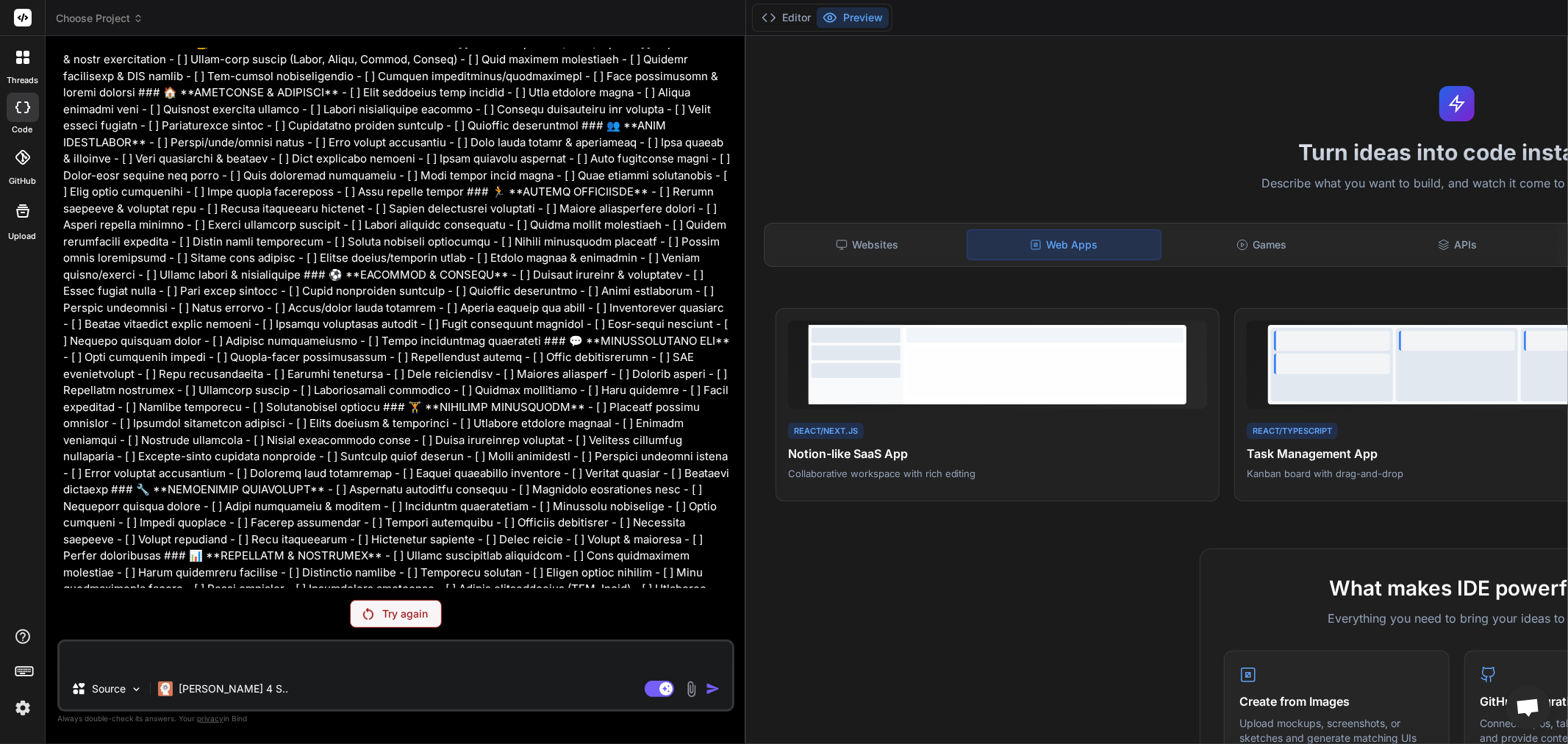
type textarea "x"
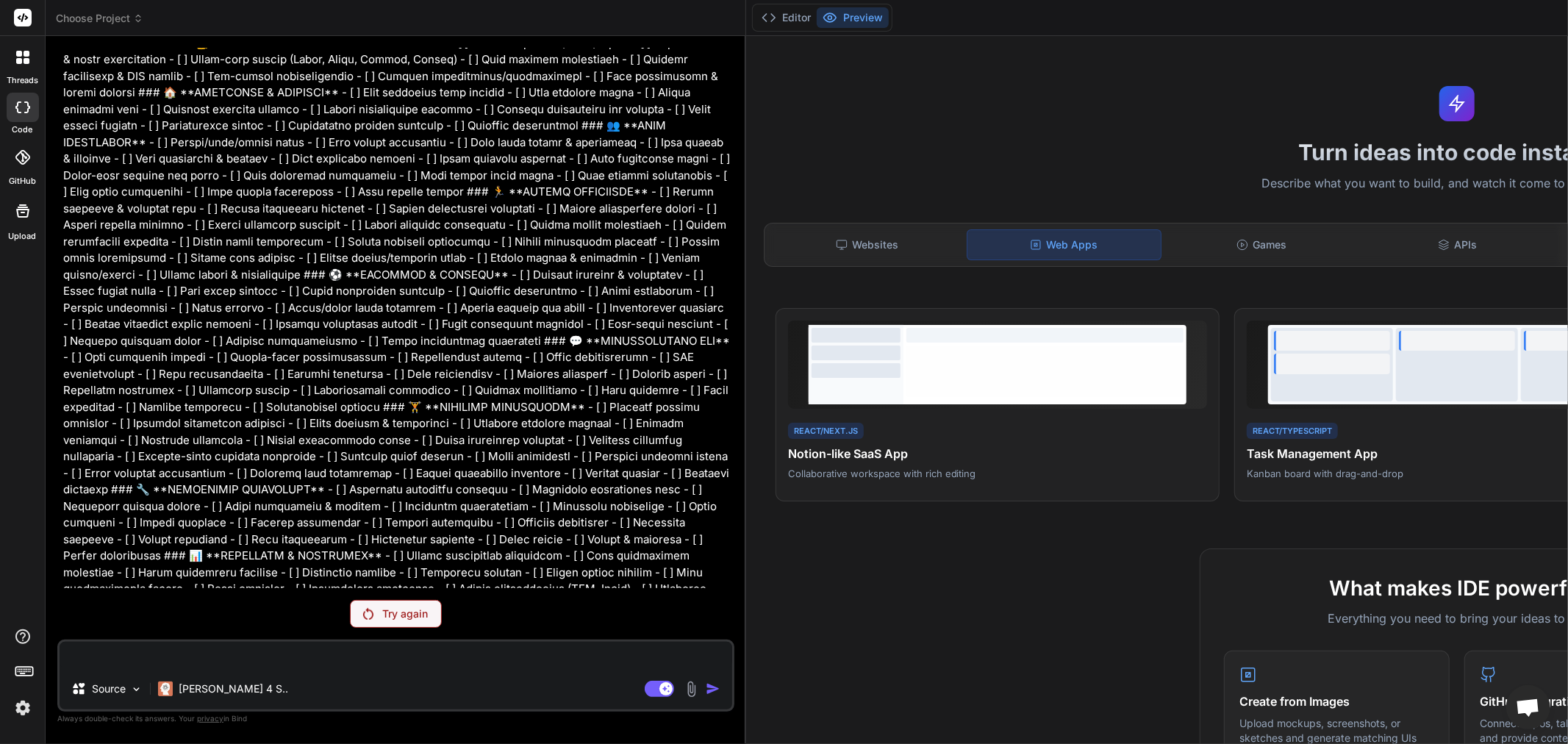
type textarea "x"
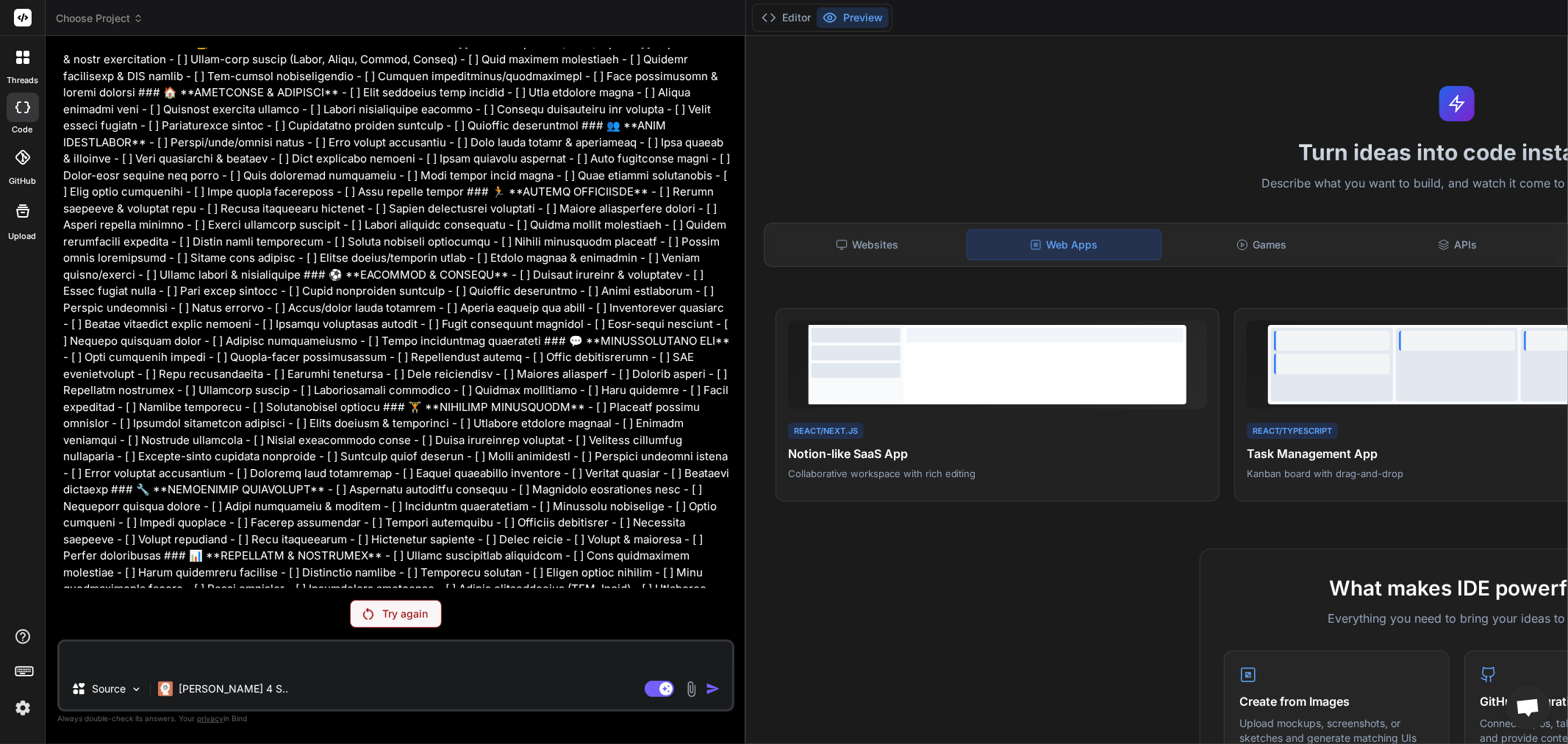
type textarea "x"
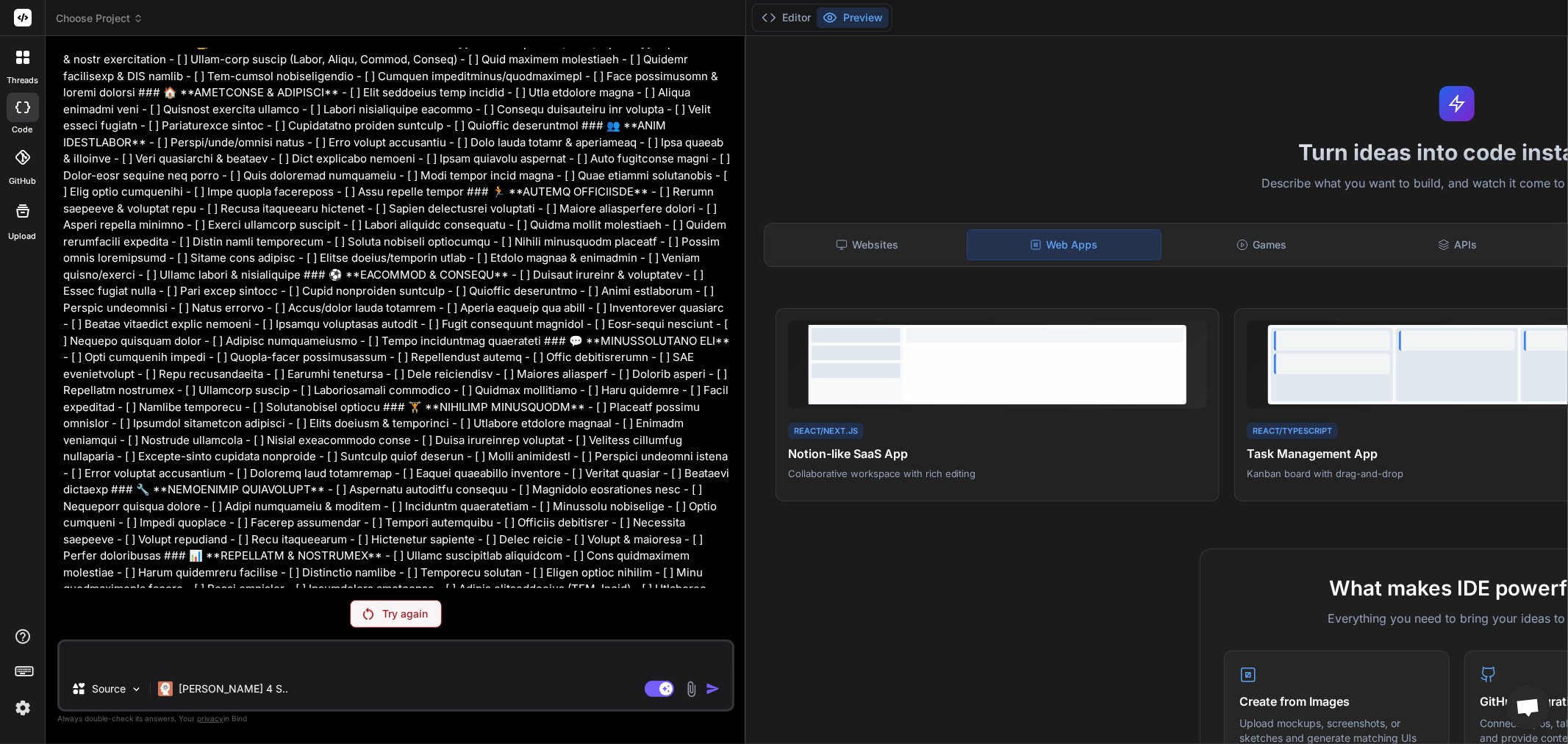
type textarea "x"
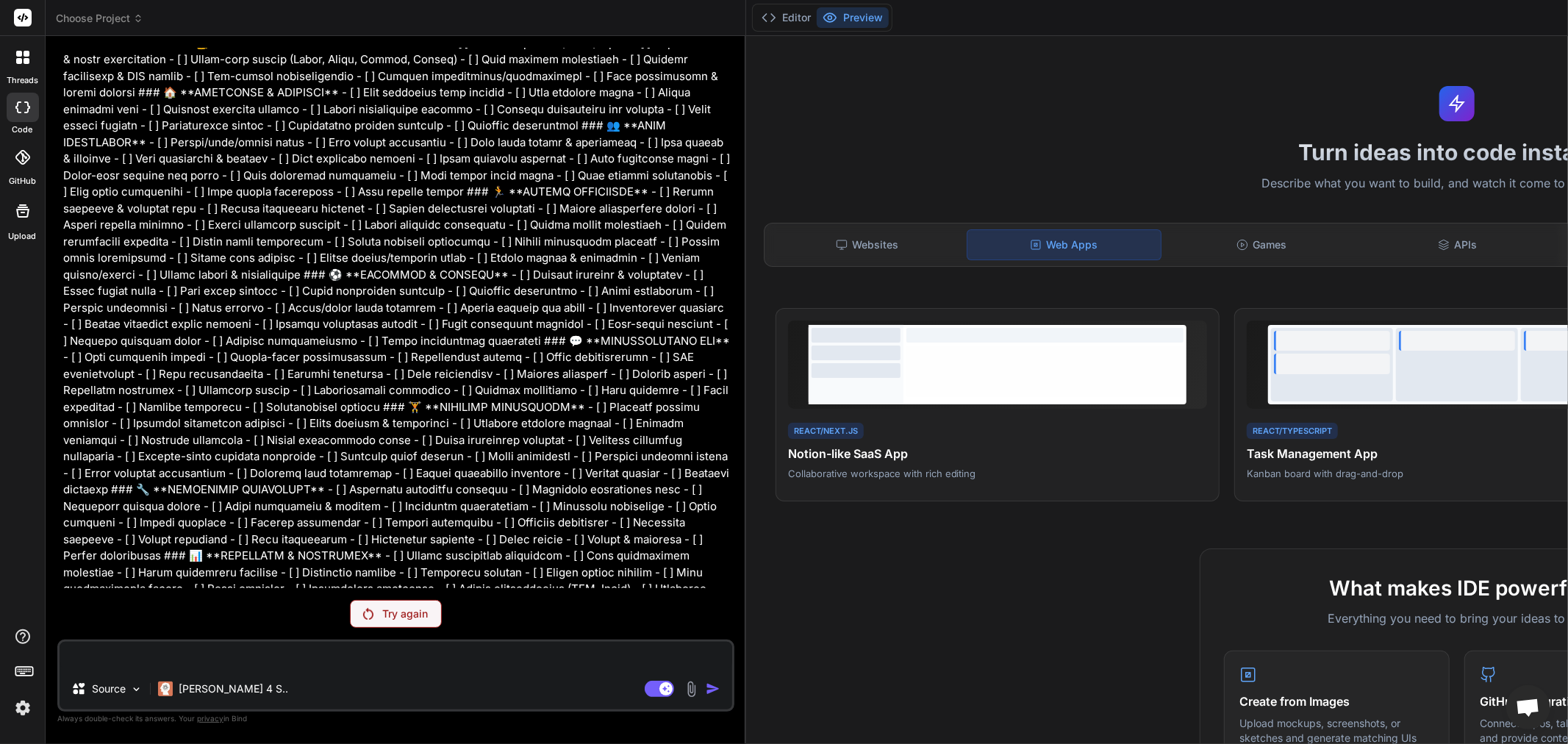
type textarea "x"
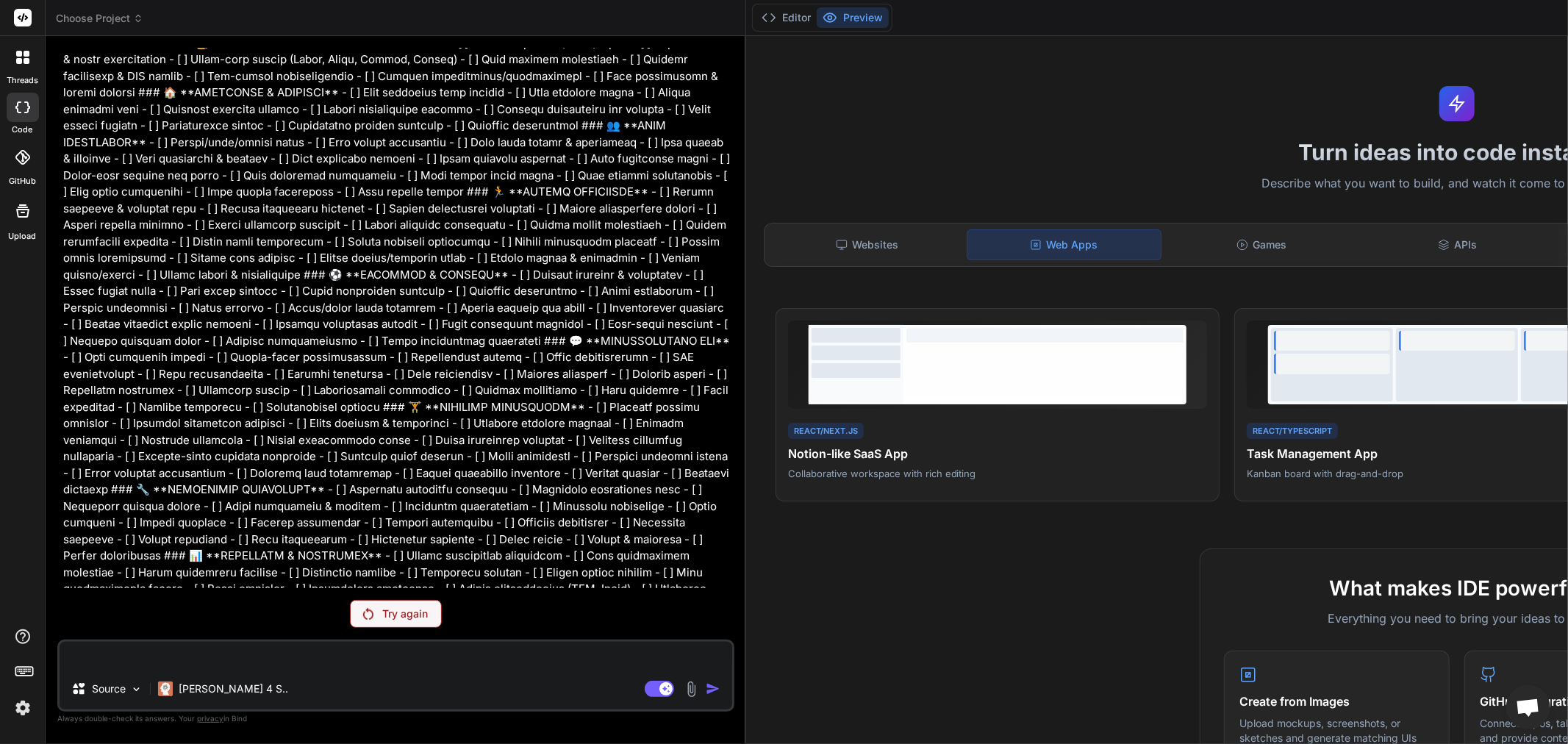
type textarea "x"
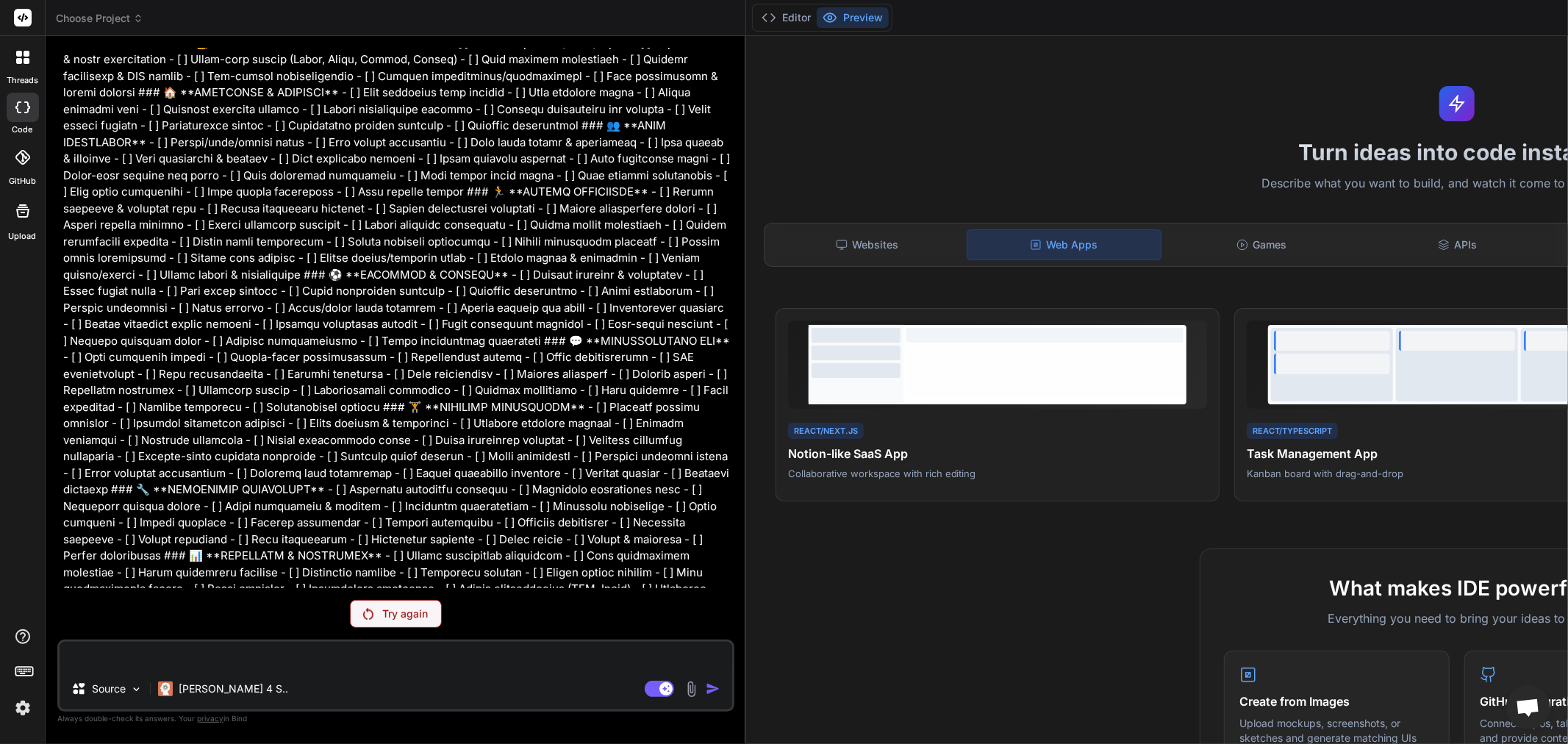
type textarea "x"
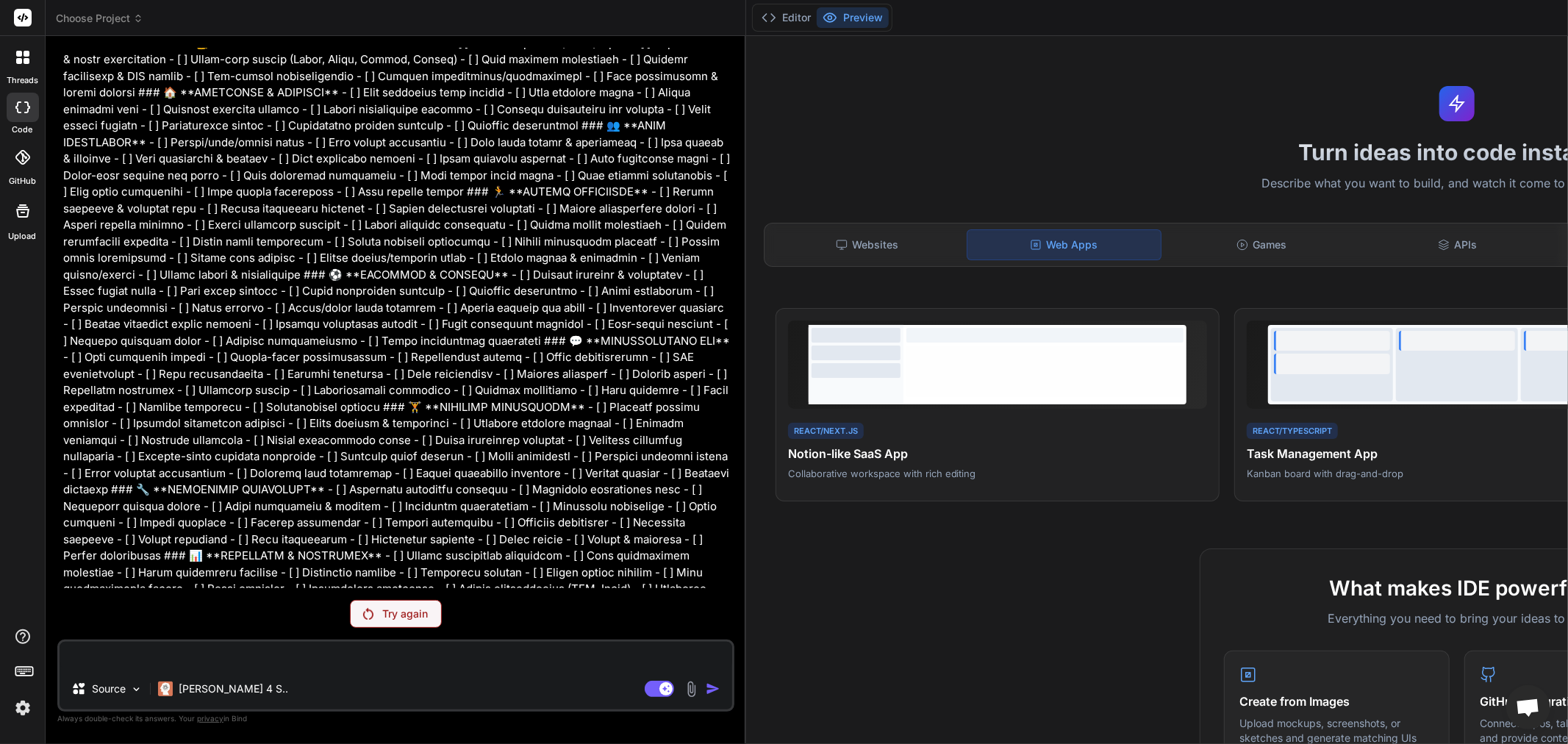
type textarea "x"
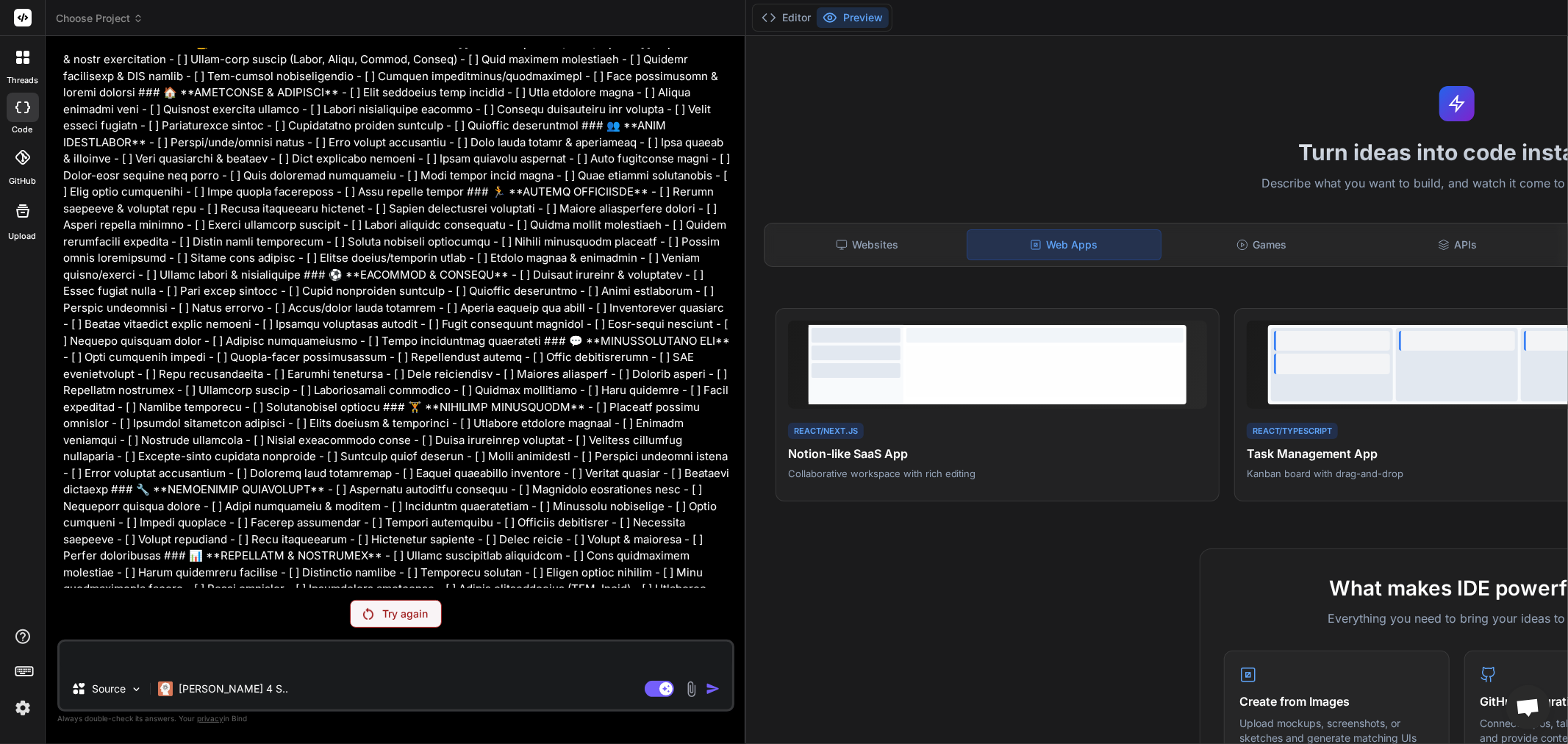
type textarea "x"
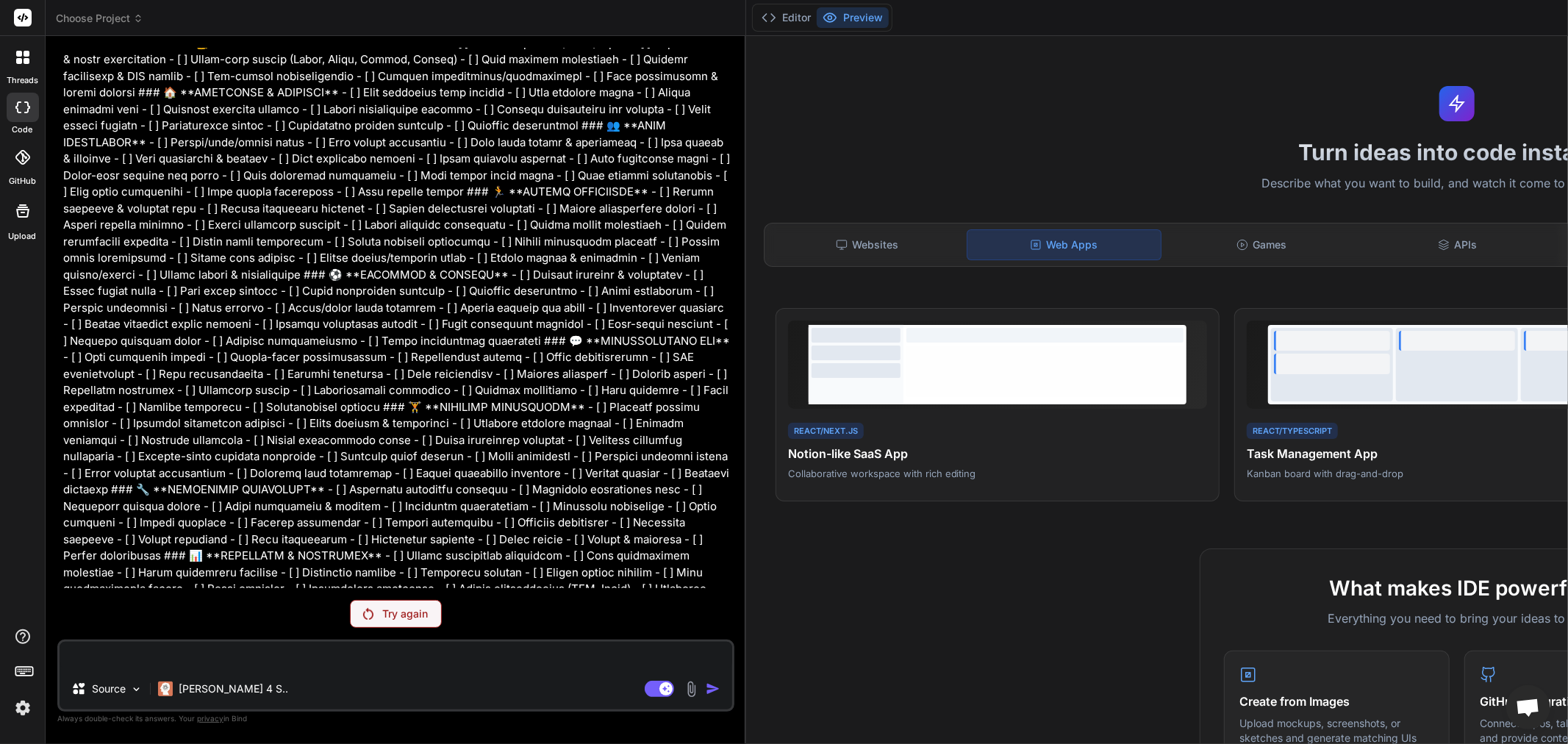
type textarea "x"
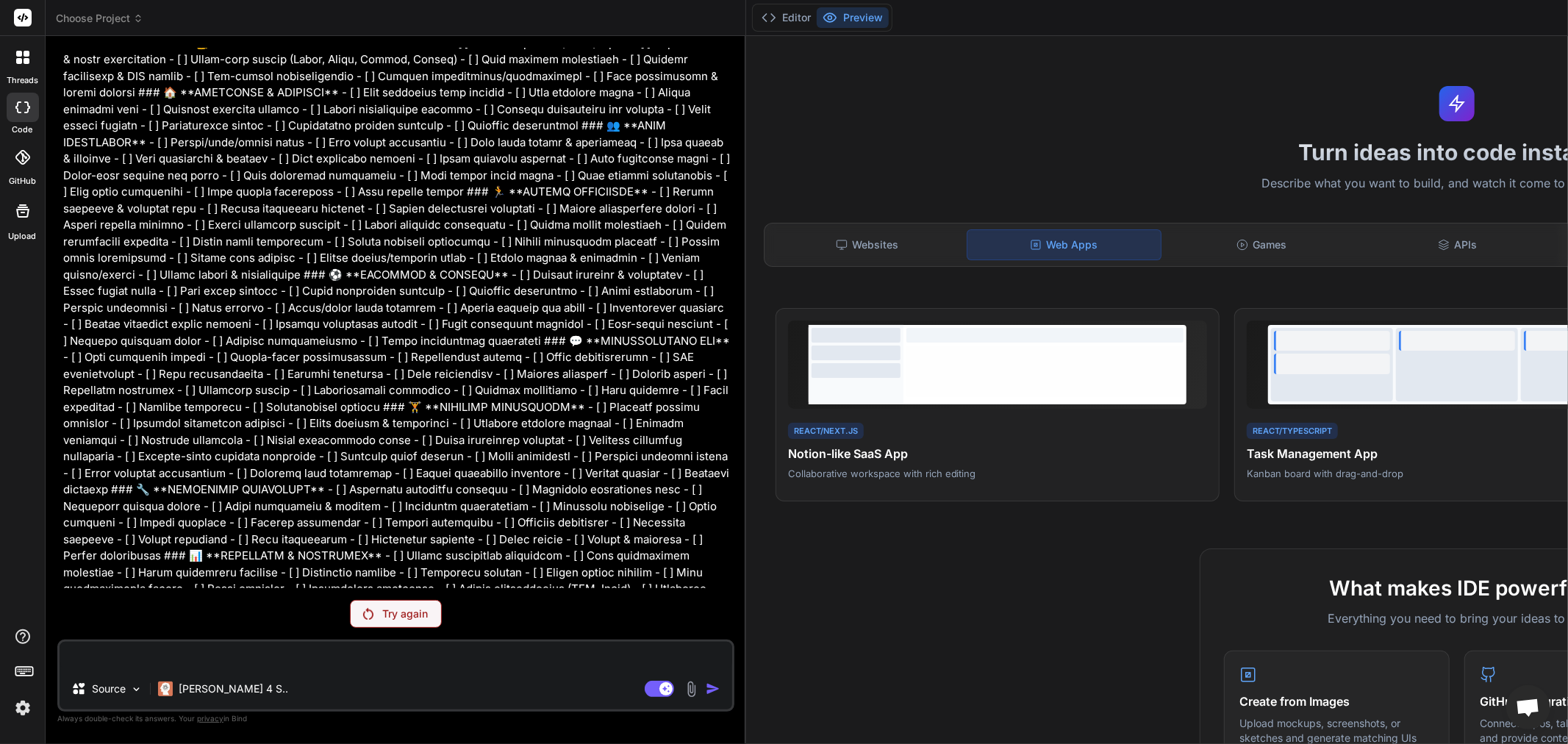
type textarea "x"
click at [642, 680] on button "Agent Mode. When this toggle is activated, AI automatically makes decisions, re…" at bounding box center [660, 689] width 36 height 18
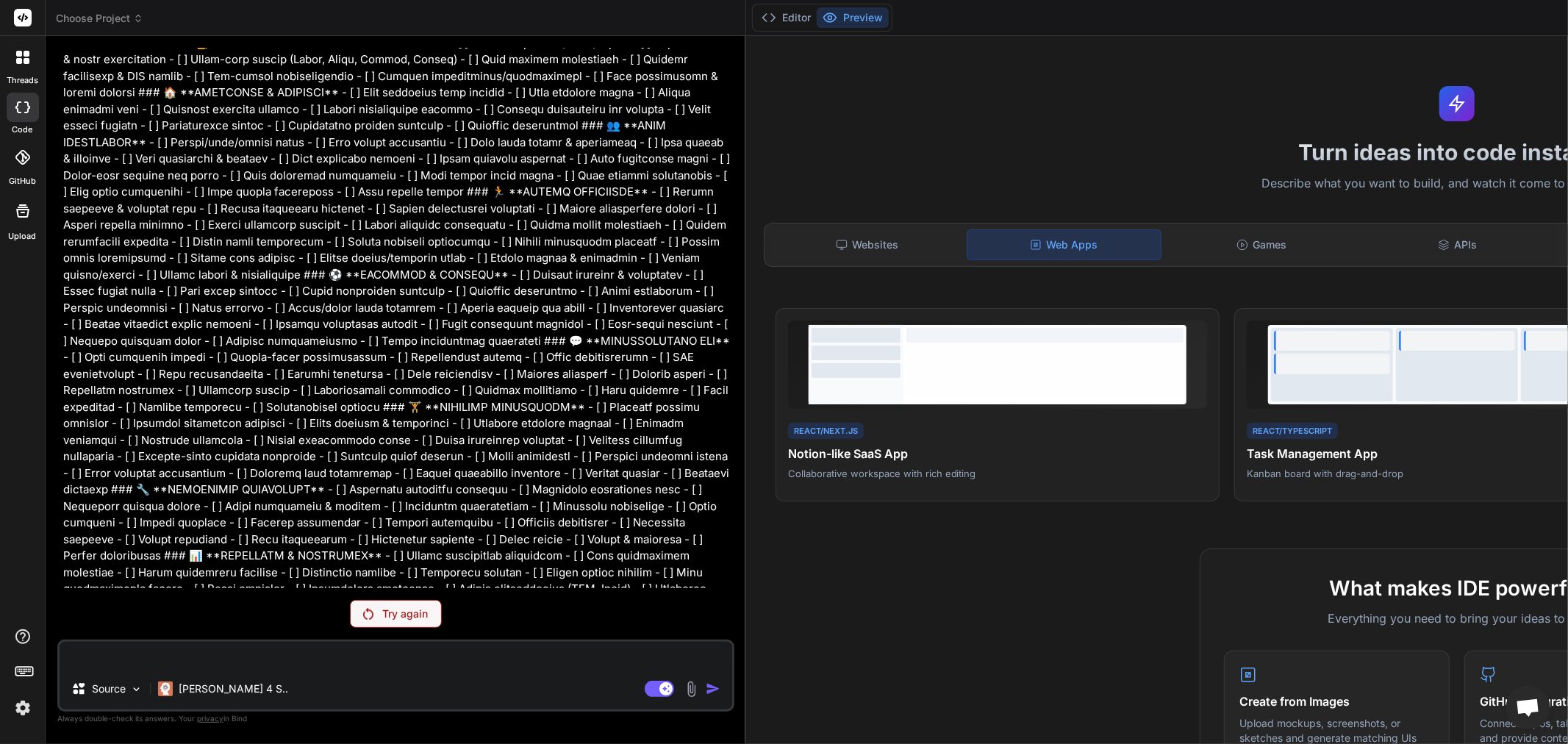
click at [436, 614] on div "Try again" at bounding box center [395, 614] width 92 height 28
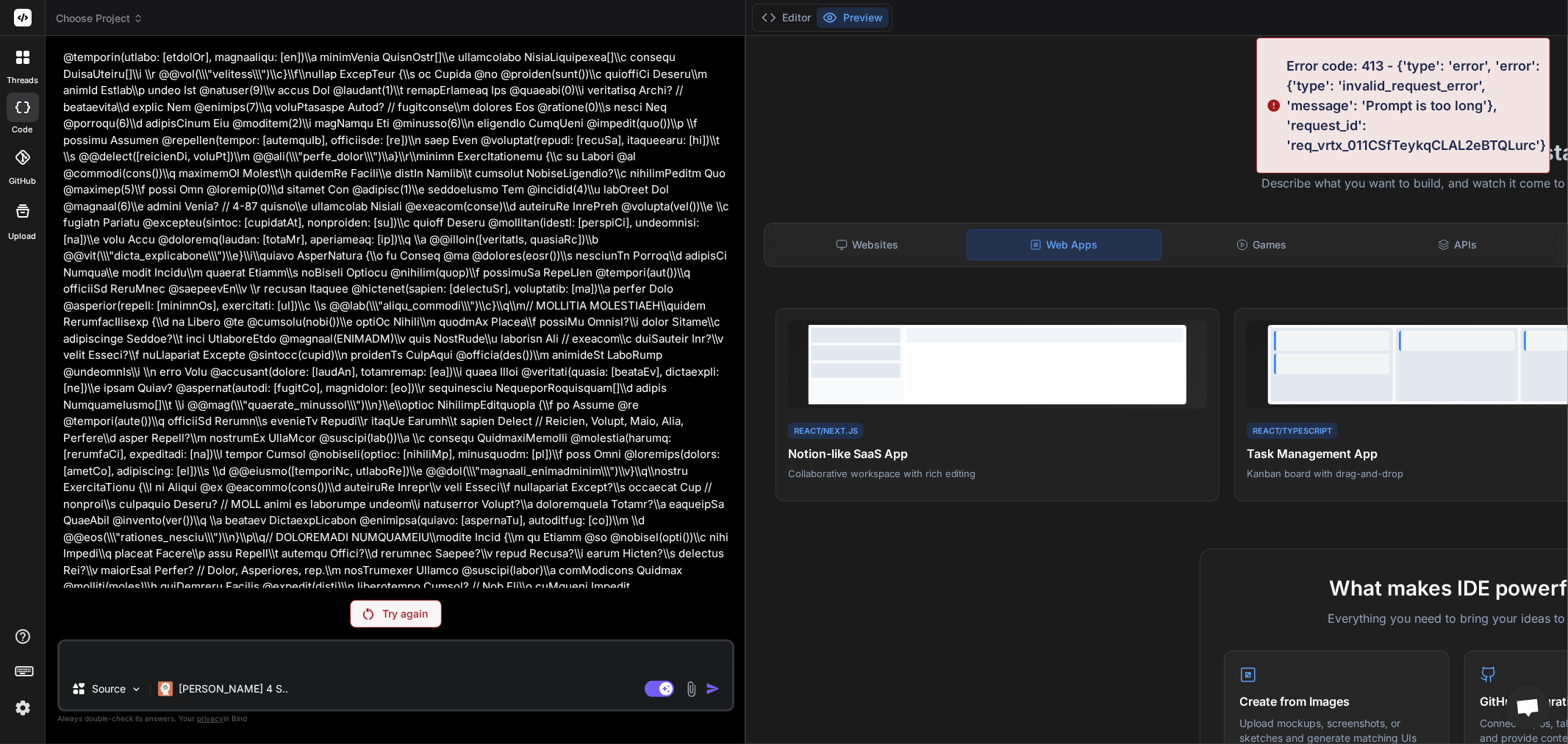
scroll to position [4901, 0]
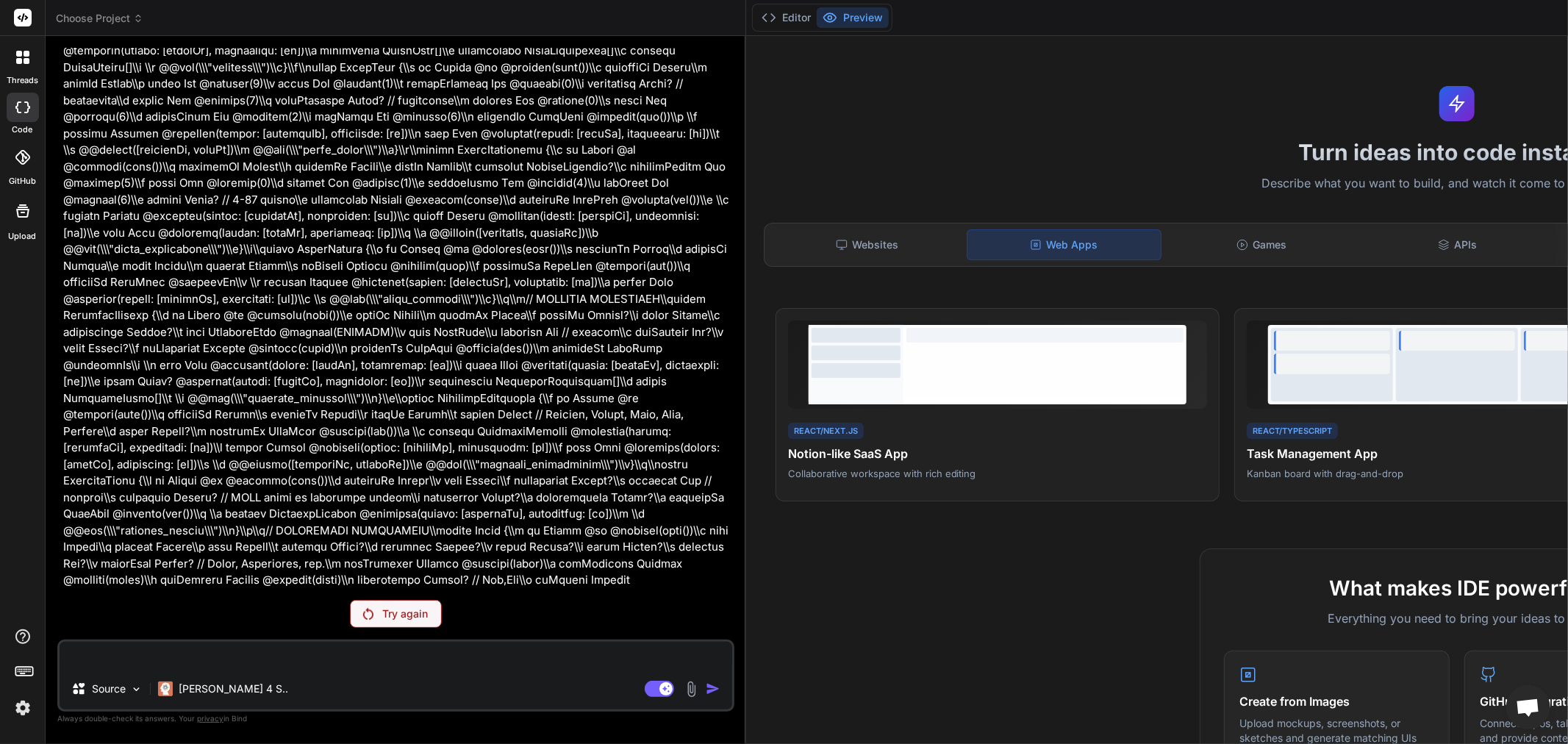
paste textarea "// New `prisma/schema.prisma` file datasource db { provider = "sqlite" url = en…"
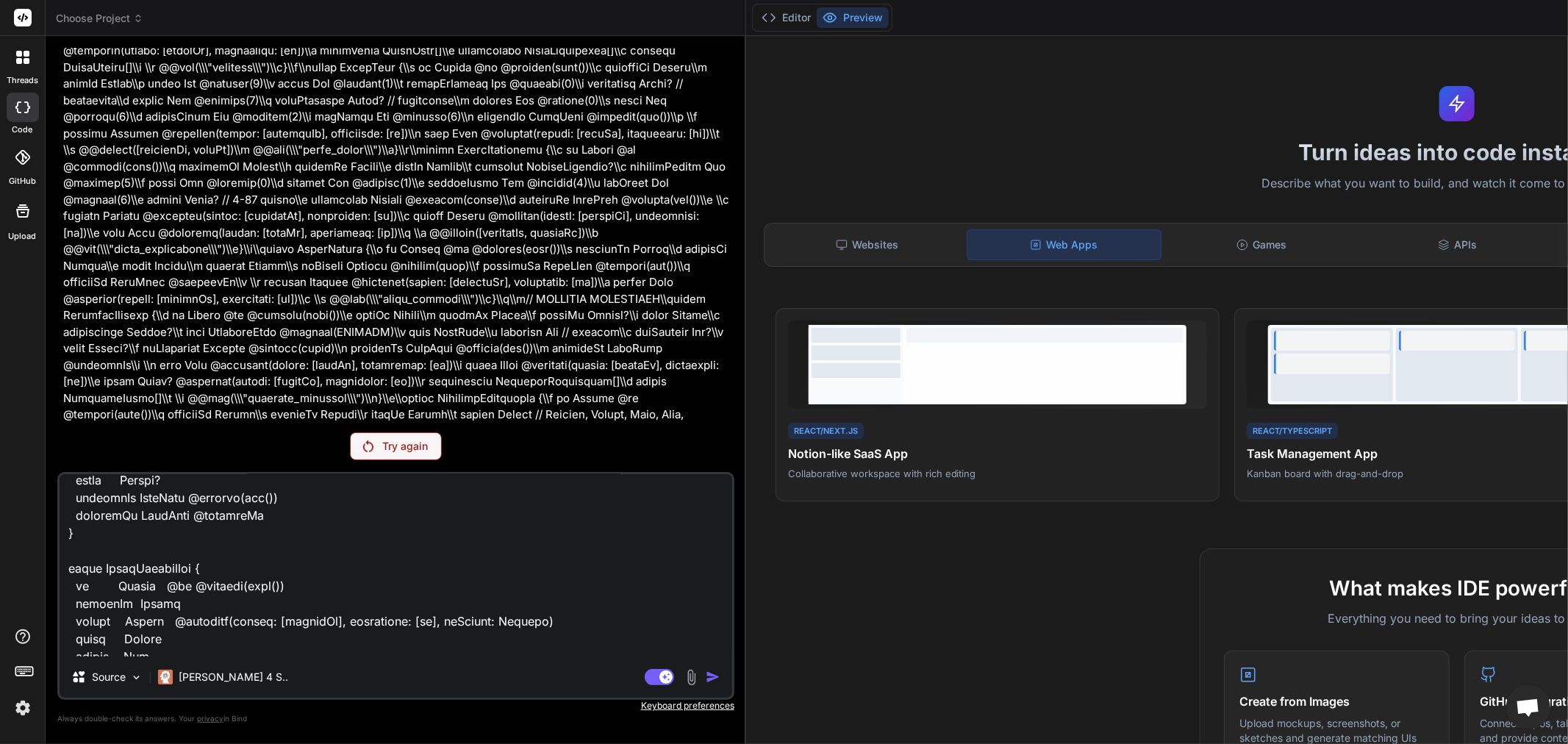
scroll to position [6710, 0]
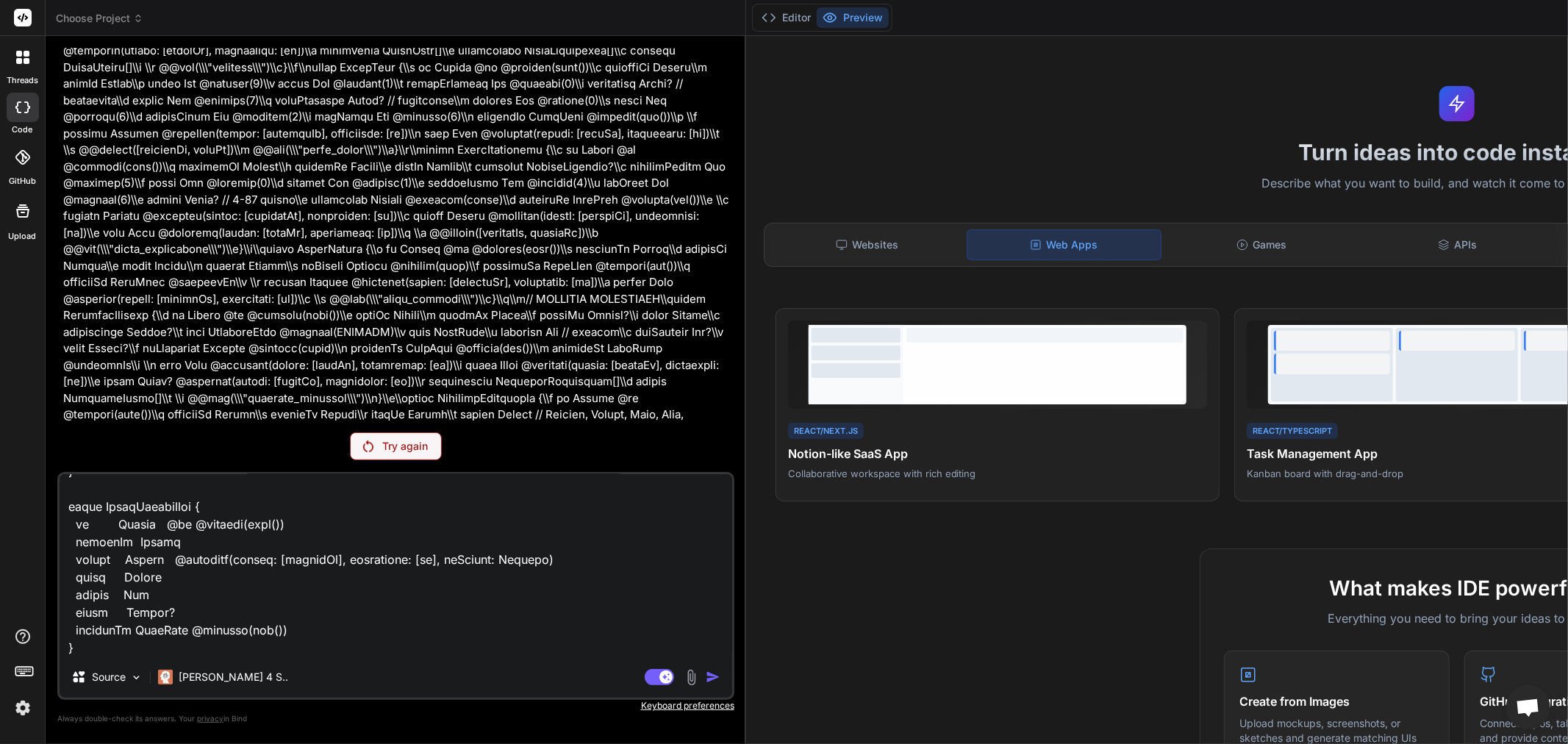
click at [589, 659] on div "Source Claude 4 S.. Agent Mode. When this toggle is activated, AI automatically…" at bounding box center [395, 585] width 677 height 228
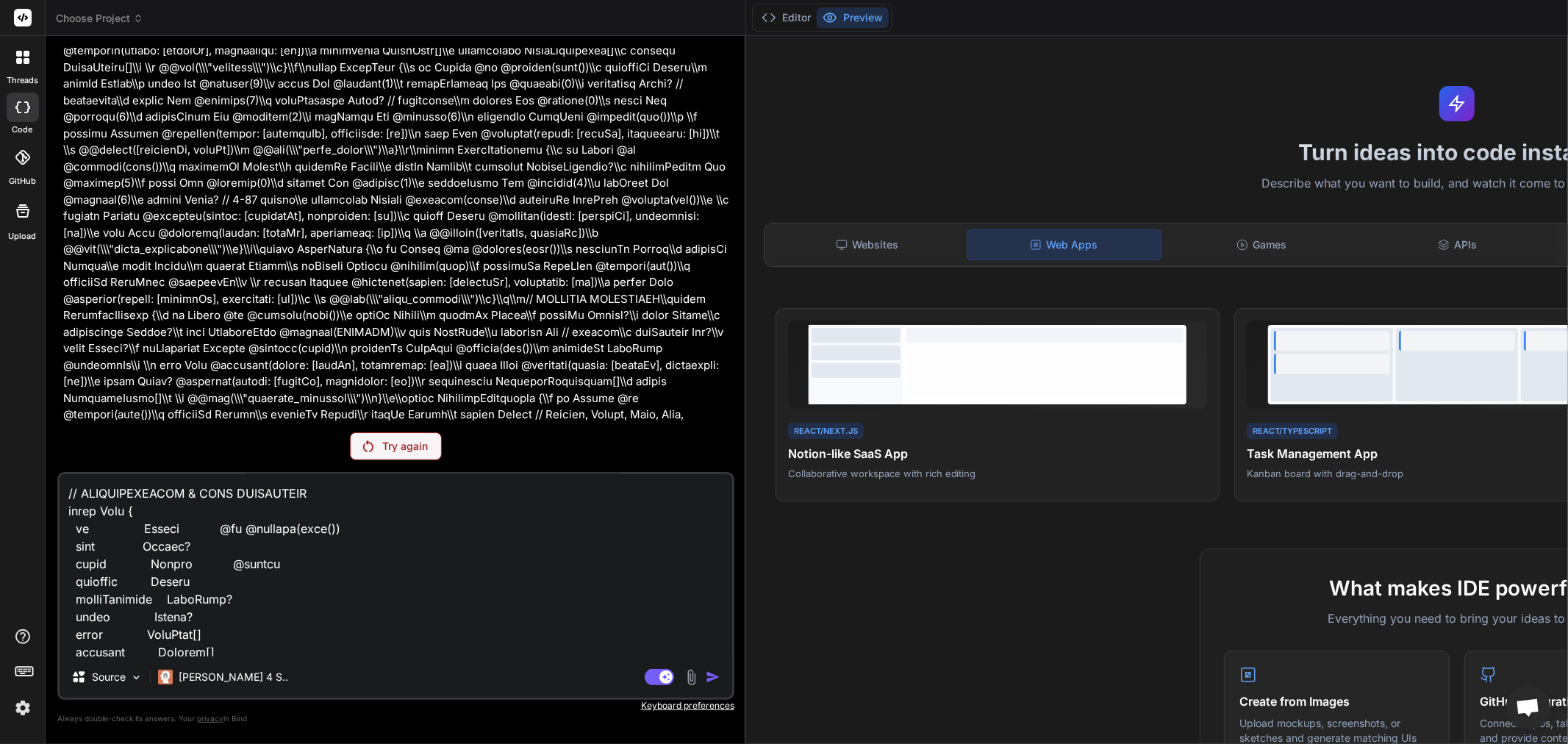
scroll to position [0, 0]
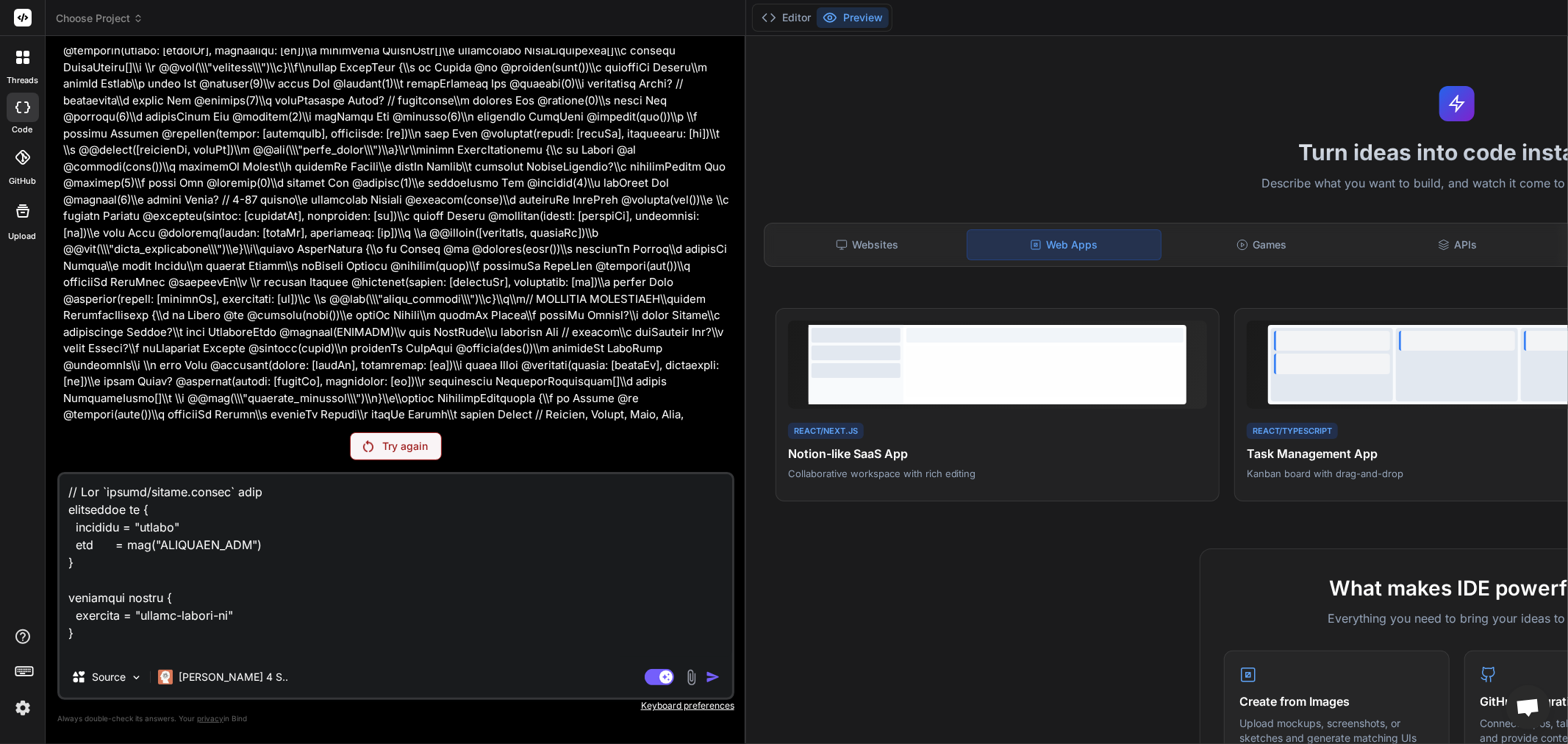
click at [32, 110] on div at bounding box center [23, 107] width 32 height 29
drag, startPoint x: 32, startPoint y: 110, endPoint x: 434, endPoint y: 464, distance: 535.6
click at [32, 112] on div at bounding box center [23, 107] width 32 height 29
click at [435, 453] on div "Try again" at bounding box center [395, 446] width 92 height 28
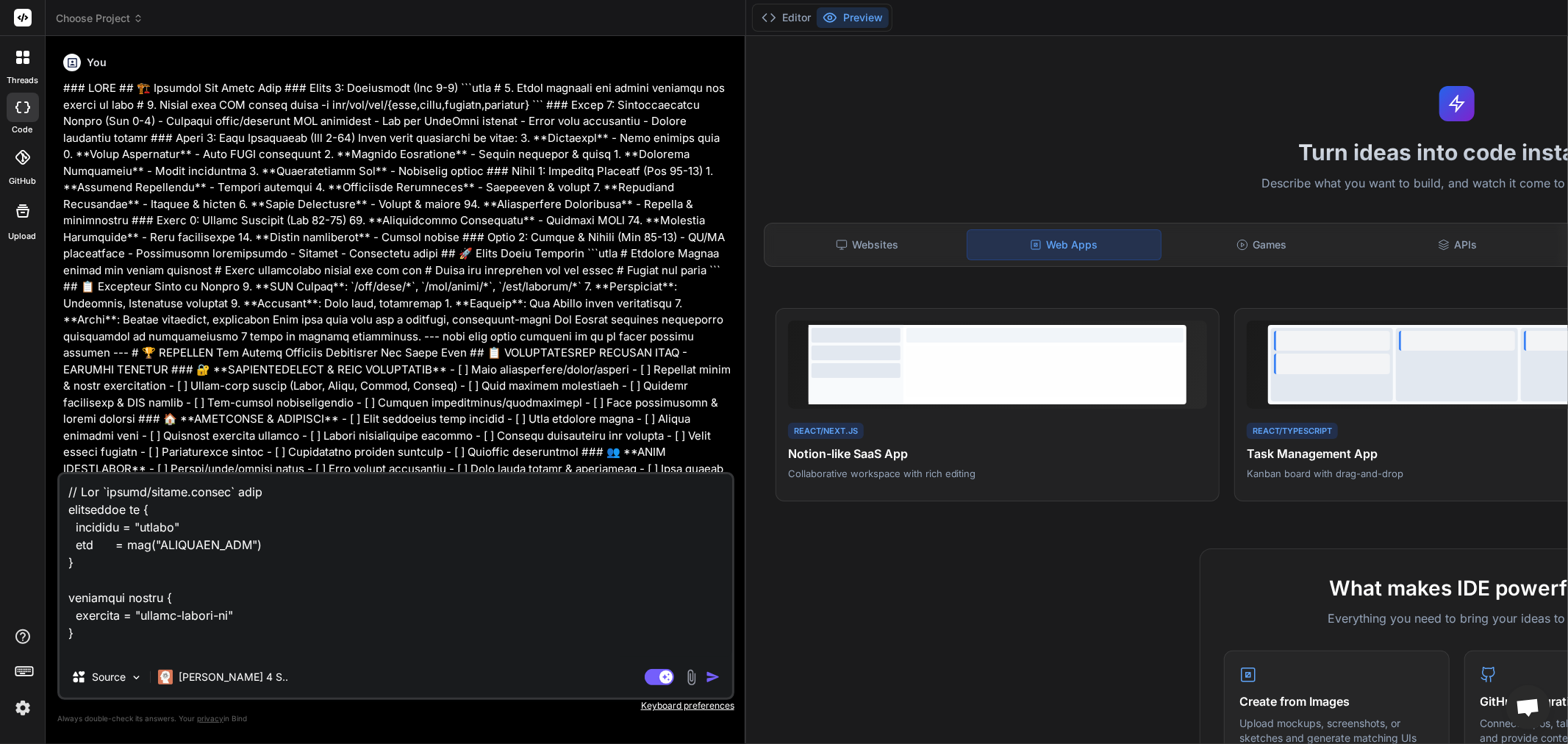
click at [720, 679] on img "button" at bounding box center [713, 677] width 15 height 15
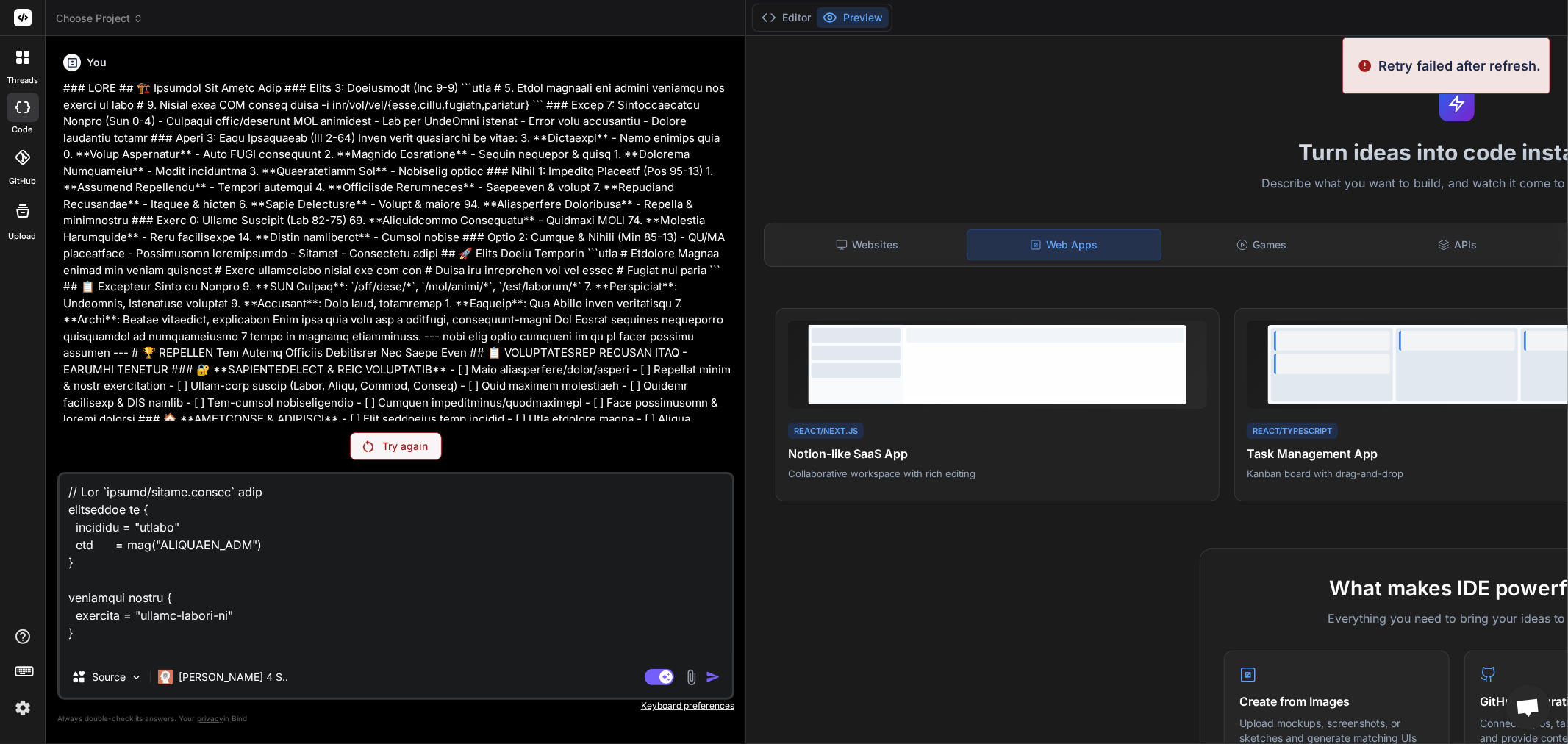
click at [23, 17] on icon at bounding box center [23, 17] width 11 height 9
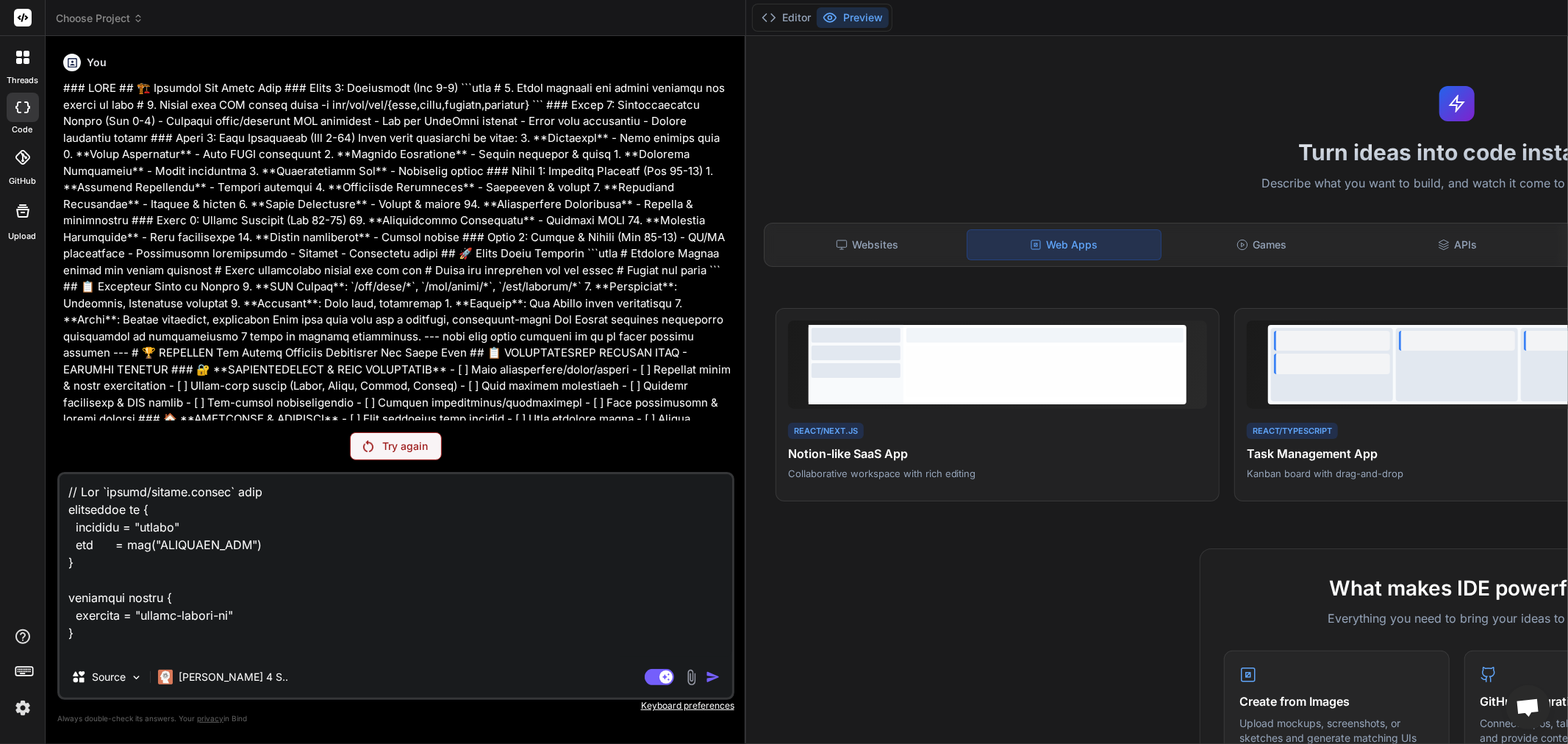
click at [122, 22] on span "Choose Project" at bounding box center [100, 19] width 88 height 15
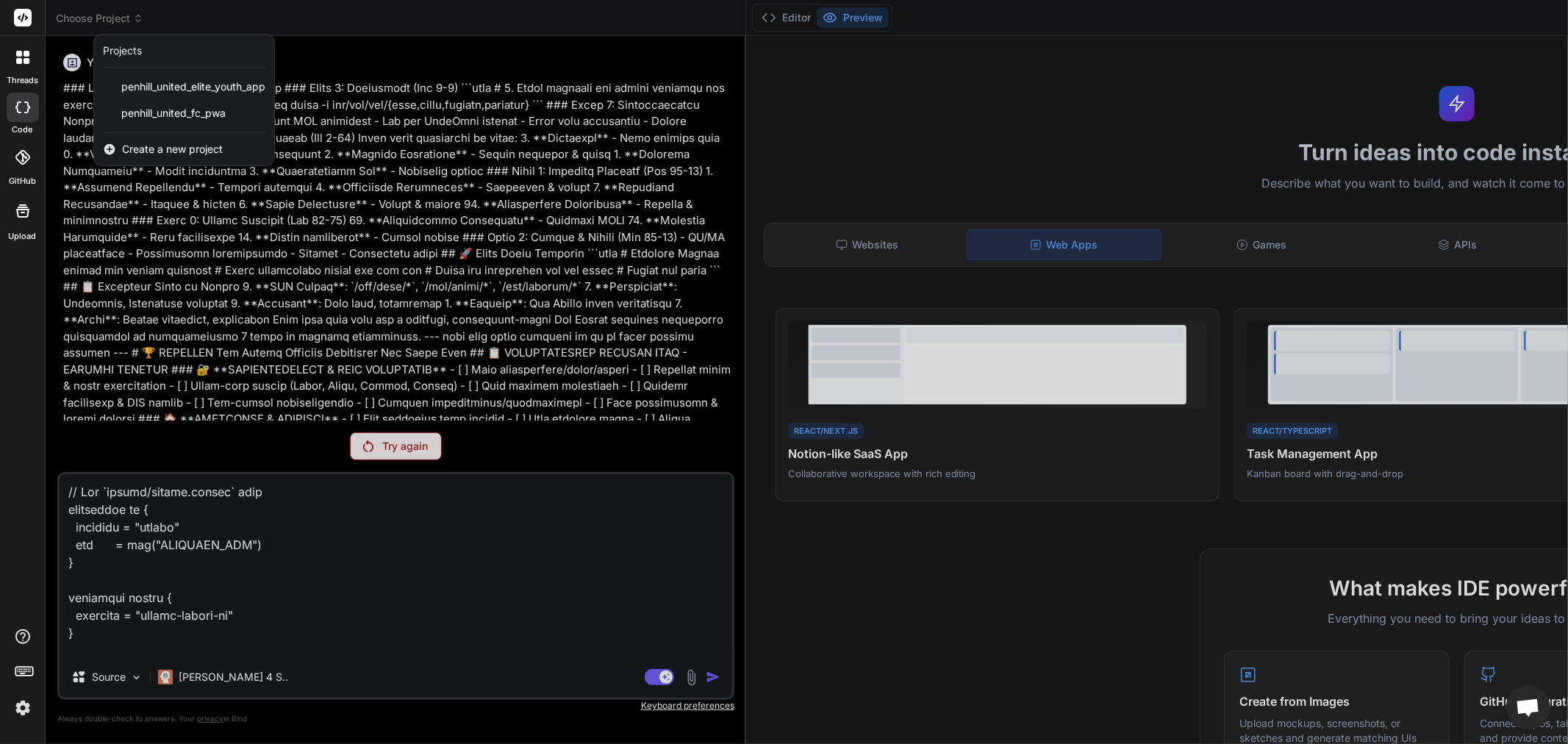
click at [188, 146] on span "Create a new project" at bounding box center [173, 149] width 100 height 15
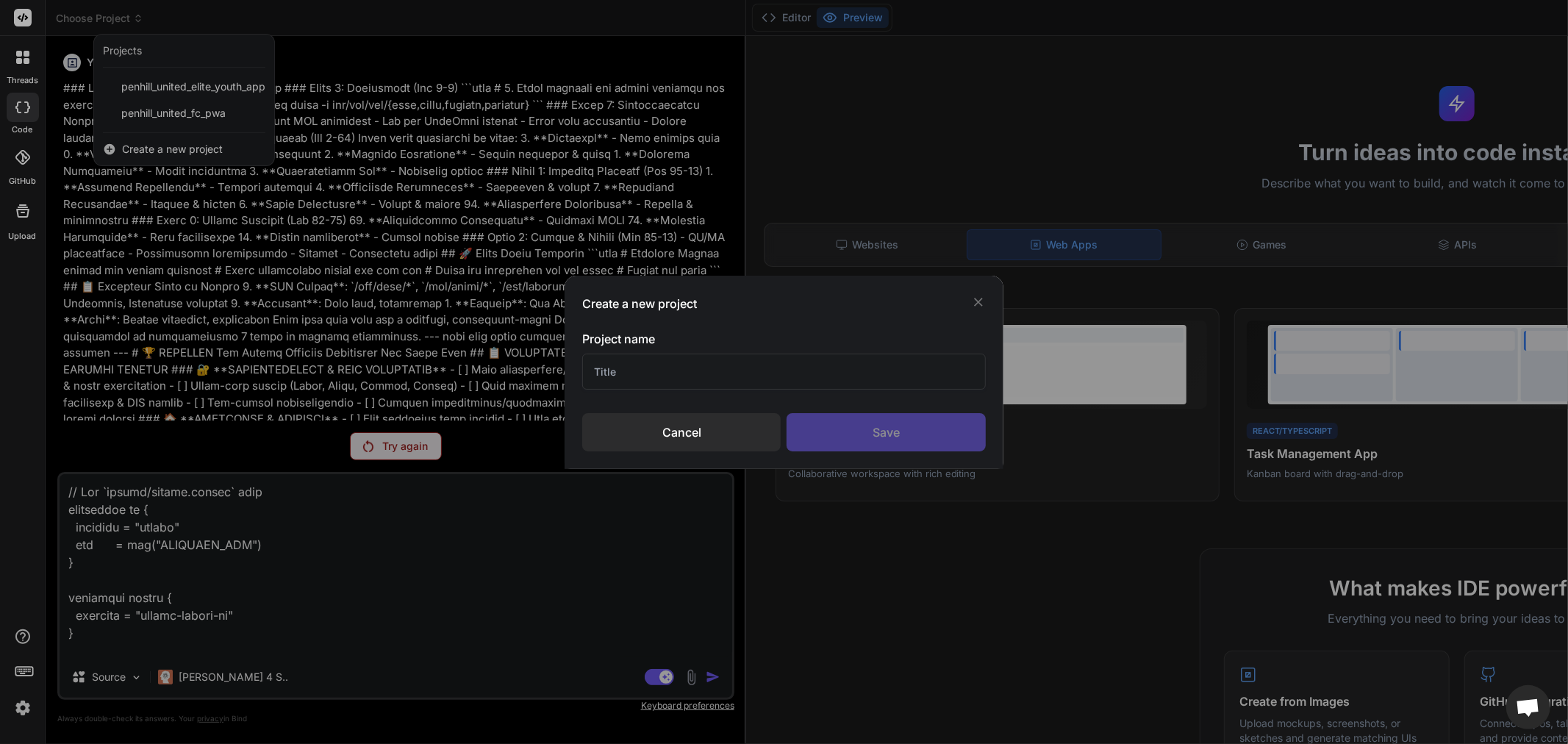
click at [716, 361] on input "text" at bounding box center [784, 371] width 404 height 36
click at [886, 434] on div "Save" at bounding box center [887, 432] width 199 height 38
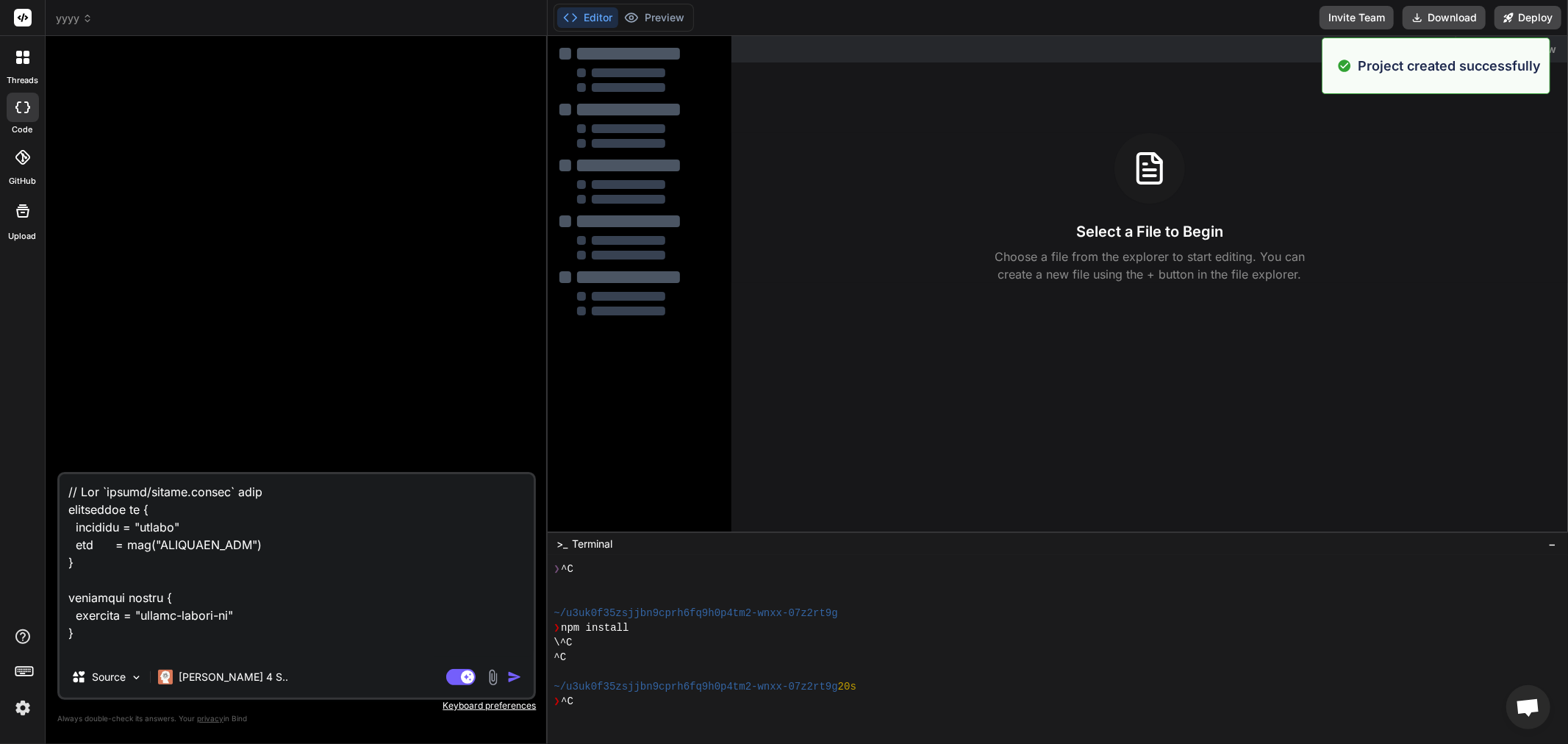
click at [515, 674] on img "button" at bounding box center [515, 677] width 15 height 15
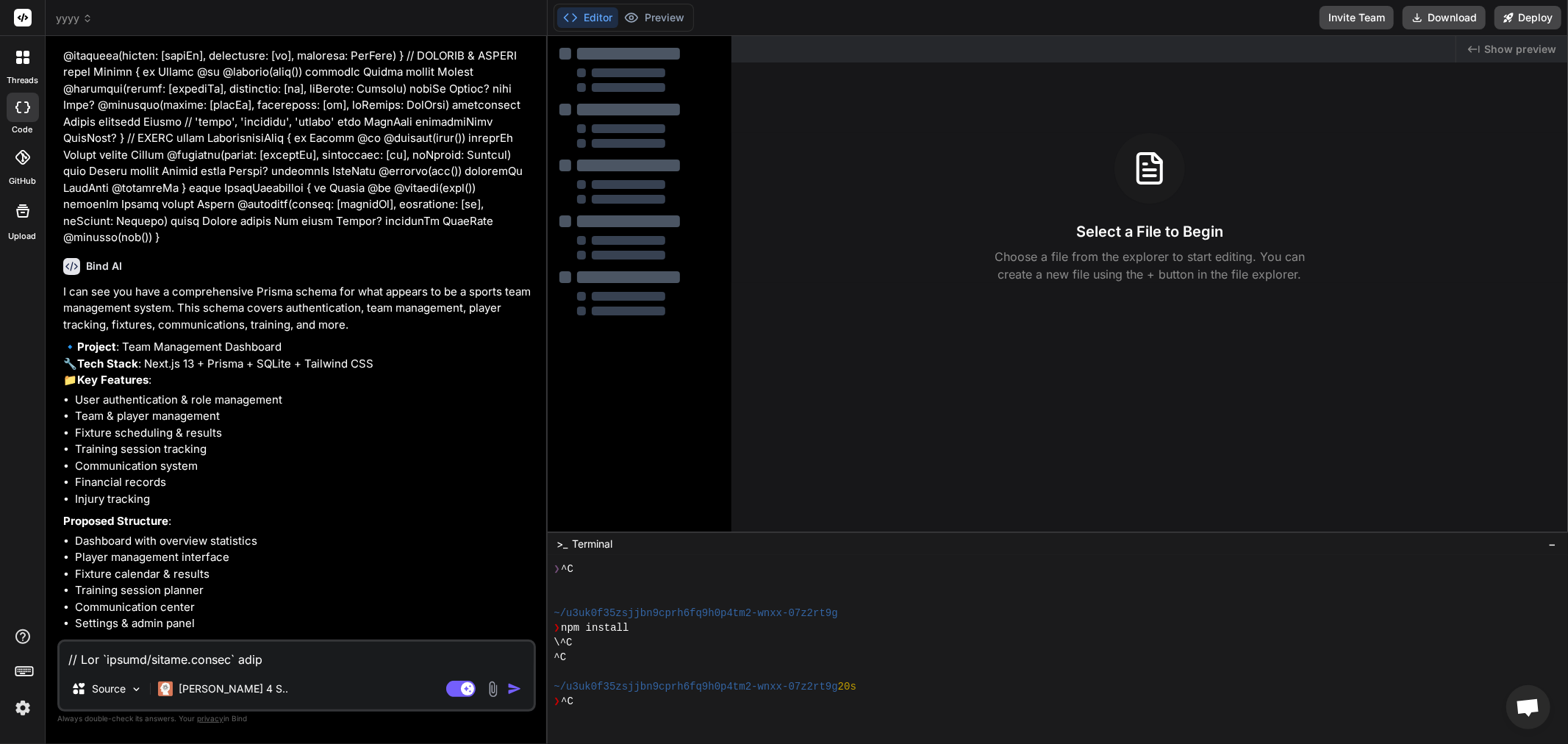
scroll to position [1736, 0]
click at [365, 657] on textarea at bounding box center [296, 655] width 474 height 27
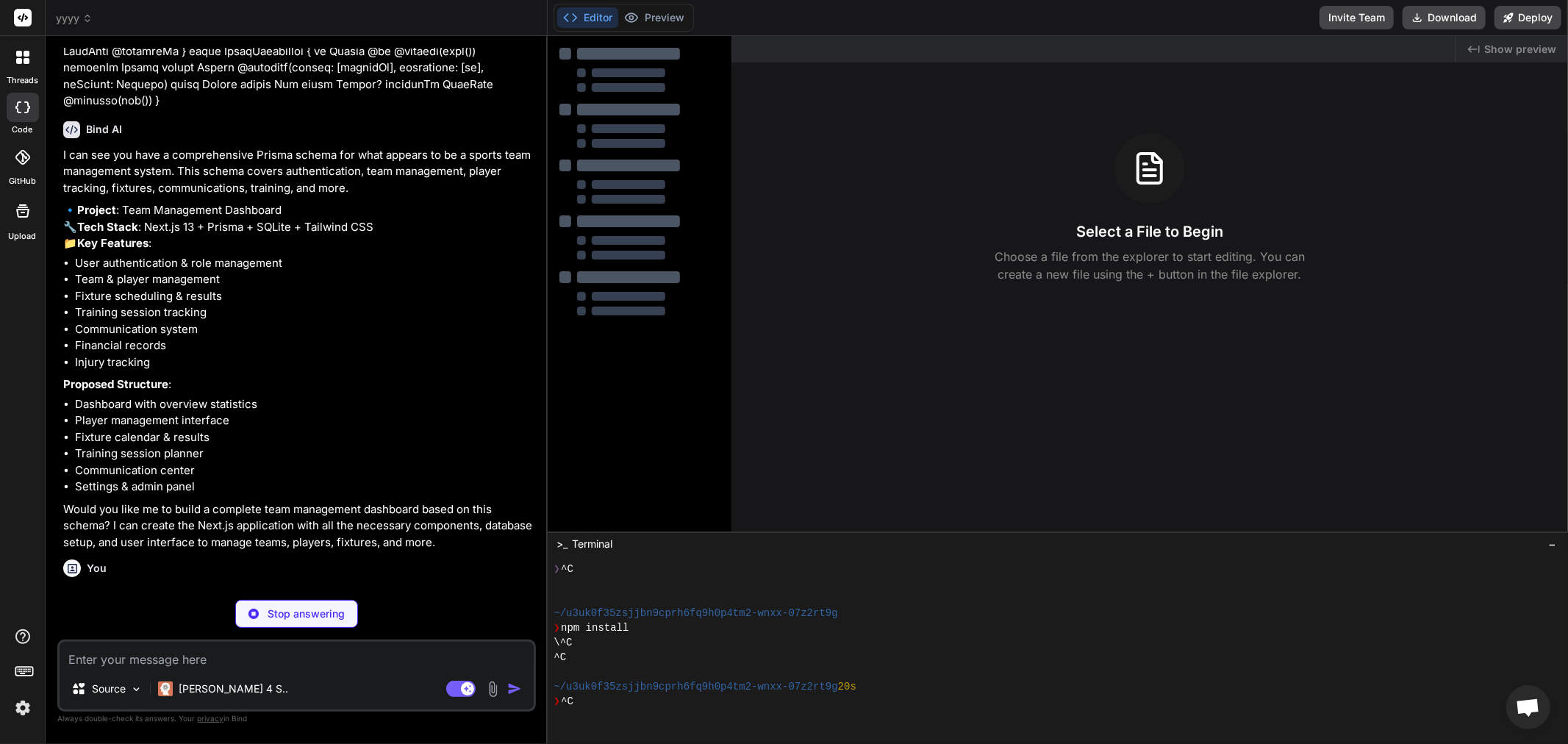
scroll to position [1888, 0]
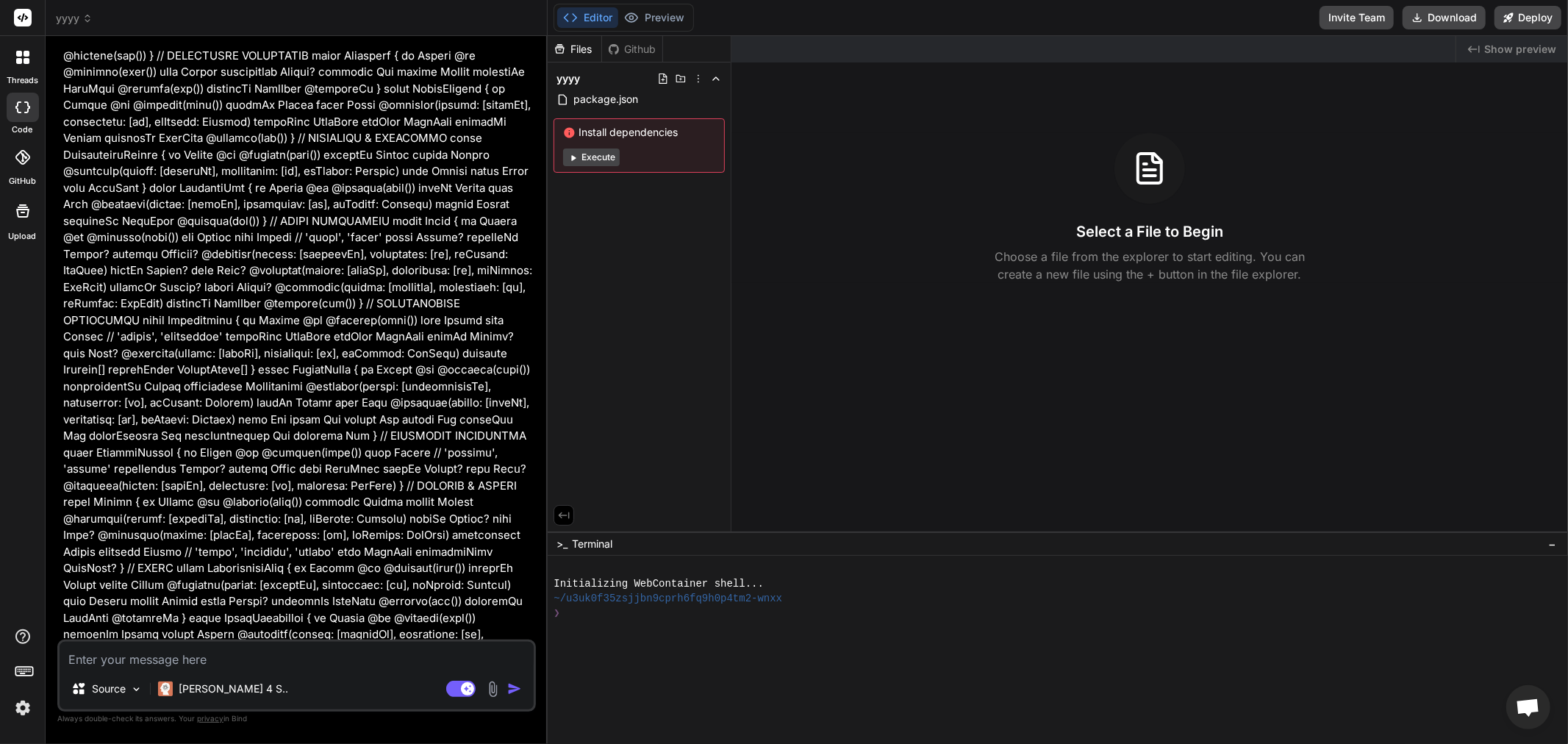
scroll to position [1627, 0]
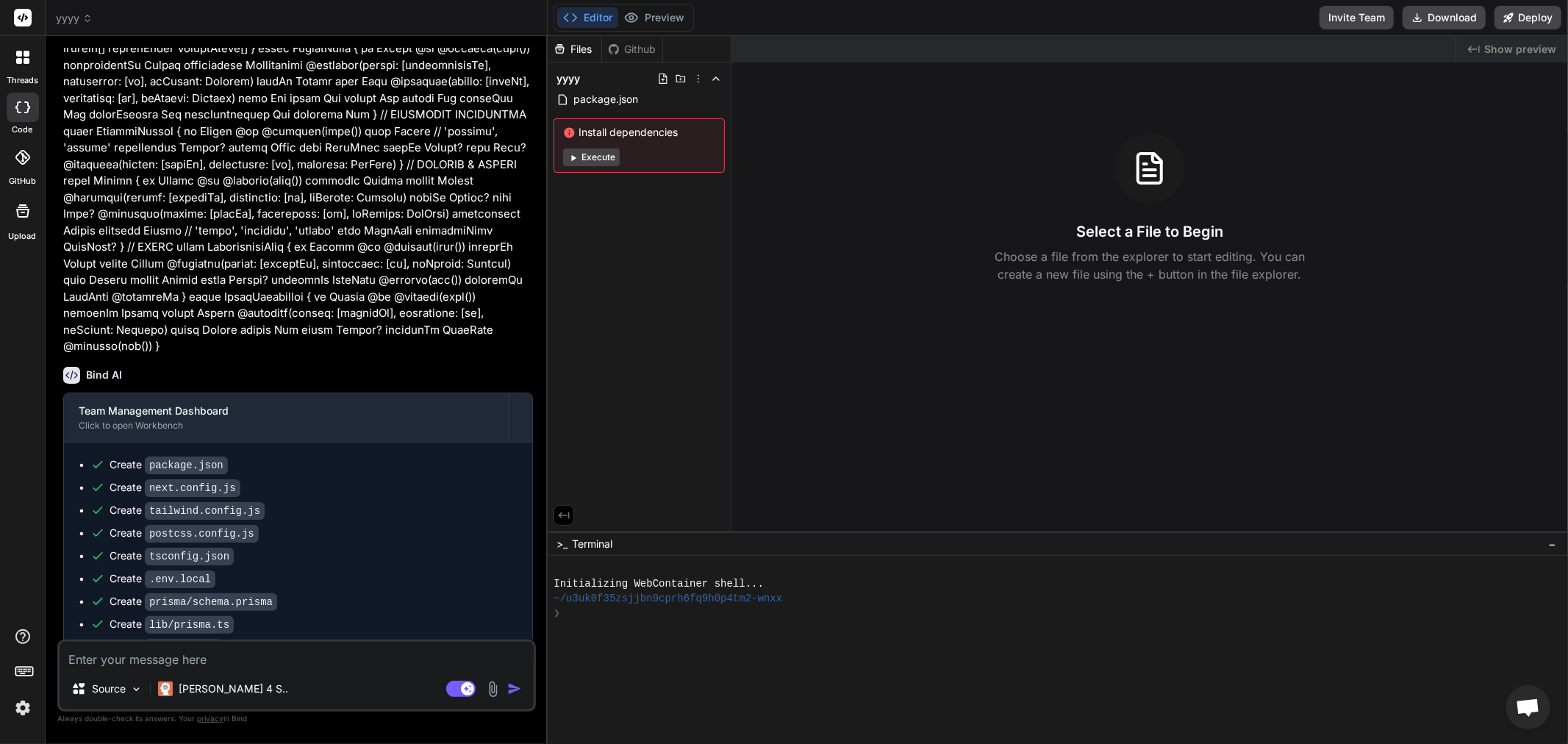
click at [378, 691] on div "Source Claude 4 S.." at bounding box center [296, 692] width 474 height 36
click at [361, 671] on div "Source Claude 4 S.. Agent Mode. When this toggle is activated, AI automatically…" at bounding box center [297, 675] width 479 height 72
click at [339, 652] on textarea at bounding box center [296, 655] width 474 height 27
type textarea "x"
type textarea "C"
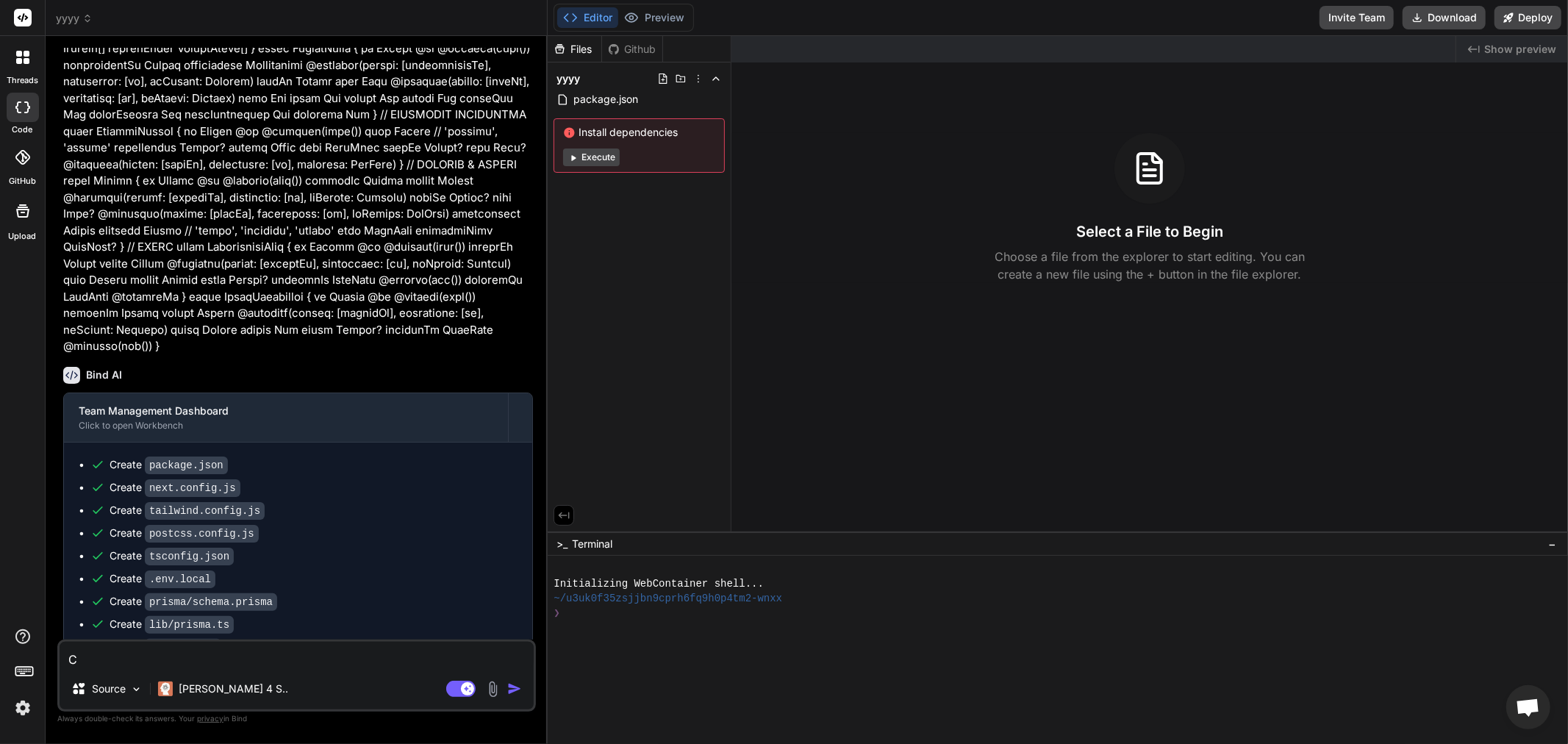
type textarea "x"
type textarea "CO"
type textarea "x"
type textarea "CON"
type textarea "x"
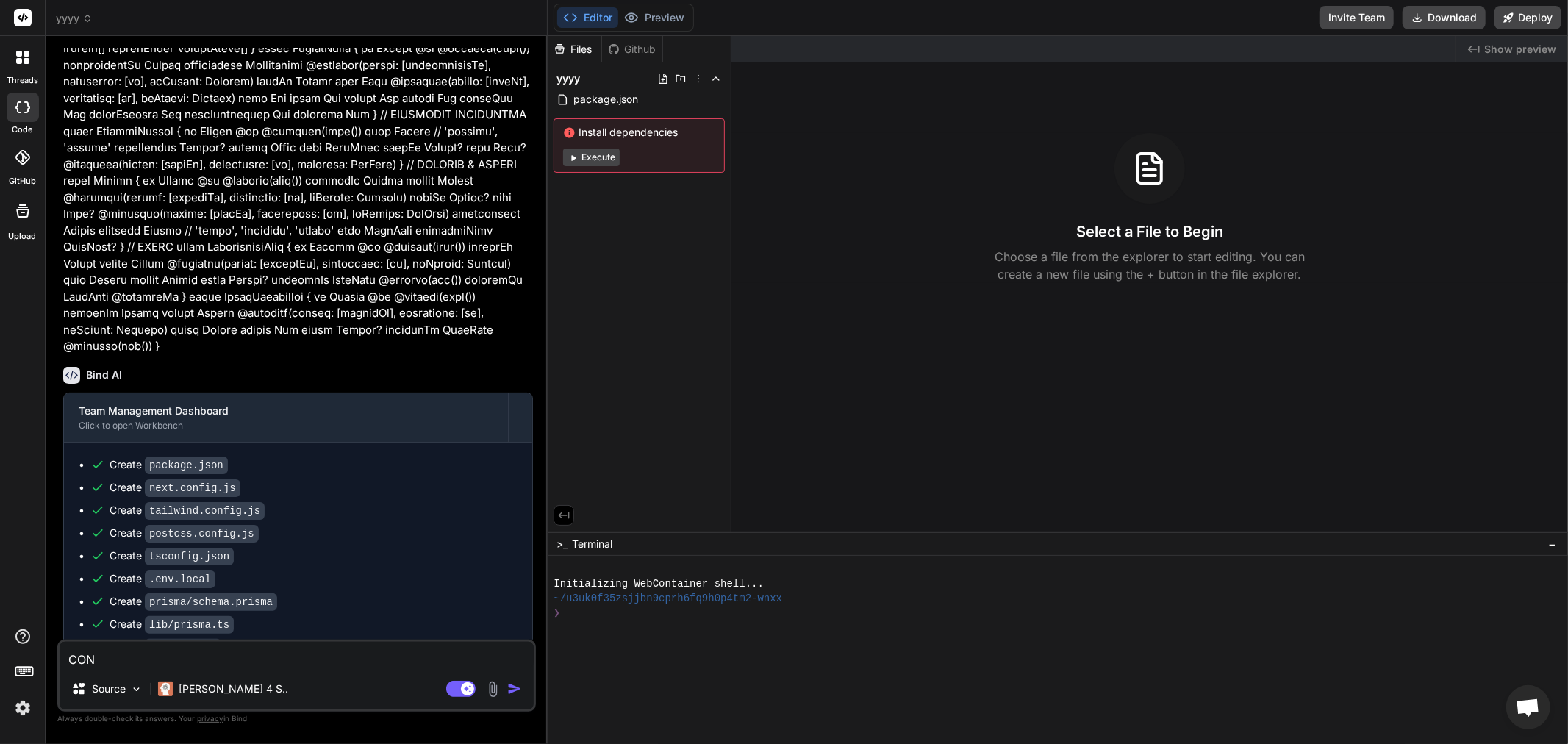
type textarea "CONT"
type textarea "x"
type textarea "[PERSON_NAME]"
type textarea "x"
type textarea "CONTIN"
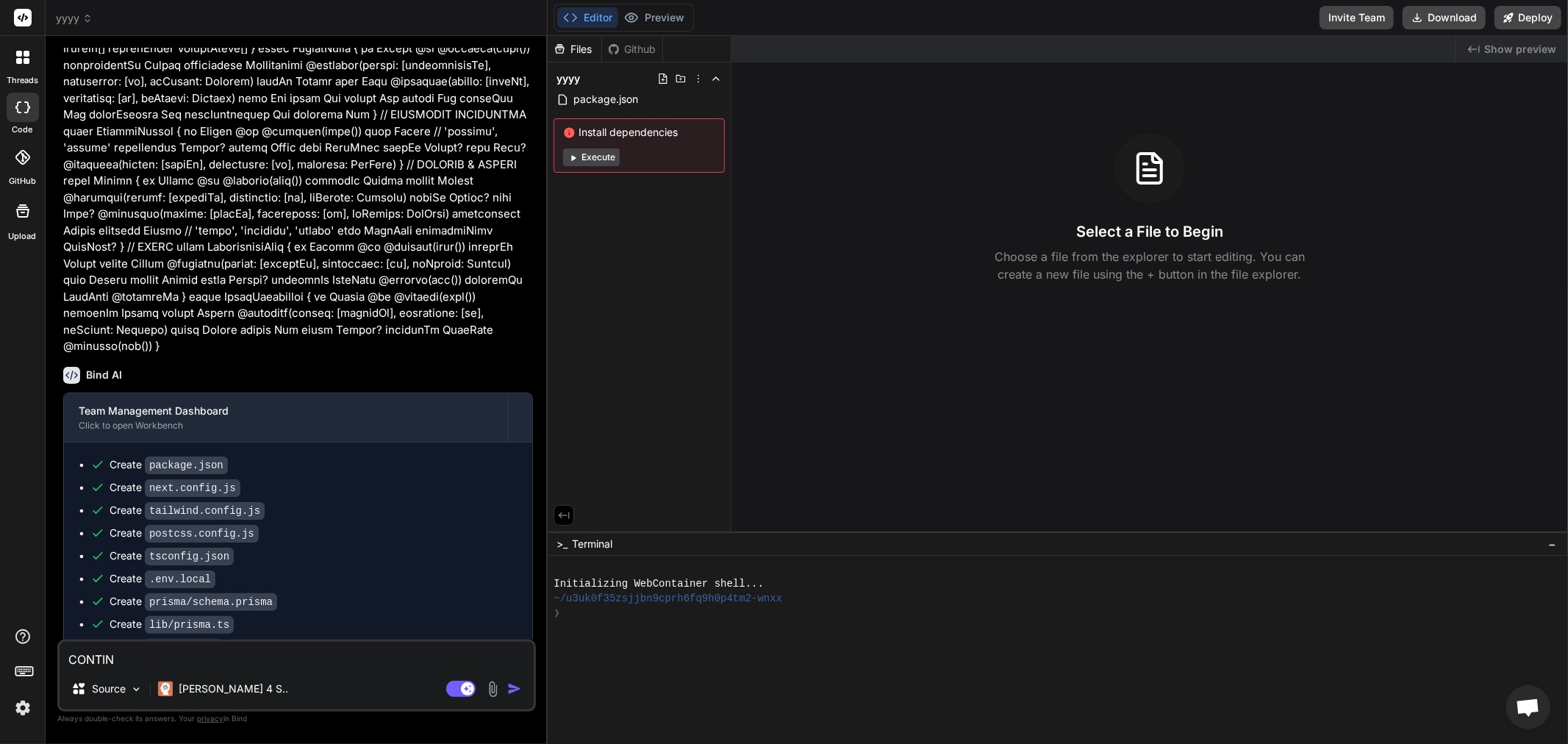
type textarea "x"
type textarea "CONTINU"
type textarea "x"
type textarea "CONTINUE"
type textarea "x"
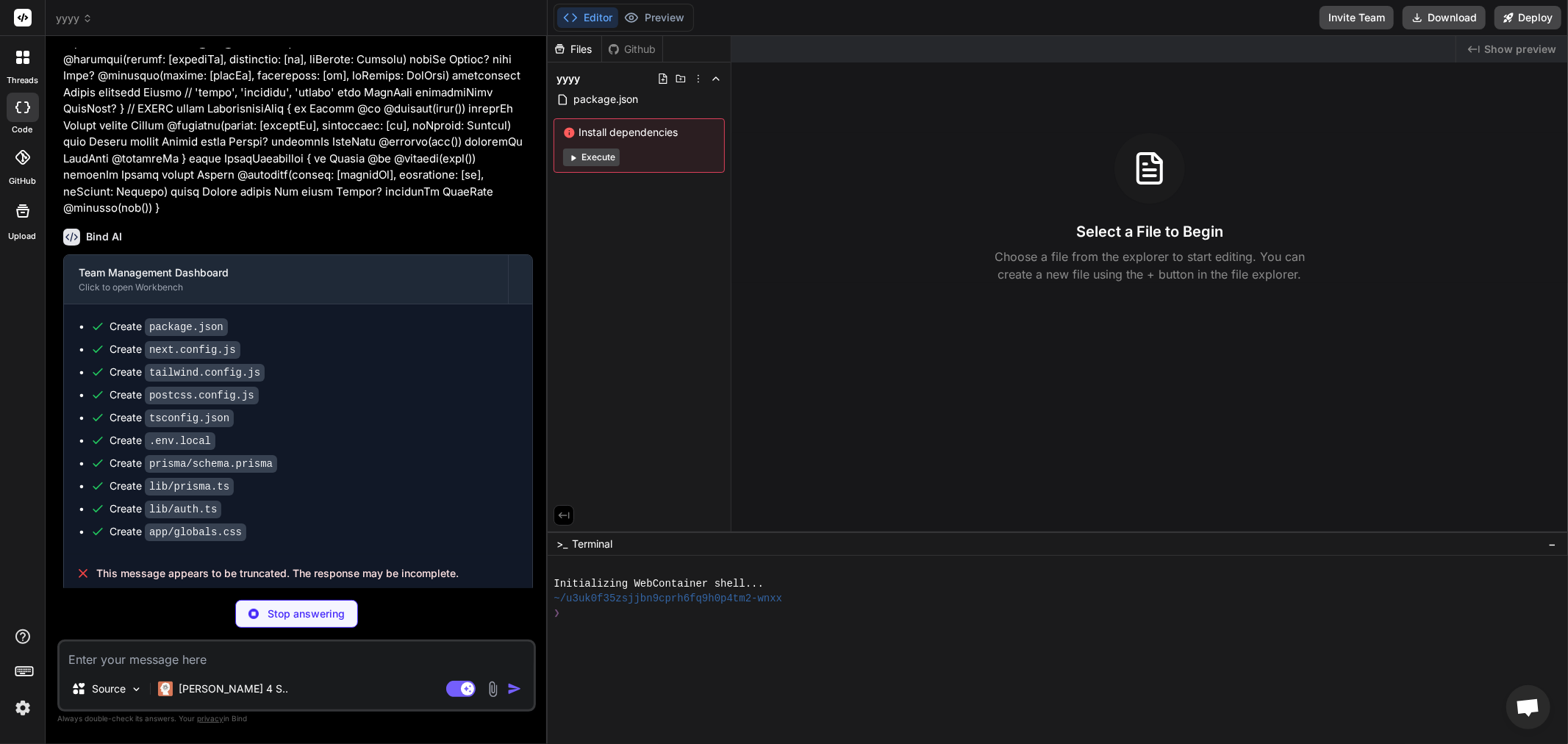
scroll to position [1780, 0]
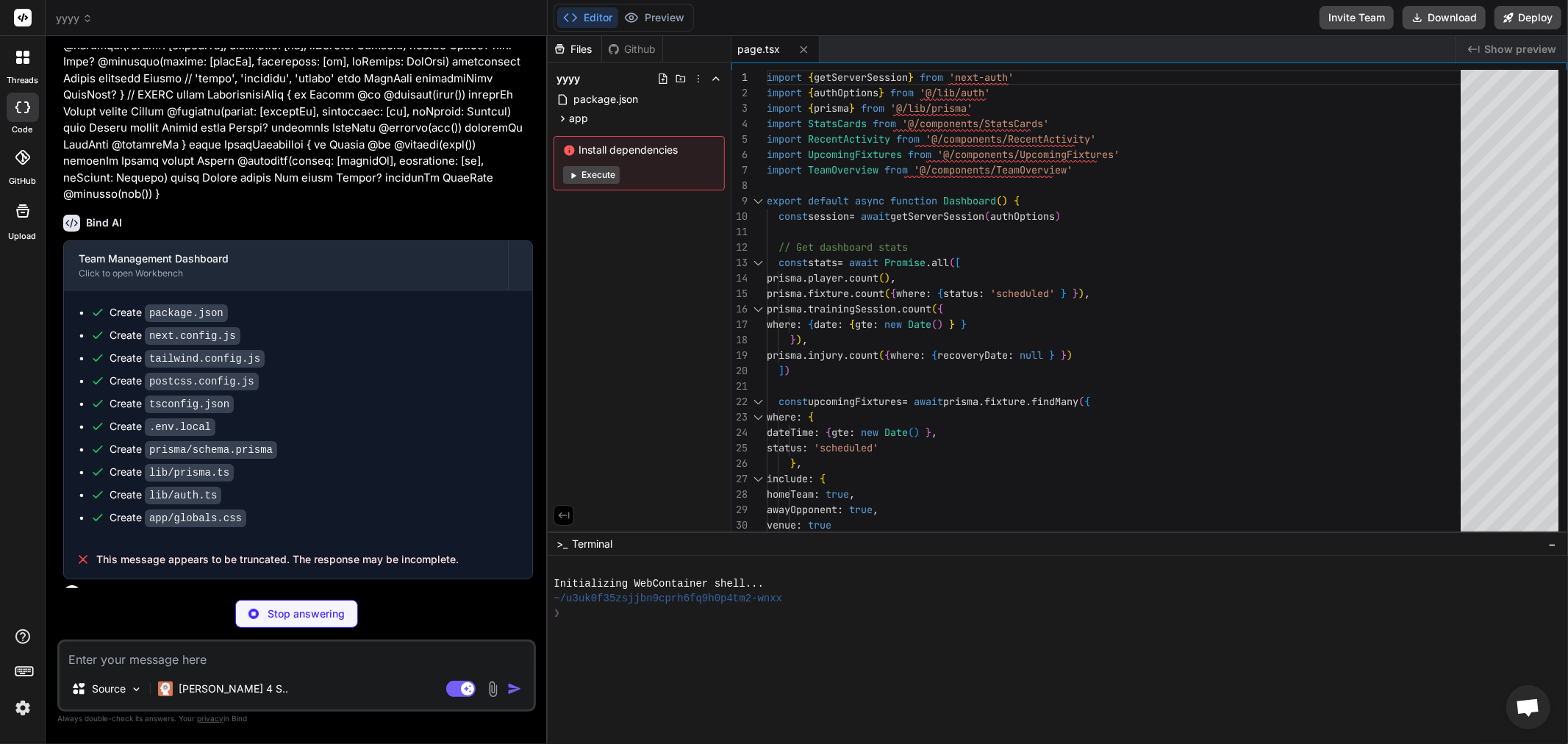
type textarea "x"
type textarea "</div> ) }"
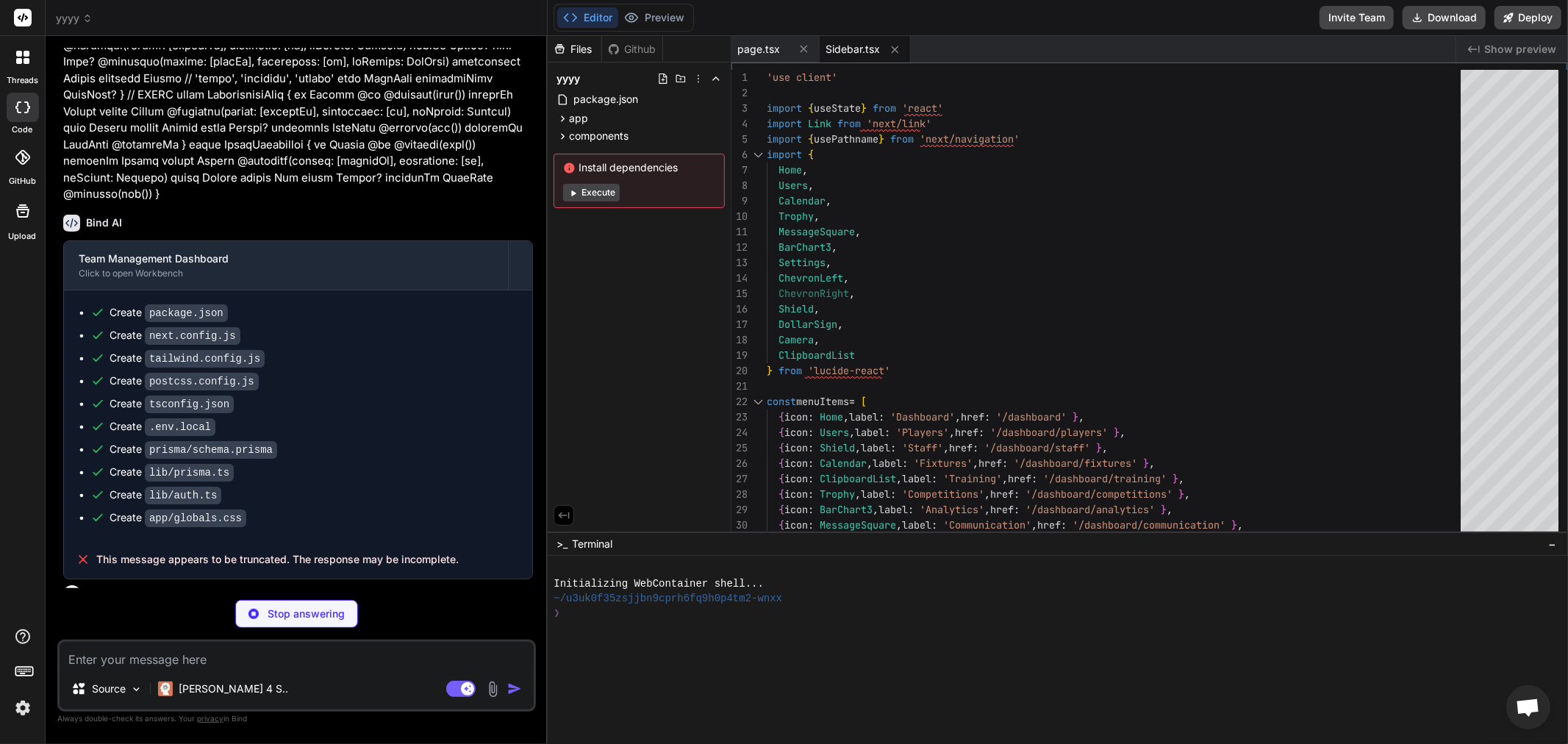
type textarea "x"
type textarea "</div> </div> </header> ) }"
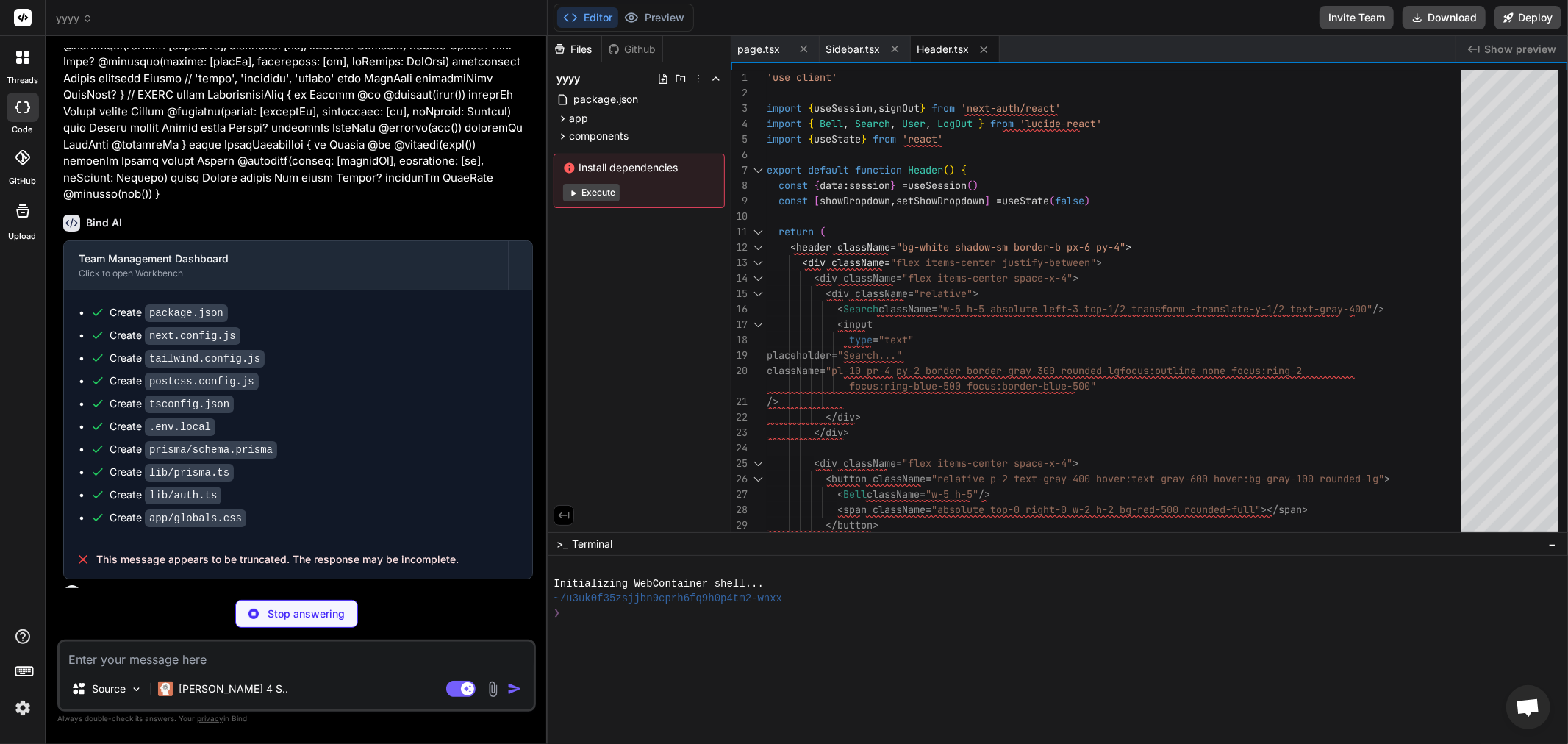
click at [575, 194] on icon at bounding box center [573, 193] width 11 height 11
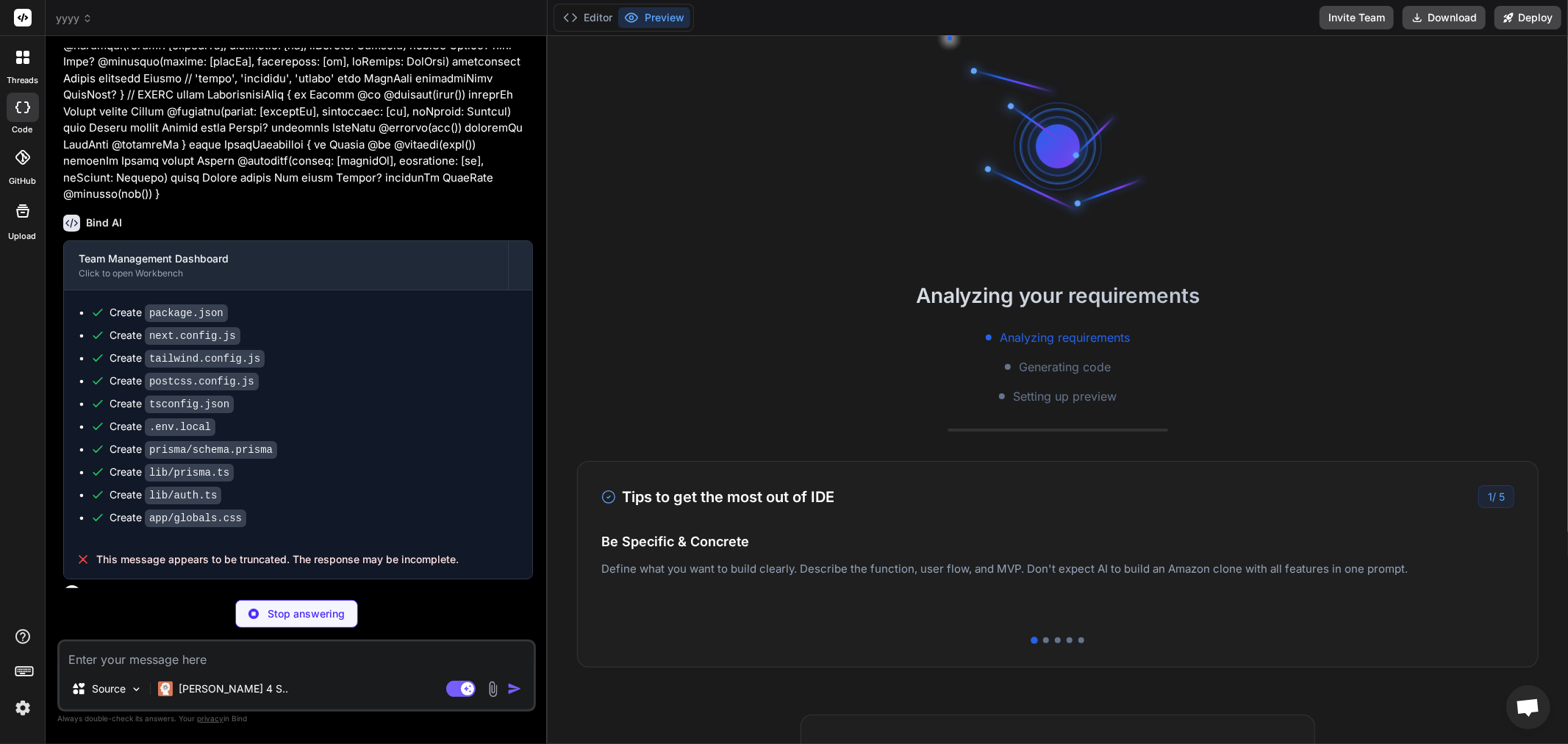
type textarea "x"
type textarea "</div> </div> </div> ) })} </div> ) }"
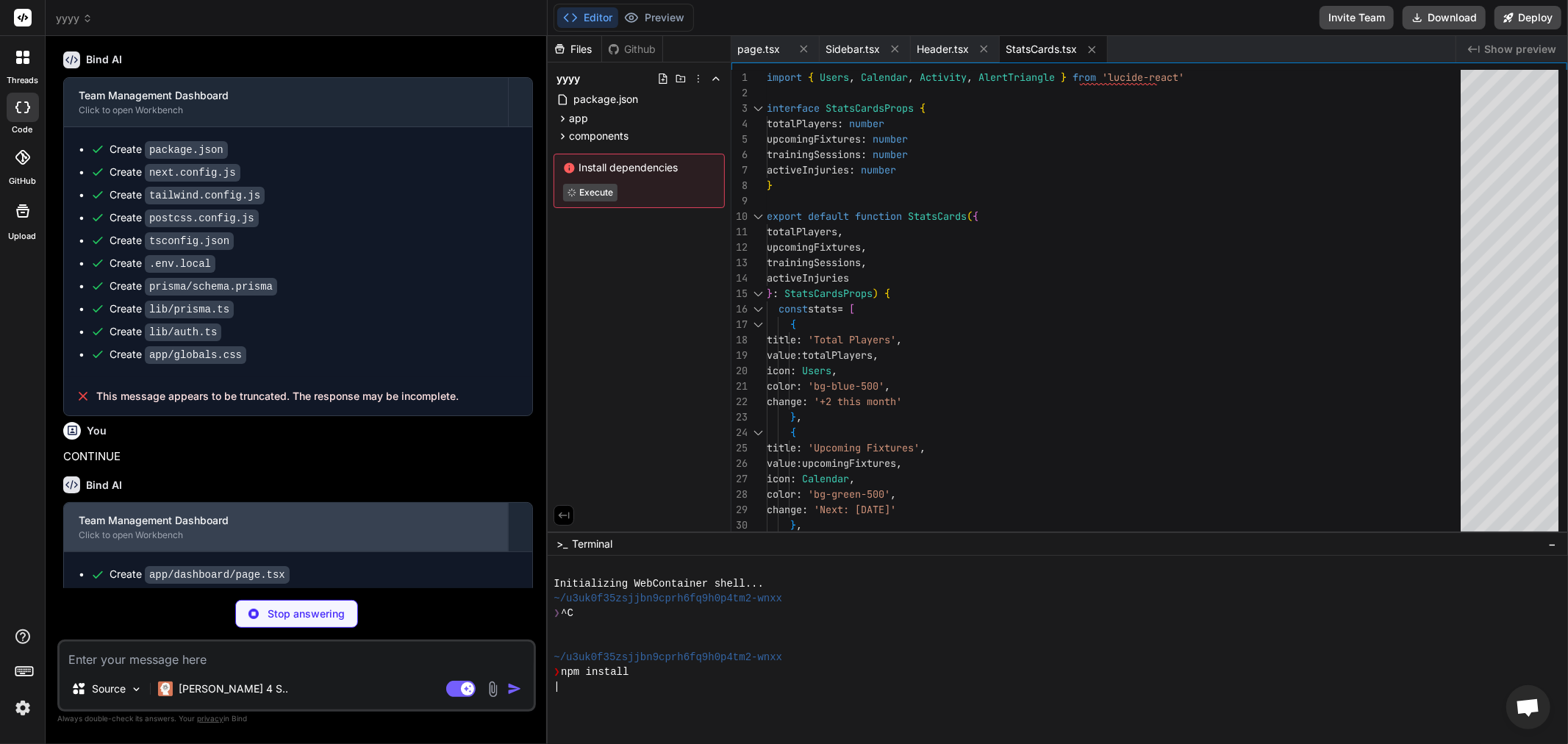
scroll to position [1949, 0]
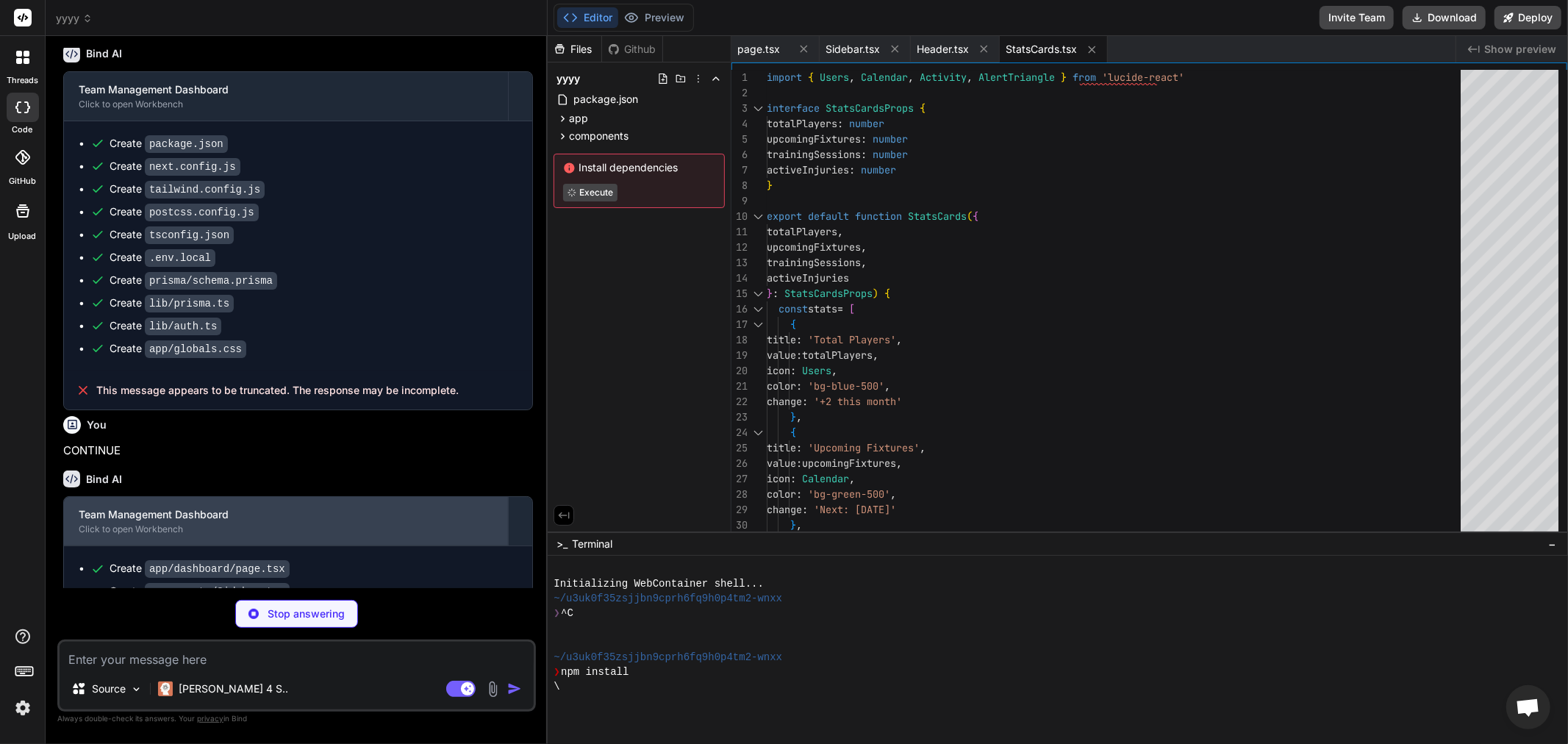
type textarea "x"
type textarea "</div> </div> ))} </div> )} </div> </div> ) }"
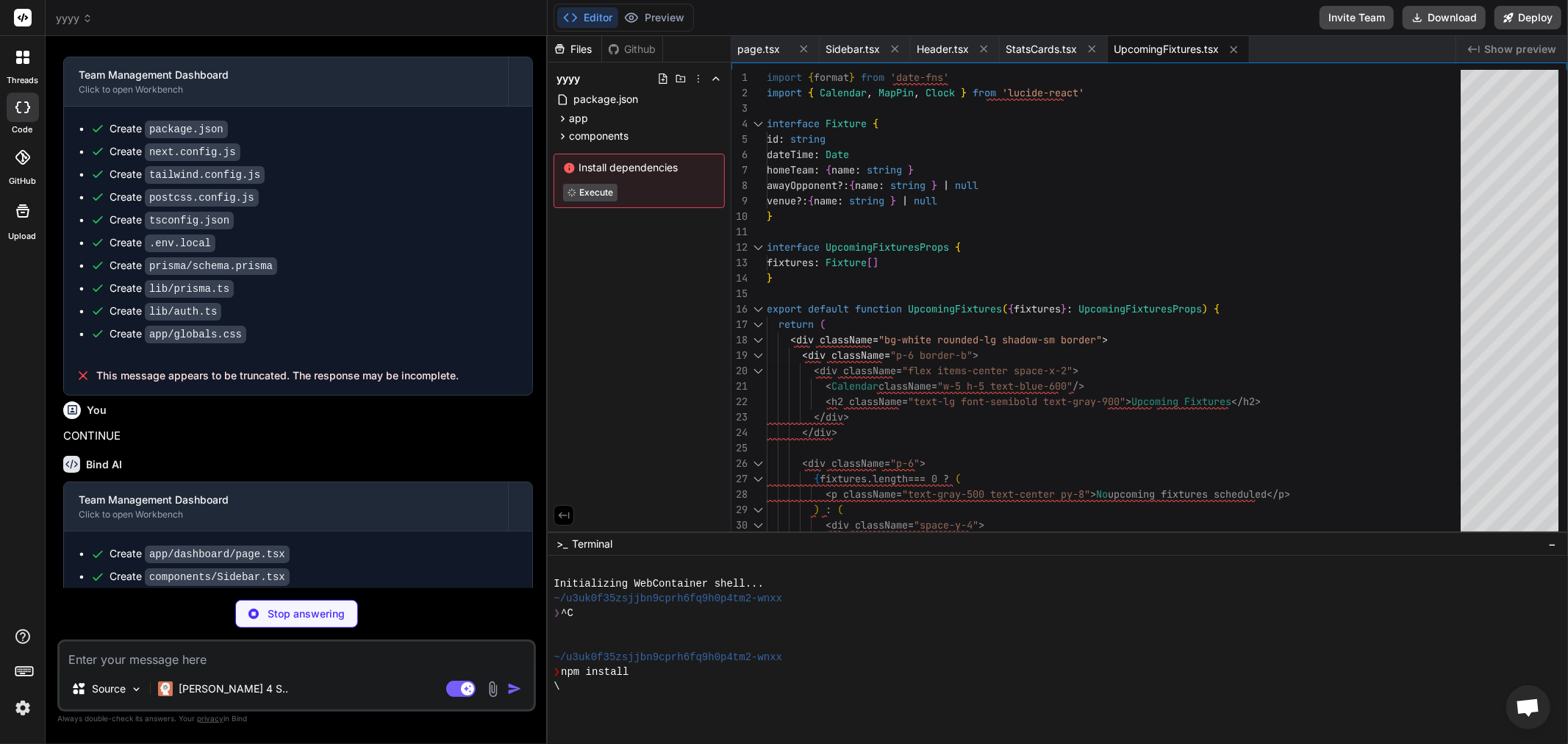
scroll to position [1971, 0]
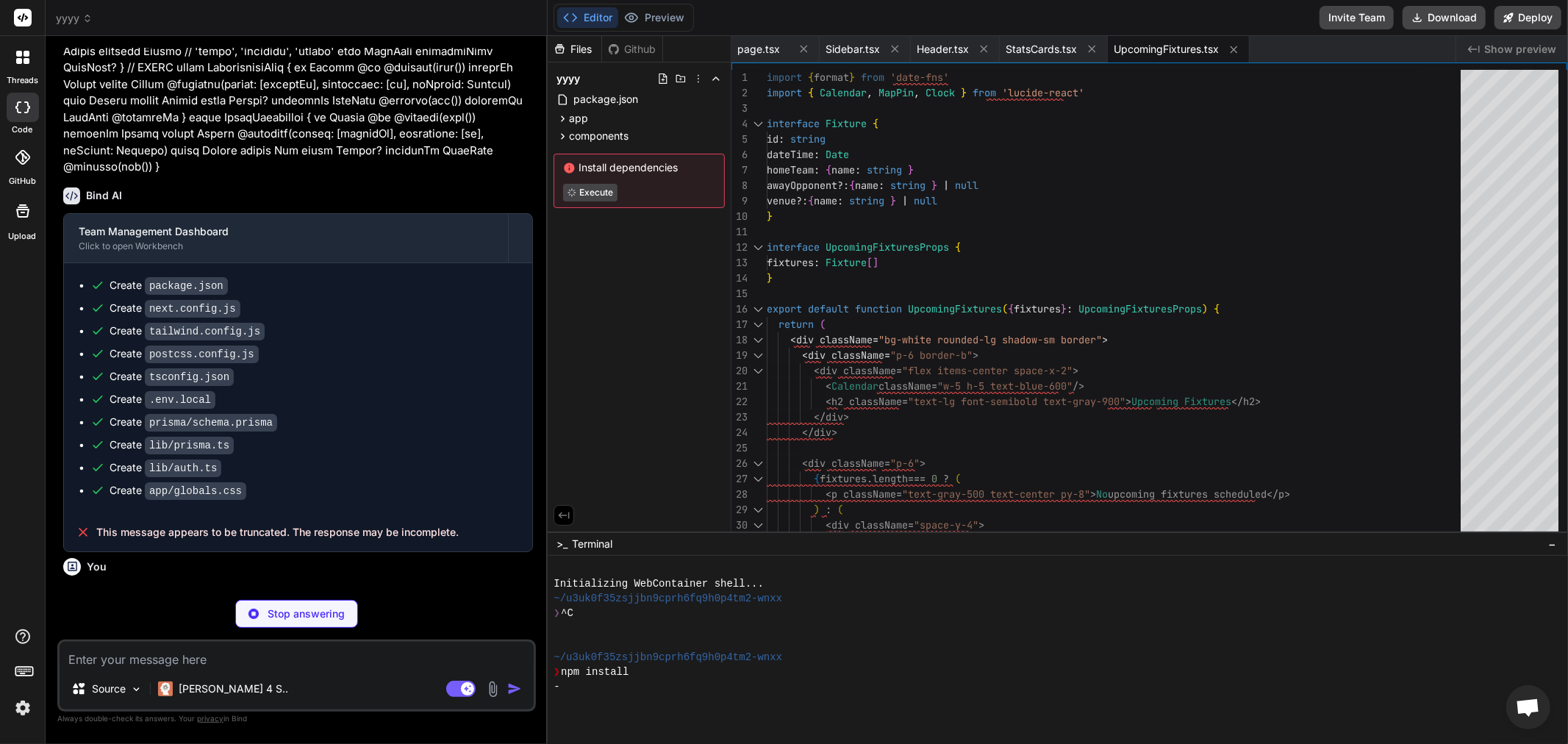
type textarea "x"
type textarea "</div> ))} </div> )} </div> </div> ) }"
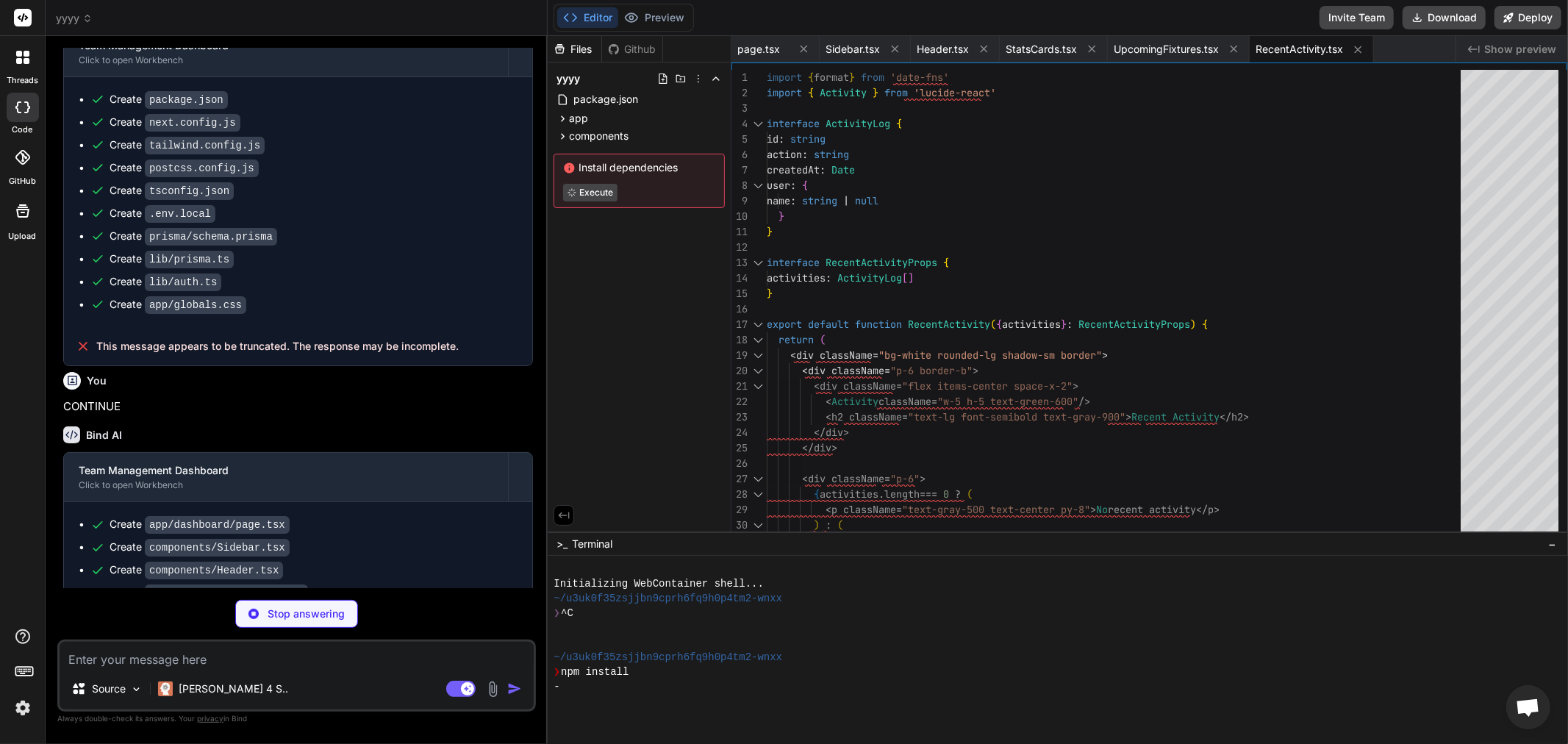
scroll to position [1789, 0]
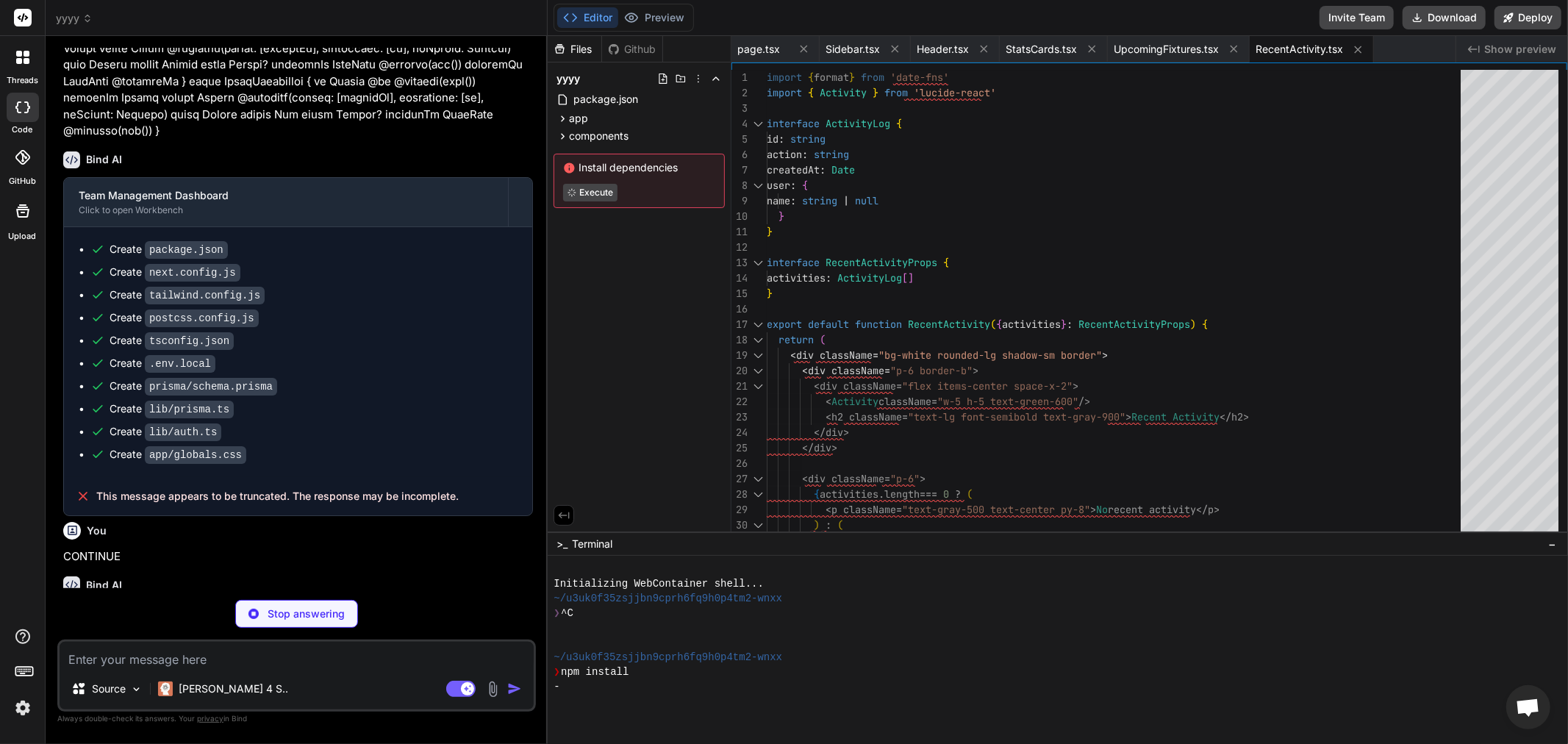
type textarea "x"
type textarea "</p> </div> </div> </div> ) }"
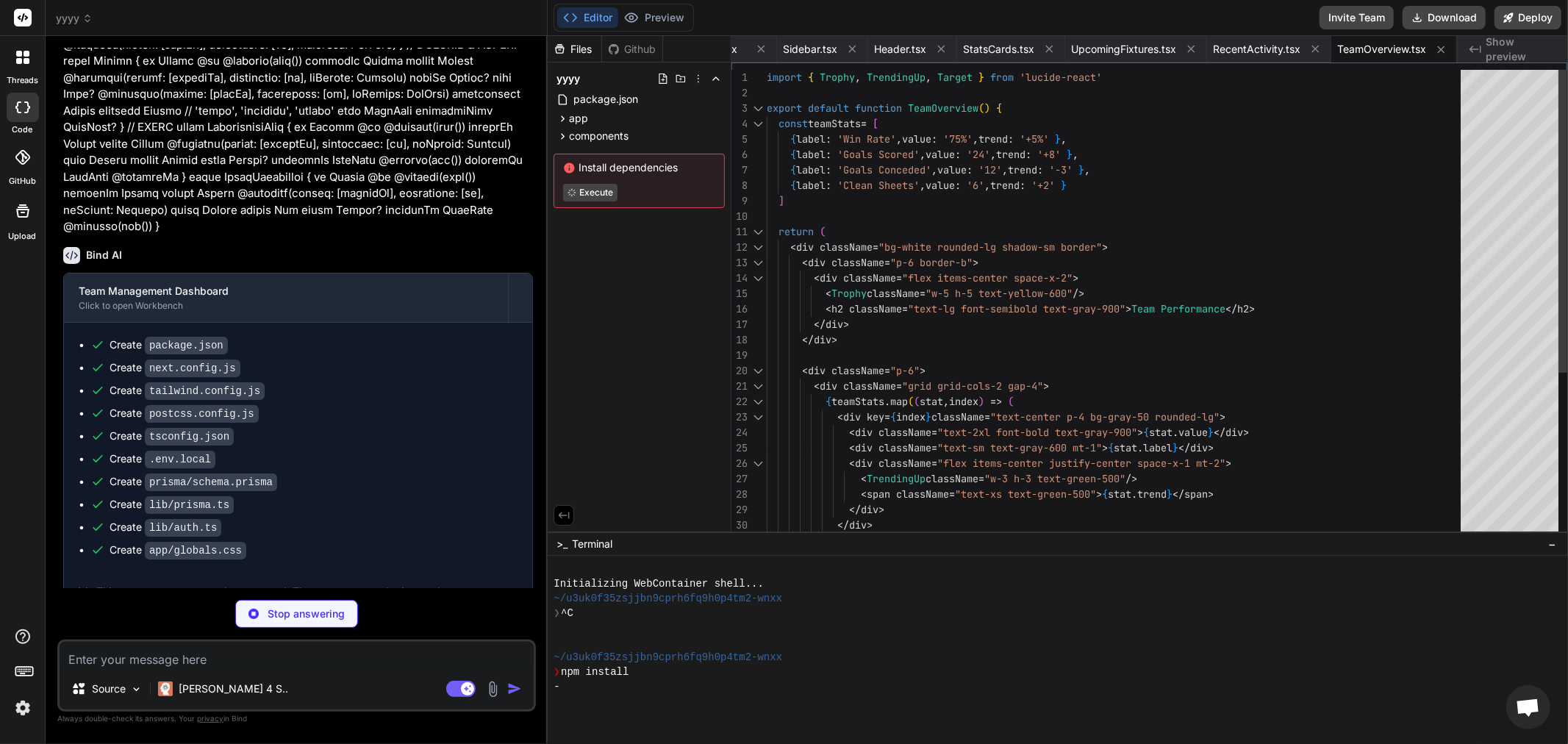
scroll to position [1340, 0]
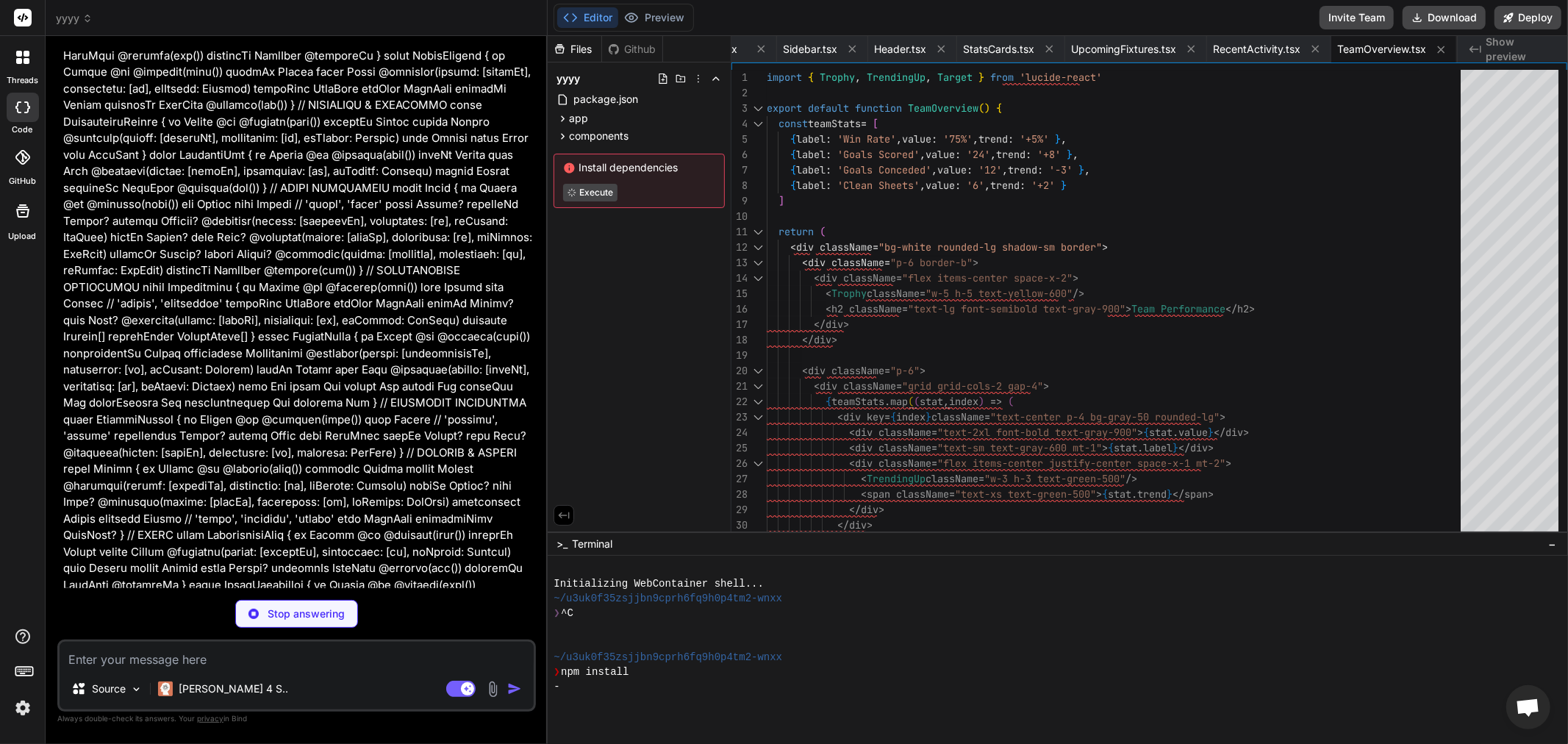
type textarea "x"
type textarea "import NextAuth from 'next-auth' import { authOptions } from '@/lib/auth' const…"
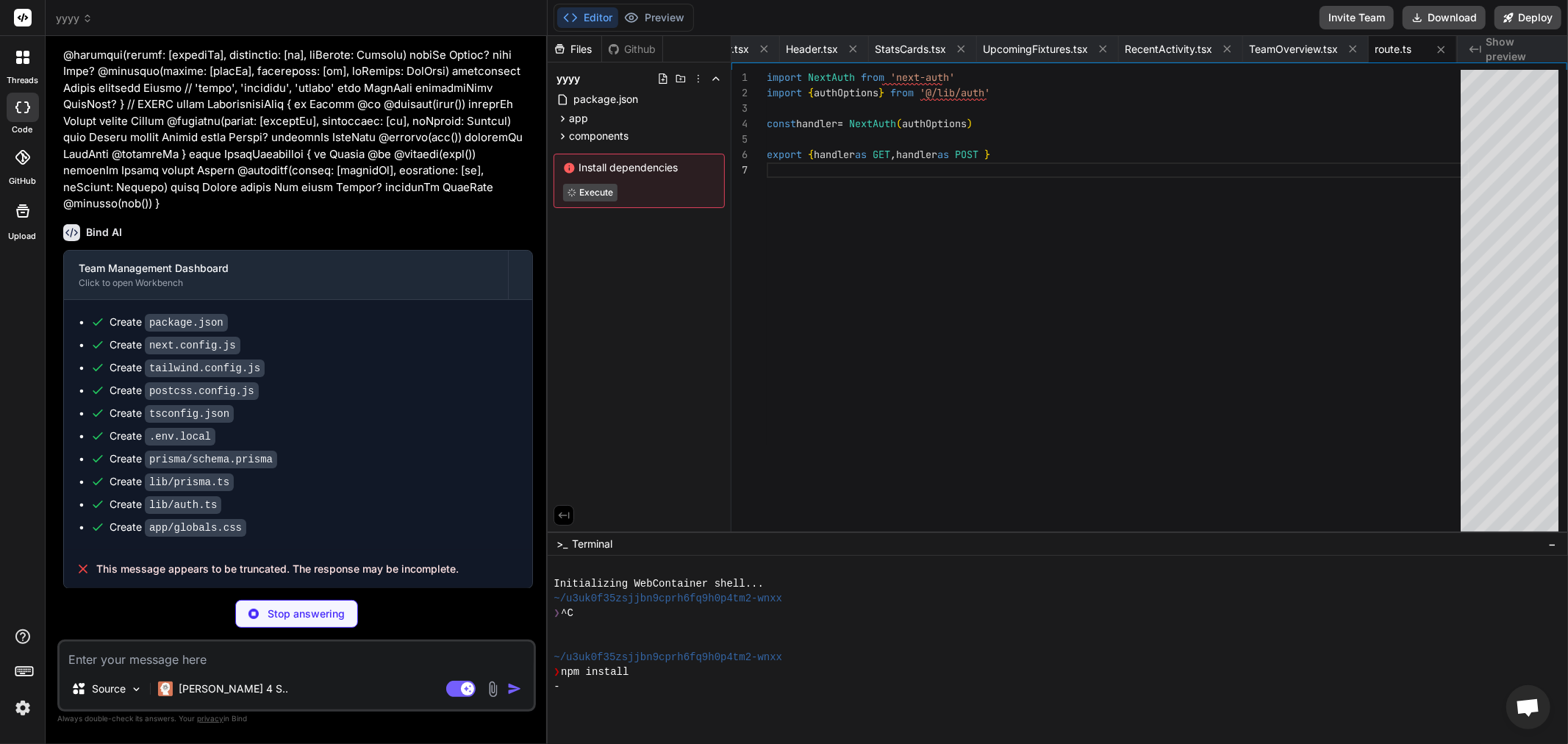
scroll to position [2037, 0]
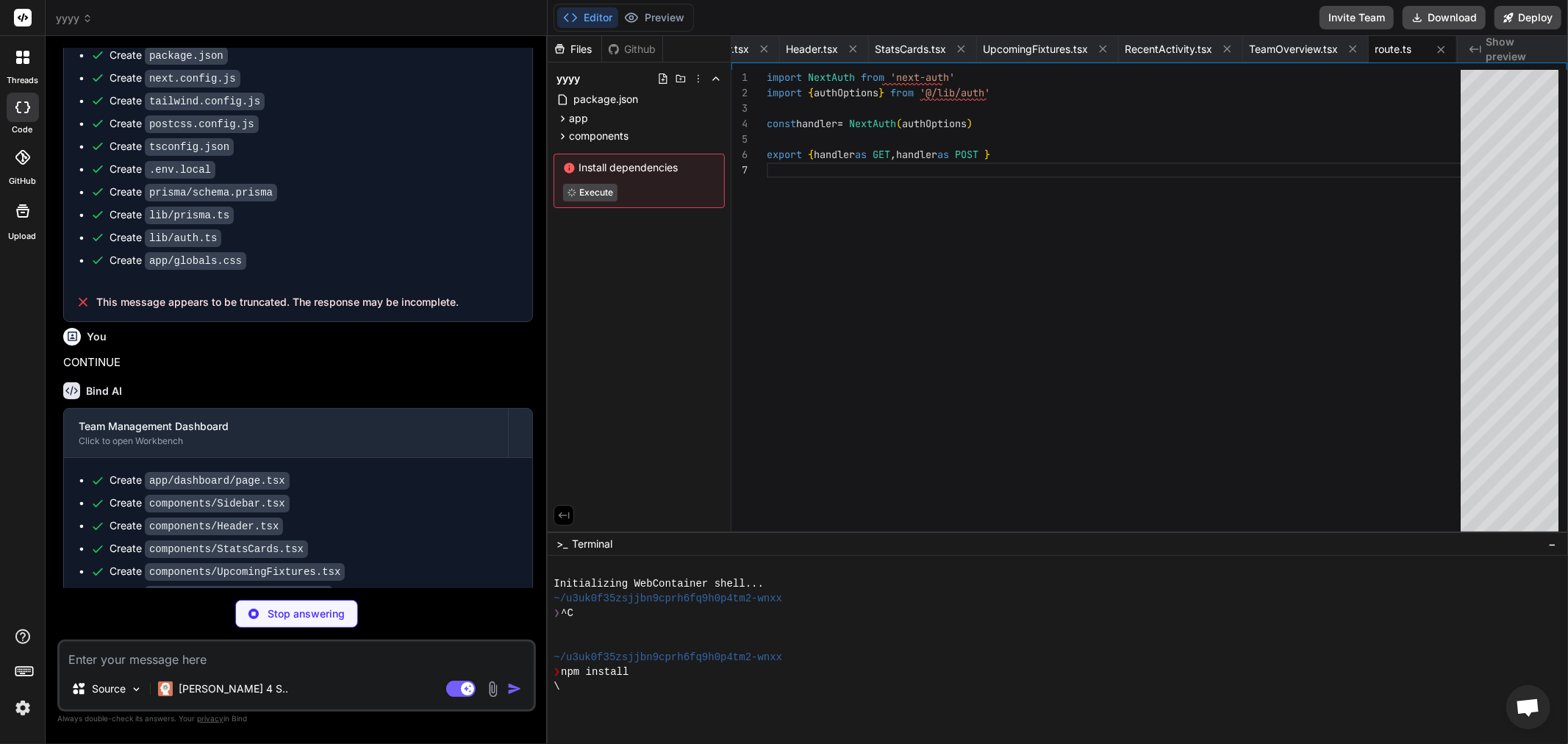
type textarea "x"
type textarea ") } }"
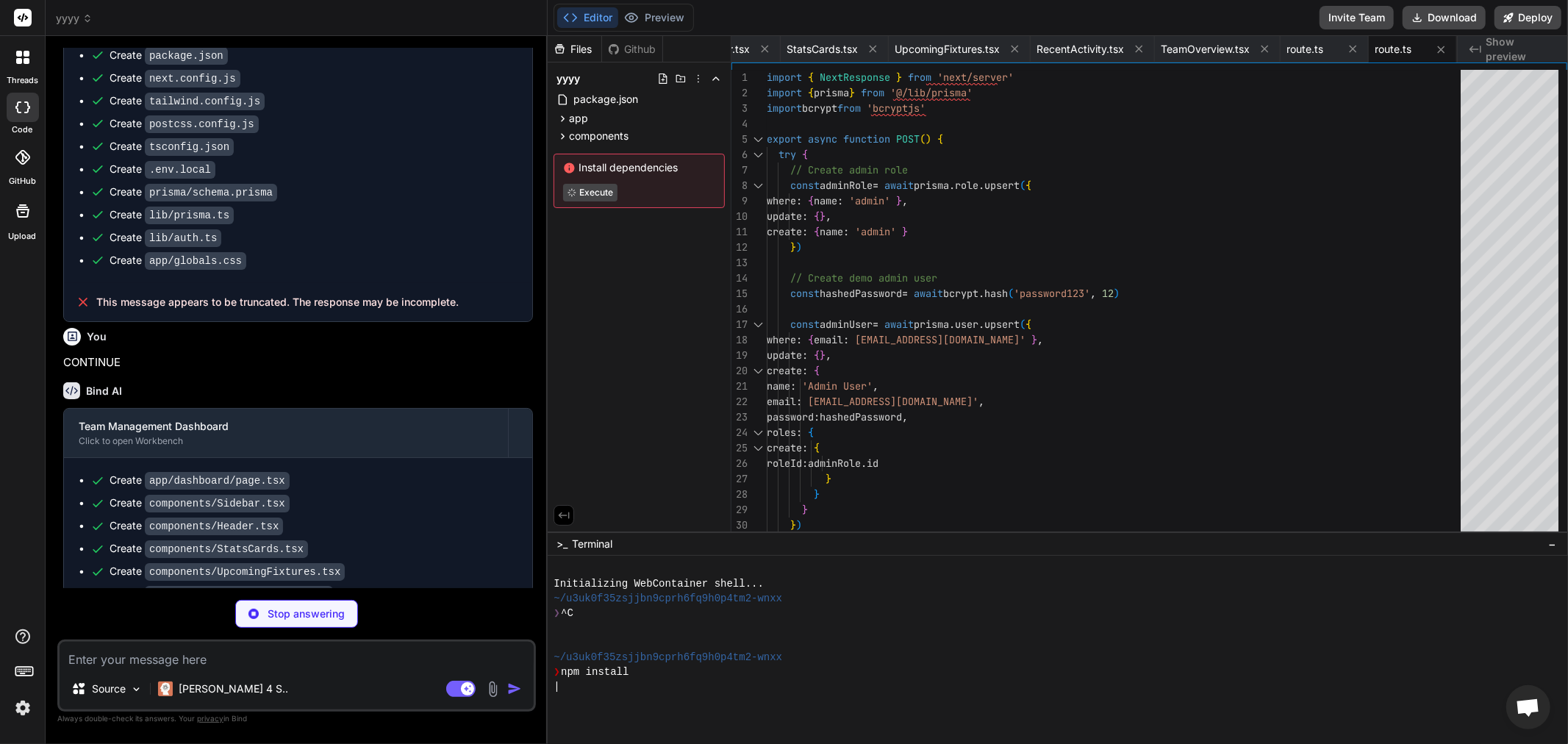
type textarea "x"
type textarea "declare module 'next-auth/jwt' { interface JWT { roles: string[] } }"
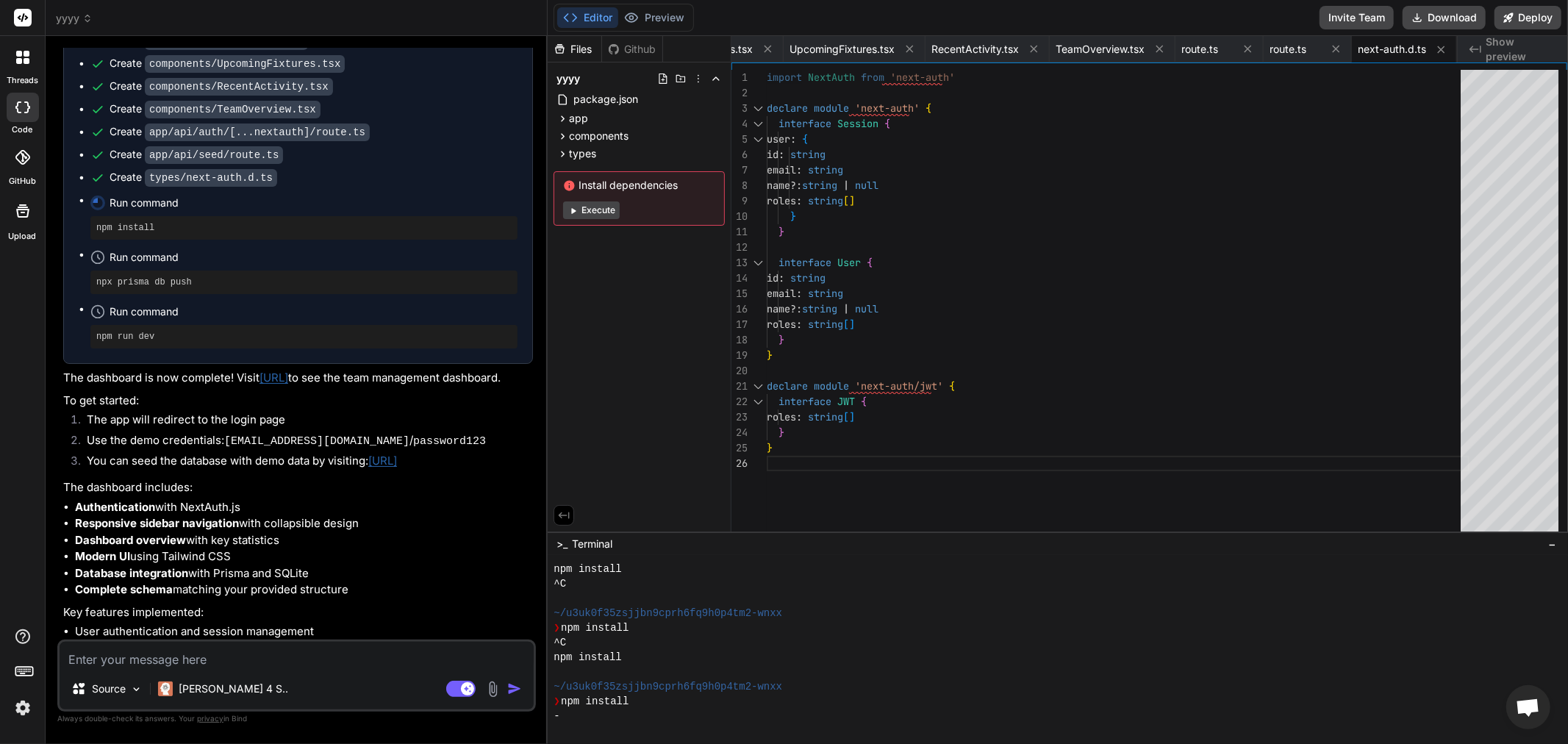
scroll to position [2546, 0]
paste textarea "mkdir -p src/app/api/{auth,teams,players,fixtures}"
type textarea "x"
type textarea "mkdir -p src/app/api/{auth,teams,players,fixtures}"
click at [512, 688] on img "button" at bounding box center [515, 689] width 15 height 15
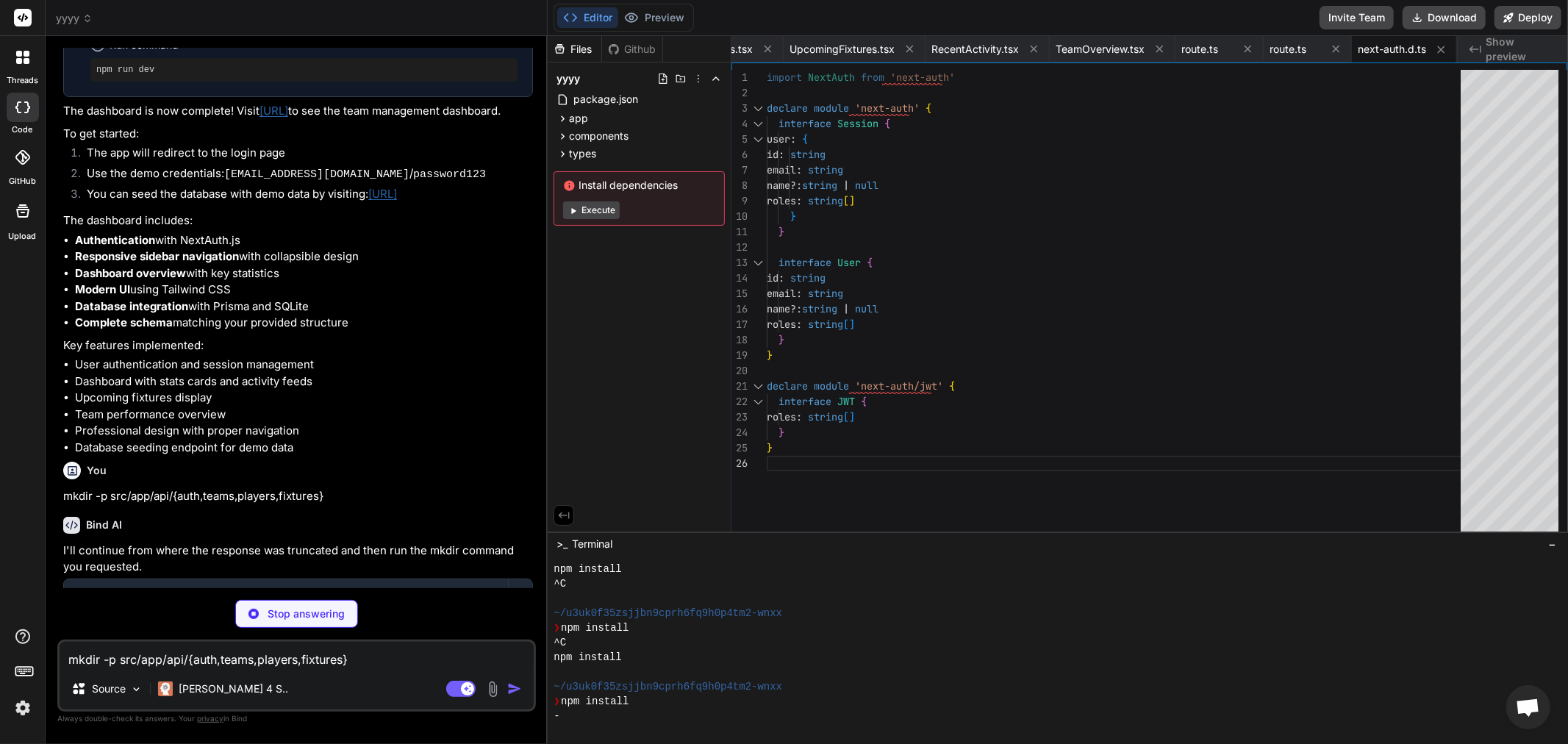
scroll to position [2814, 0]
type textarea "x"
type textarea ") }"
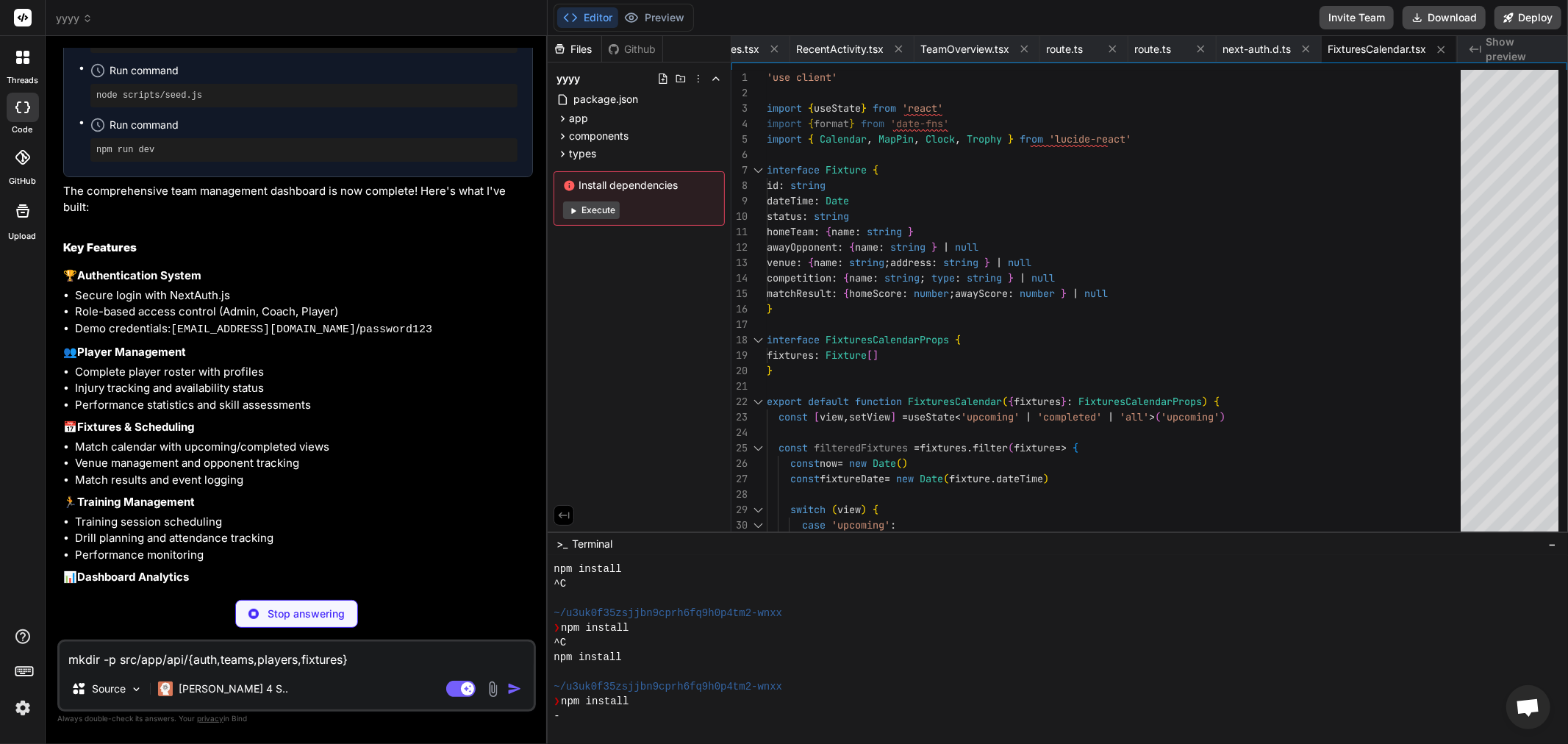
scroll to position [3735, 0]
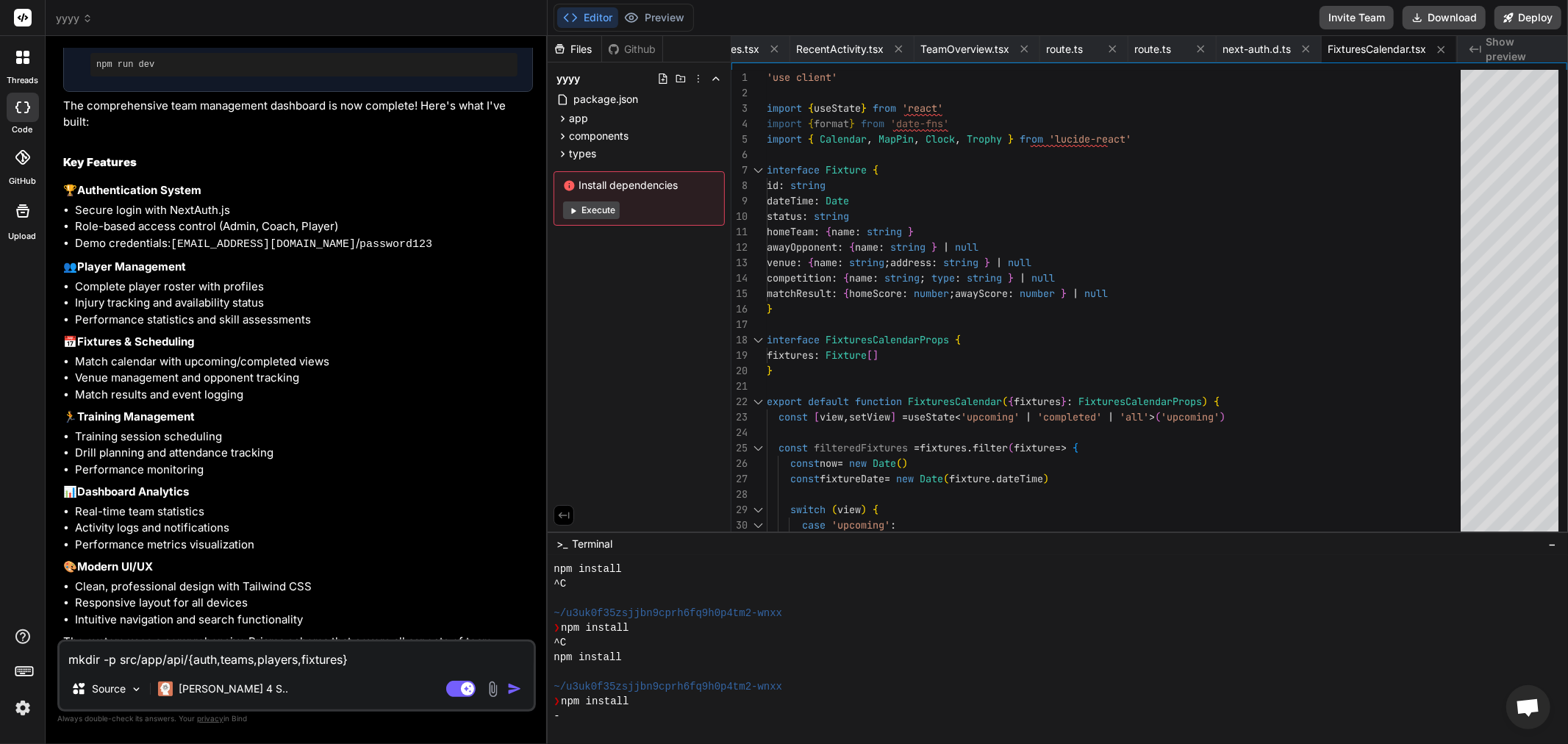
drag, startPoint x: 192, startPoint y: 633, endPoint x: 100, endPoint y: 663, distance: 96.8
paste textarea "npx prisma db push npx prisma generate"
type textarea "x"
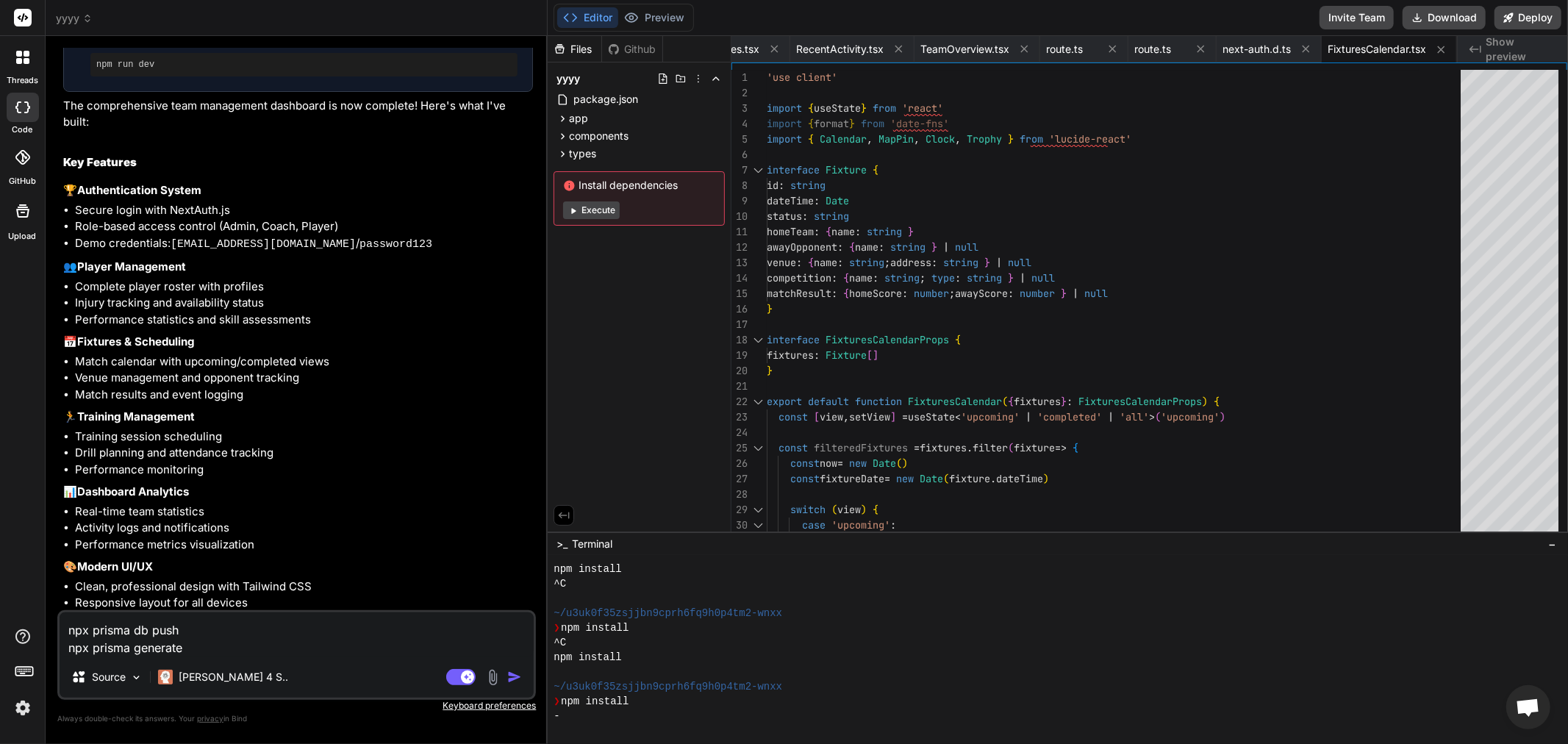
type textarea "npx prisma db push npx prisma generate"
click at [508, 680] on img "button" at bounding box center [515, 677] width 15 height 15
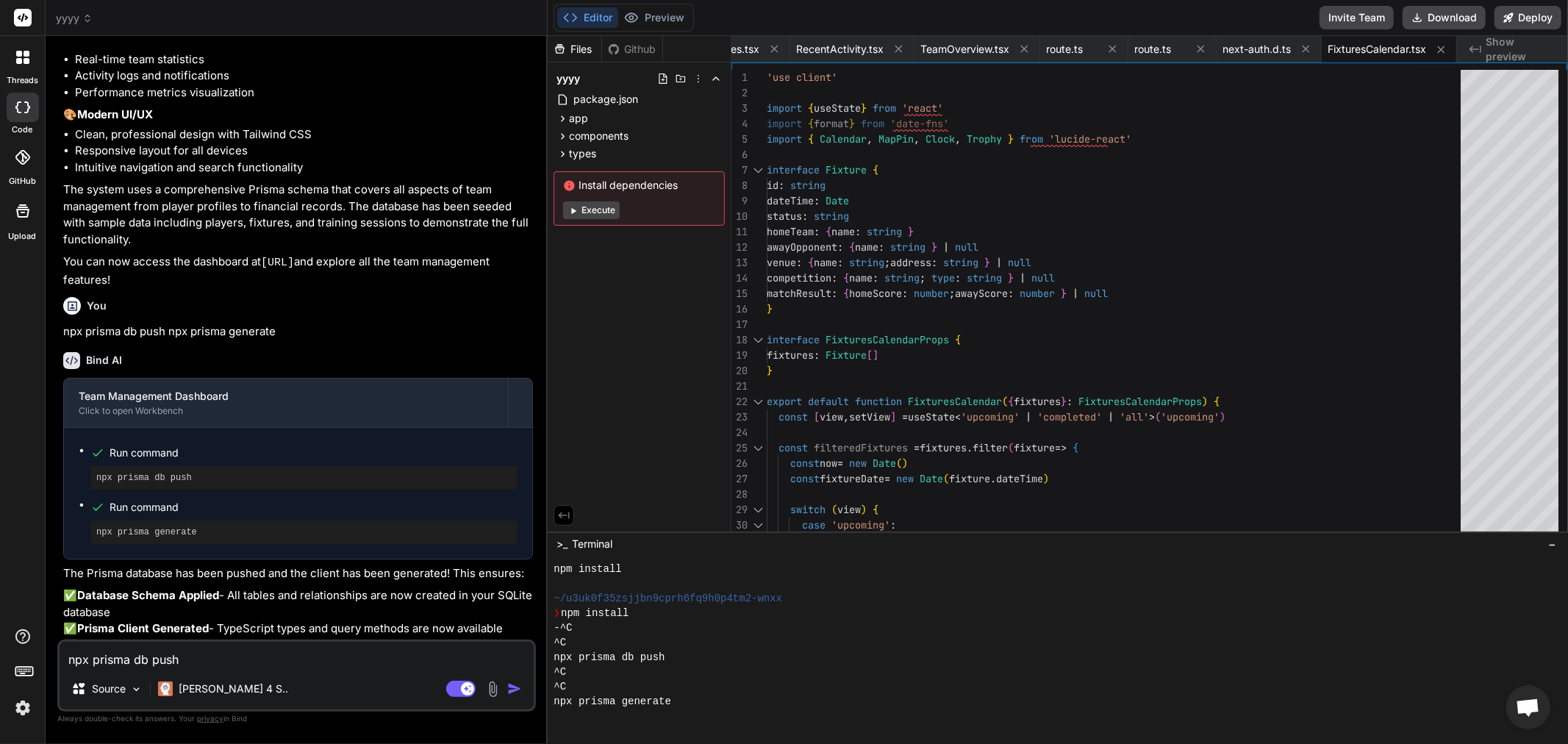
scroll to position [4139, 0]
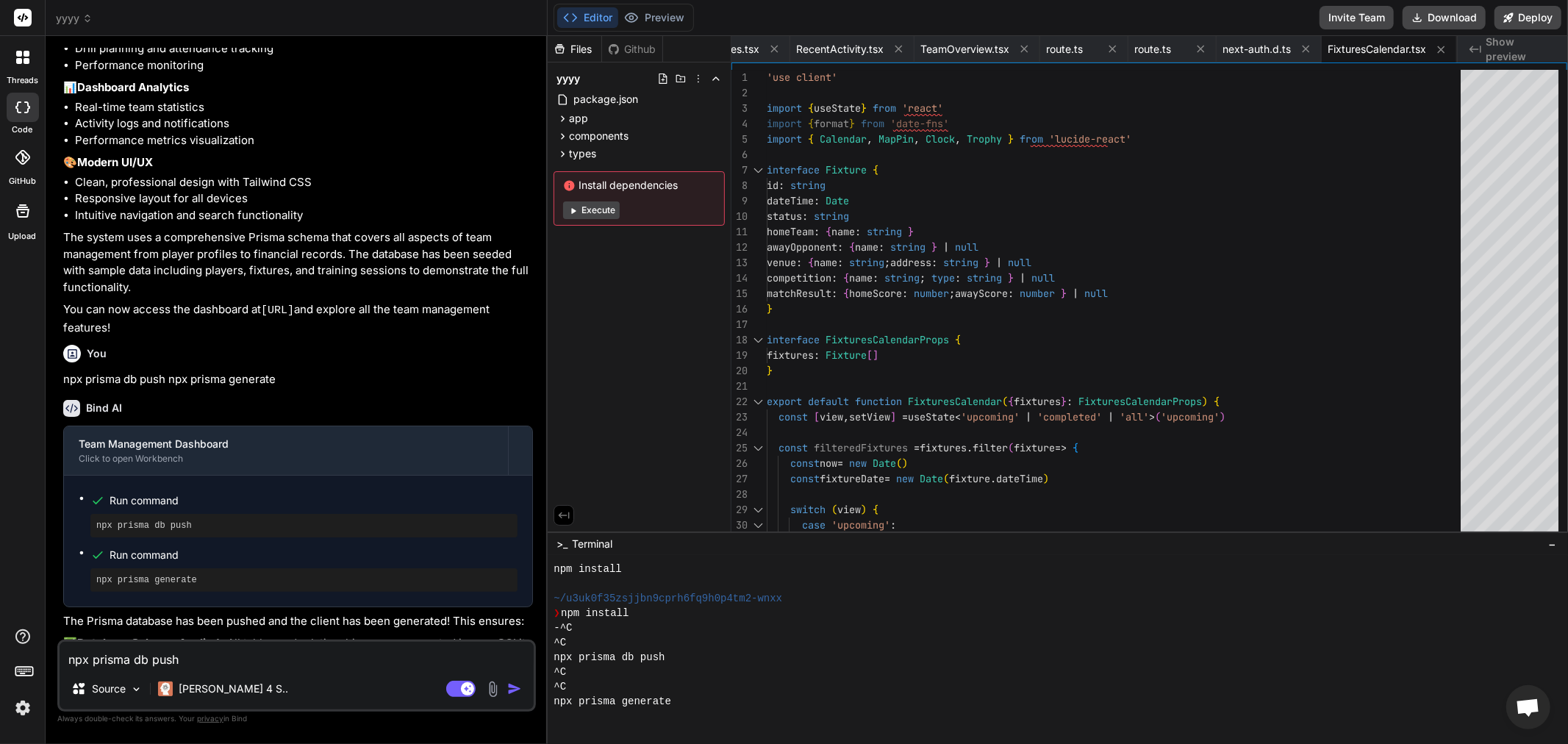
paste textarea "Now that the foundational work is complete, I'll proceed with Phase 2: Authenti…"
type textarea "x"
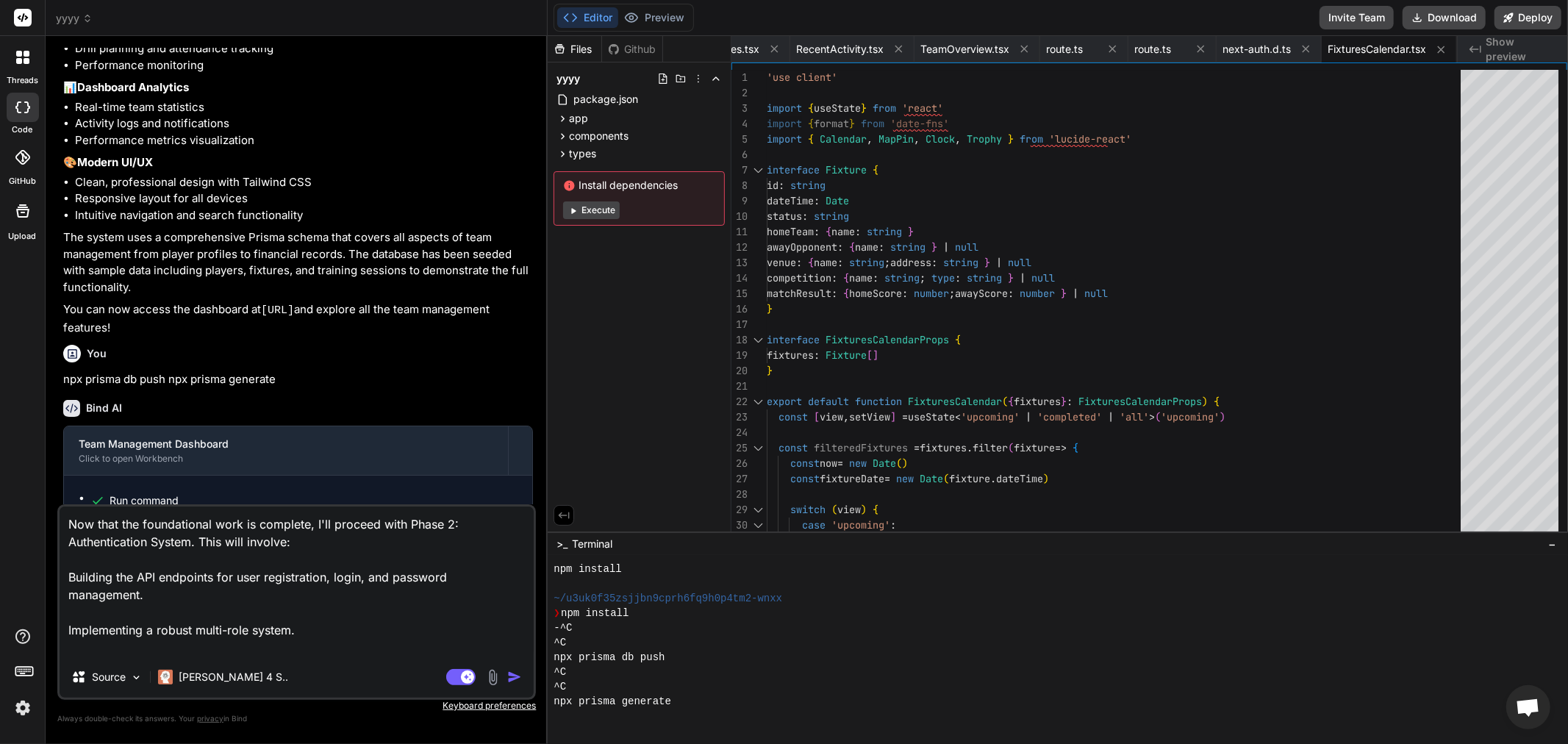
scroll to position [15, 0]
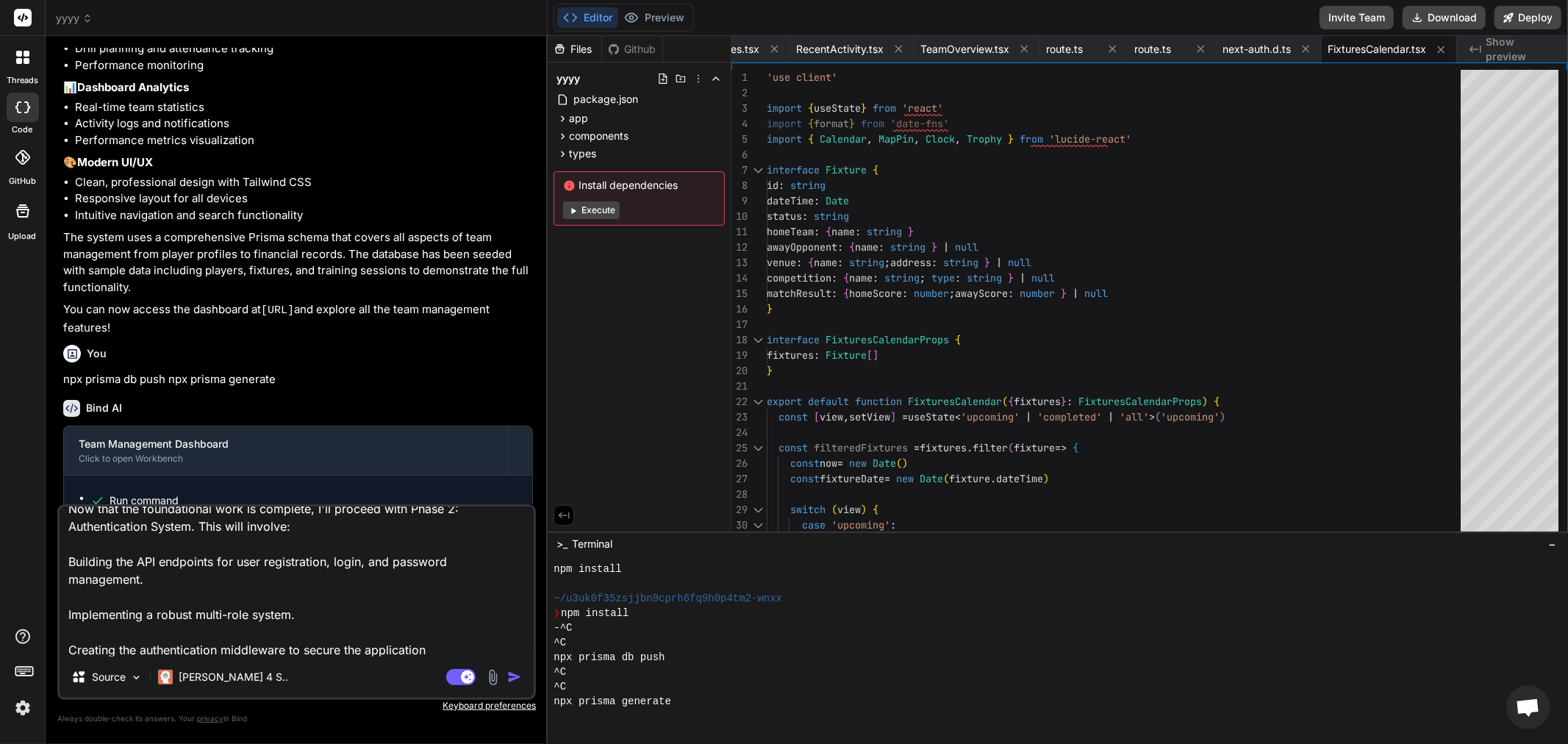
type textarea "Now that the foundational work is complete, I'll proceed with Phase 2: Authenti…"
click at [518, 672] on img "button" at bounding box center [515, 677] width 15 height 15
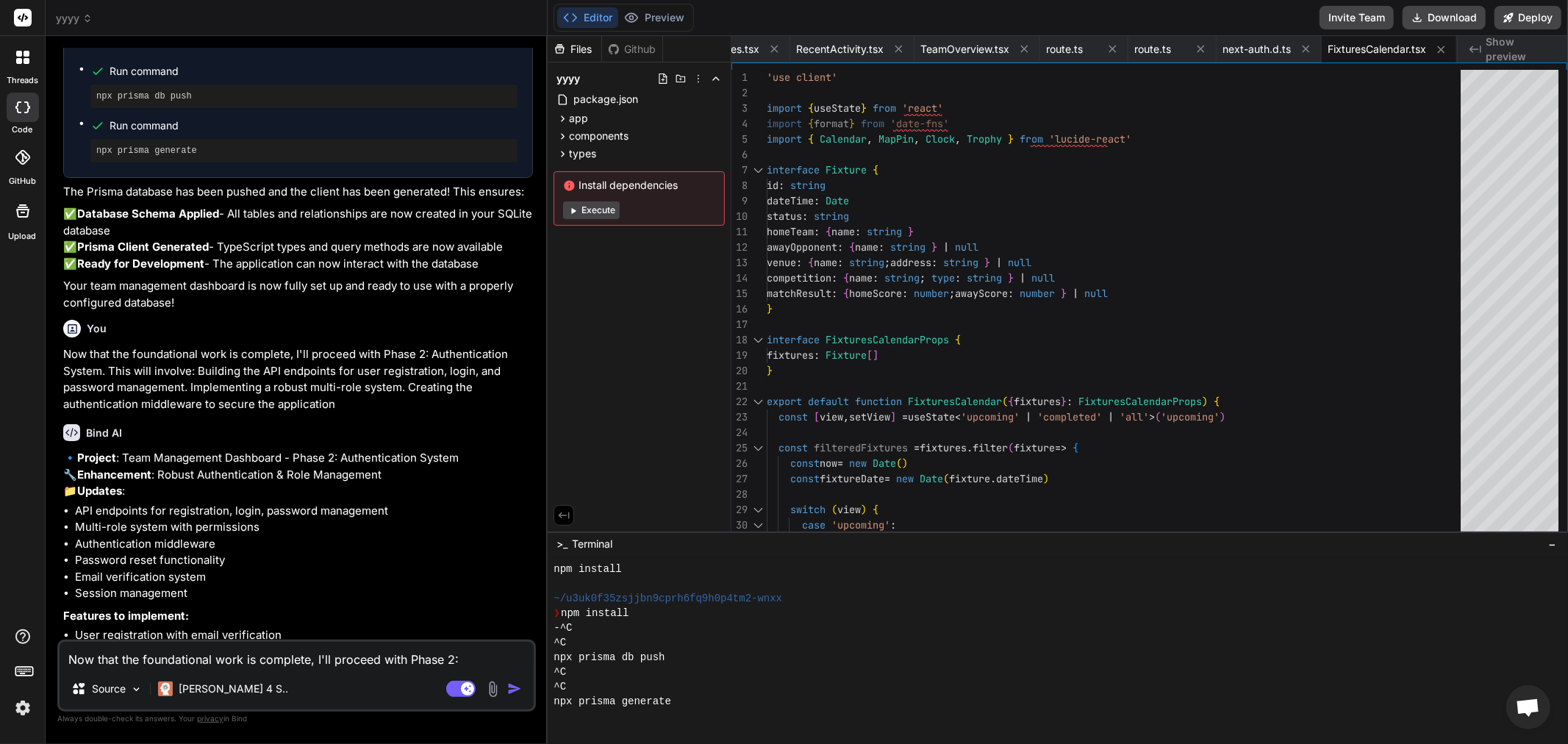
scroll to position [4593, 0]
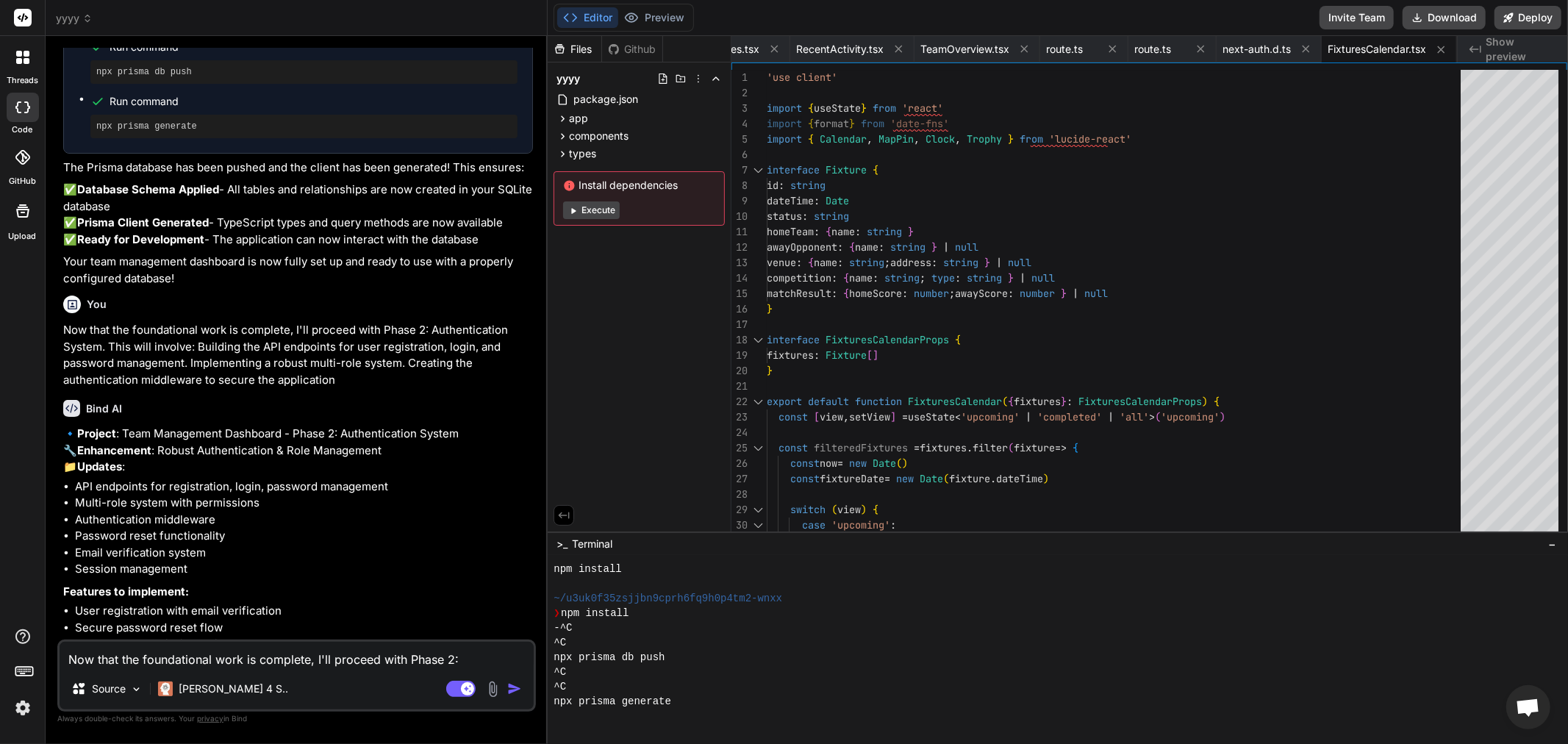
type textarea "x"
click at [297, 663] on textarea "Now that the foundational work is complete, I'll proceed with Phase 2: Authenti…" at bounding box center [296, 655] width 474 height 27
type textarea "x"
type textarea "Y"
type textarea "x"
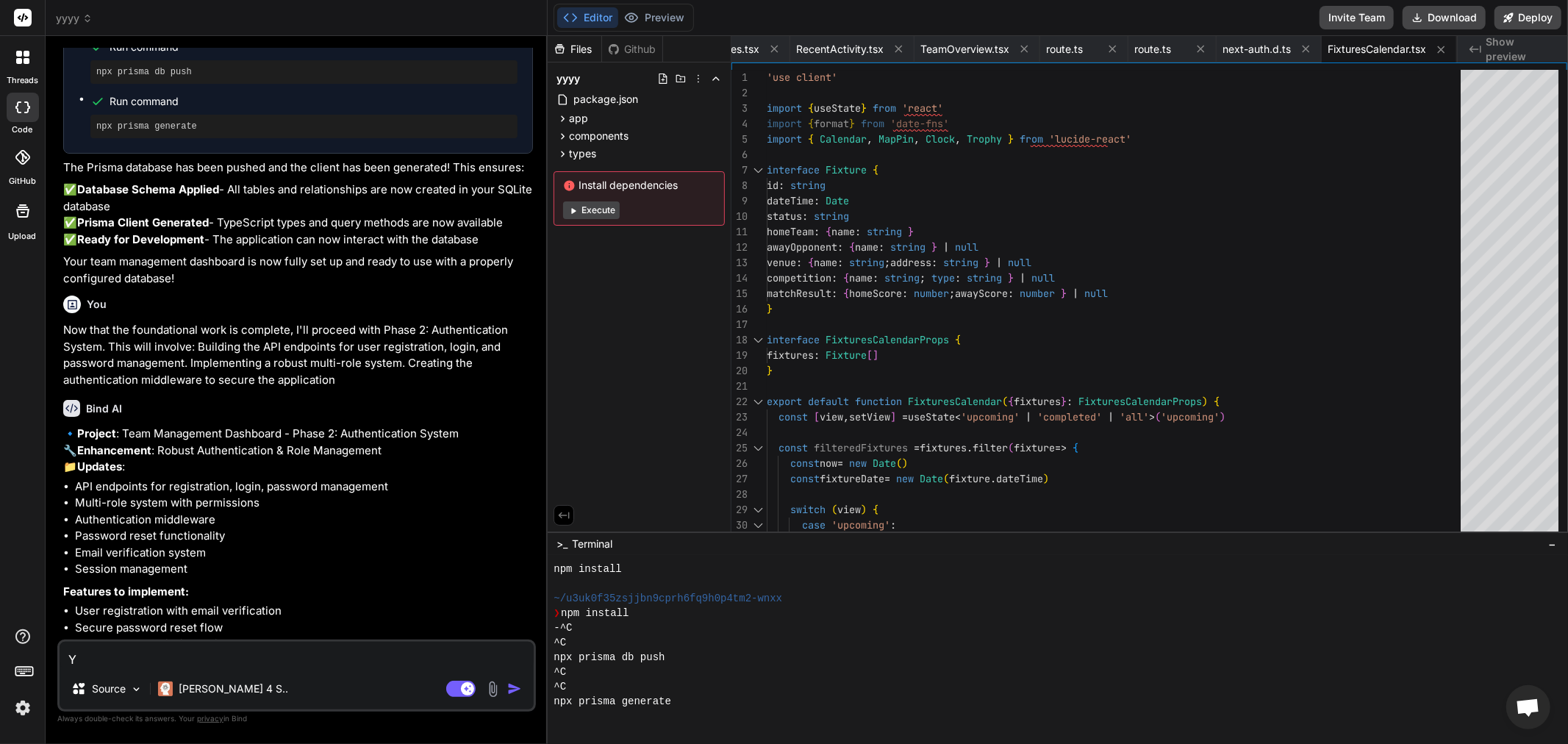
type textarea "YE"
type textarea "x"
type textarea "YES"
type textarea "x"
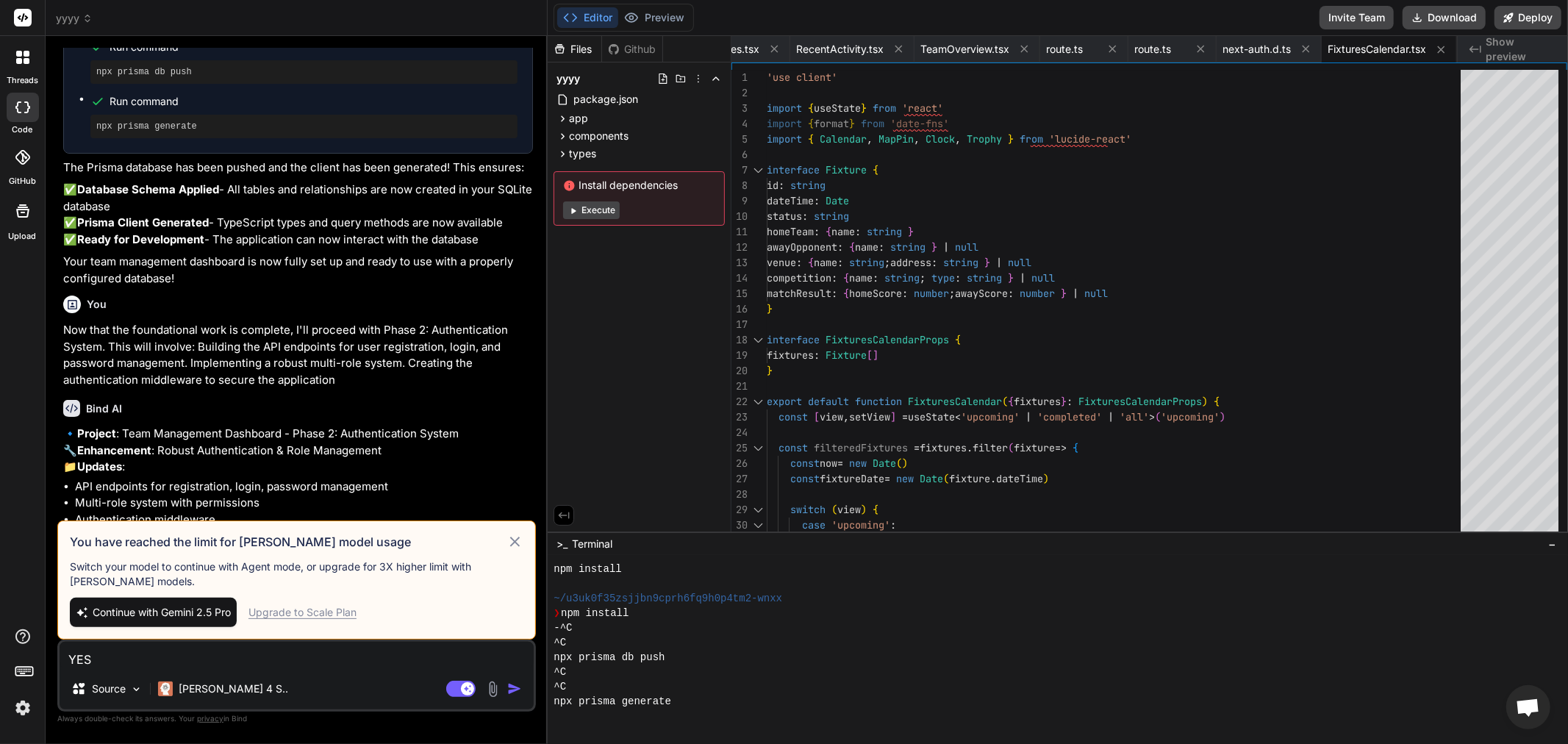
type textarea "YES"
click at [520, 538] on icon at bounding box center [515, 542] width 17 height 18
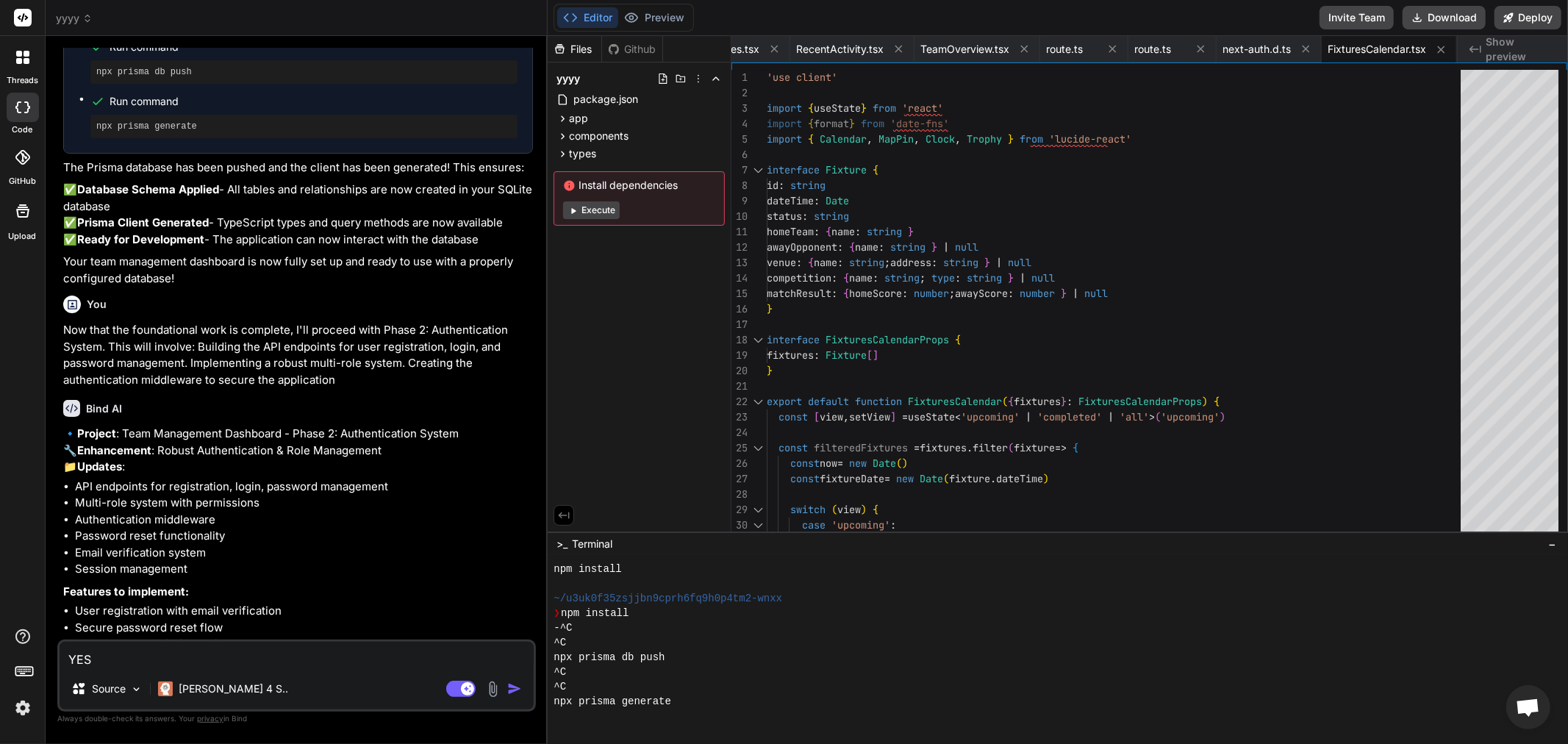
click at [23, 704] on img at bounding box center [23, 708] width 25 height 25
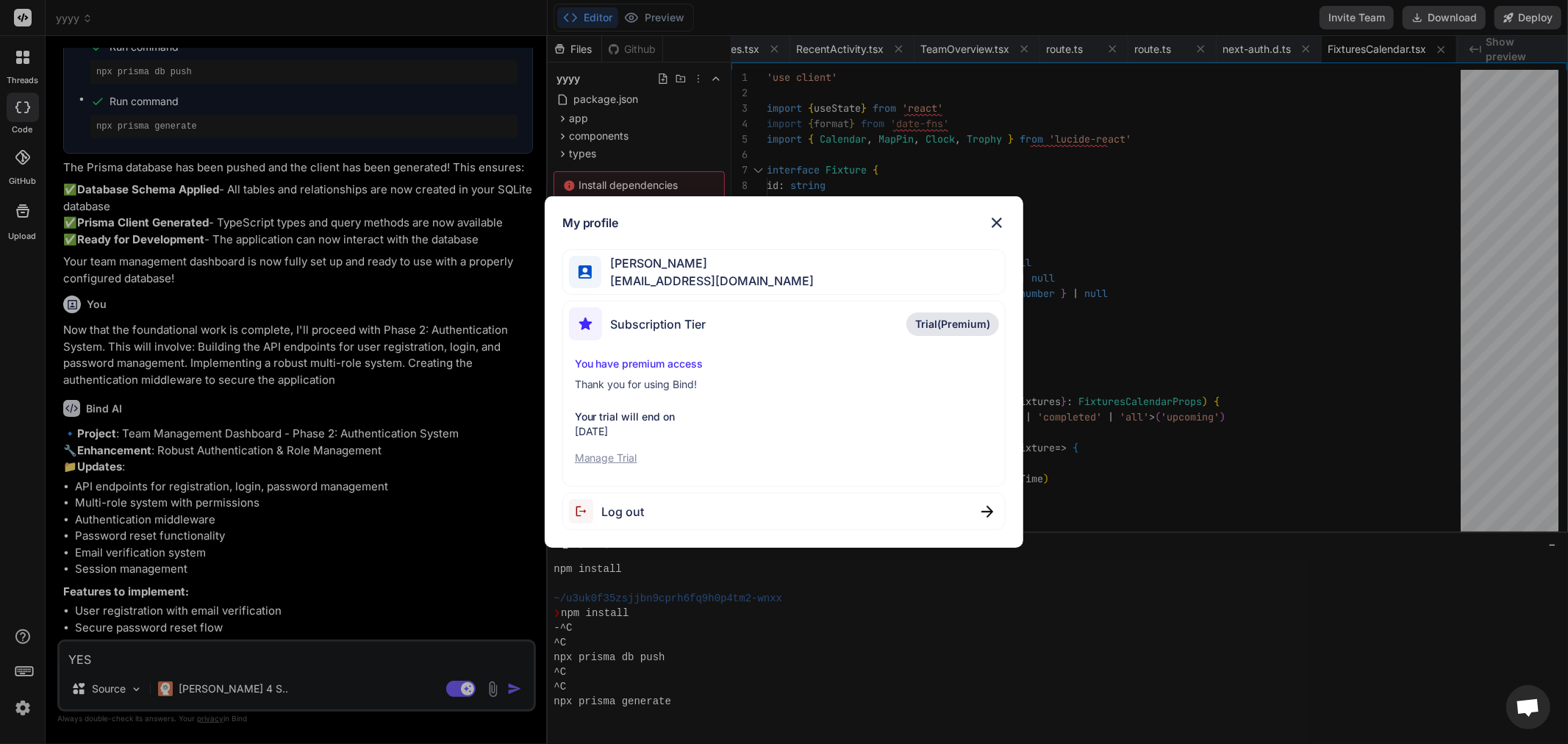
click at [656, 358] on p "You have premium access" at bounding box center [784, 364] width 419 height 15
click at [988, 314] on p "Trial(Premium)" at bounding box center [952, 324] width 92 height 24
click at [596, 451] on p "Manage Trial" at bounding box center [784, 458] width 419 height 15
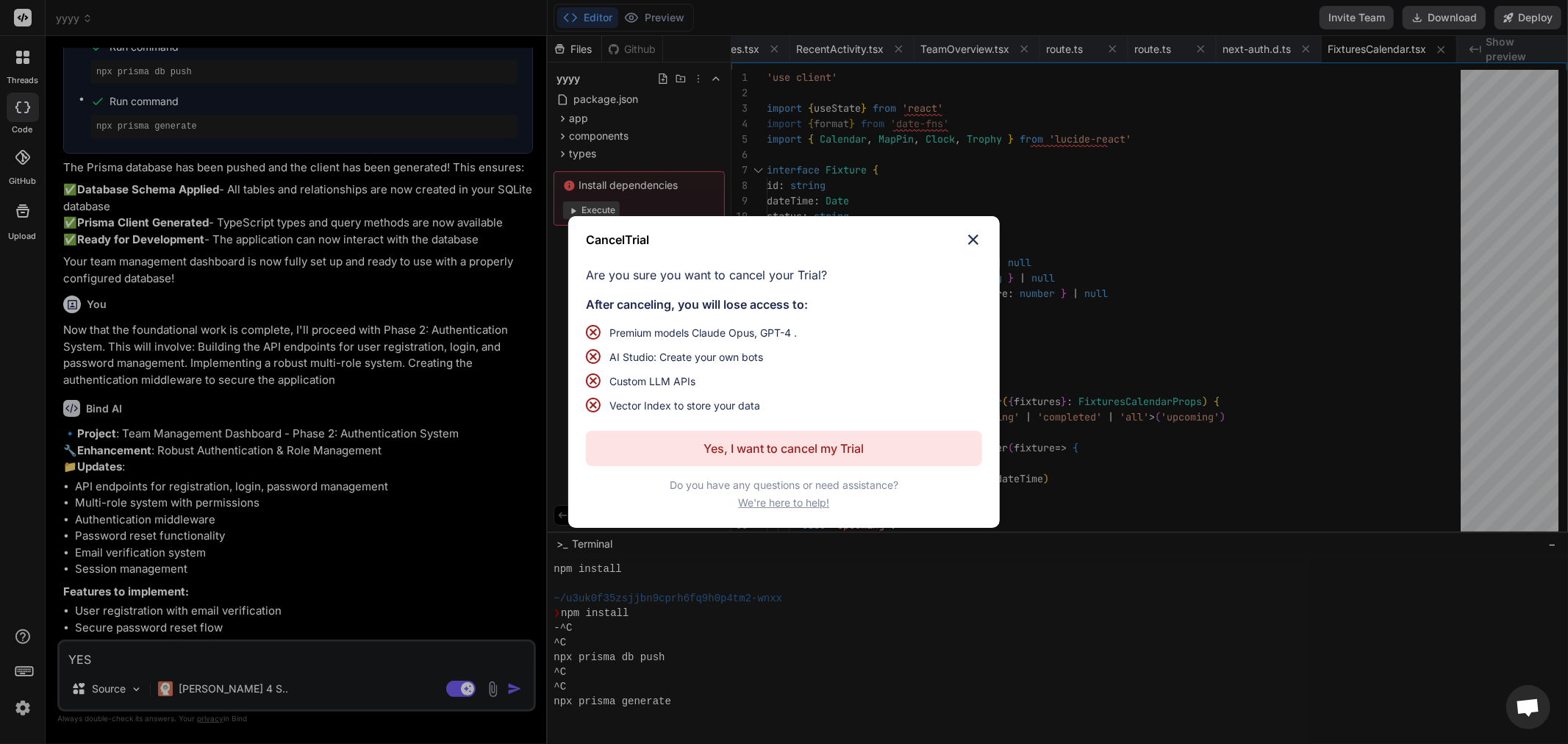
click at [405, 473] on div "Cancel Trial Are you sure you want to cancel your Trial? After canceling, you w…" at bounding box center [784, 372] width 1568 height 744
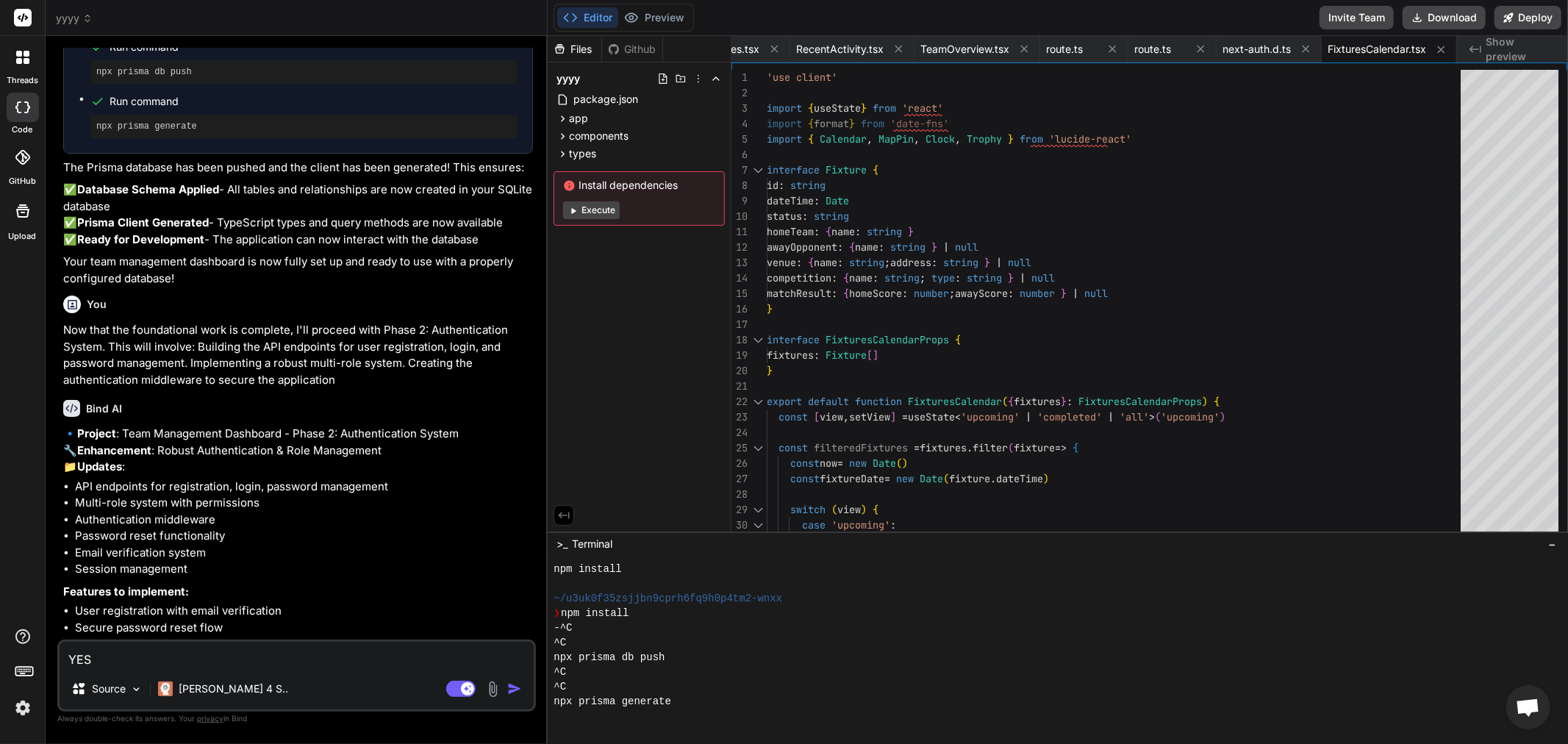
click at [517, 685] on img "button" at bounding box center [515, 689] width 15 height 15
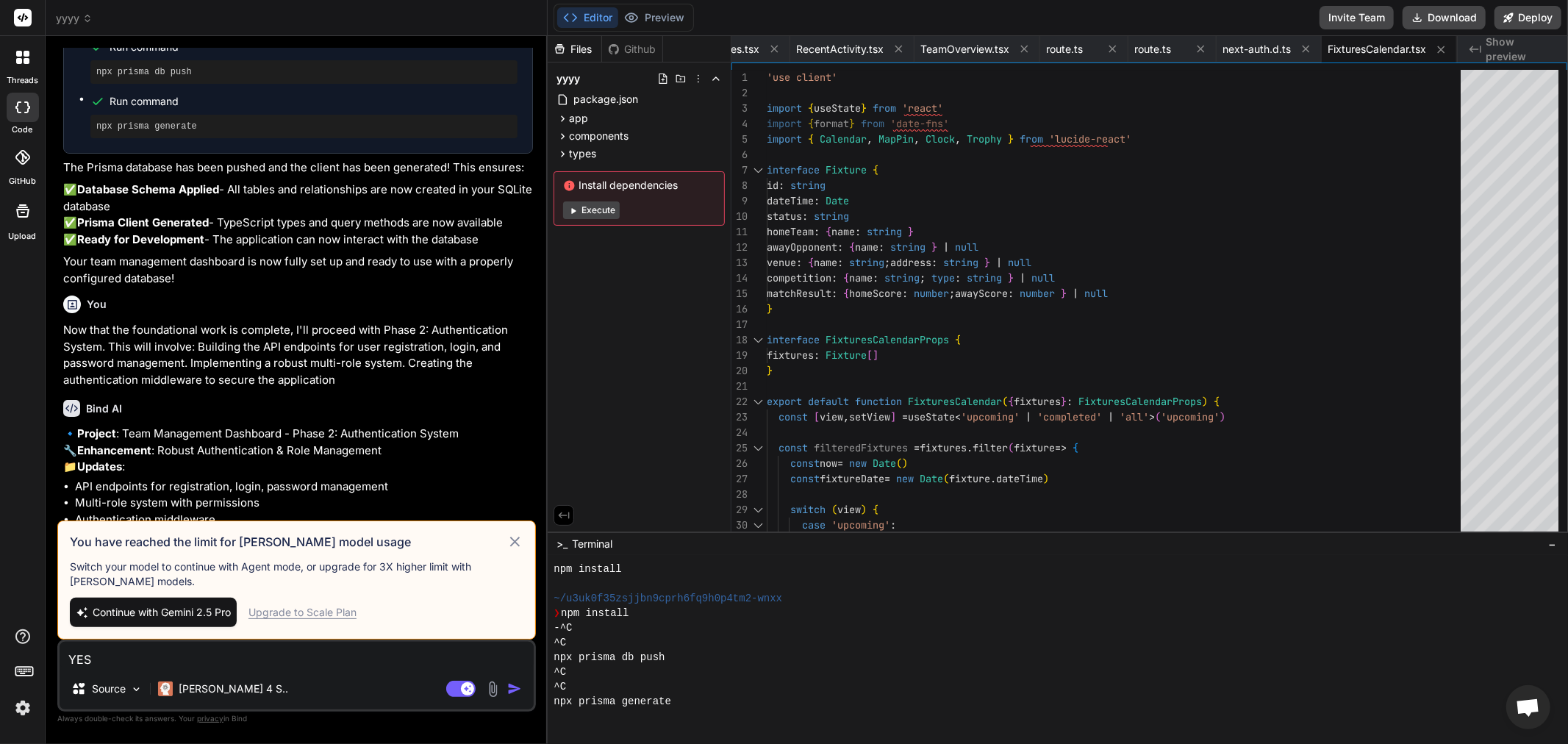
click at [99, 611] on span "Continue with Gemini 2.5 Pro" at bounding box center [161, 613] width 139 height 15
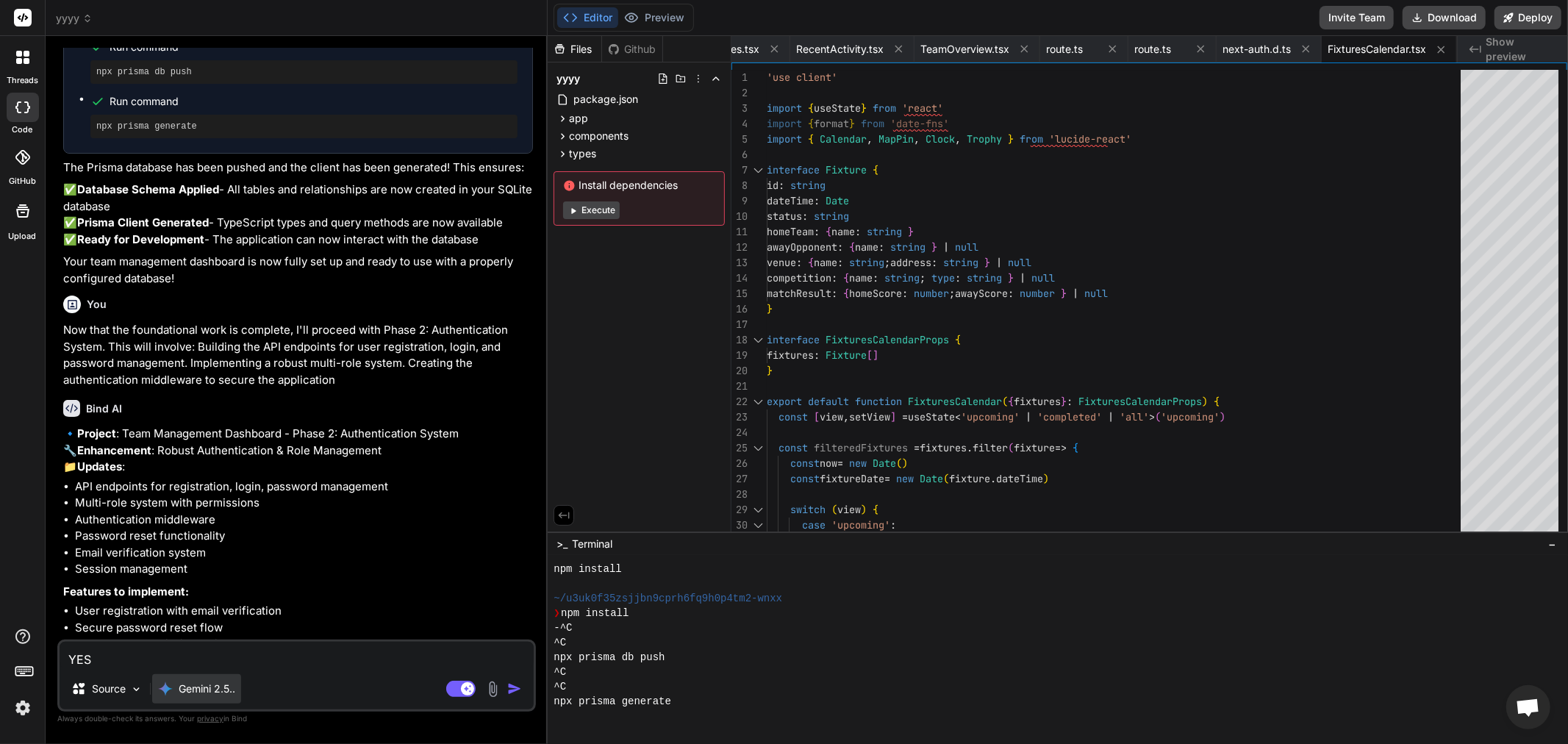
click at [210, 691] on p "Gemini 2.5.." at bounding box center [207, 689] width 57 height 15
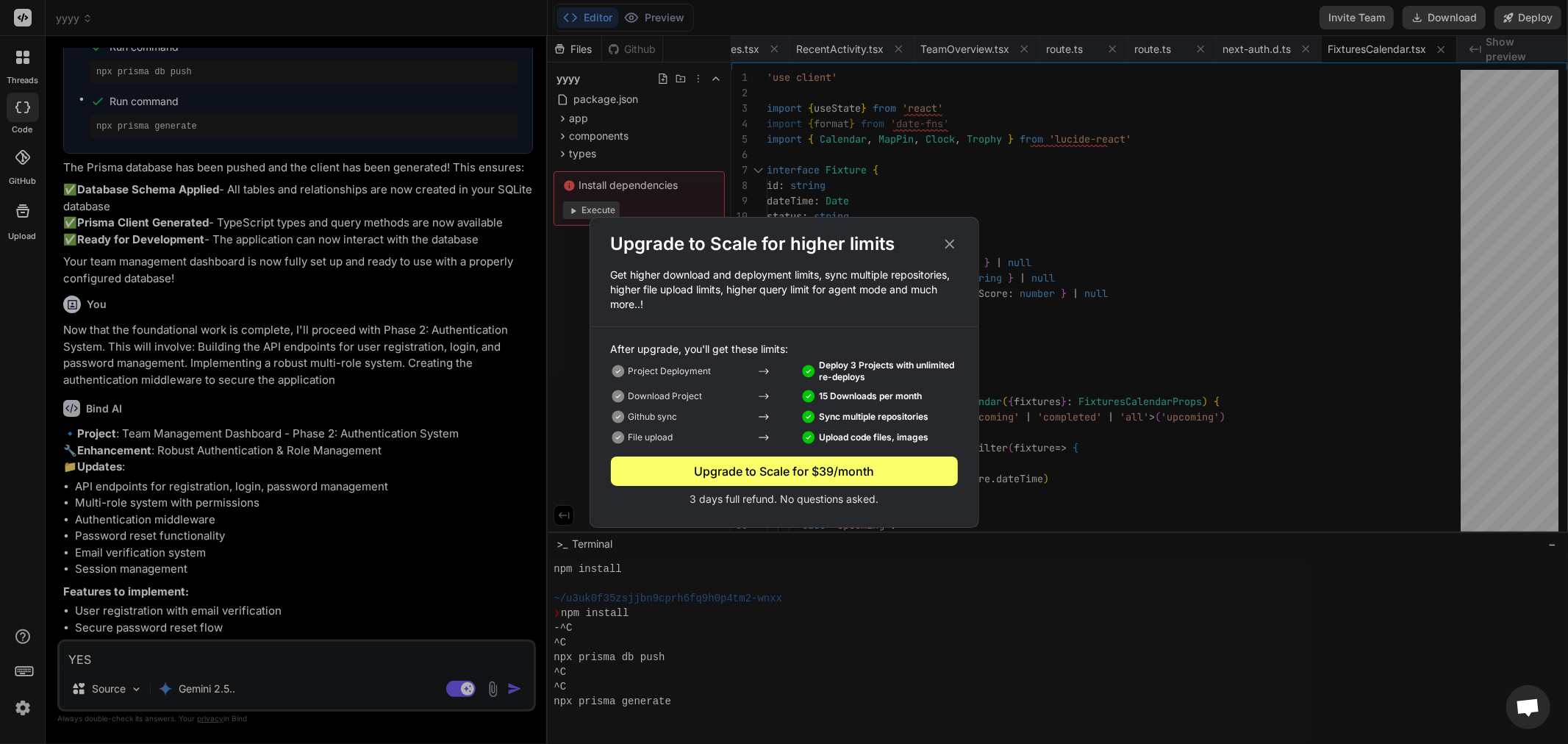
click at [232, 653] on div "Upgrade to Scale for higher limits Get higher download and deployment limits, s…" at bounding box center [784, 372] width 1568 height 744
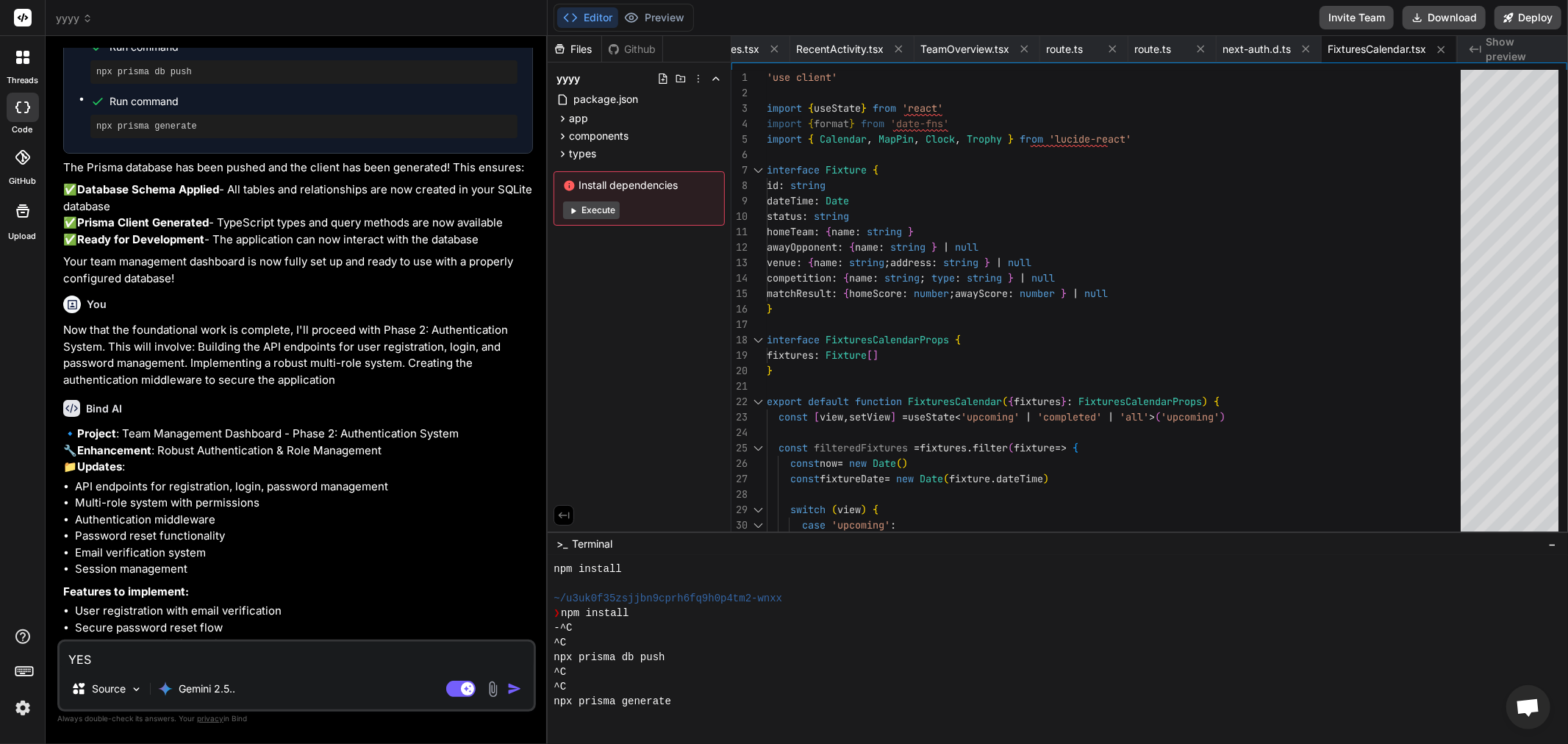
click at [508, 692] on img "button" at bounding box center [515, 689] width 15 height 15
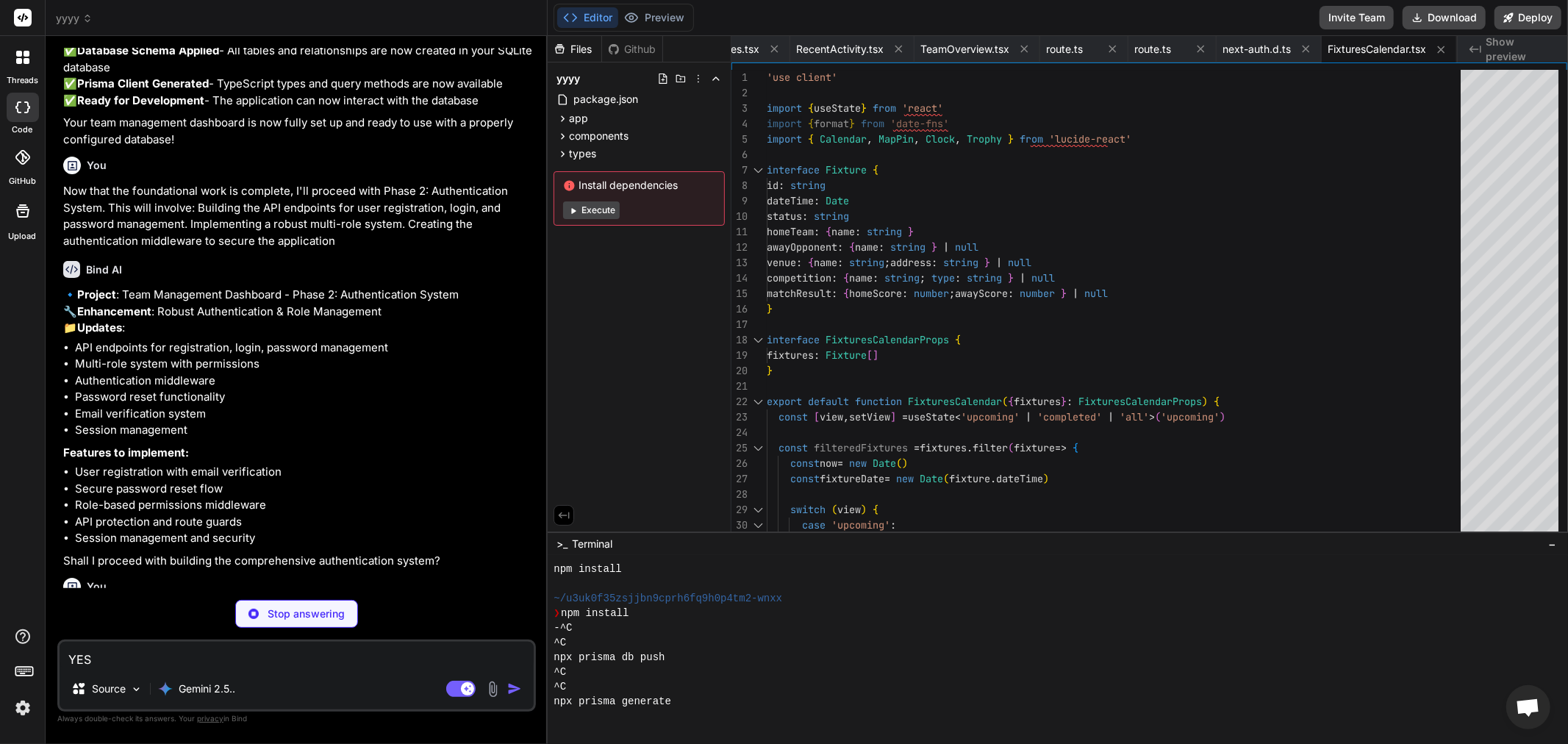
scroll to position [4745, 0]
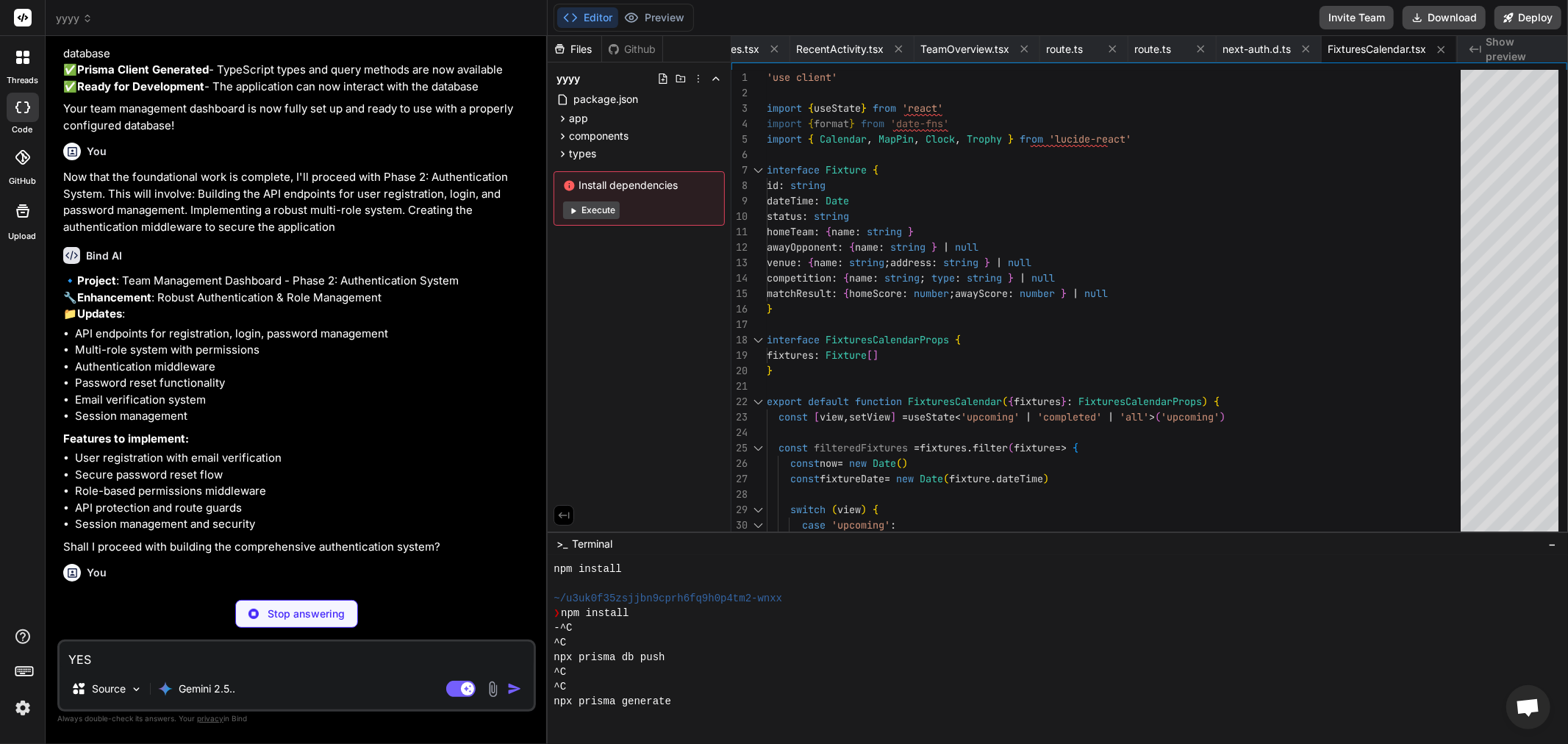
type textarea "x"
type textarea "{ error: 'Failed to register user' }, { status: 500 } ) } }"
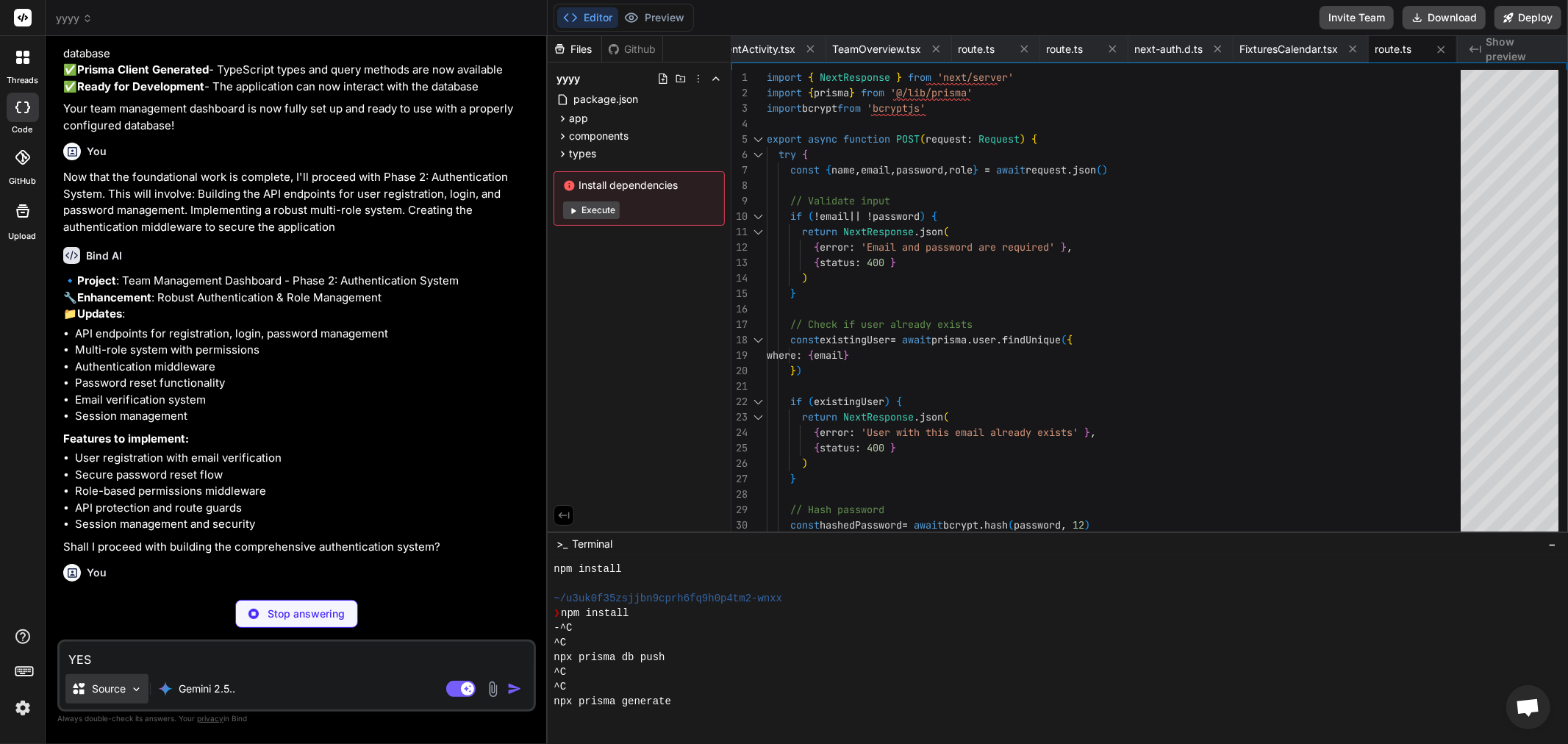
click at [112, 685] on p "Source" at bounding box center [109, 689] width 34 height 15
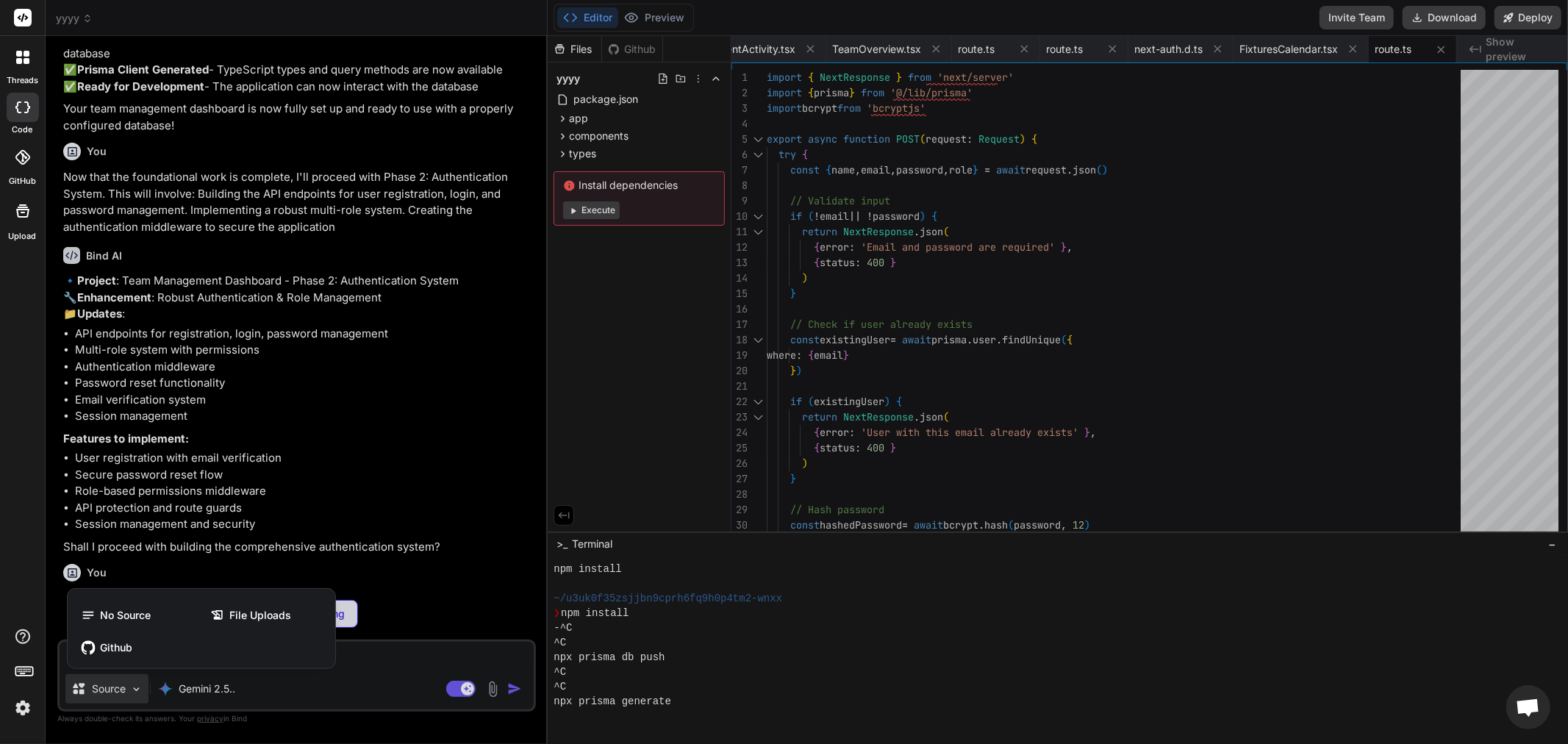
click at [115, 680] on div at bounding box center [784, 372] width 1568 height 744
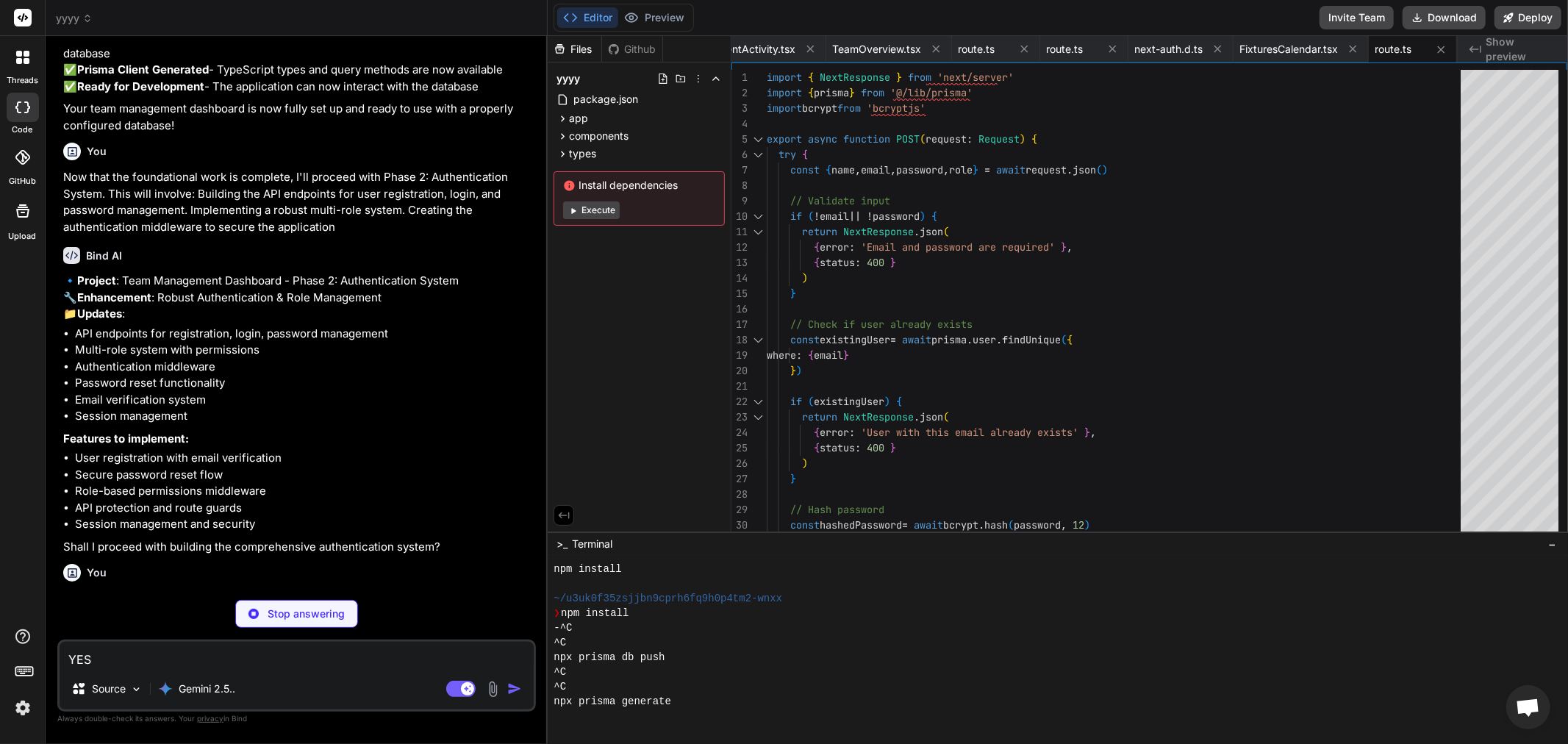
click at [331, 610] on p "Stop answering" at bounding box center [305, 614] width 77 height 15
type textarea "x"
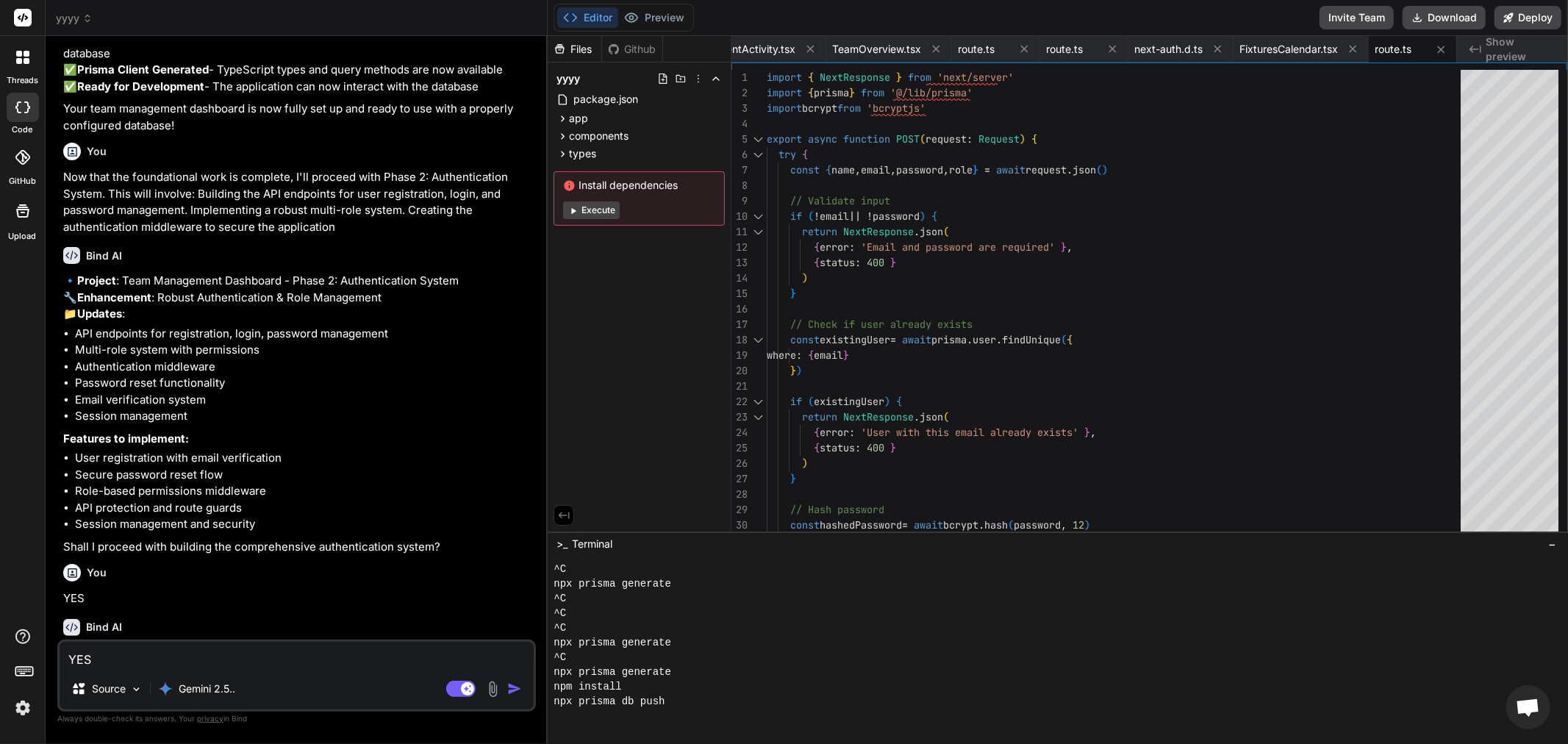
scroll to position [426, 0]
